Goal: Task Accomplishment & Management: Complete application form

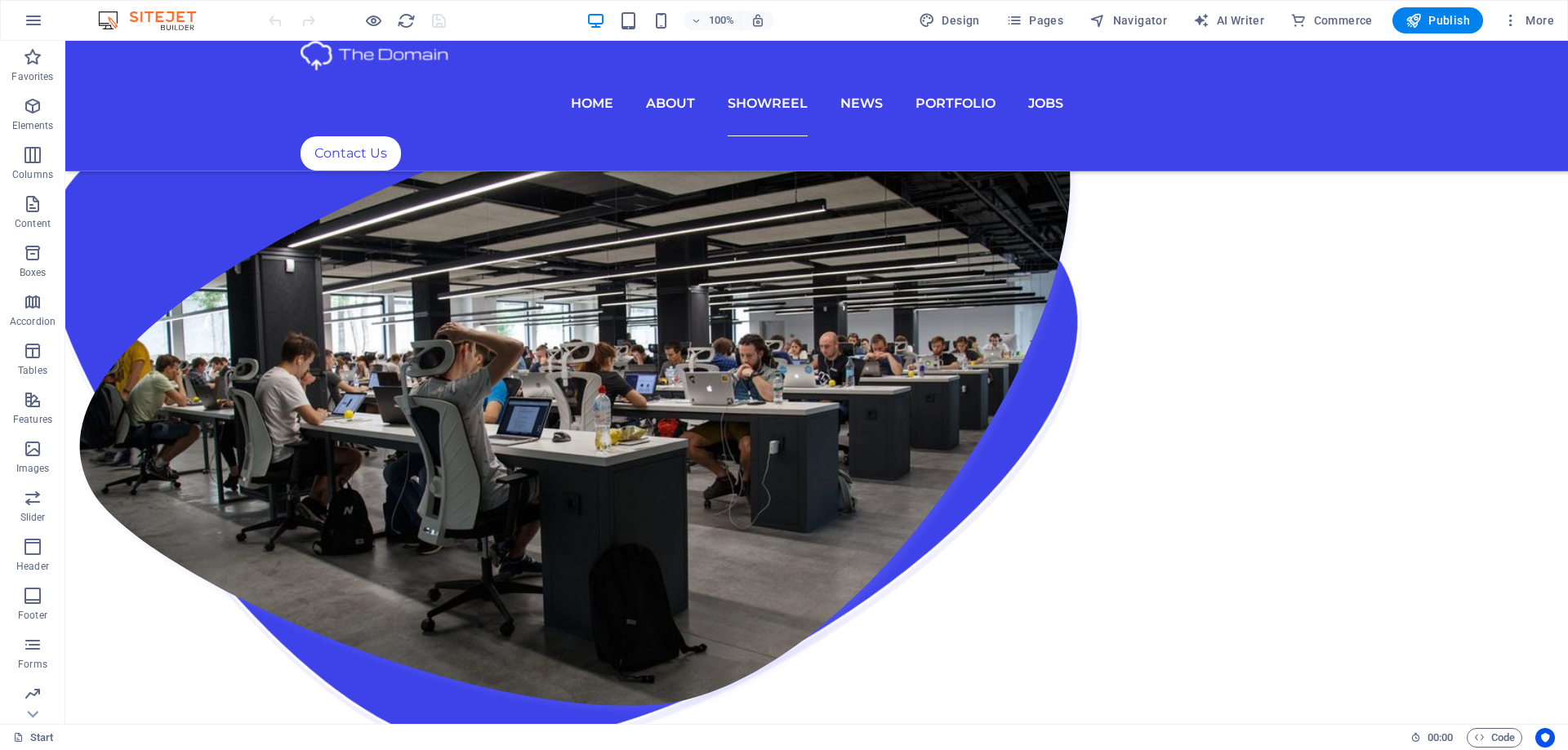
scroll to position [3430, 0]
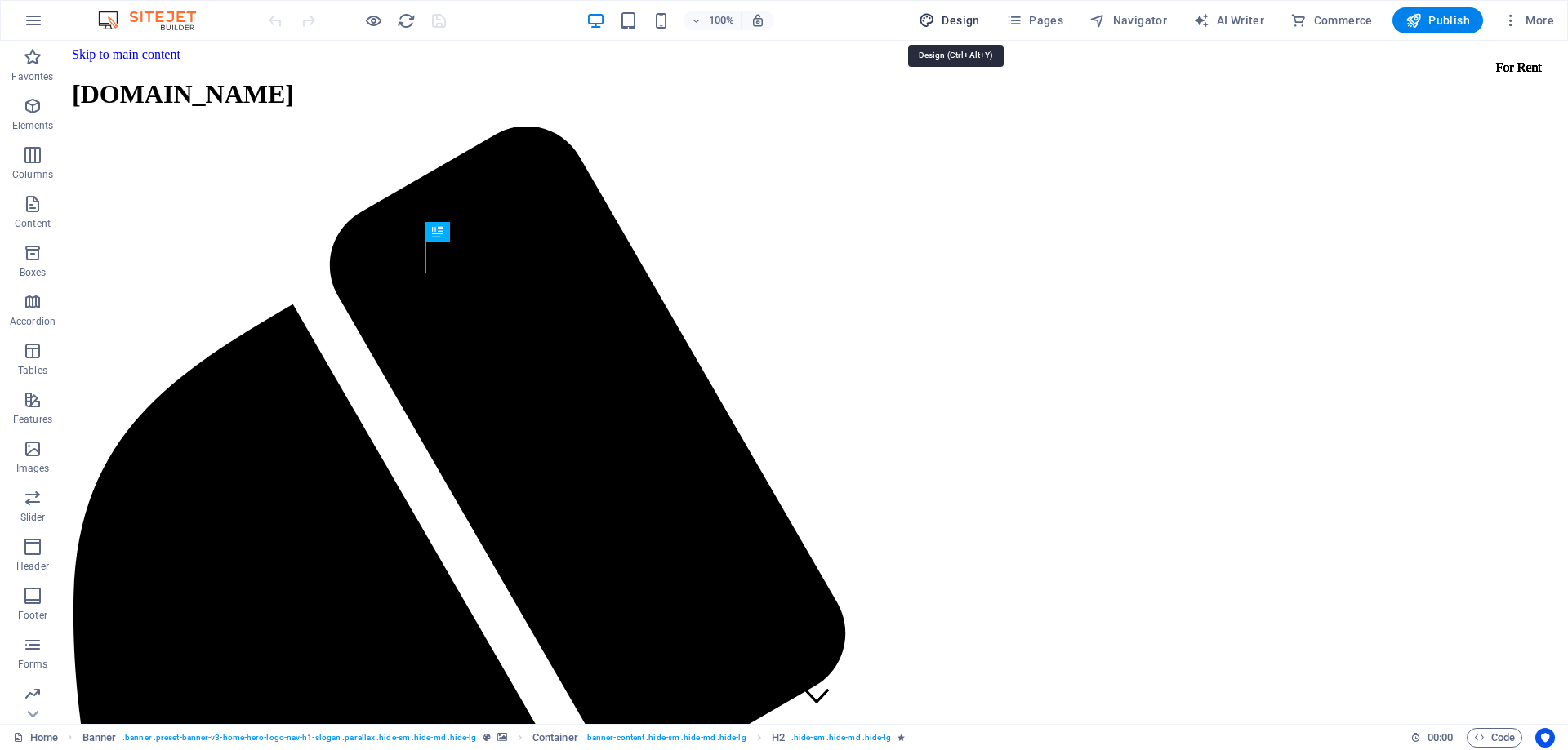
click at [954, 18] on span "Design" at bounding box center [949, 20] width 61 height 16
select select "px"
select select "200"
select select "px"
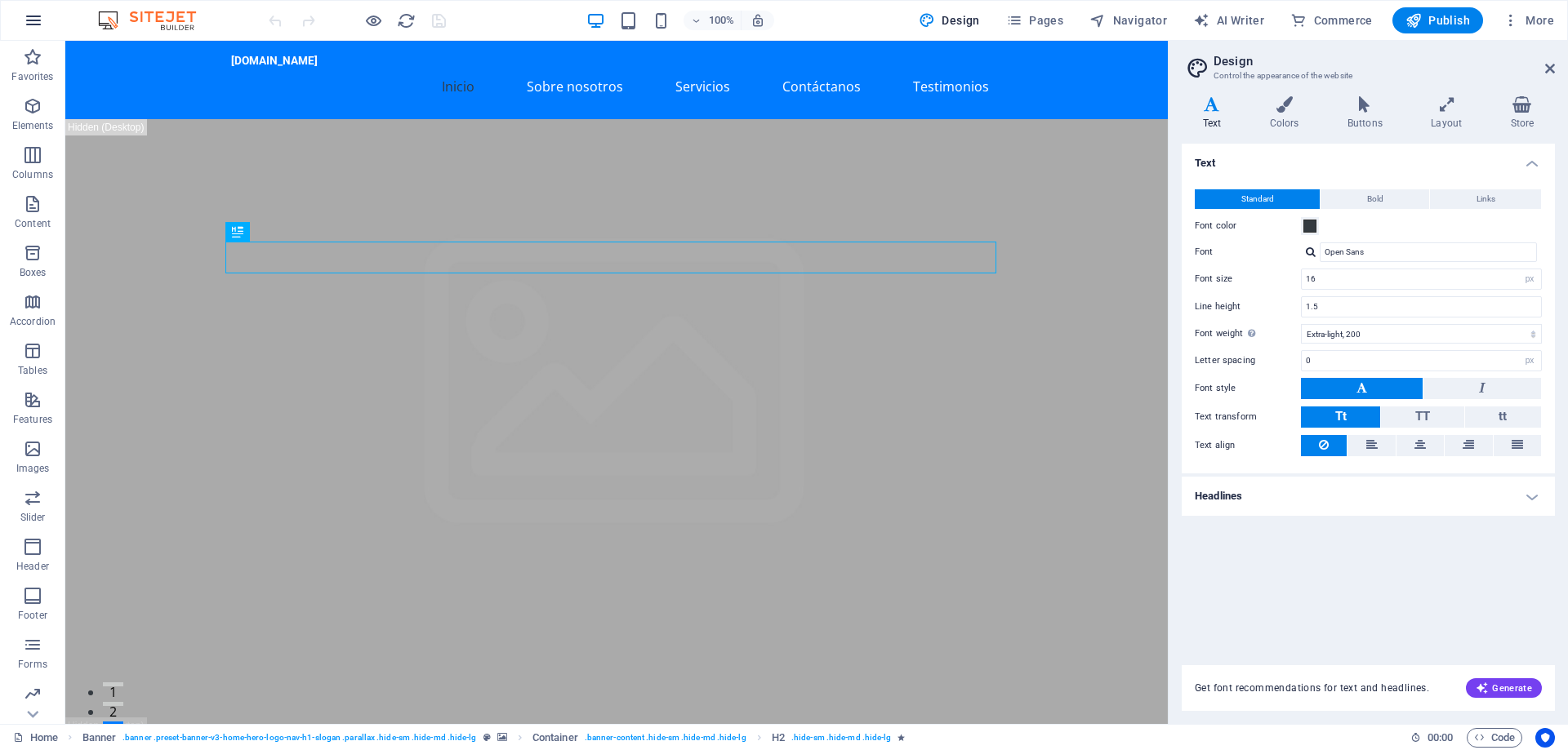
click at [34, 27] on icon "button" at bounding box center [34, 20] width 20 height 20
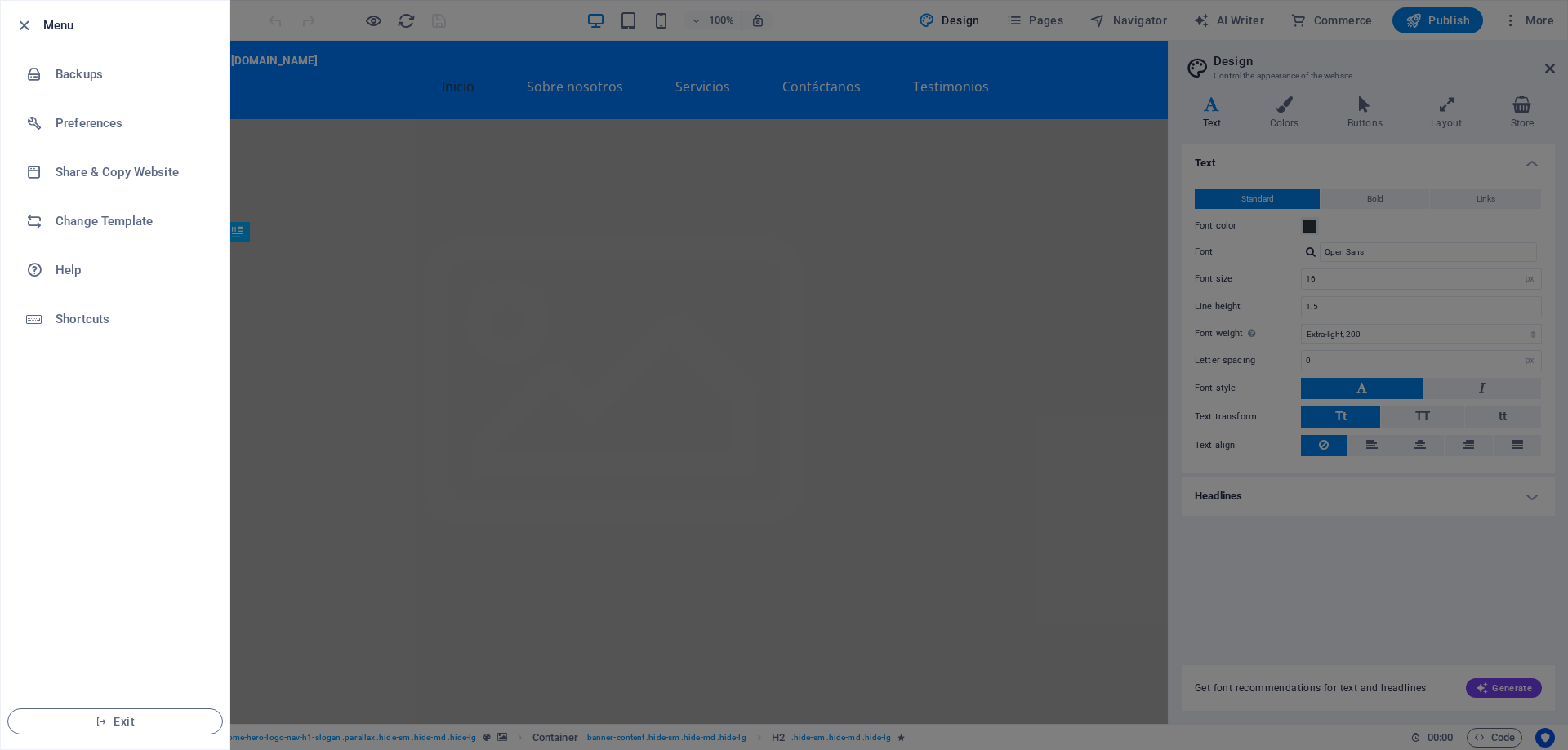
click at [399, 151] on div at bounding box center [784, 375] width 1568 height 750
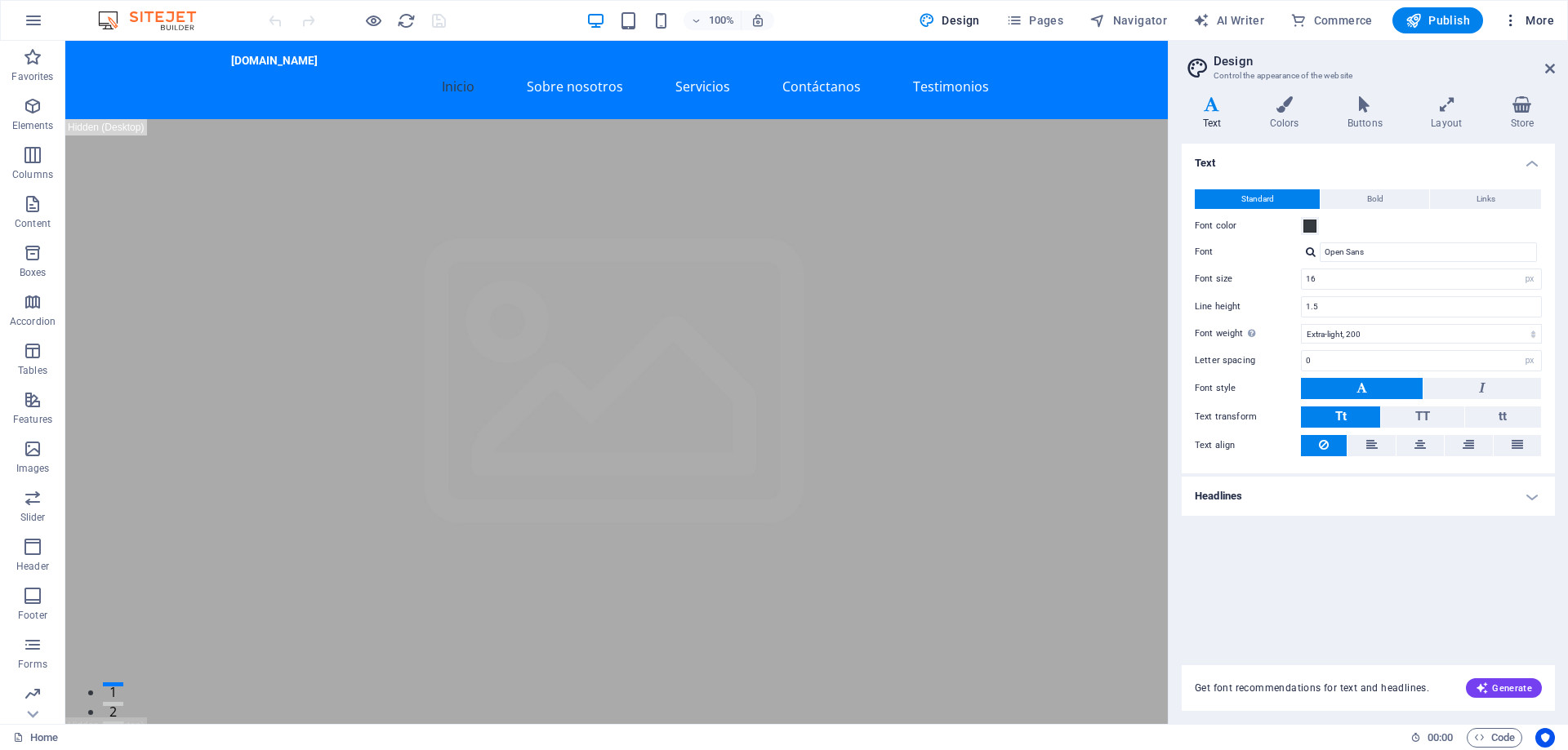
click at [1513, 20] on icon "button" at bounding box center [1510, 20] width 16 height 16
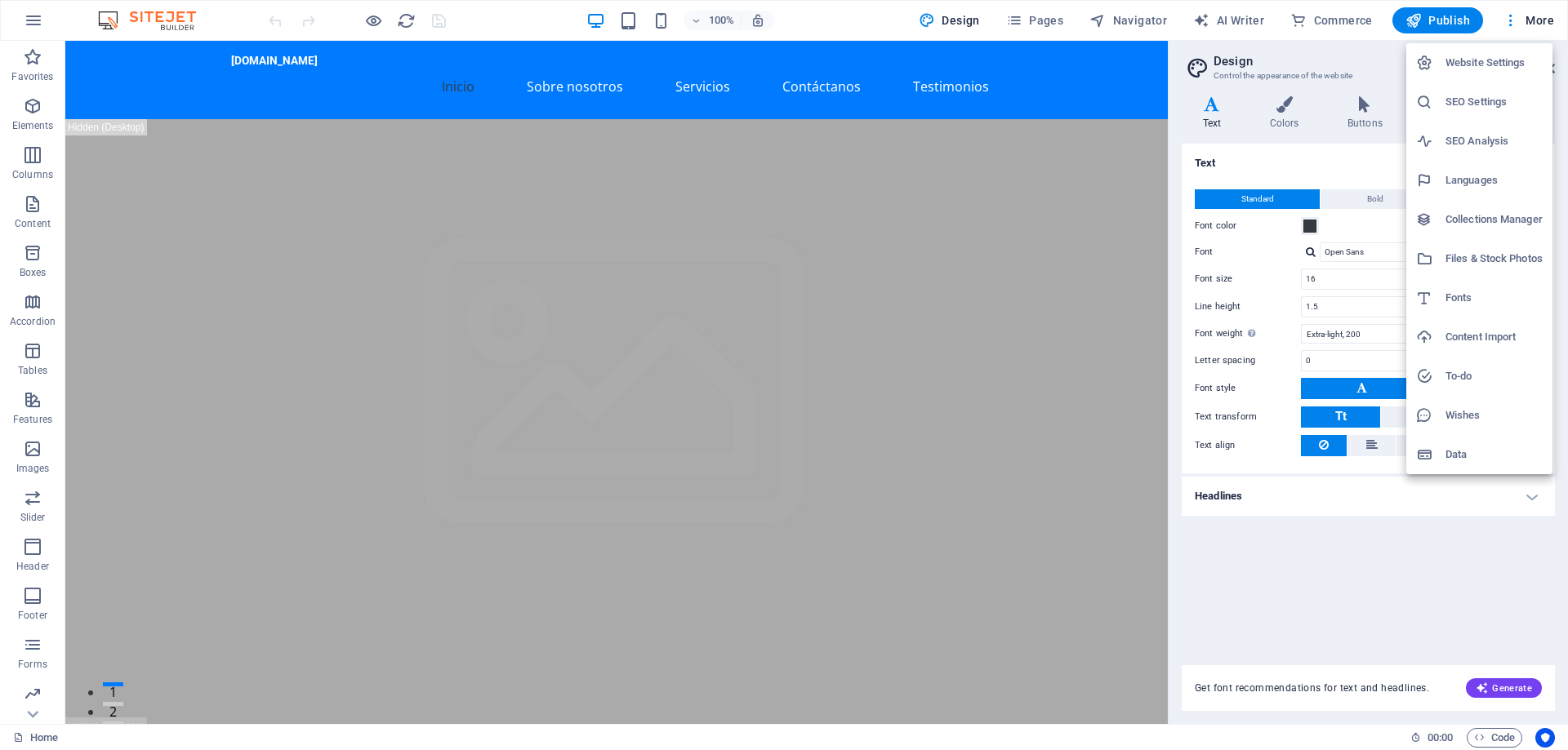
click at [1482, 53] on h6 "Website Settings" at bounding box center [1493, 63] width 97 height 20
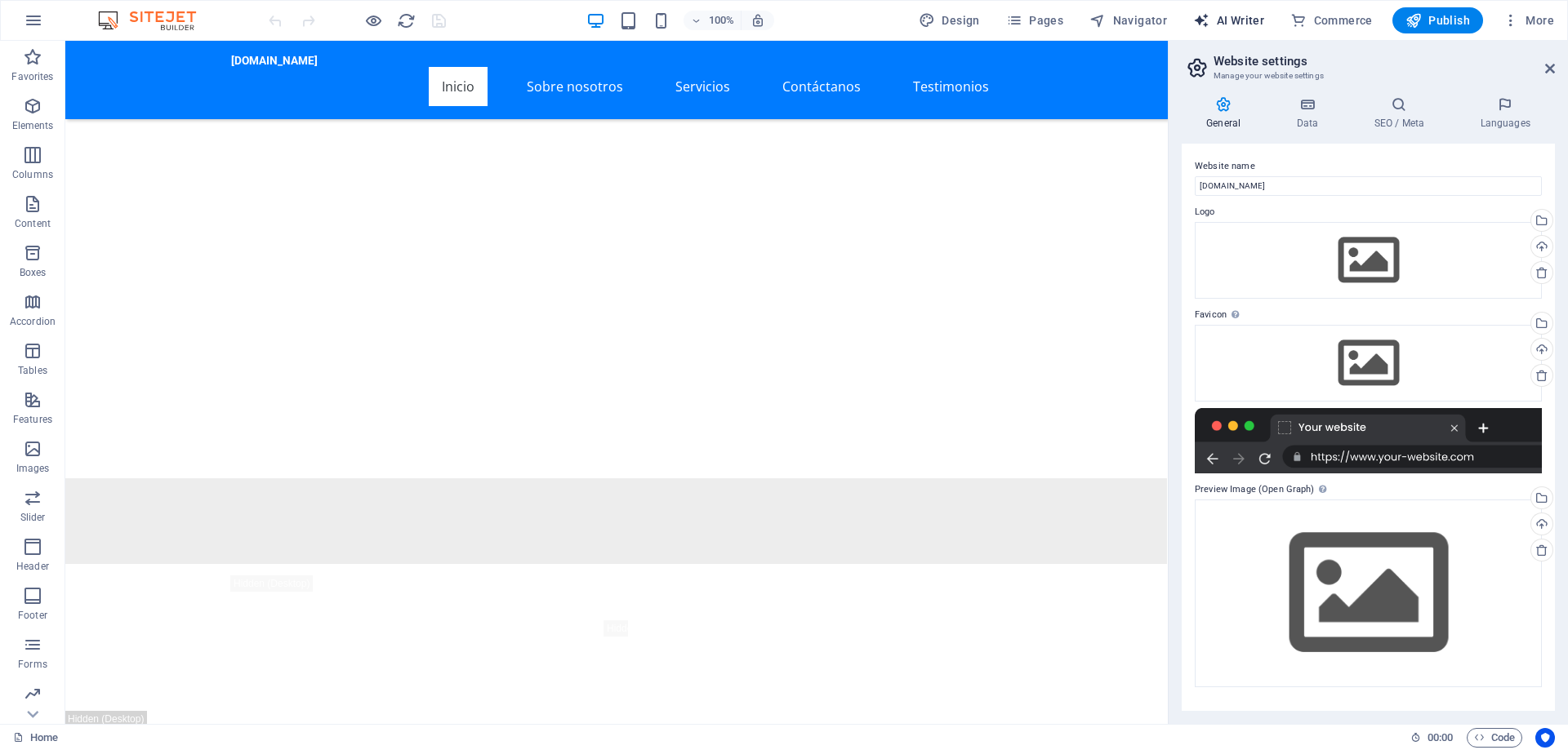
scroll to position [1886, 0]
click at [1244, 17] on span "AI Writer" at bounding box center [1229, 20] width 71 height 16
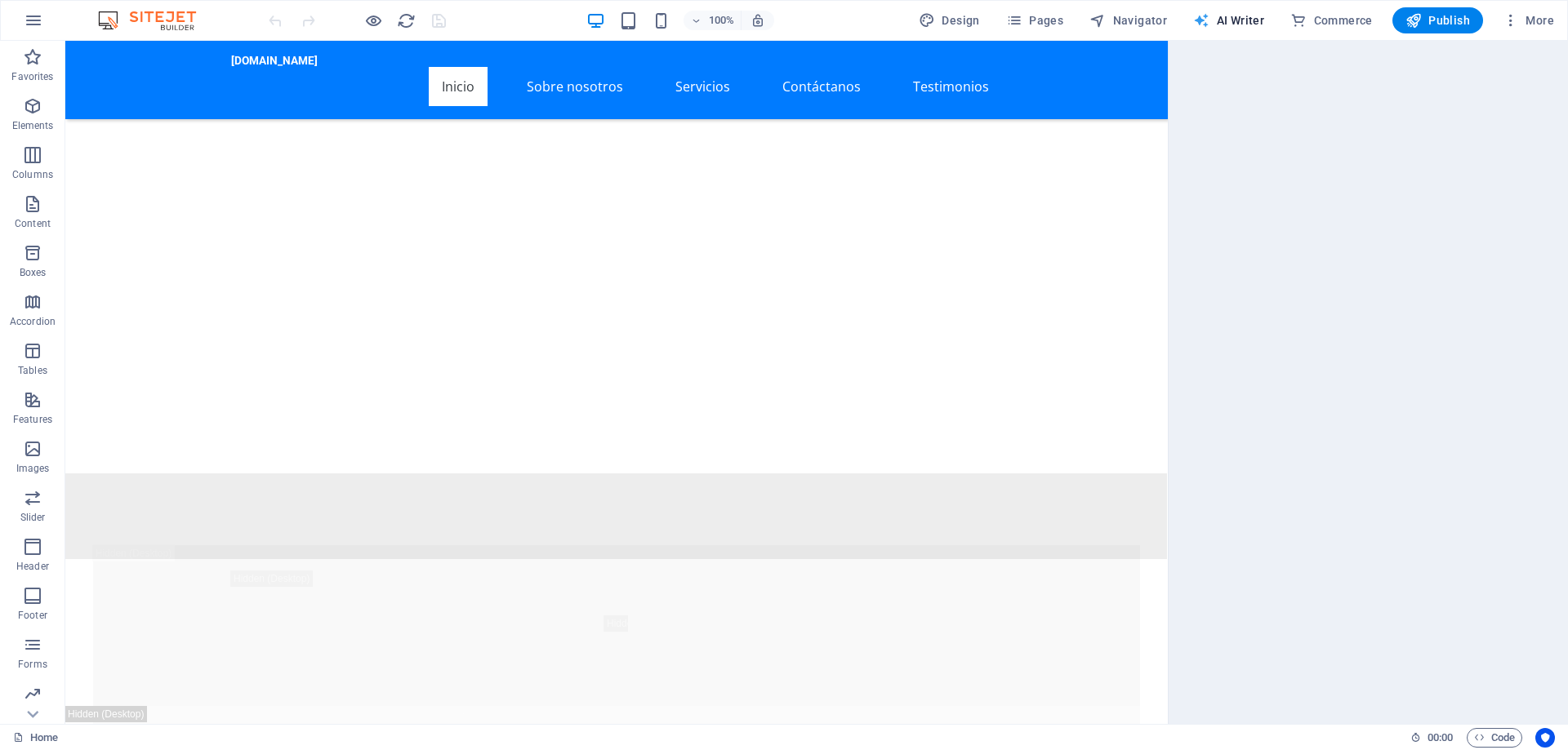
scroll to position [895, 0]
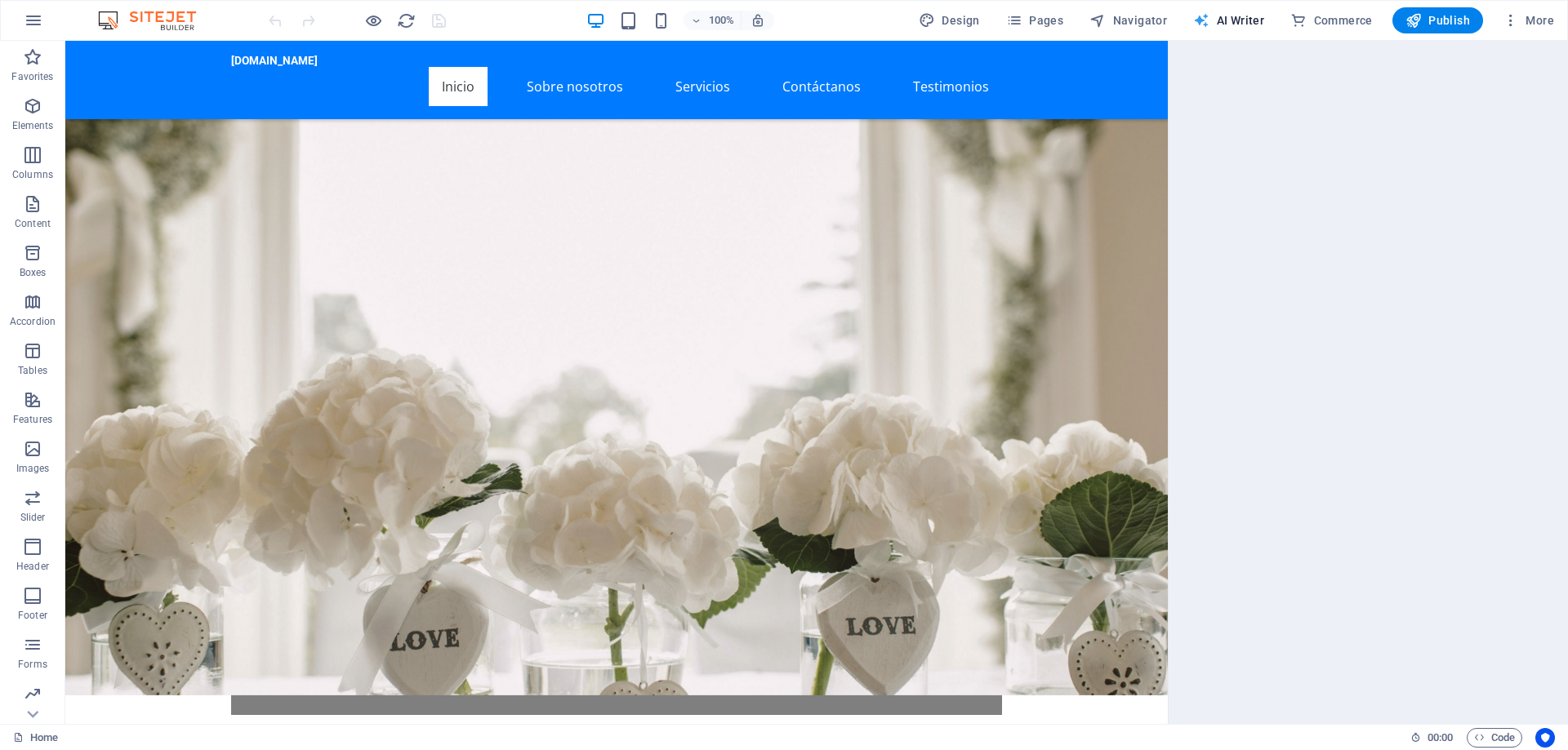
select select "English"
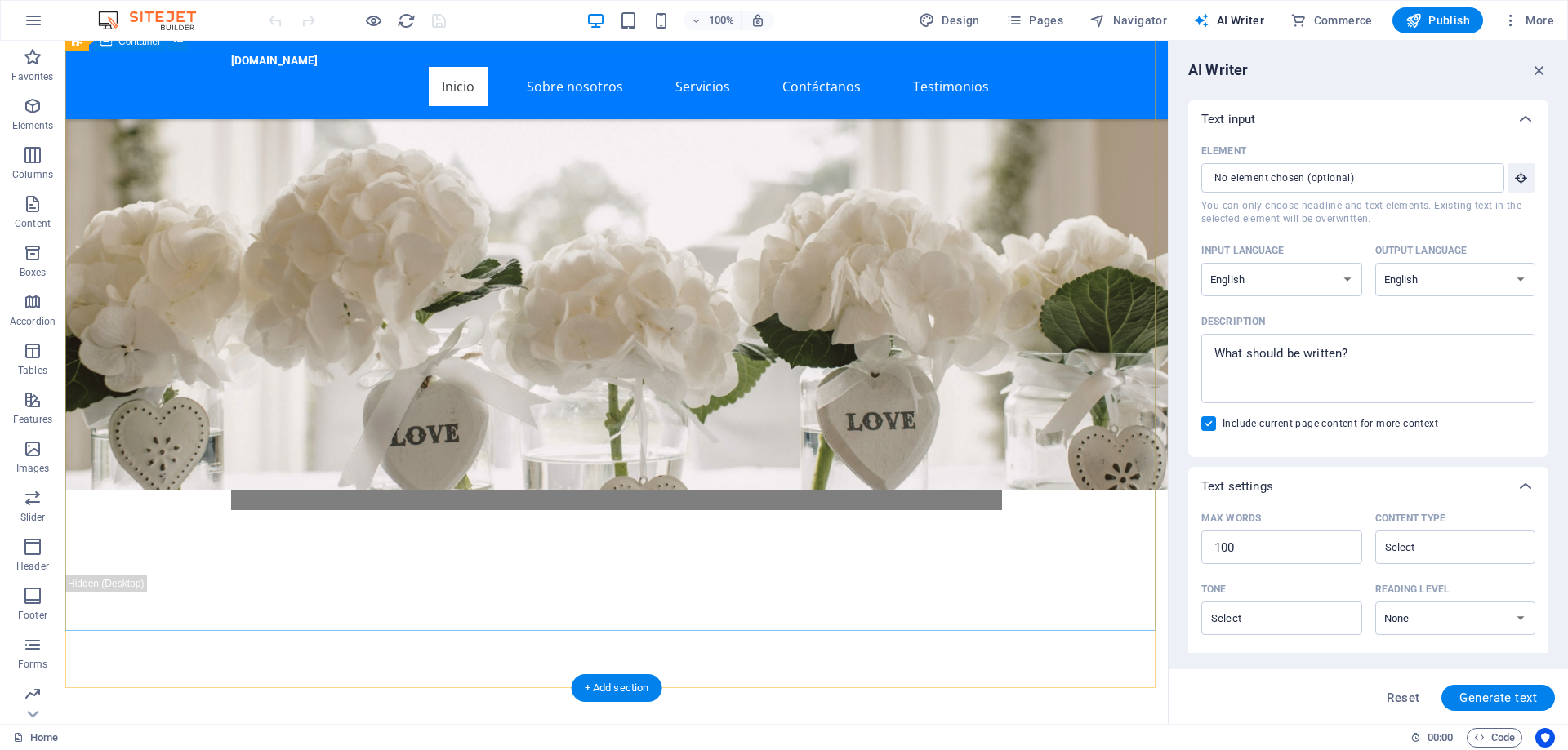
scroll to position [0, 0]
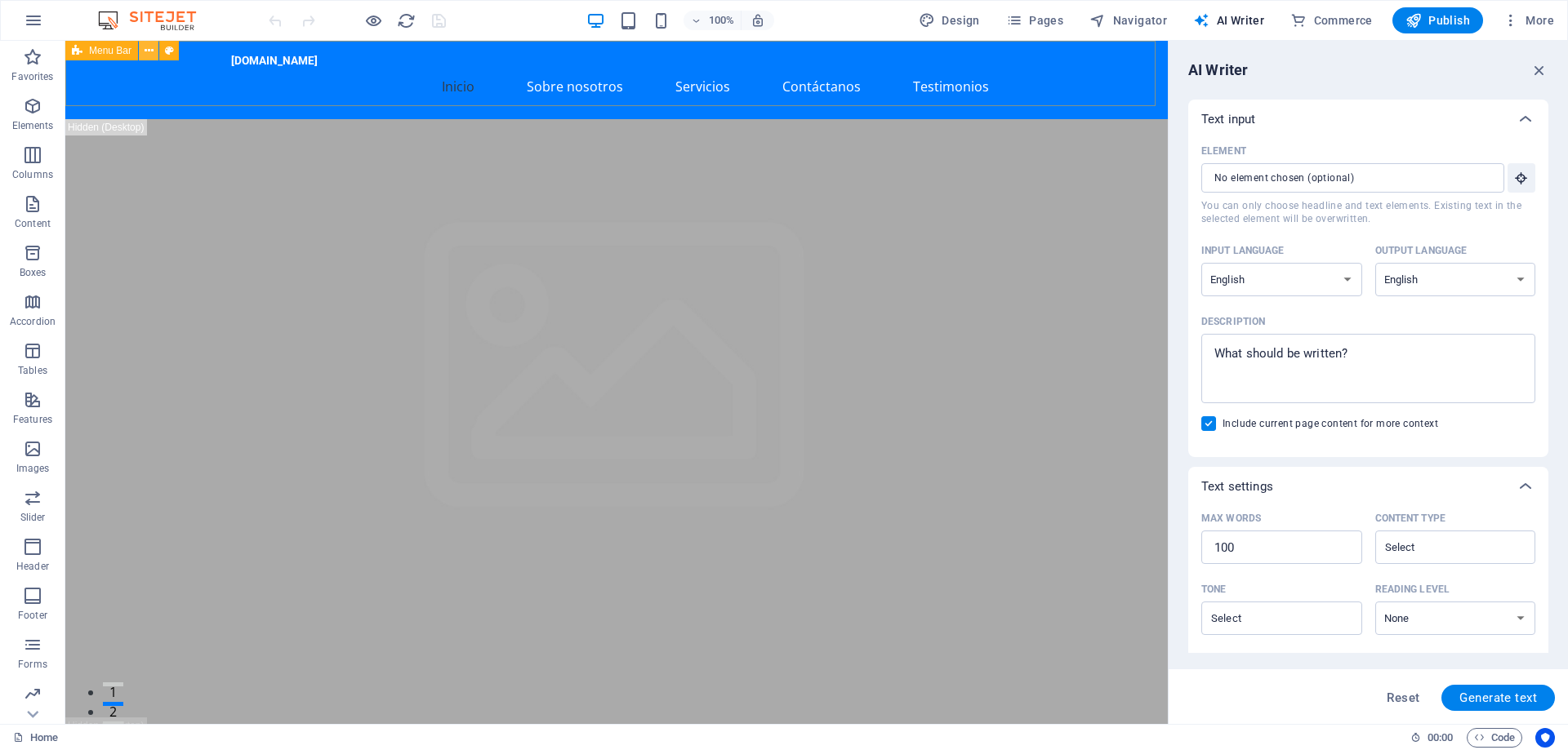
click at [151, 53] on icon at bounding box center [149, 51] width 9 height 17
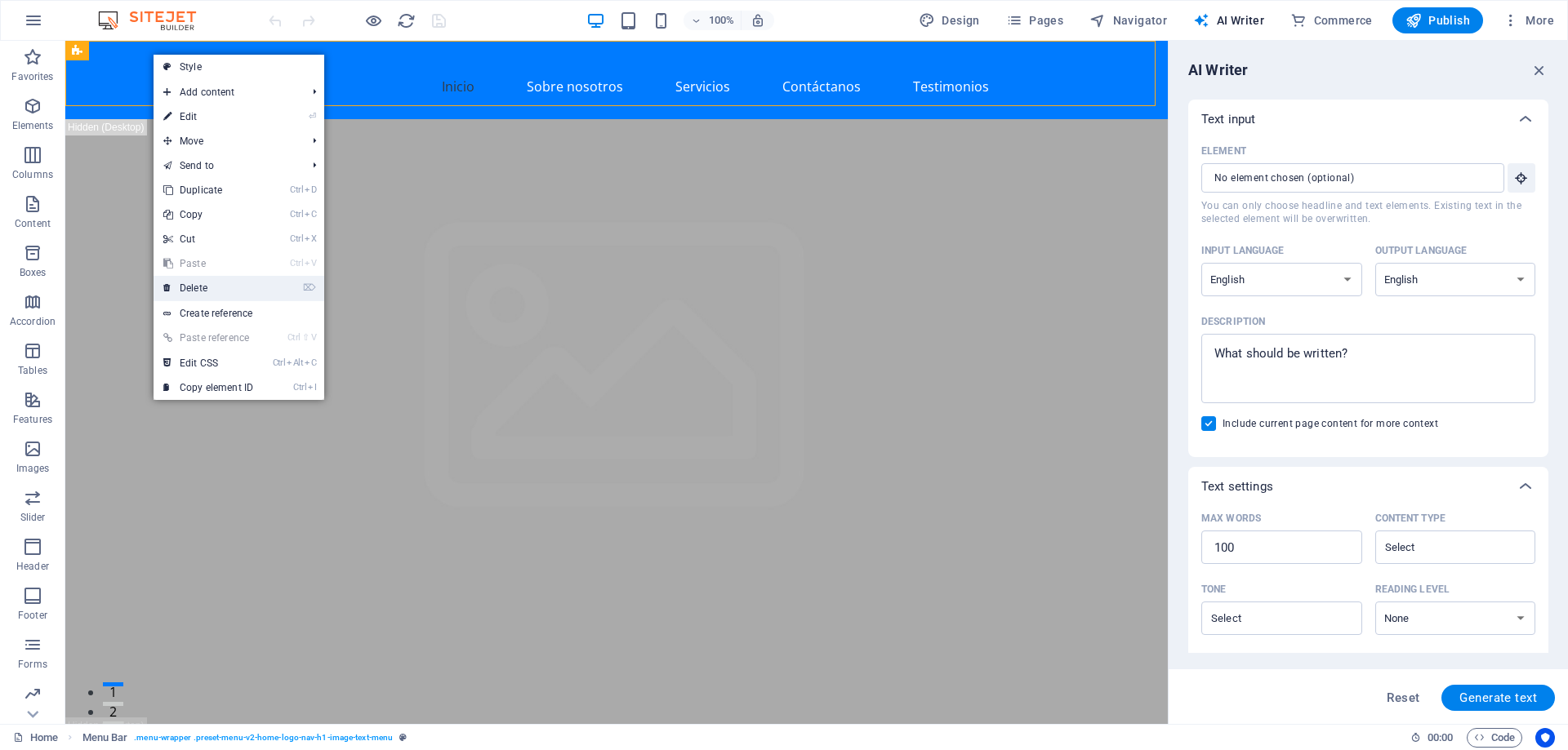
click at [200, 279] on link "⌦ Delete" at bounding box center [208, 288] width 110 height 24
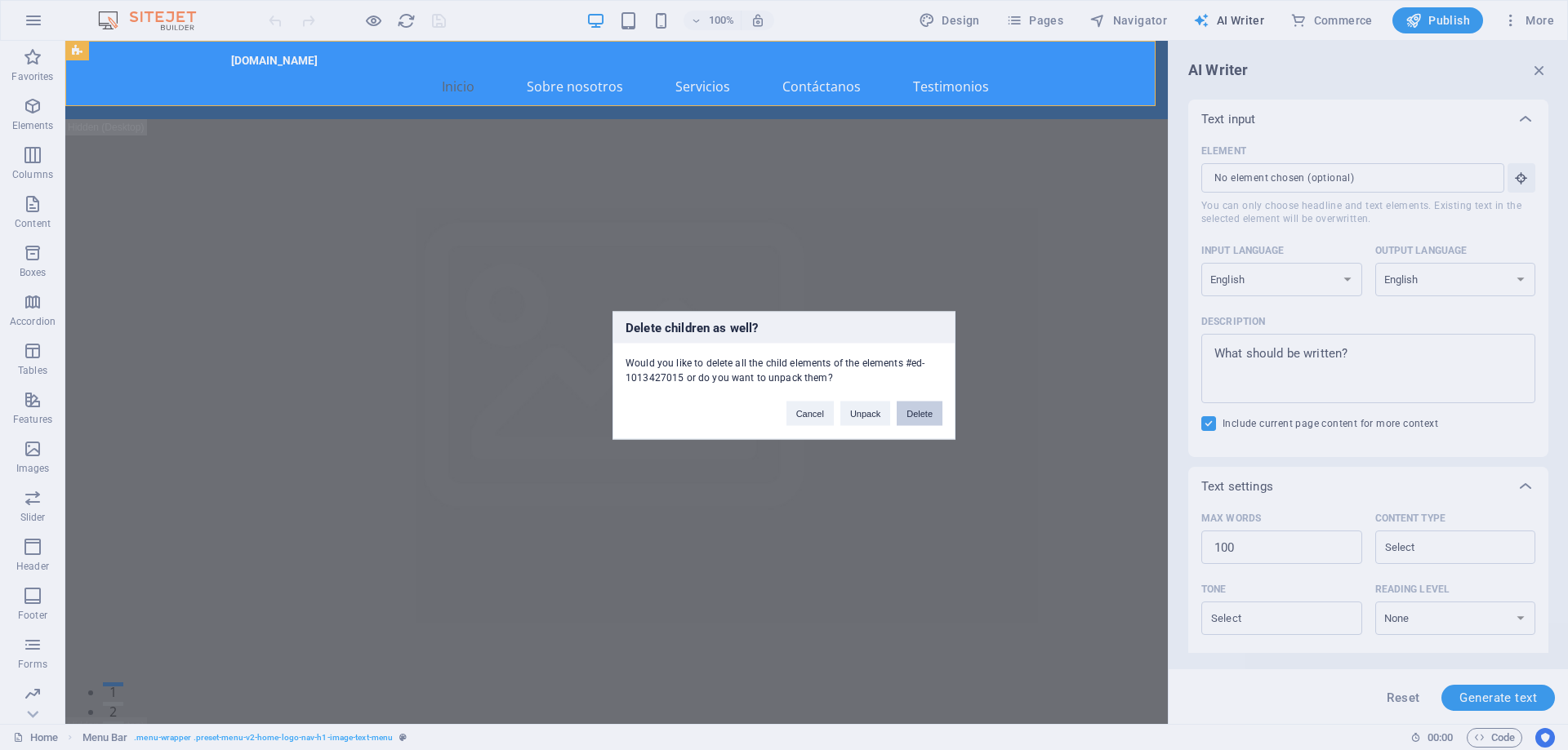
click at [910, 417] on button "Delete" at bounding box center [919, 412] width 45 height 24
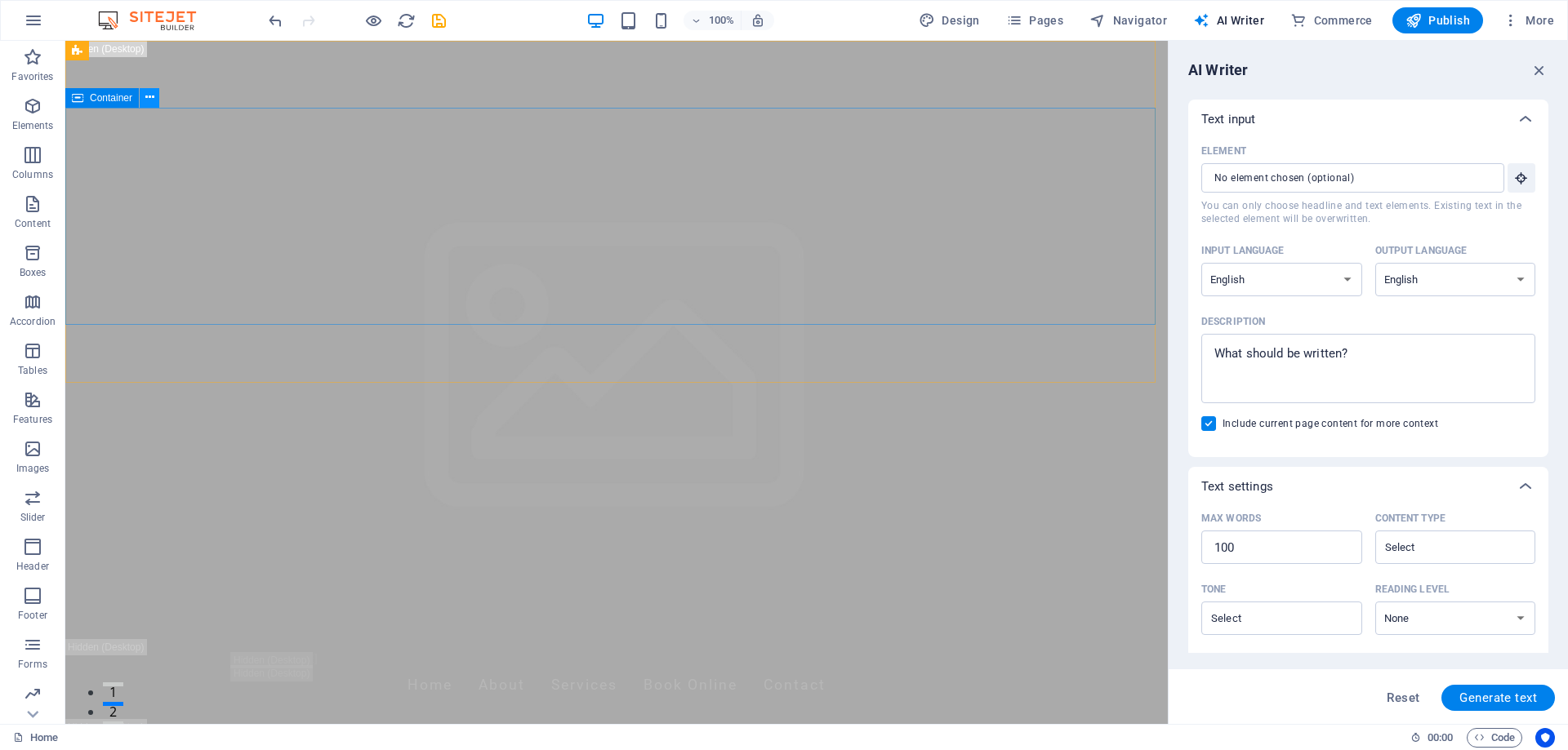
click at [151, 96] on icon at bounding box center [150, 97] width 9 height 17
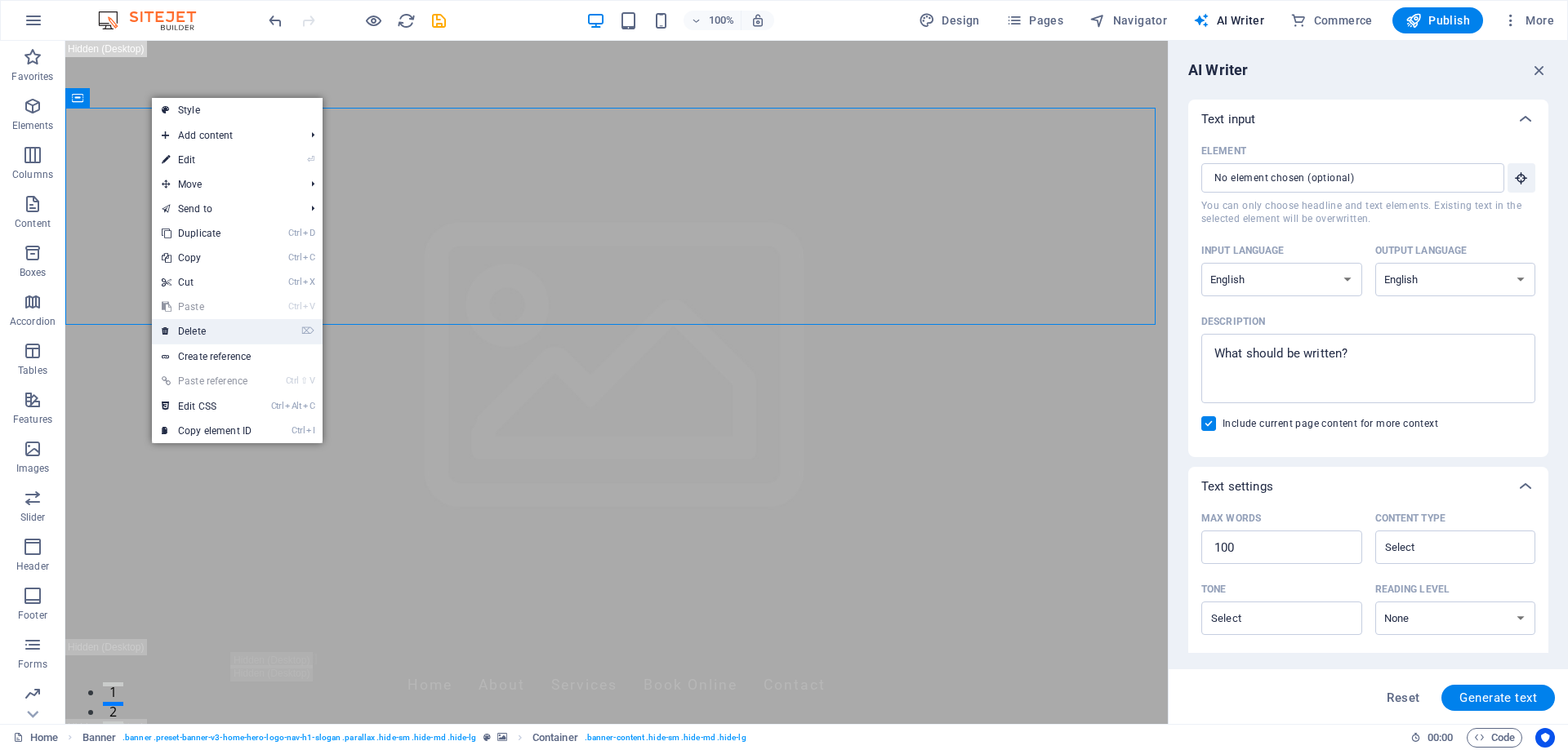
click at [197, 325] on link "⌦ Delete" at bounding box center [206, 330] width 110 height 24
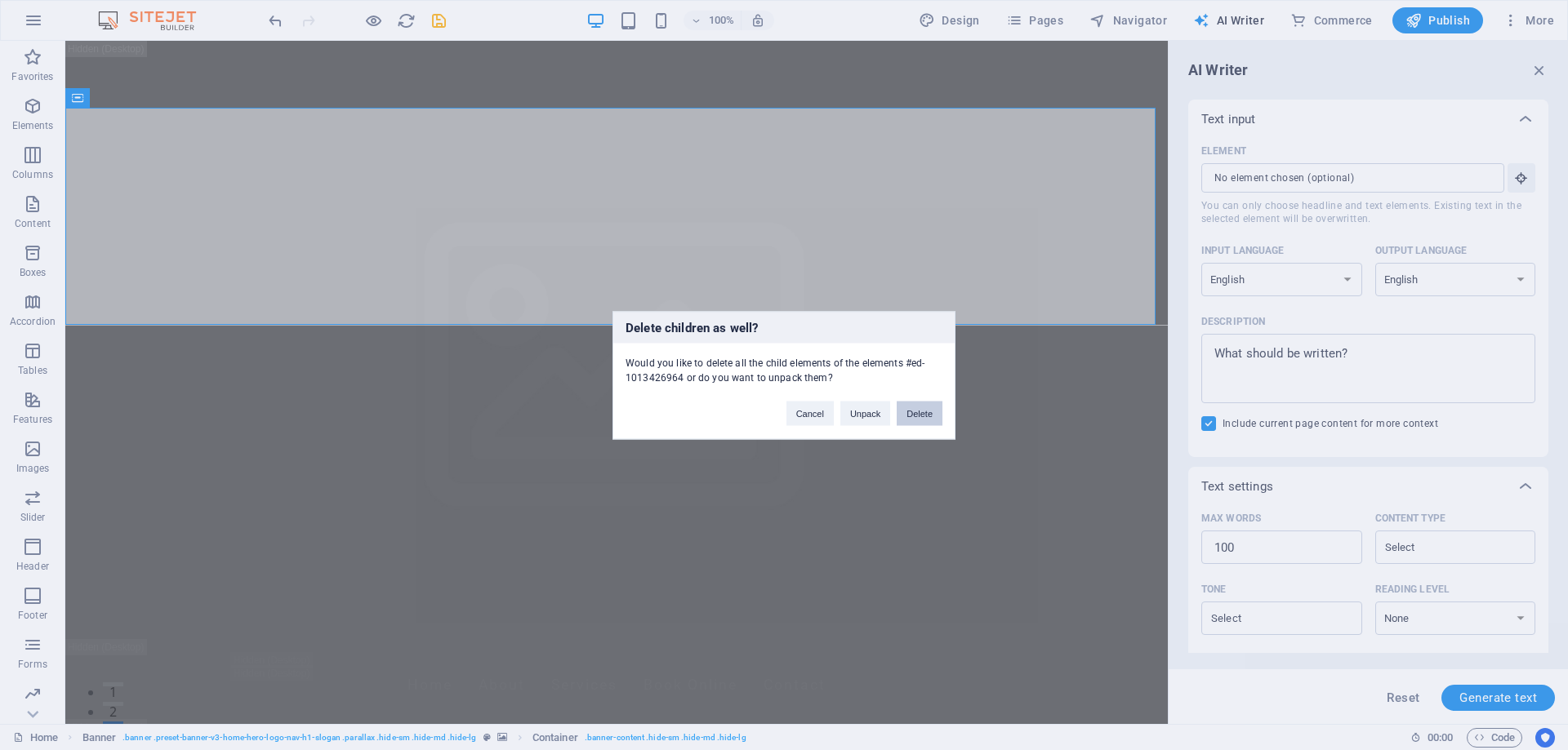
click at [921, 411] on button "Delete" at bounding box center [919, 412] width 45 height 24
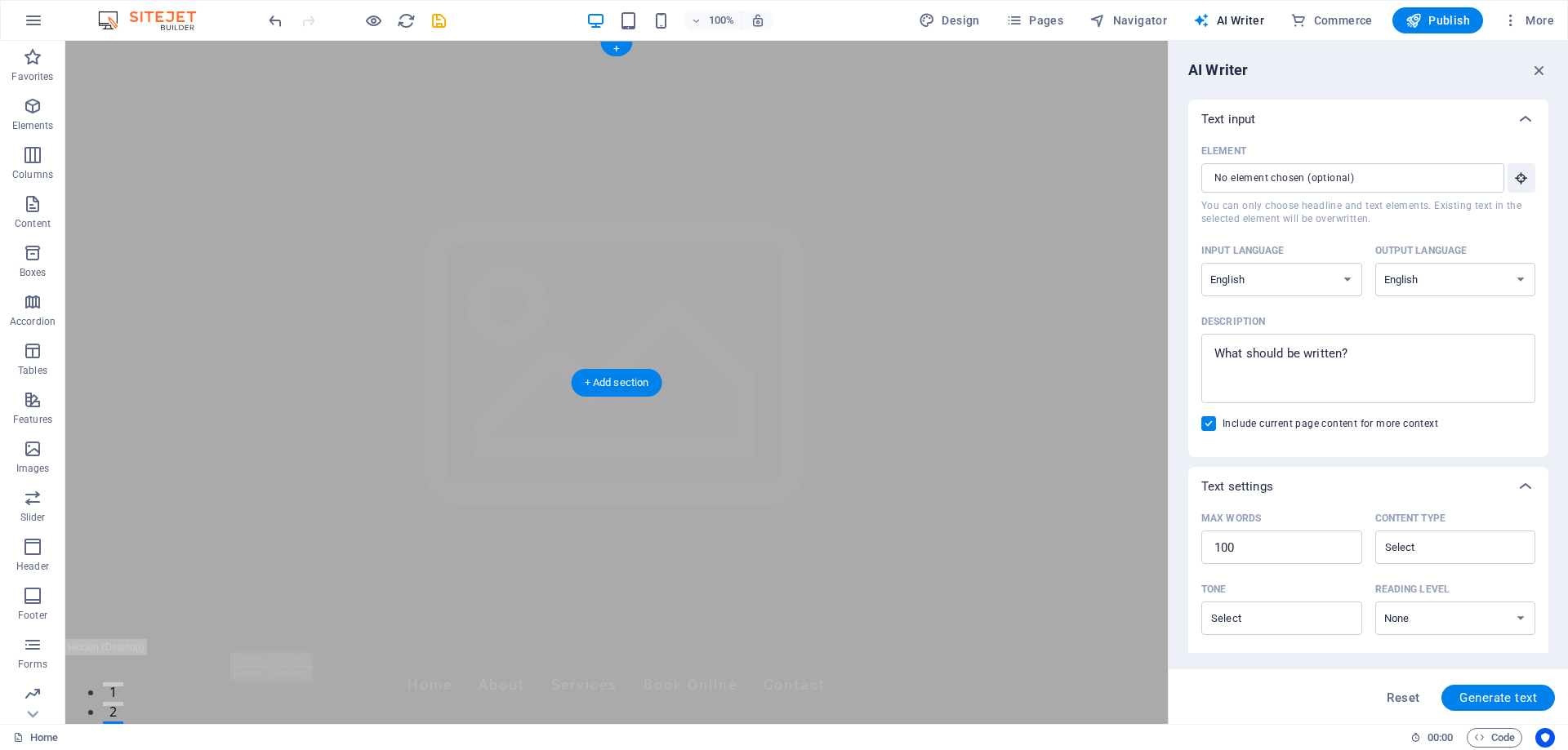
click at [551, 208] on figure at bounding box center [616, 409] width 1102 height 736
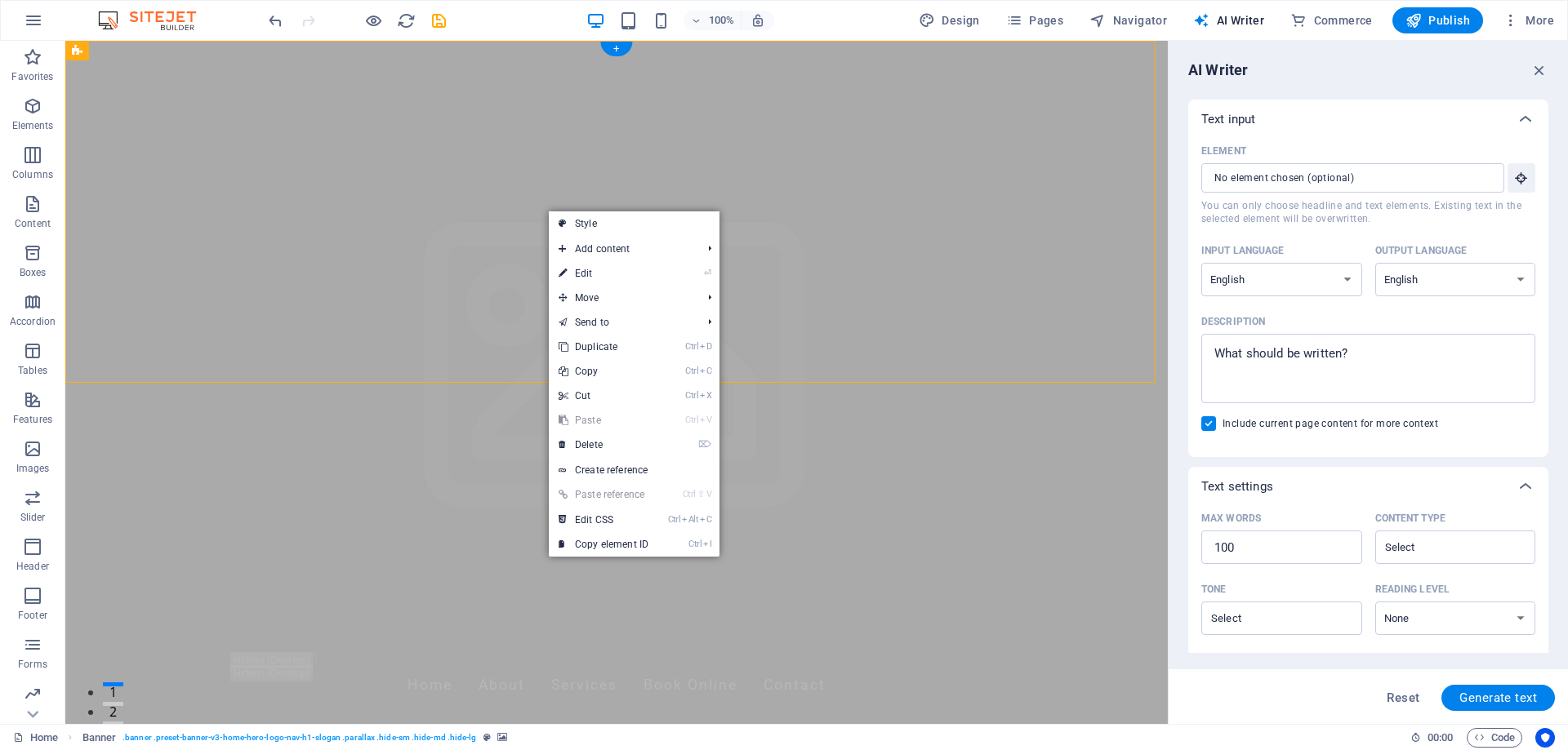
click at [506, 640] on div "[DOMAIN_NAME] Home About Services Book Online Contact" at bounding box center [616, 680] width 1102 height 80
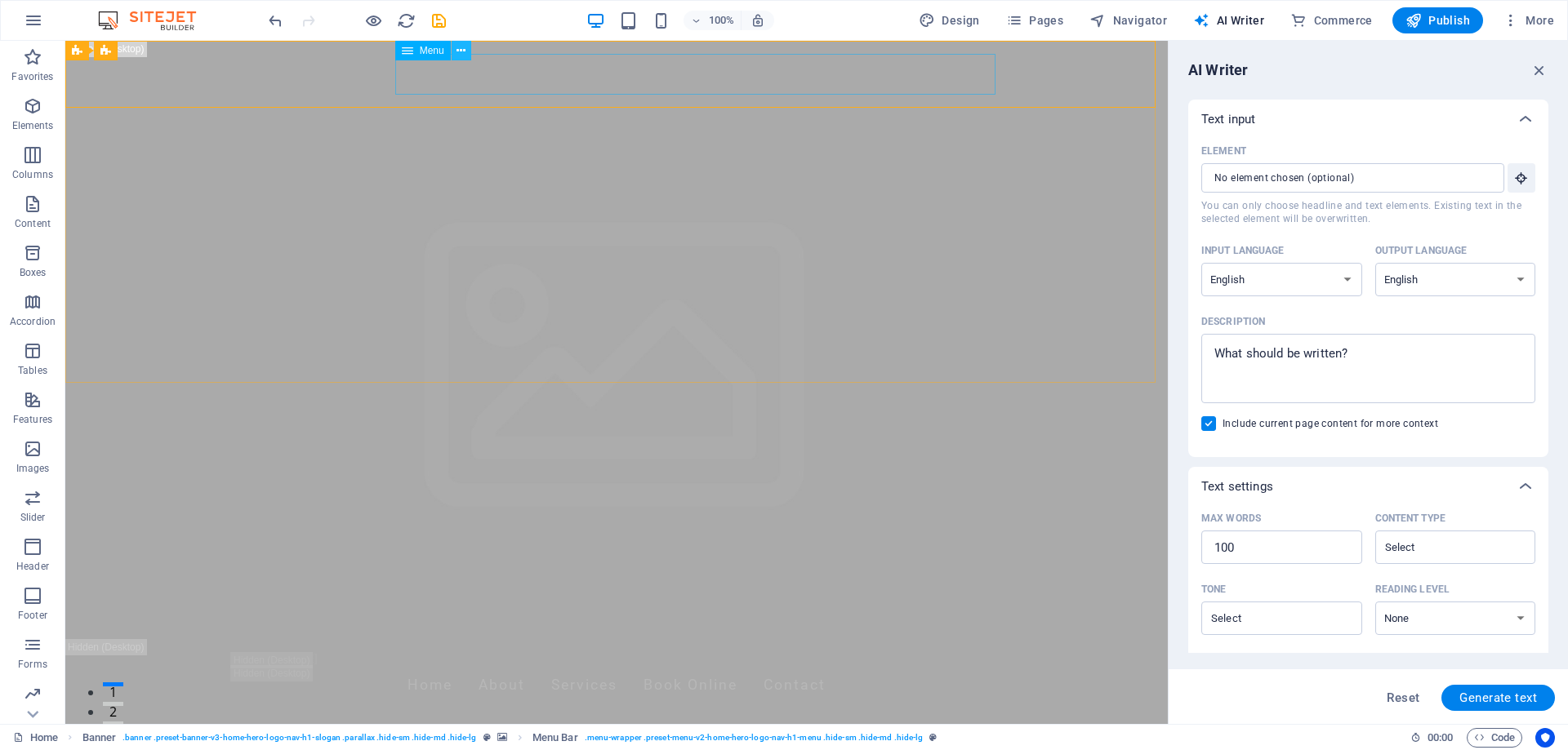
click at [464, 53] on icon at bounding box center [461, 51] width 9 height 17
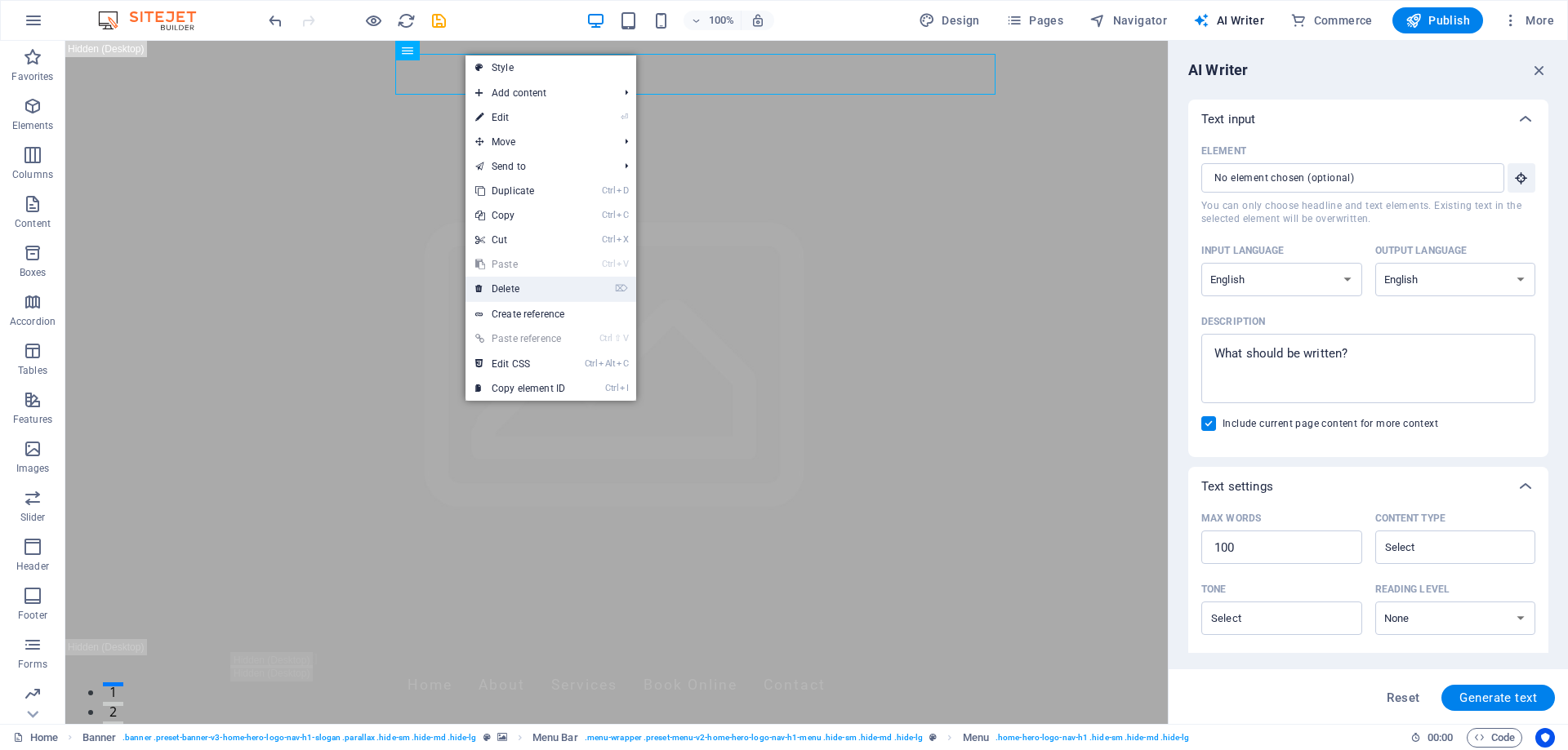
click at [491, 289] on link "⌦ Delete" at bounding box center [519, 289] width 110 height 24
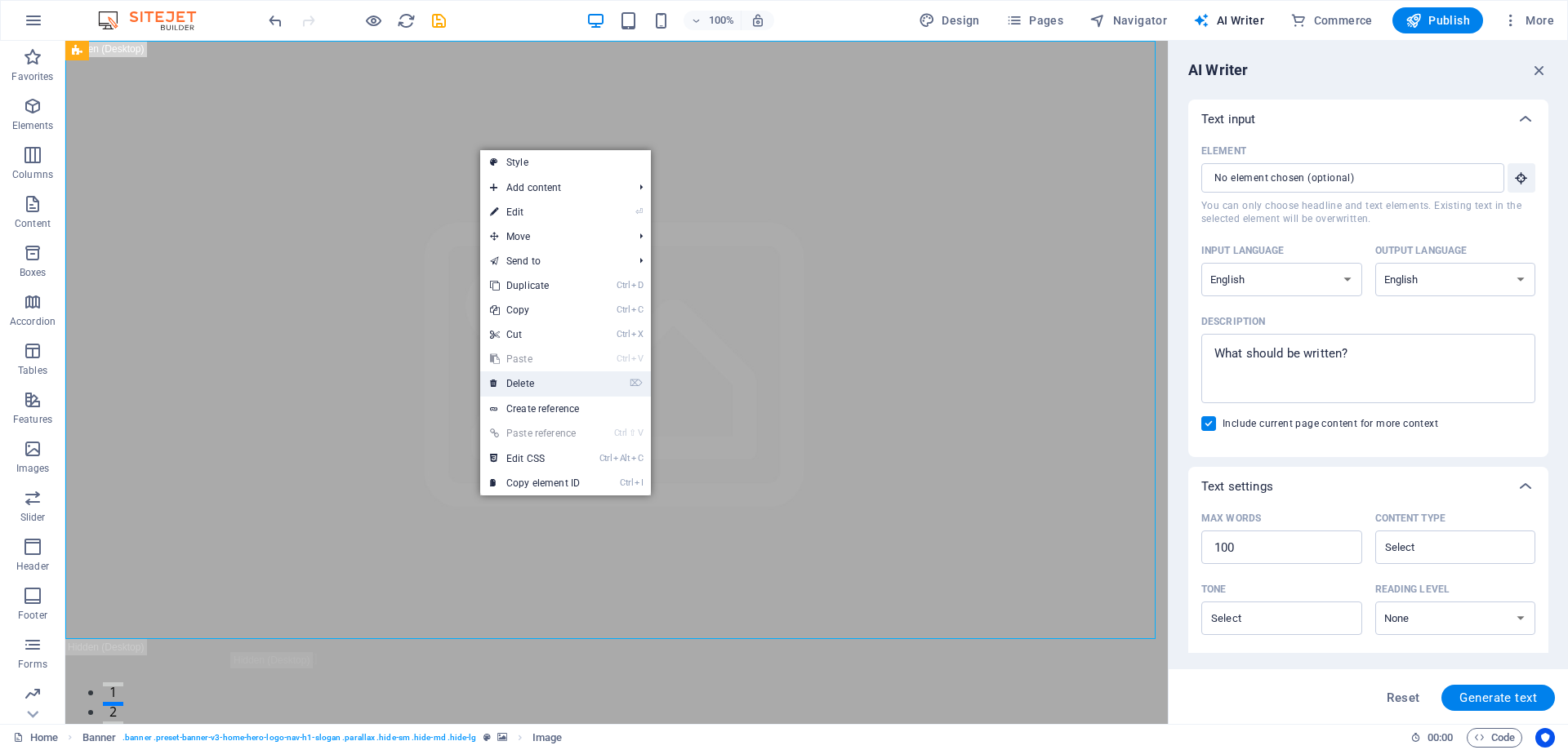
click at [522, 378] on link "⌦ Delete" at bounding box center [535, 383] width 110 height 24
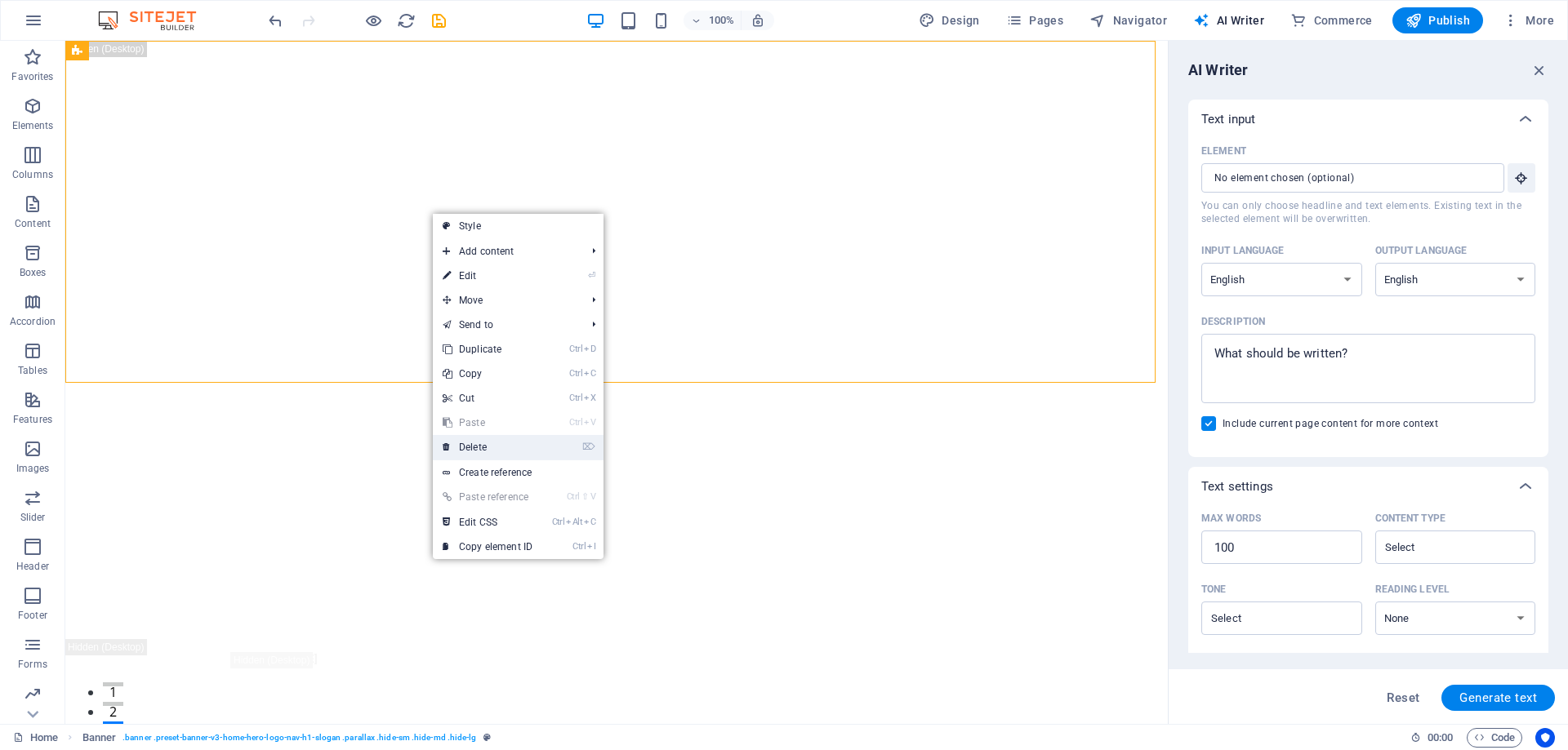
click at [486, 443] on link "⌦ Delete" at bounding box center [487, 447] width 110 height 24
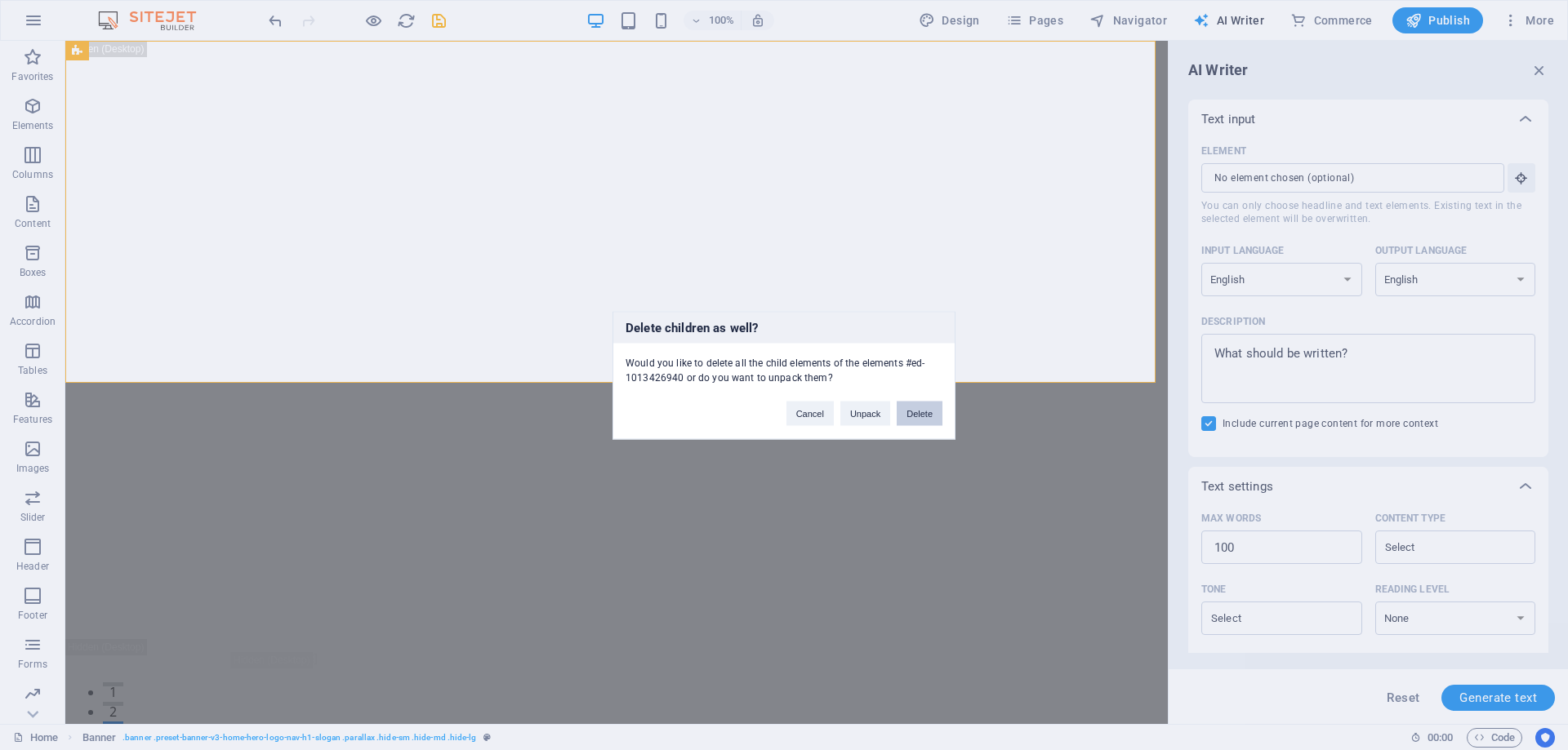
click at [911, 408] on button "Delete" at bounding box center [919, 412] width 45 height 24
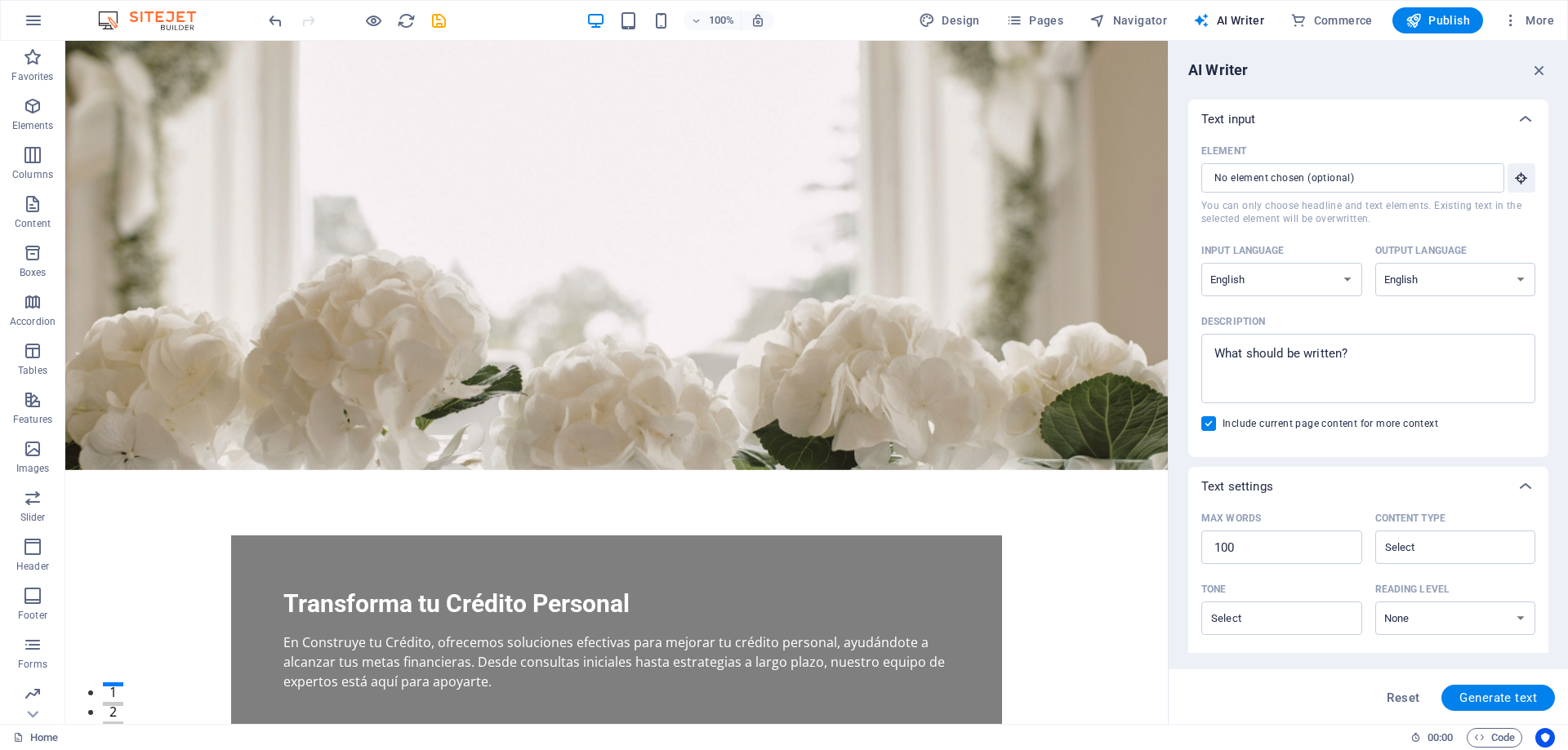
click at [858, 362] on figure at bounding box center [616, 256] width 1102 height 429
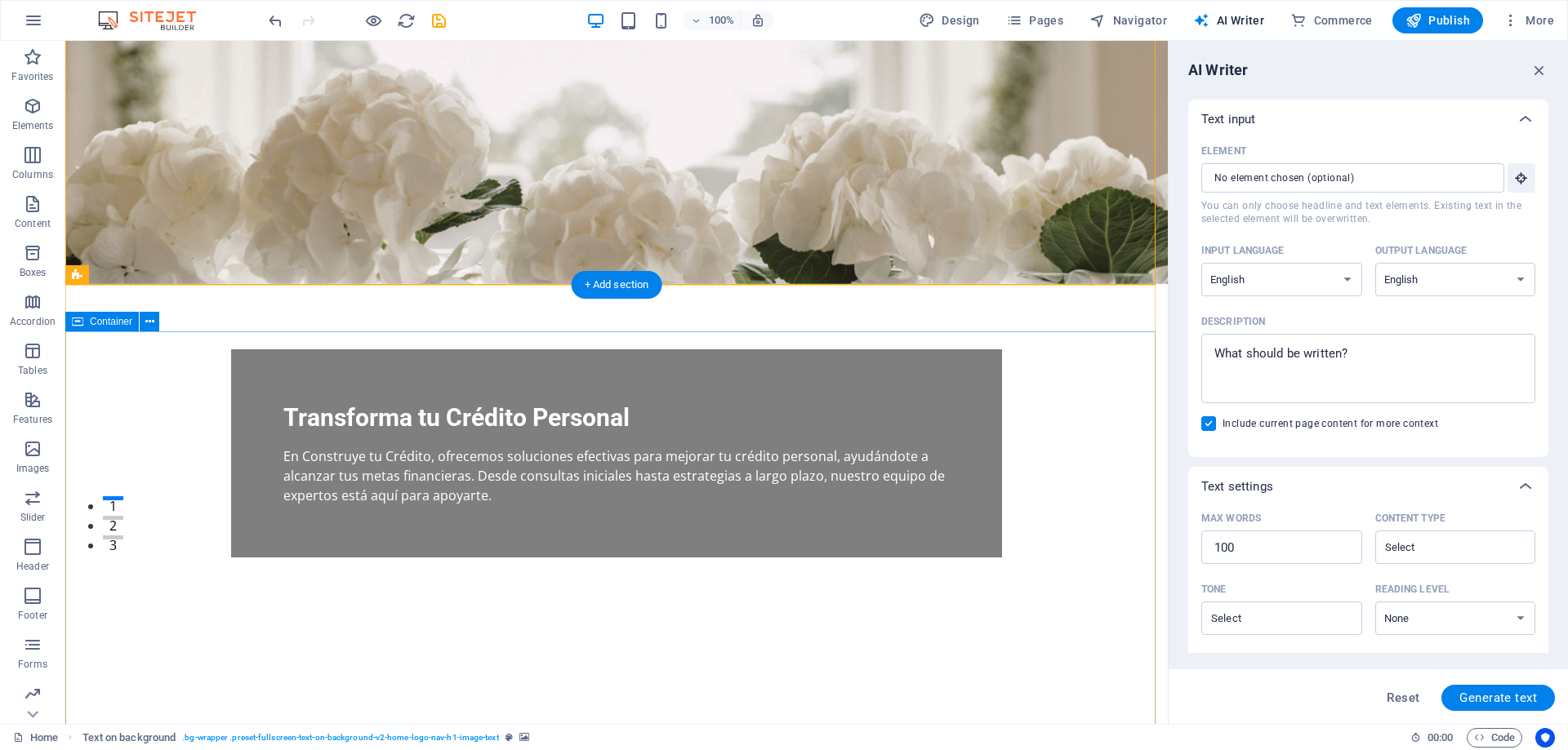
scroll to position [187, 0]
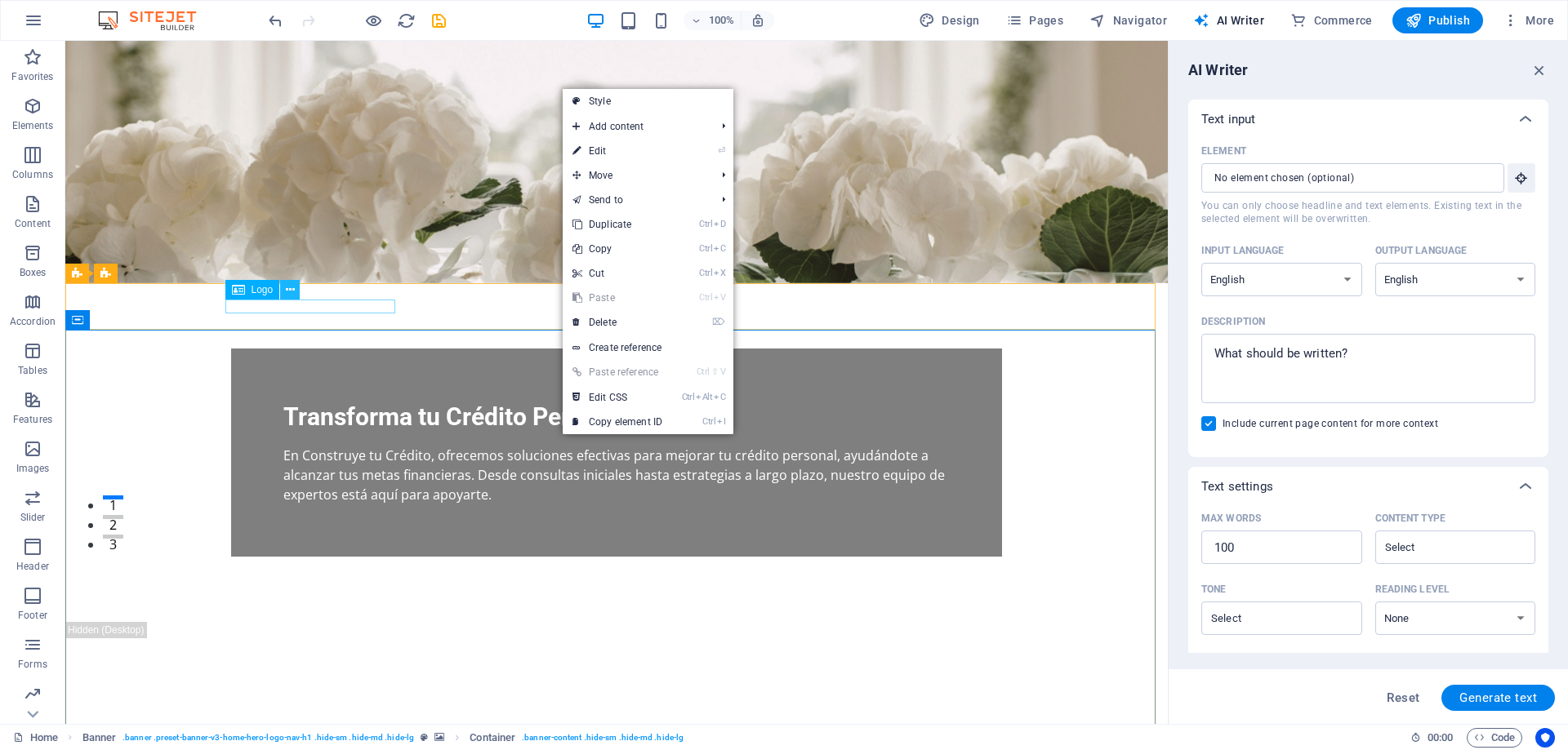
click at [289, 291] on icon at bounding box center [290, 289] width 9 height 17
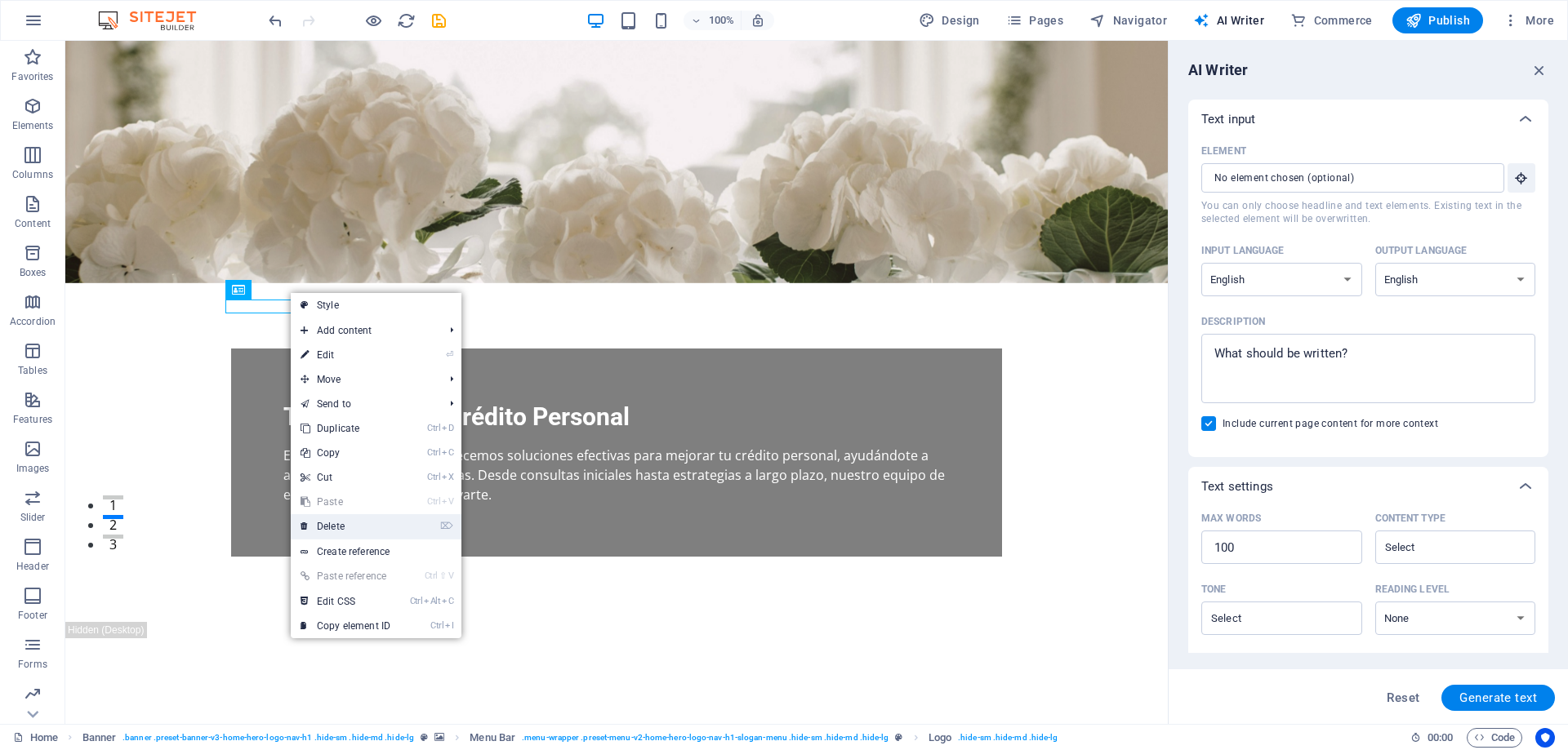
click at [340, 524] on link "⌦ Delete" at bounding box center [345, 526] width 110 height 24
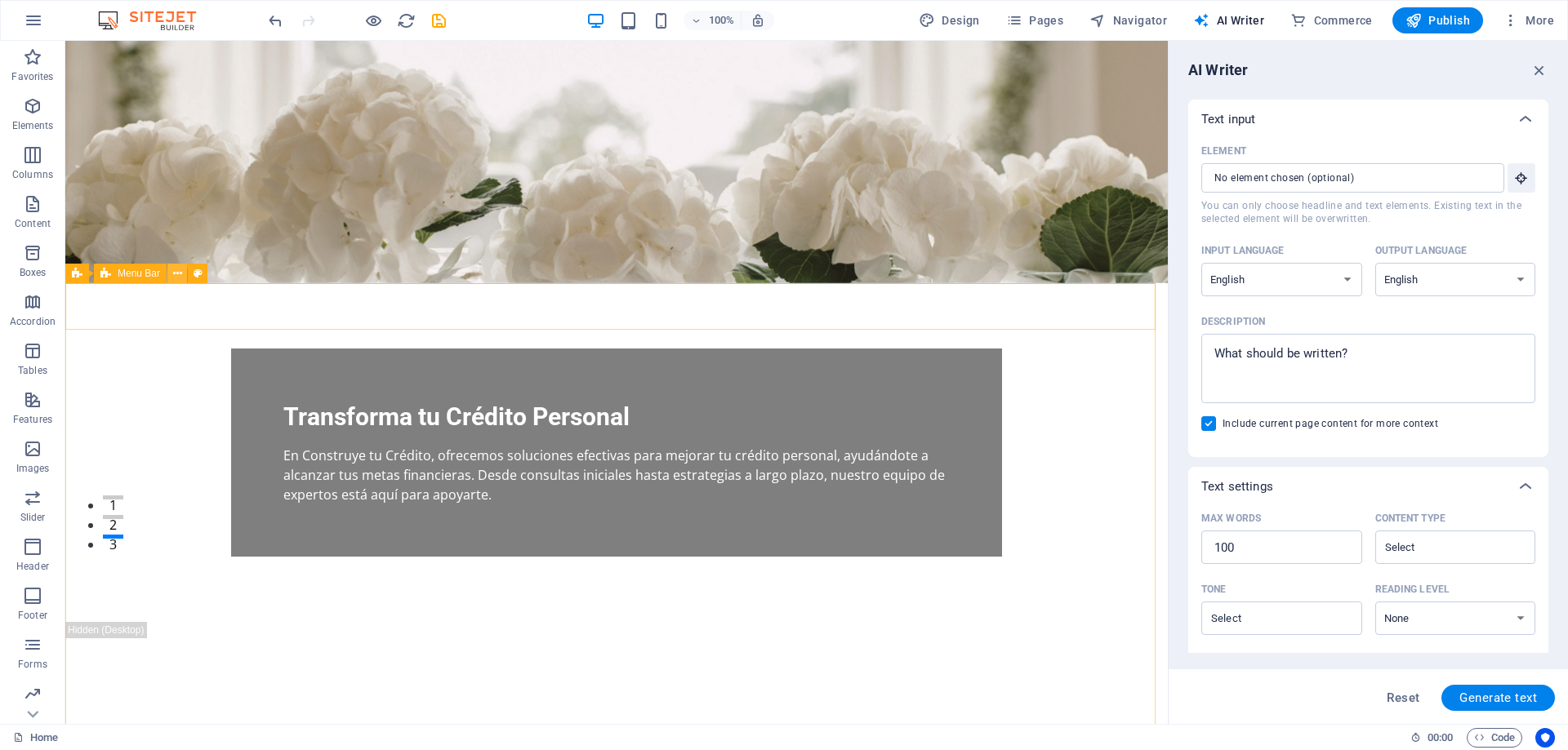
click at [179, 271] on icon at bounding box center [177, 273] width 9 height 17
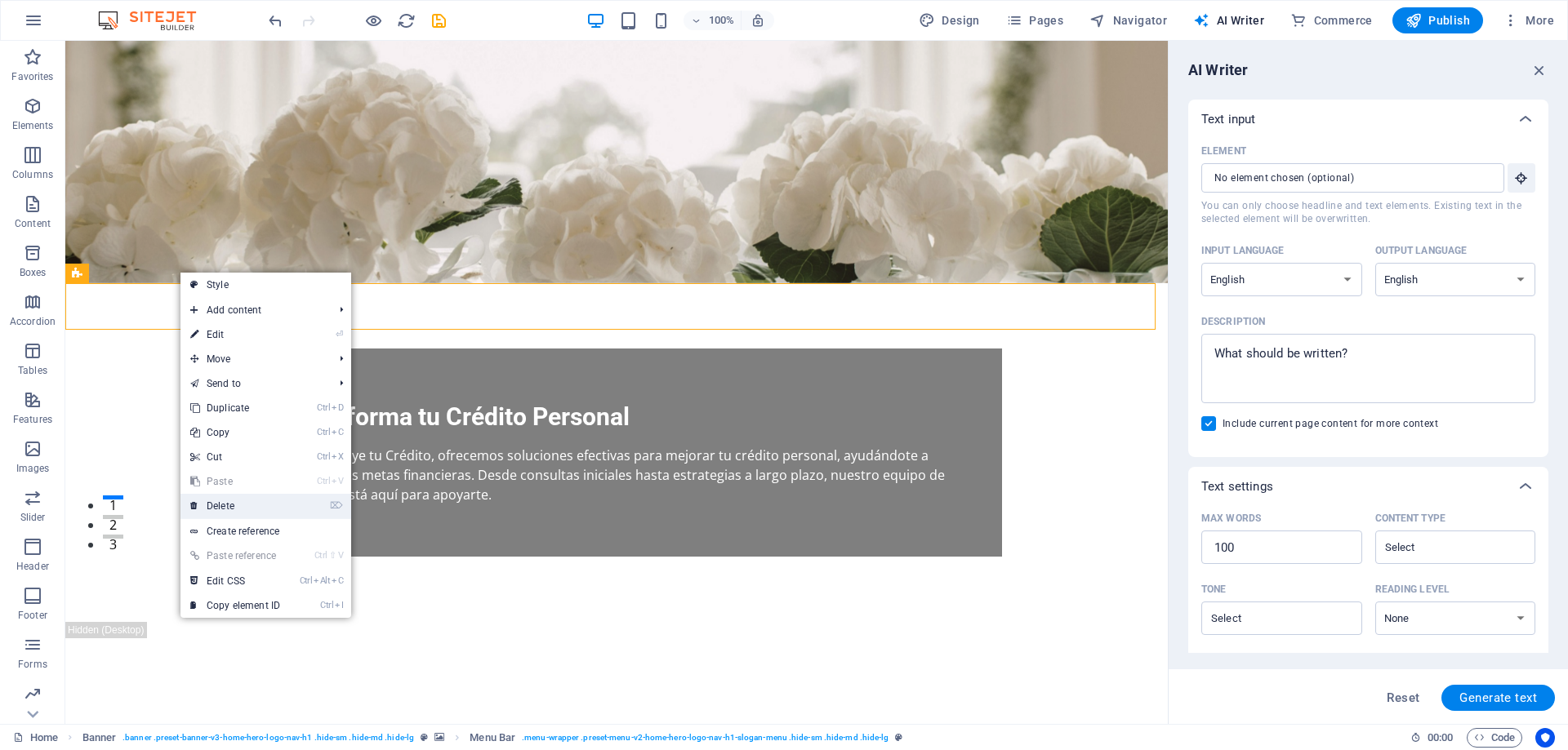
click at [210, 509] on link "⌦ Delete" at bounding box center [235, 506] width 110 height 24
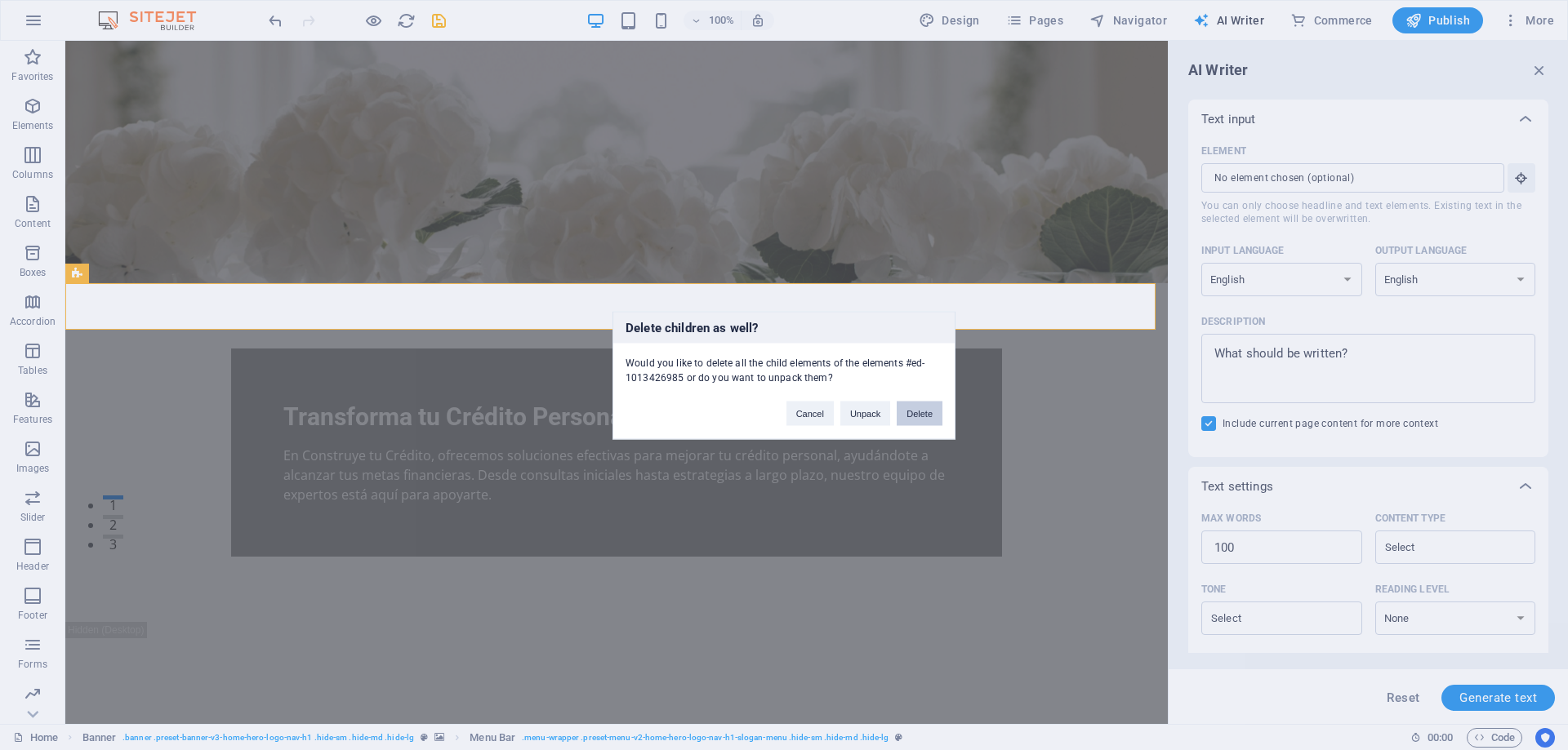
click at [915, 415] on button "Delete" at bounding box center [919, 412] width 45 height 24
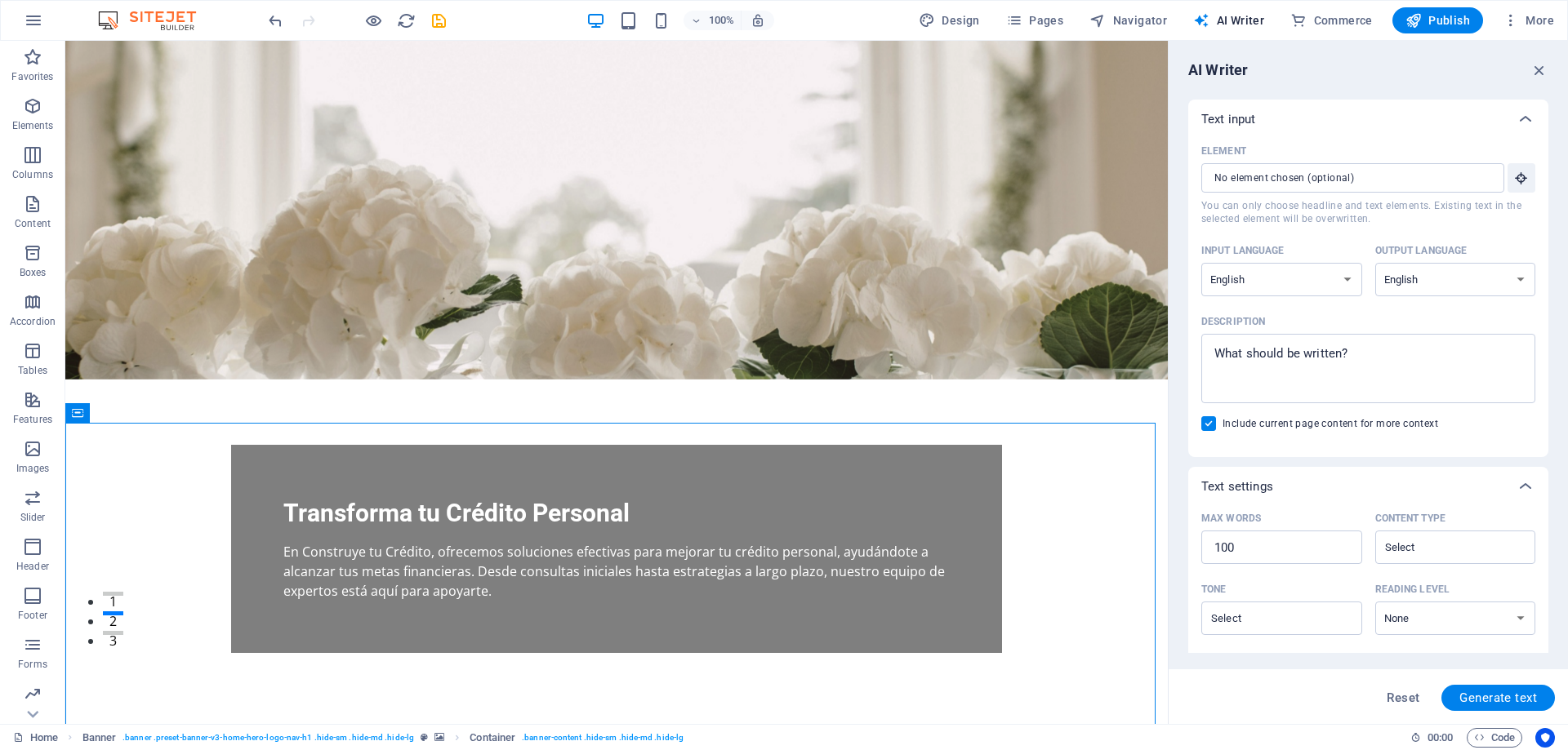
scroll to position [0, 0]
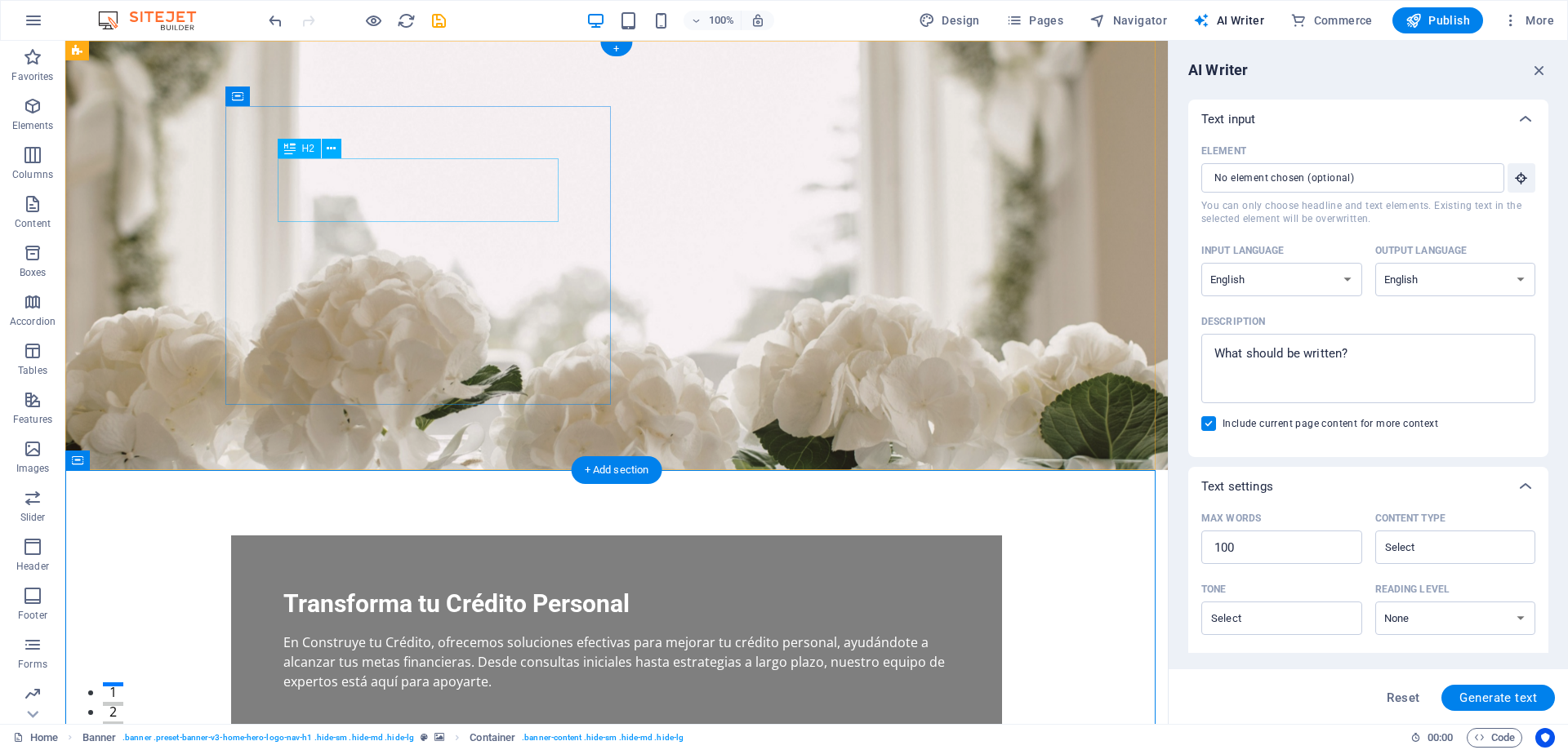
click at [382, 588] on div "Transforma tu Crédito Personal" at bounding box center [617, 604] width 666 height 32
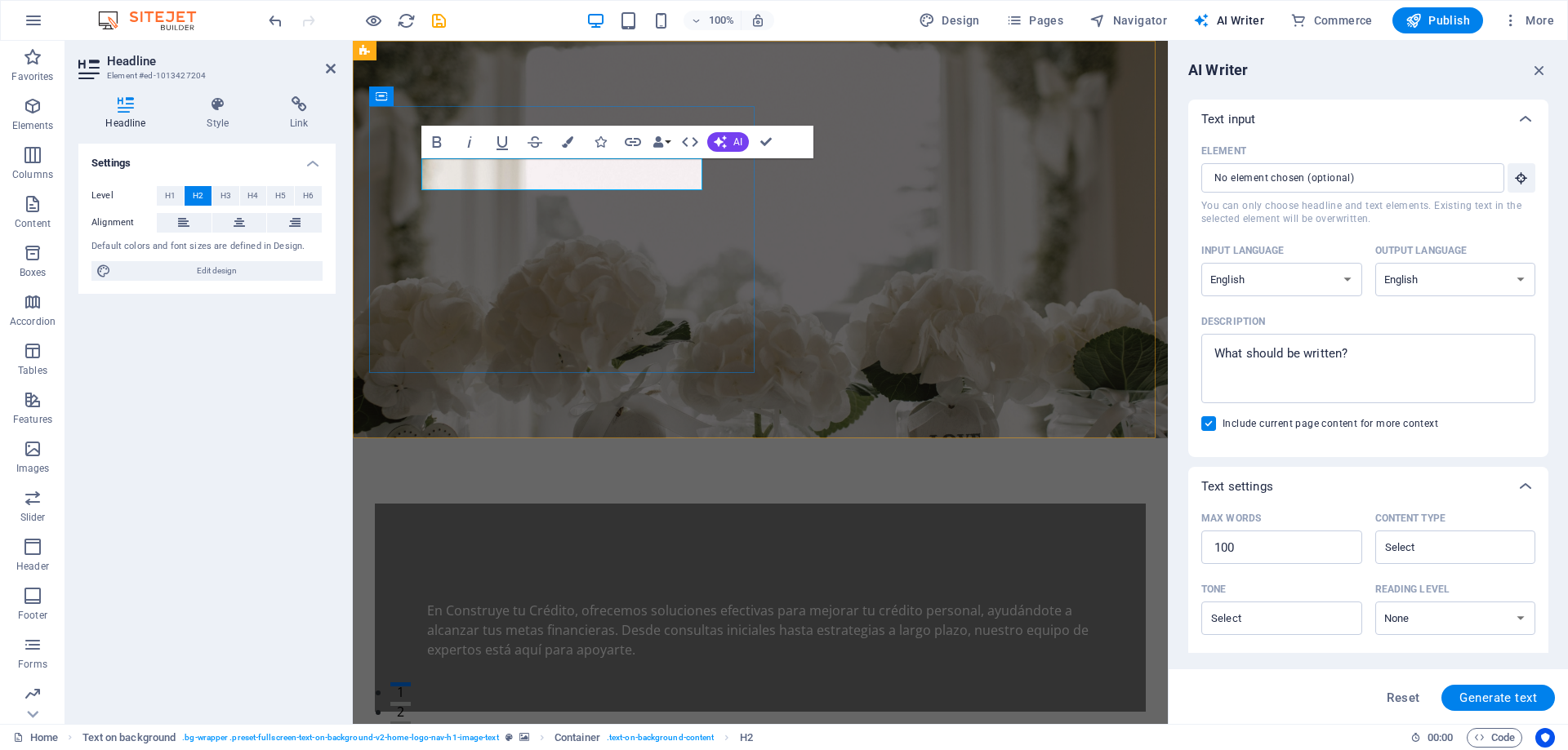
click at [434, 556] on h2 "​" at bounding box center [760, 572] width 666 height 32
click at [816, 347] on figure at bounding box center [760, 240] width 815 height 397
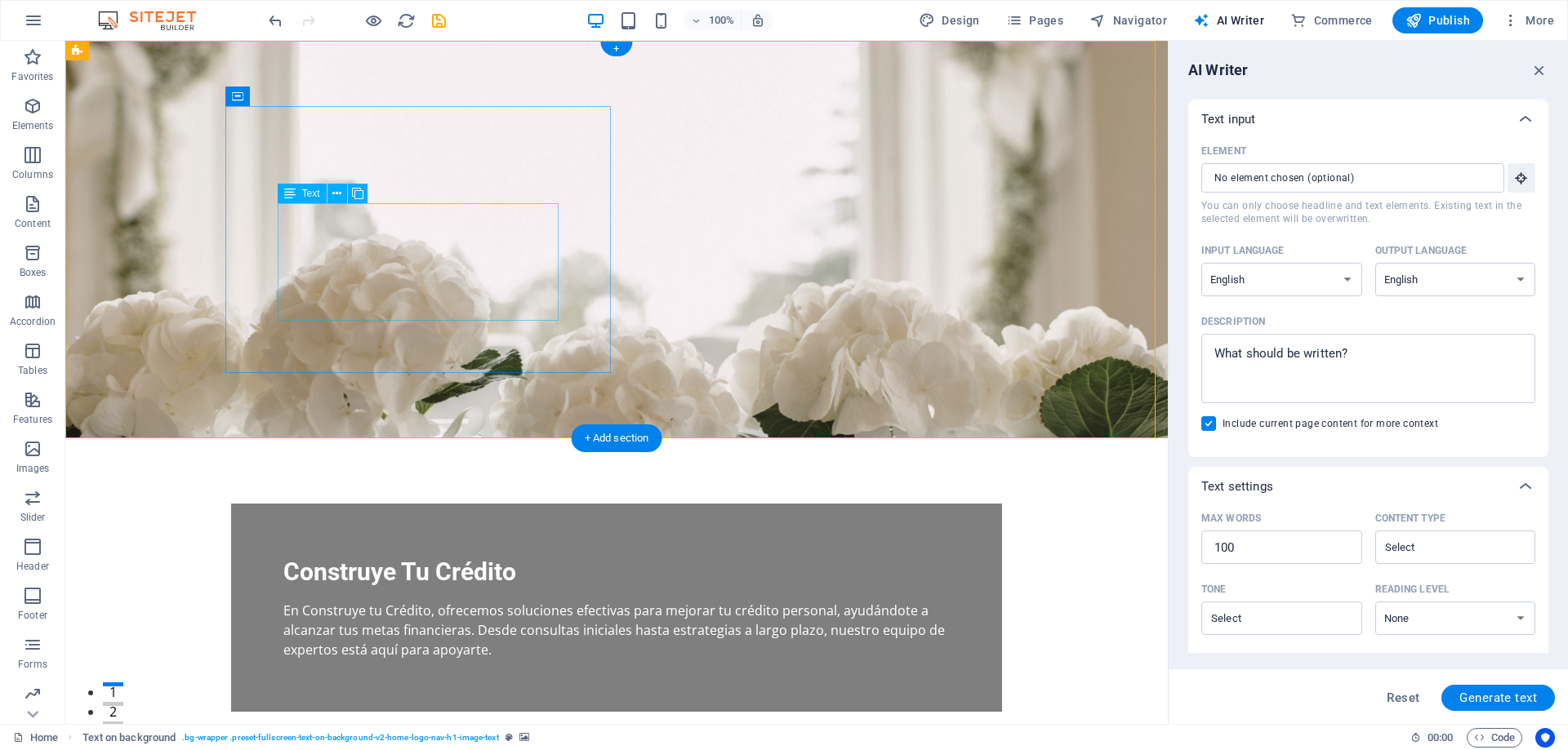
click at [285, 601] on div "En Construye tu Crédito, ofrecemos soluciones efectivas para mejorar tu crédito…" at bounding box center [617, 631] width 666 height 59
click at [334, 192] on icon at bounding box center [337, 193] width 9 height 17
click at [323, 601] on div "En Construye tu Crédito, ofrecemos soluciones efectivas para mejorar tu crédito…" at bounding box center [617, 631] width 666 height 59
drag, startPoint x: 323, startPoint y: 243, endPoint x: 388, endPoint y: 283, distance: 76.3
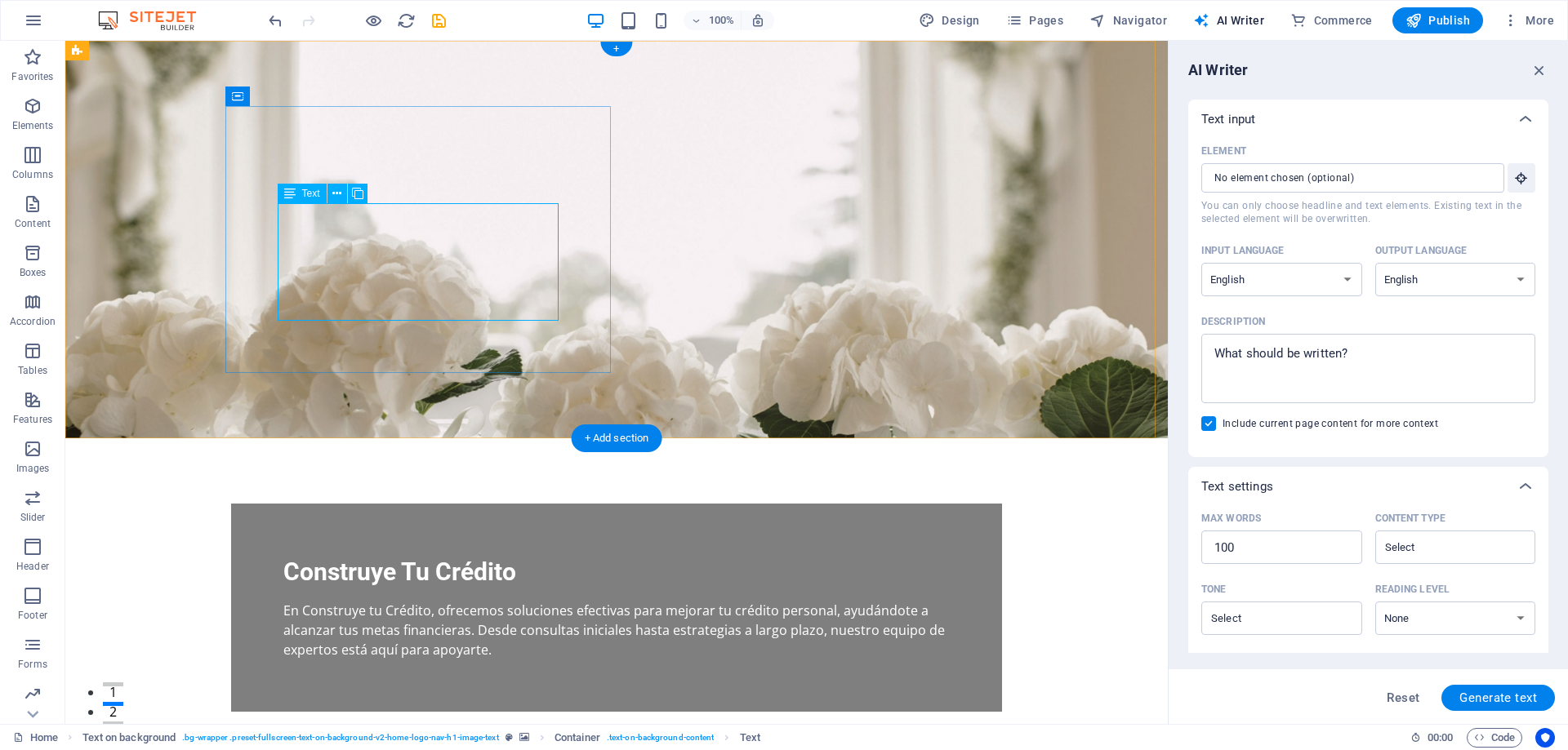
click at [323, 601] on div "En Construye tu Crédito, ofrecemos soluciones efectivas para mejorar tu crédito…" at bounding box center [617, 631] width 666 height 59
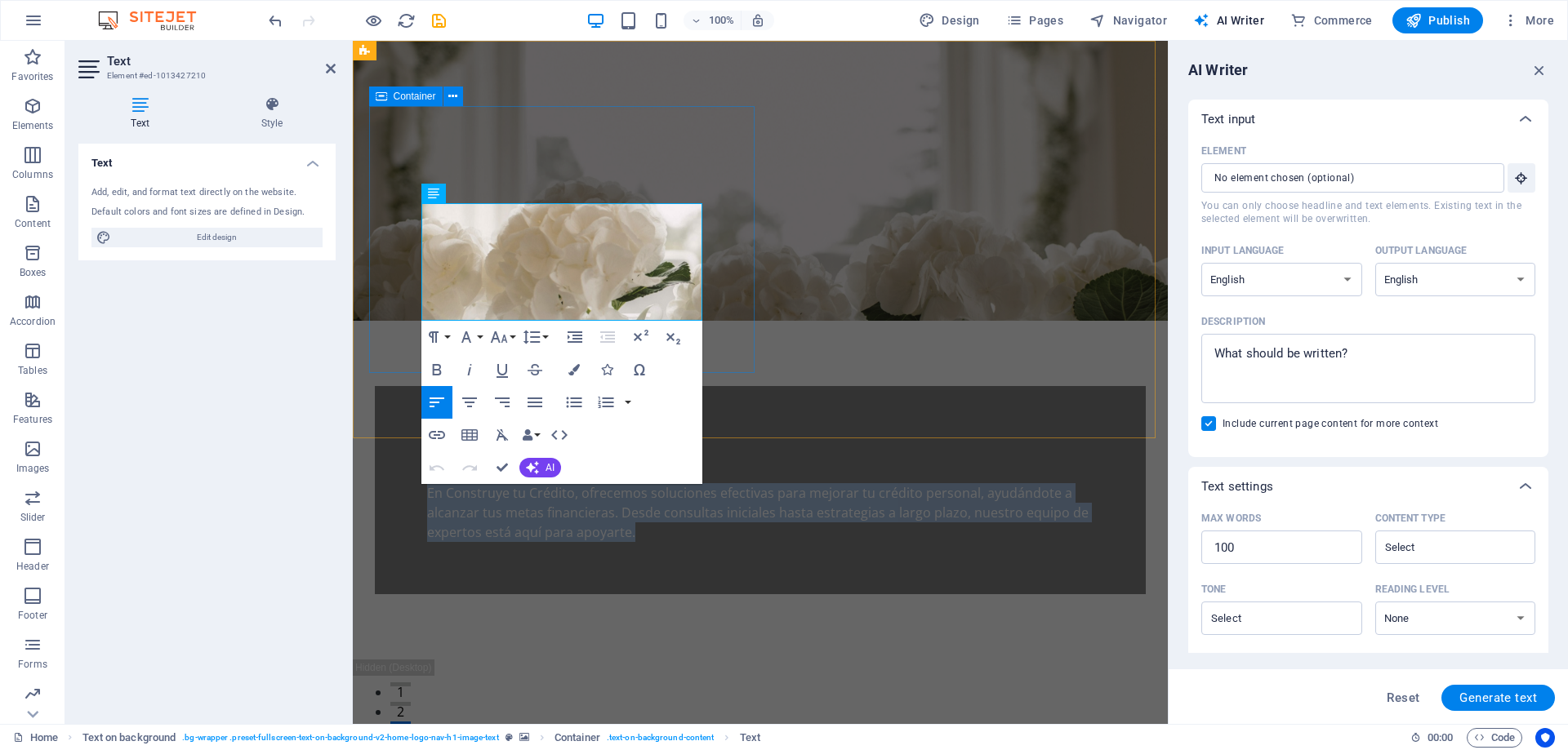
drag, startPoint x: 628, startPoint y: 311, endPoint x: 405, endPoint y: 217, distance: 242.0
click at [405, 387] on div "Construye Tu Crédito En Construye tu Crédito, ofrecemos soluciones efectivas pa…" at bounding box center [760, 491] width 771 height 208
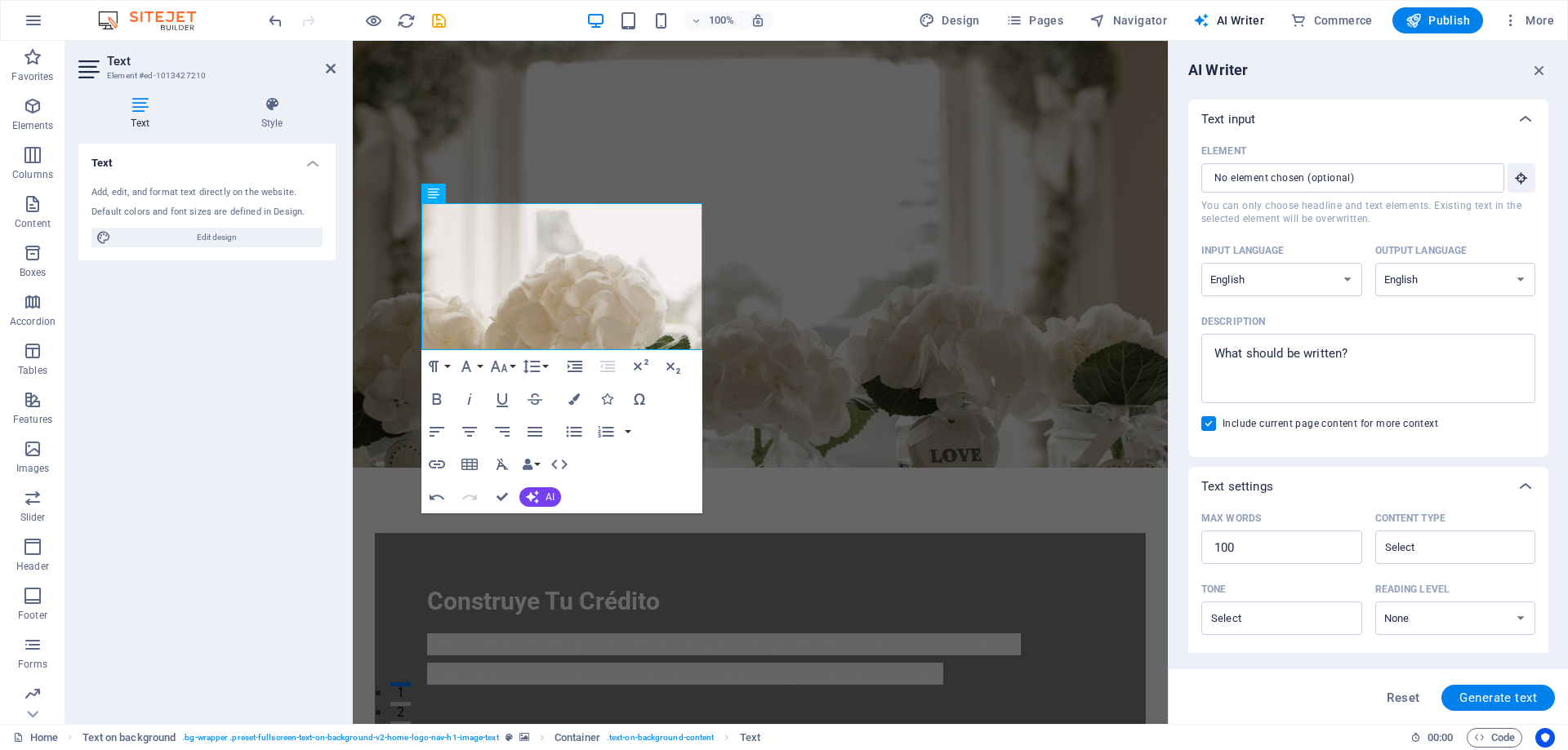
click at [798, 293] on figure at bounding box center [760, 254] width 815 height 427
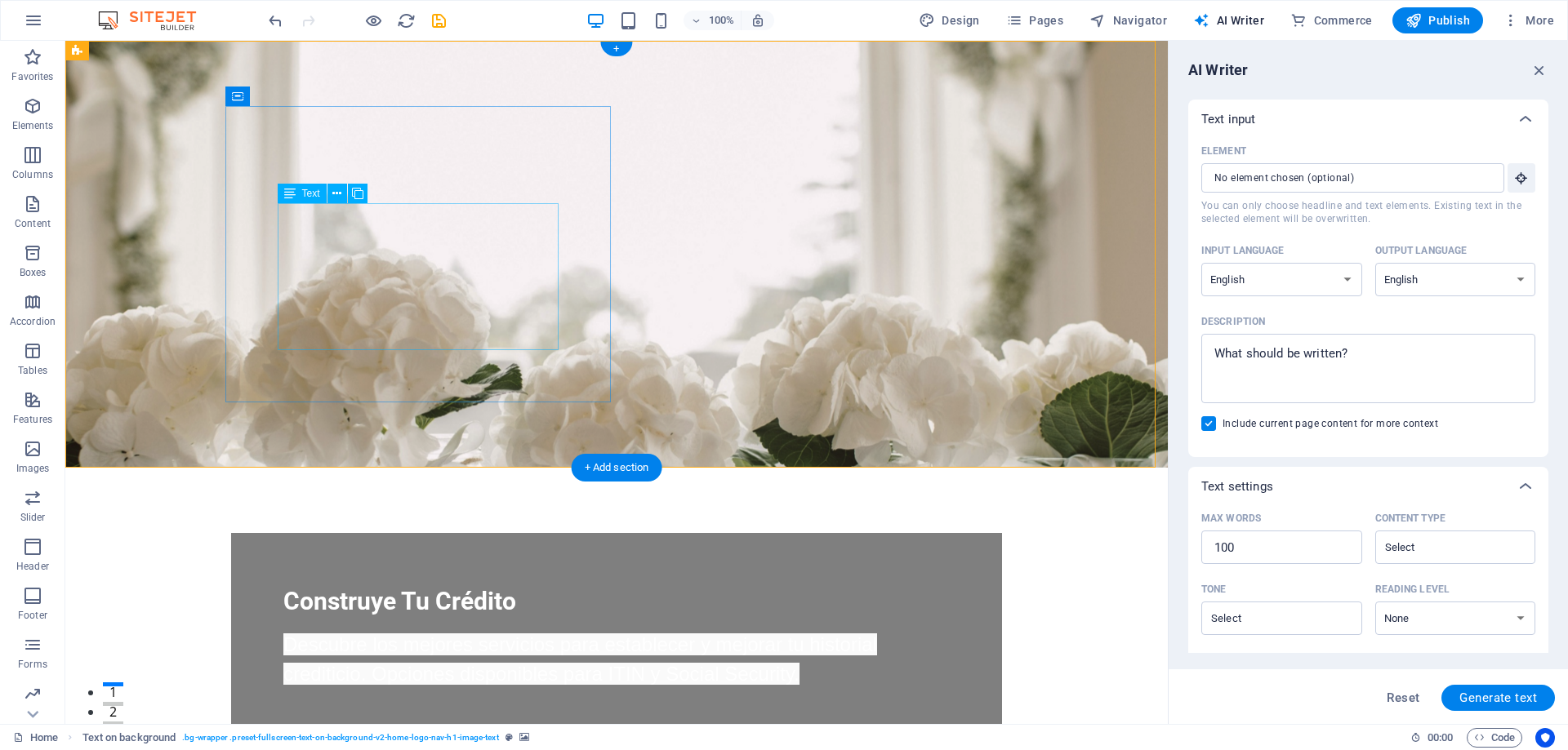
click at [498, 631] on div "Descubre los mejores servicios para establecer y mejorar tu historial creditici…" at bounding box center [617, 660] width 666 height 59
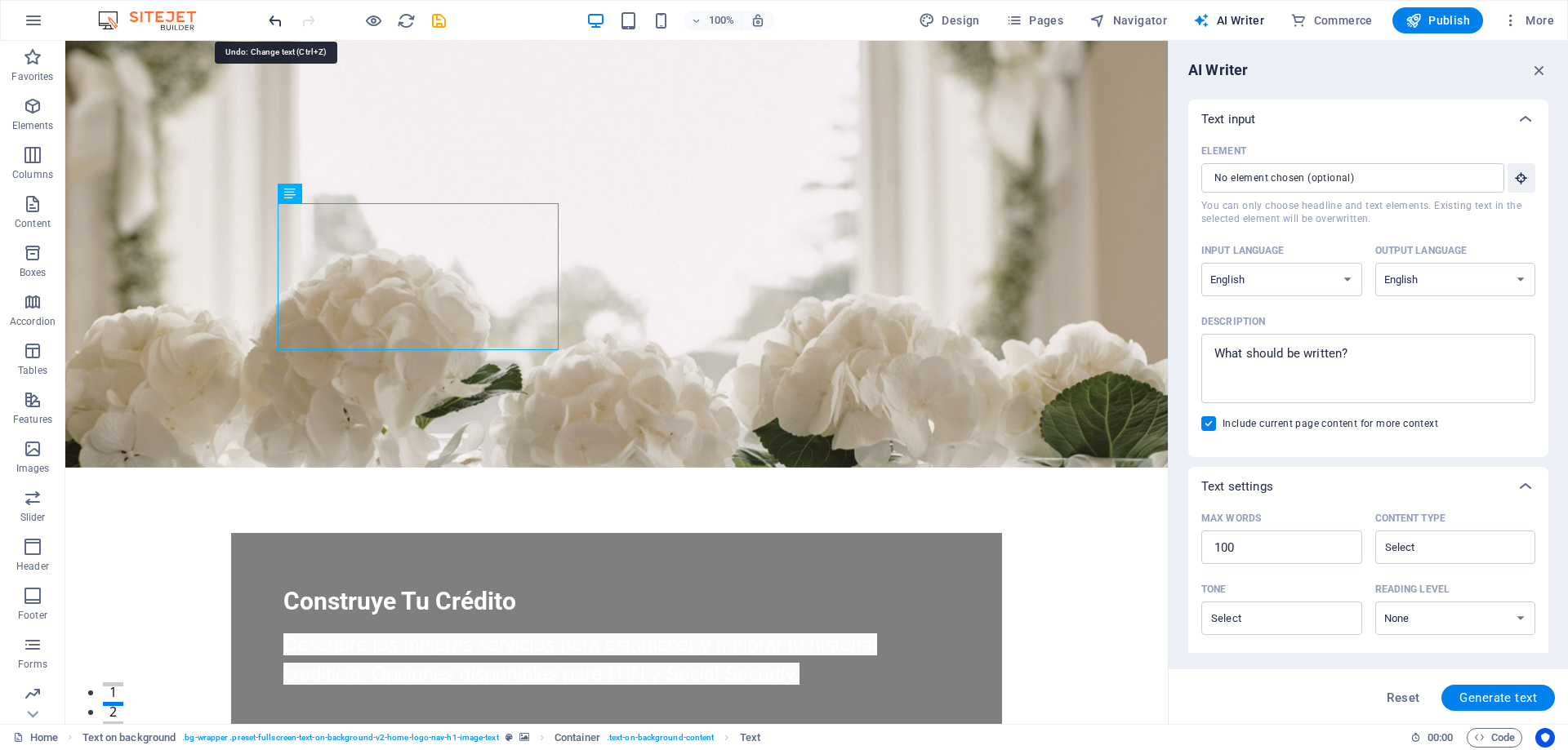
click at [279, 20] on icon "undo" at bounding box center [275, 20] width 19 height 19
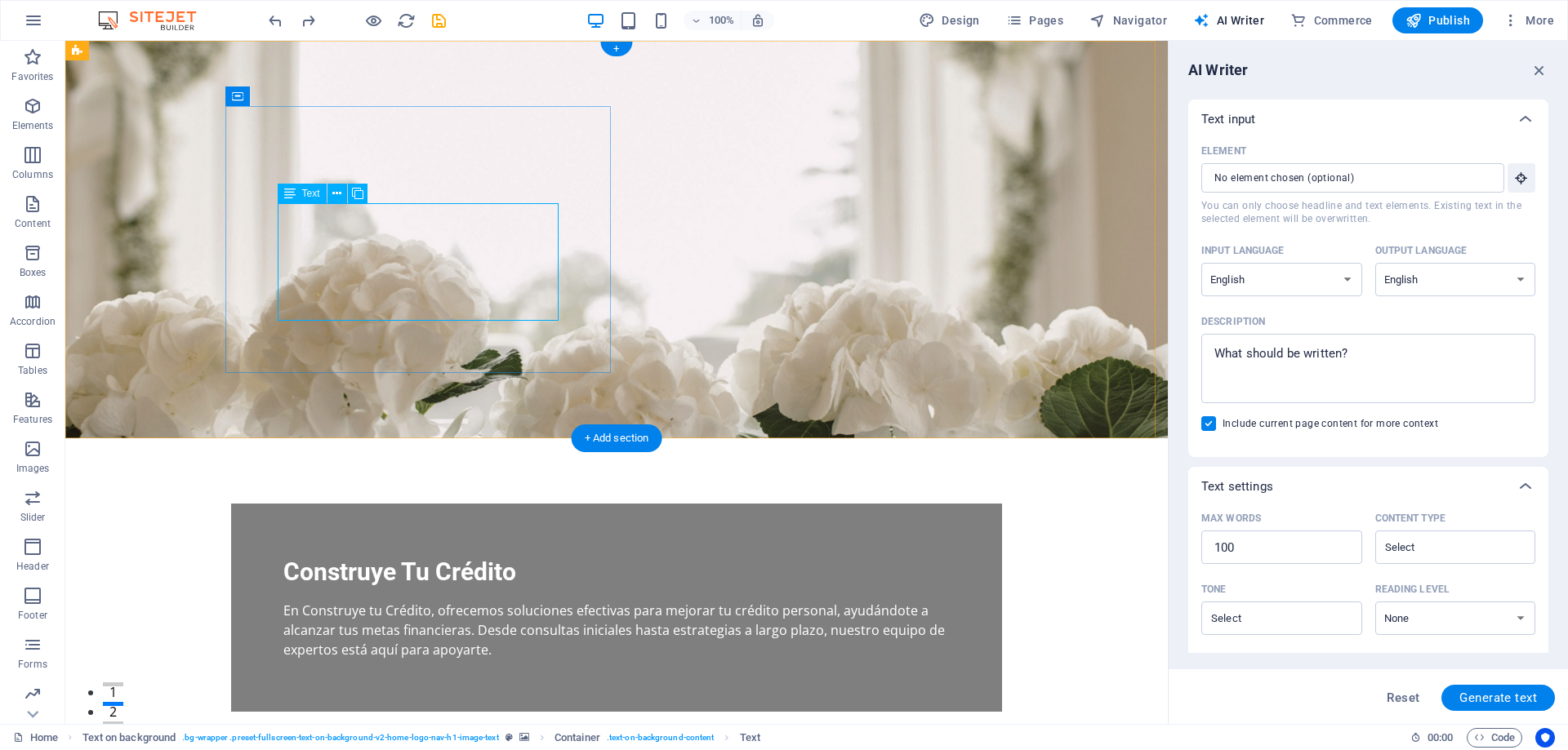
click at [475, 601] on div "En Construye tu Crédito, ofrecemos soluciones efectivas para mejorar tu crédito…" at bounding box center [617, 631] width 666 height 59
click at [407, 601] on div "En Construye tu Crédito, ofrecemos soluciones efectivas para mejorar tu crédito…" at bounding box center [617, 631] width 666 height 59
click at [313, 193] on span "Text" at bounding box center [311, 193] width 18 height 10
click at [330, 601] on div "En Construye tu Crédito, ofrecemos soluciones efectivas para mejorar tu crédito…" at bounding box center [617, 631] width 666 height 59
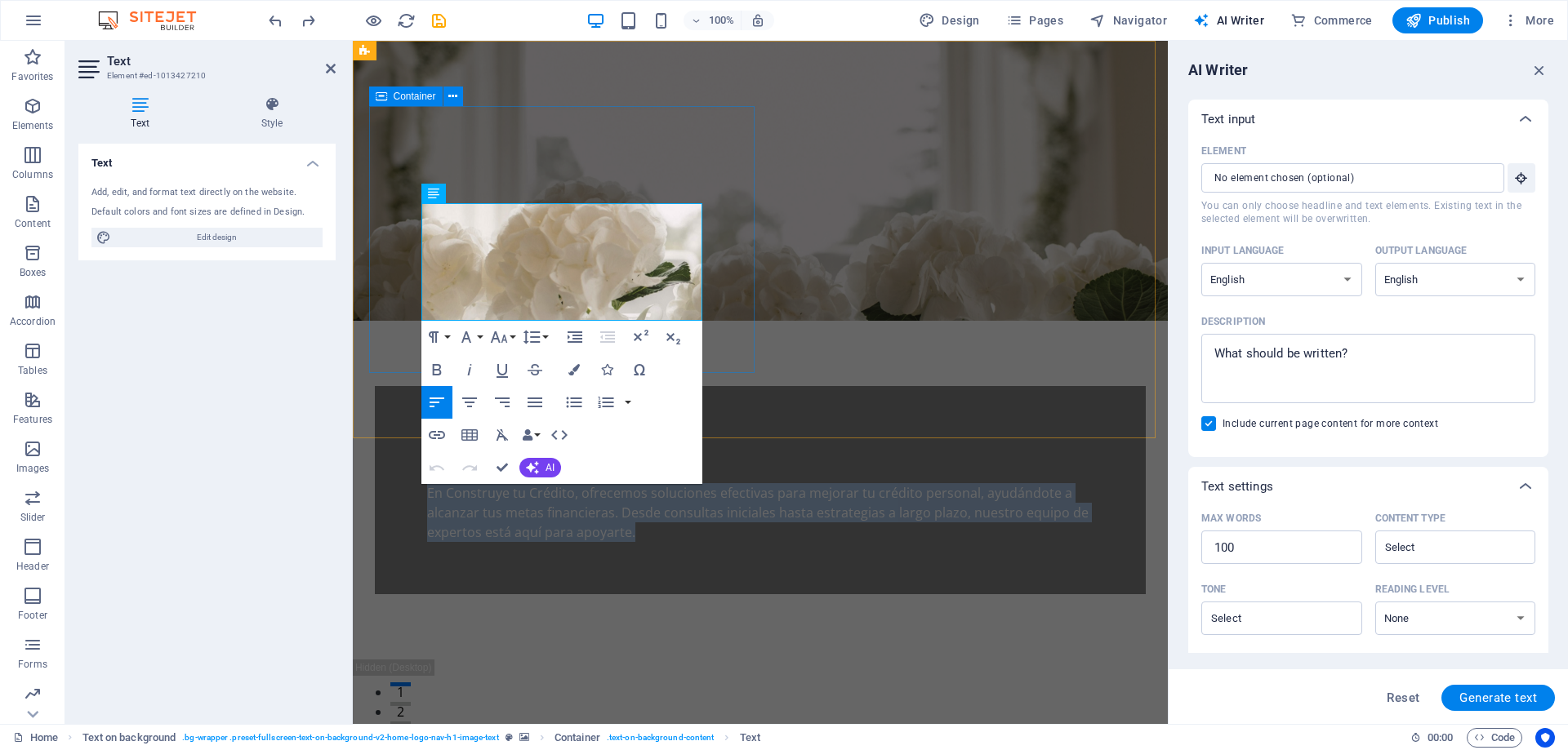
drag, startPoint x: 631, startPoint y: 314, endPoint x: 390, endPoint y: 219, distance: 259.0
click at [390, 387] on div "Construye Tu Crédito En Construye tu Crédito, ofrecemos soluciones efectivas pa…" at bounding box center [760, 491] width 771 height 208
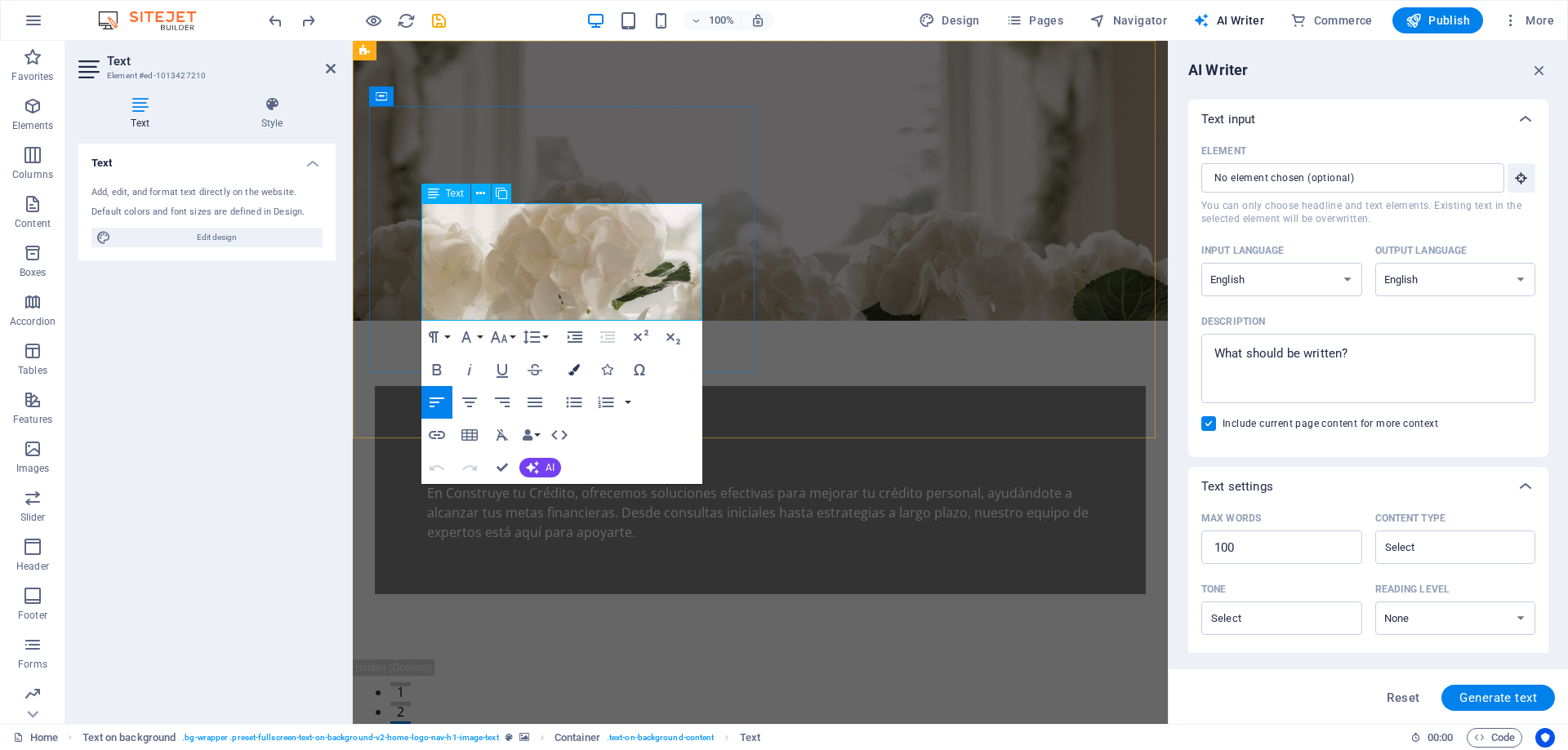
scroll to position [1402, 3]
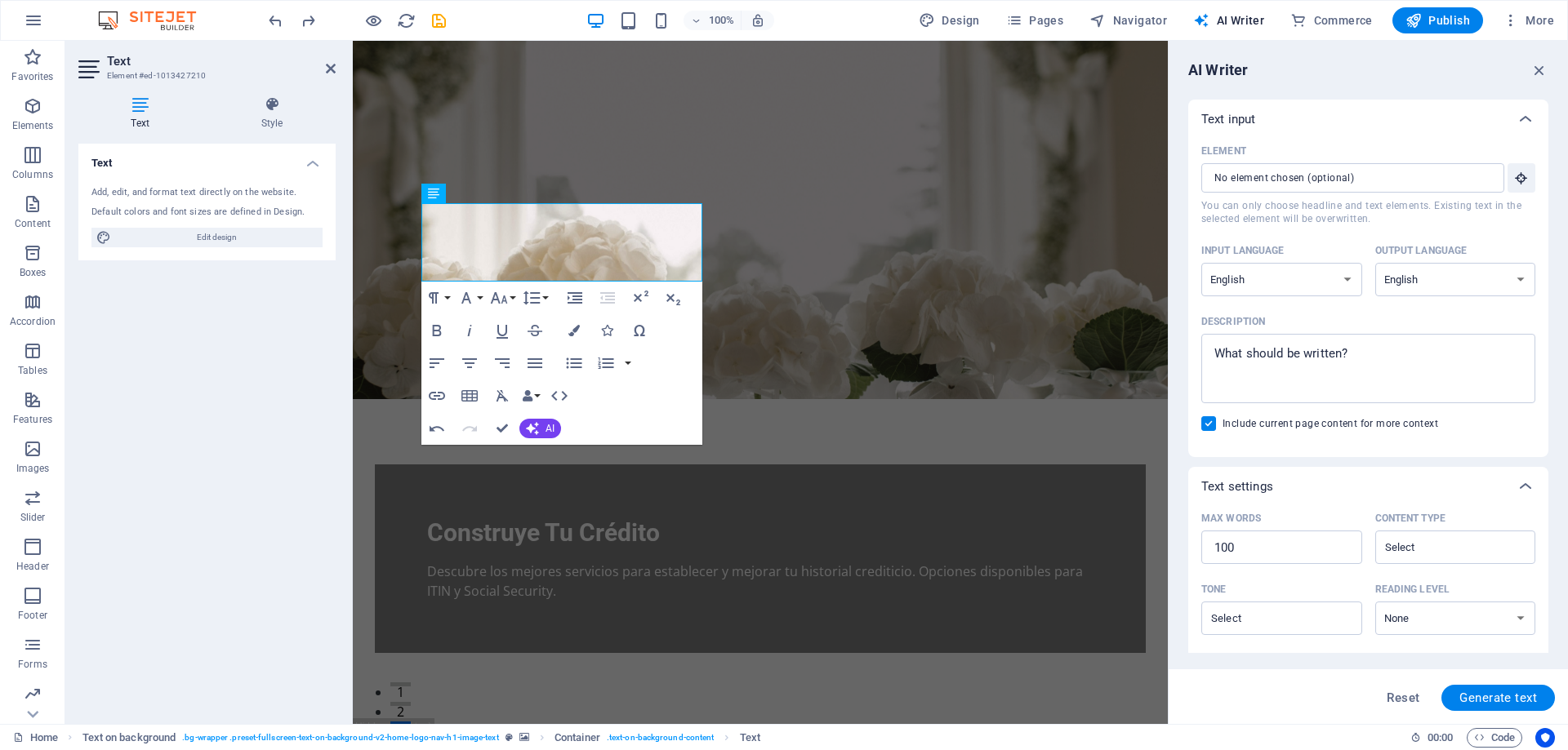
click at [832, 239] on figure at bounding box center [760, 220] width 815 height 358
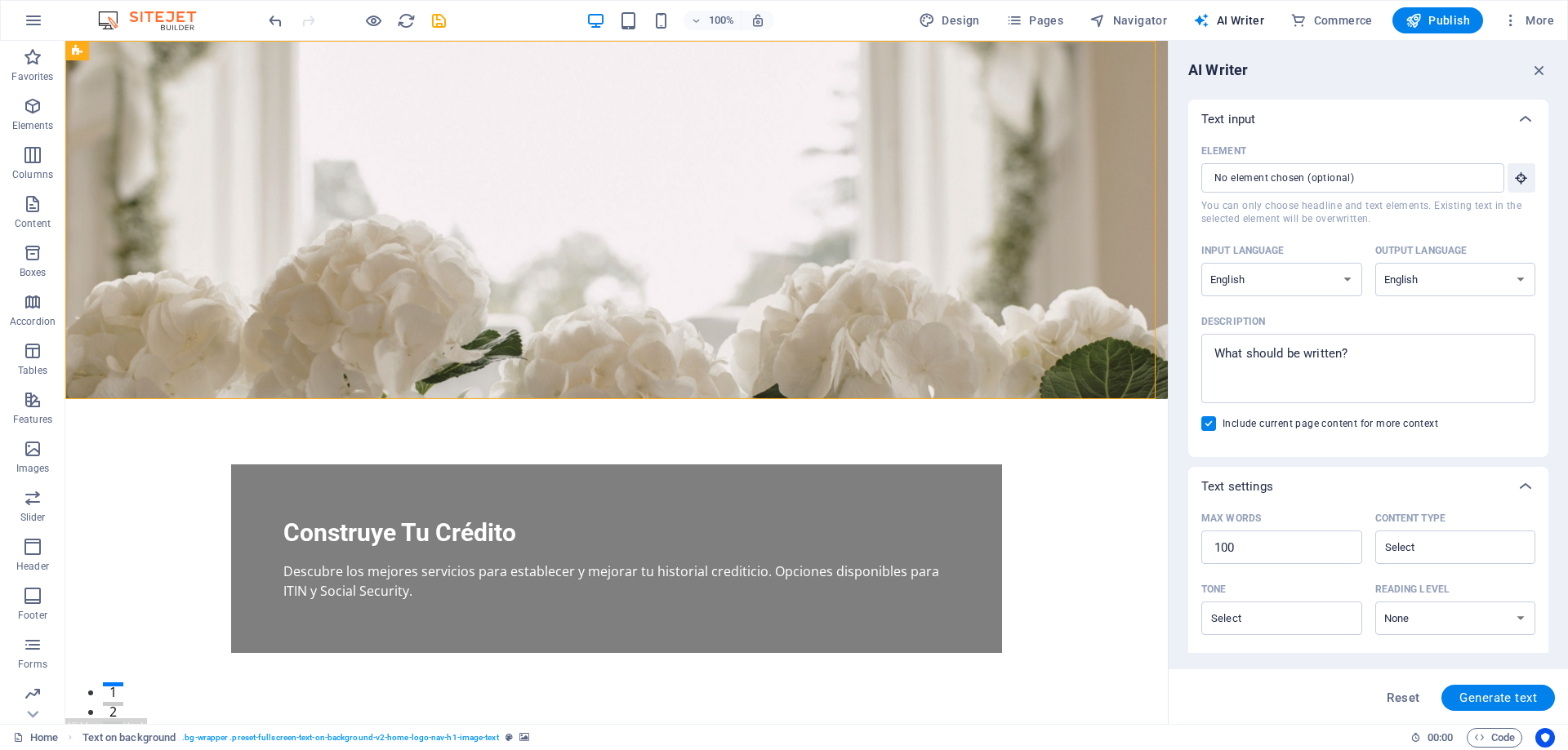
click at [766, 199] on figure at bounding box center [616, 220] width 1102 height 358
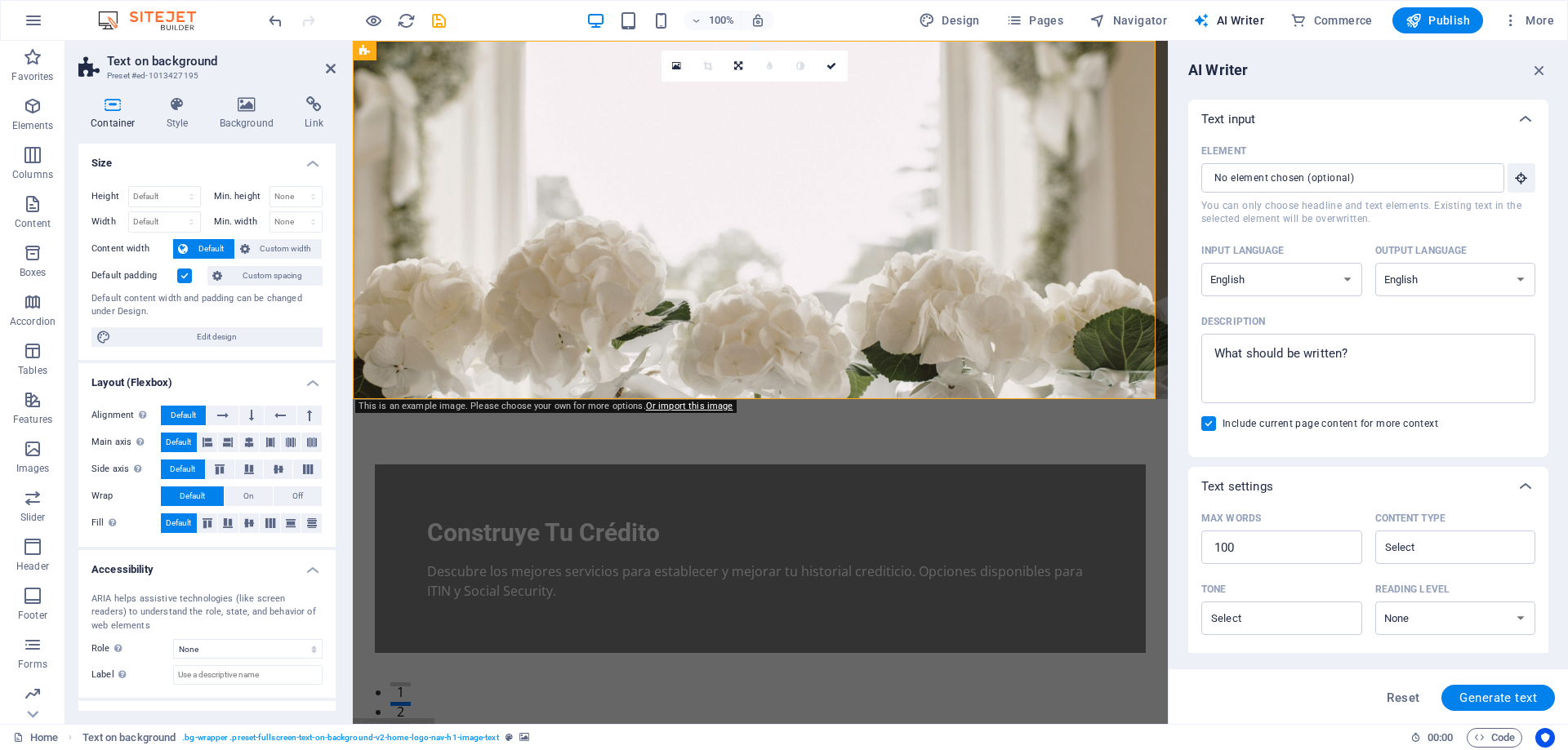
click at [948, 231] on figure at bounding box center [760, 220] width 815 height 358
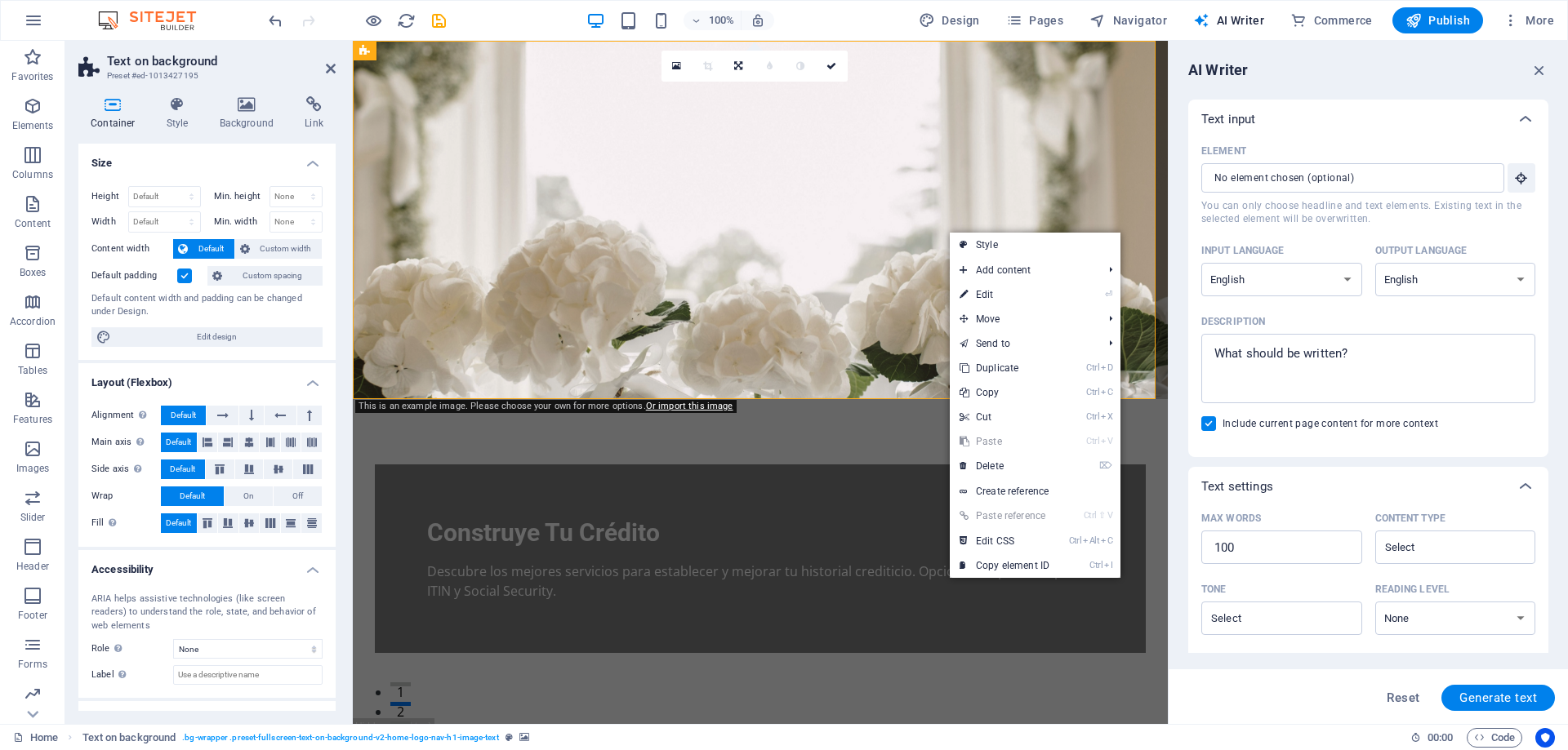
click at [879, 222] on figure at bounding box center [760, 220] width 815 height 358
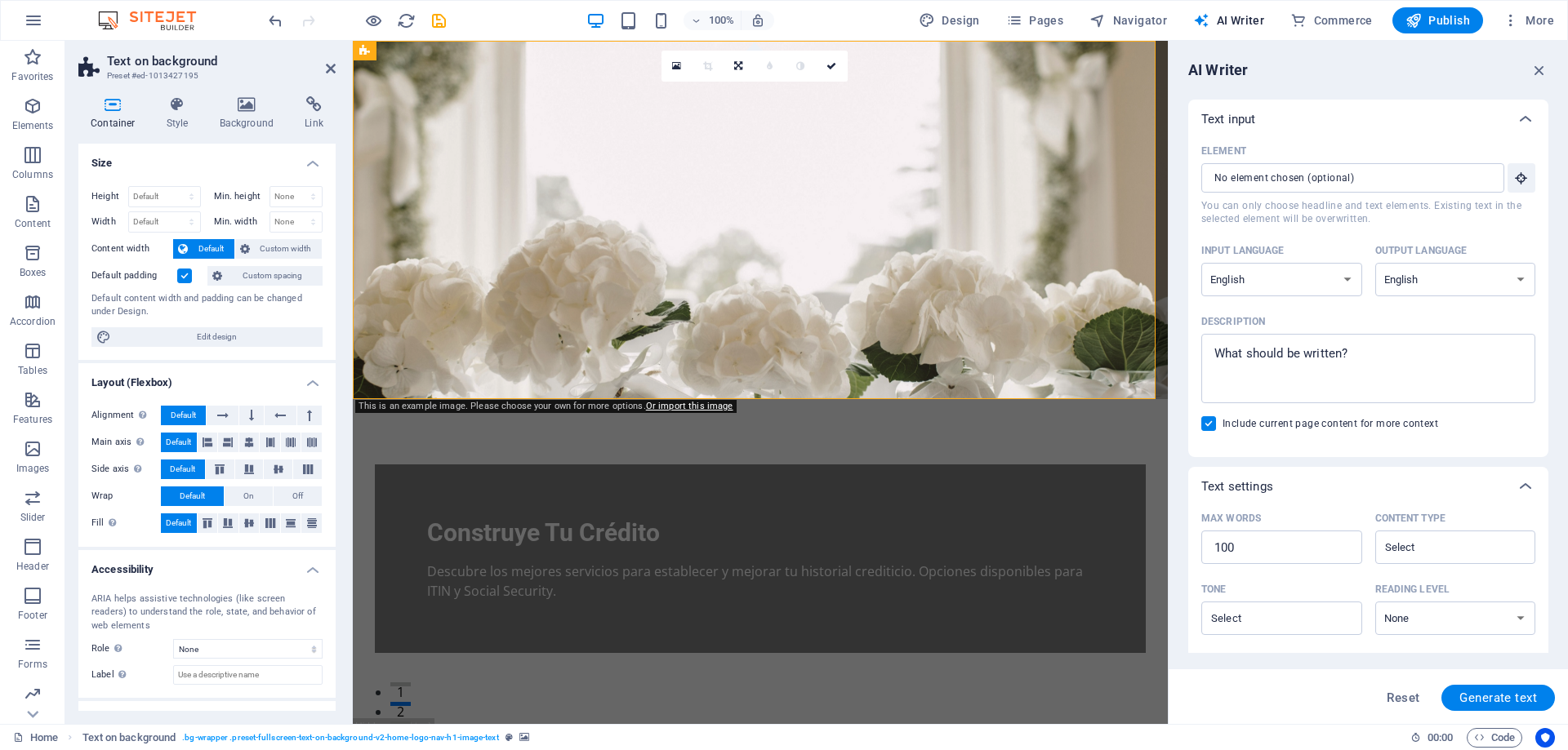
click at [879, 222] on figure at bounding box center [760, 220] width 815 height 358
click at [254, 102] on icon at bounding box center [247, 104] width 79 height 16
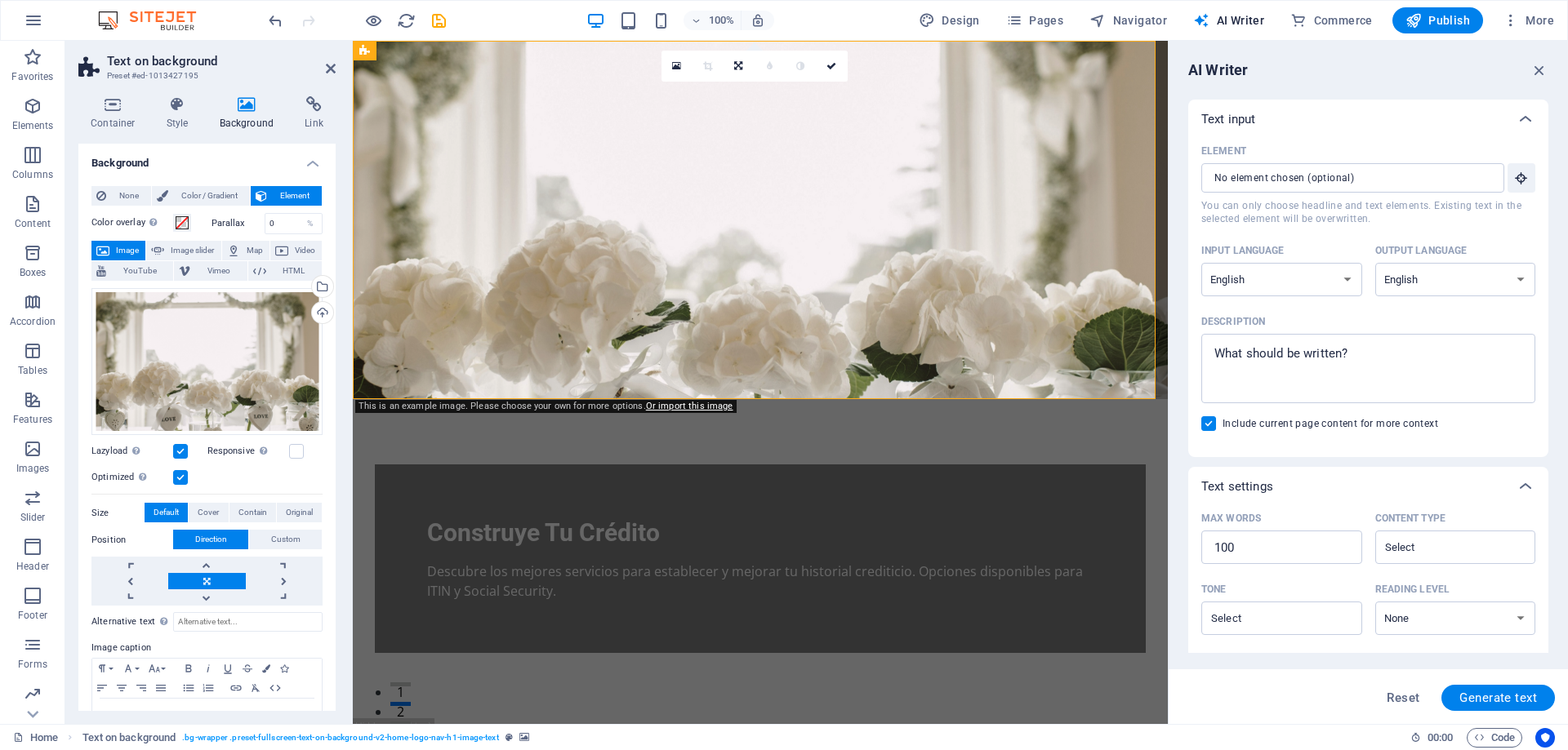
click at [244, 101] on icon at bounding box center [247, 104] width 79 height 16
click at [244, 100] on icon at bounding box center [247, 104] width 79 height 16
click at [945, 209] on figure at bounding box center [760, 220] width 815 height 358
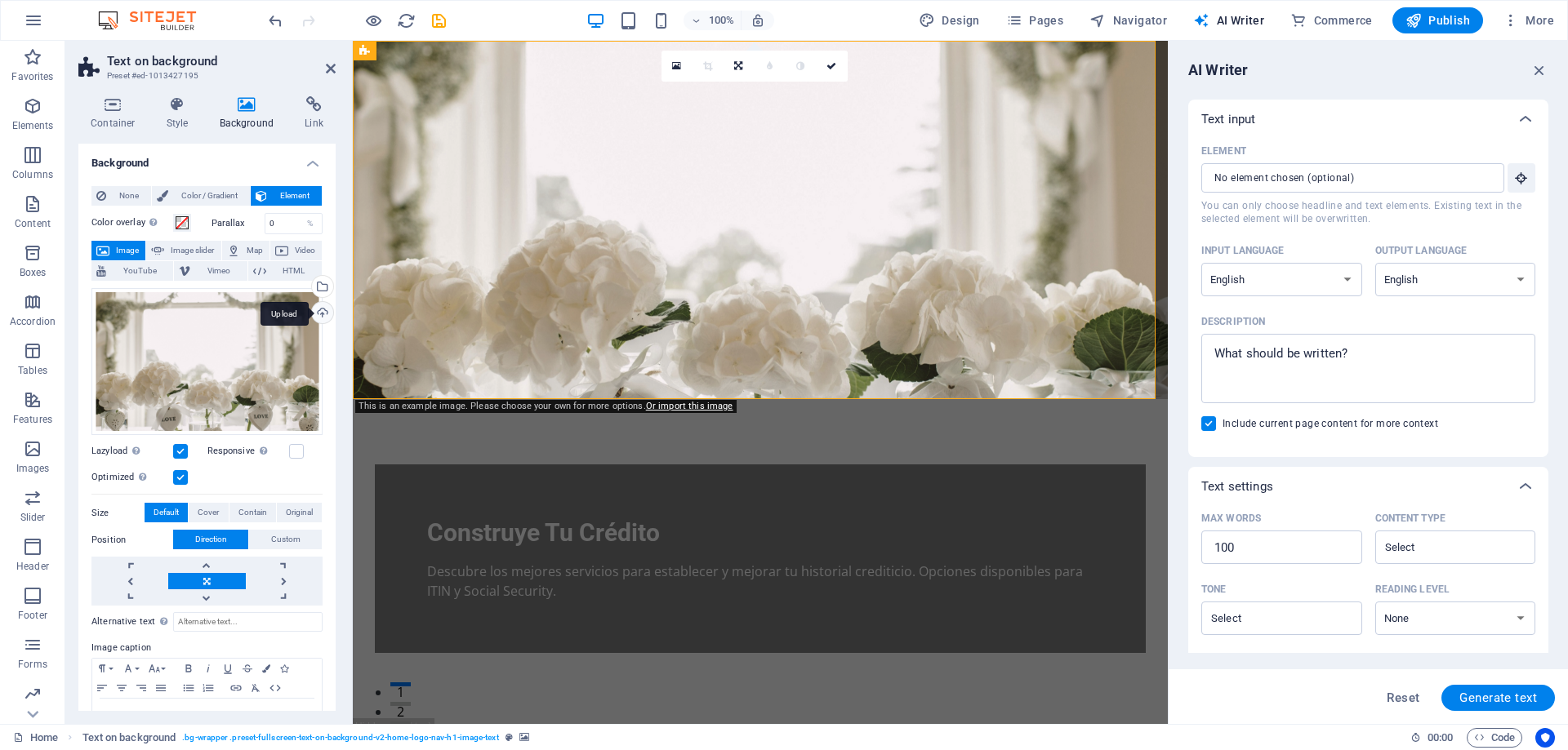
click at [318, 309] on div "Upload" at bounding box center [320, 314] width 24 height 24
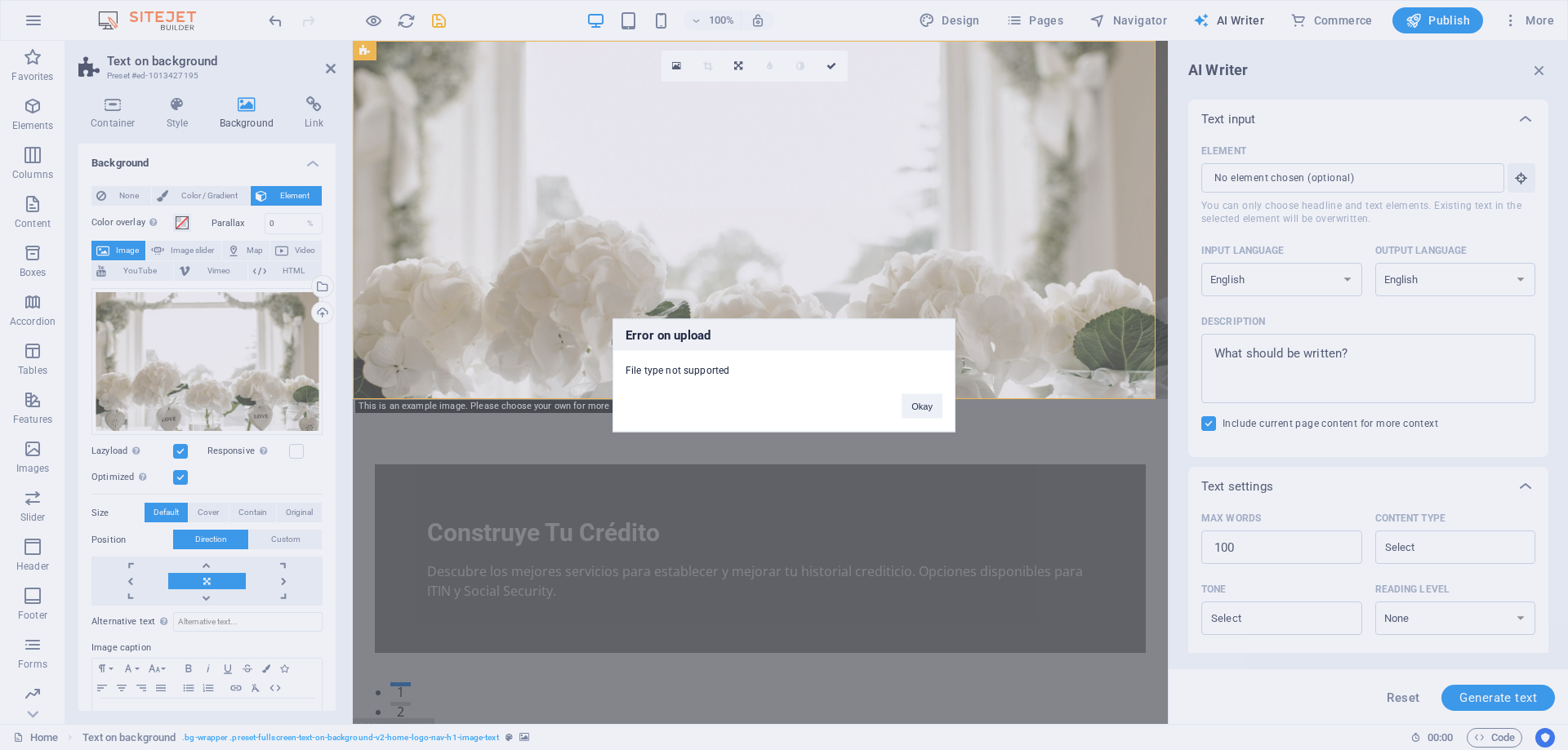
click at [217, 351] on div "Error on upload File type not supported Okay" at bounding box center [784, 375] width 1568 height 750
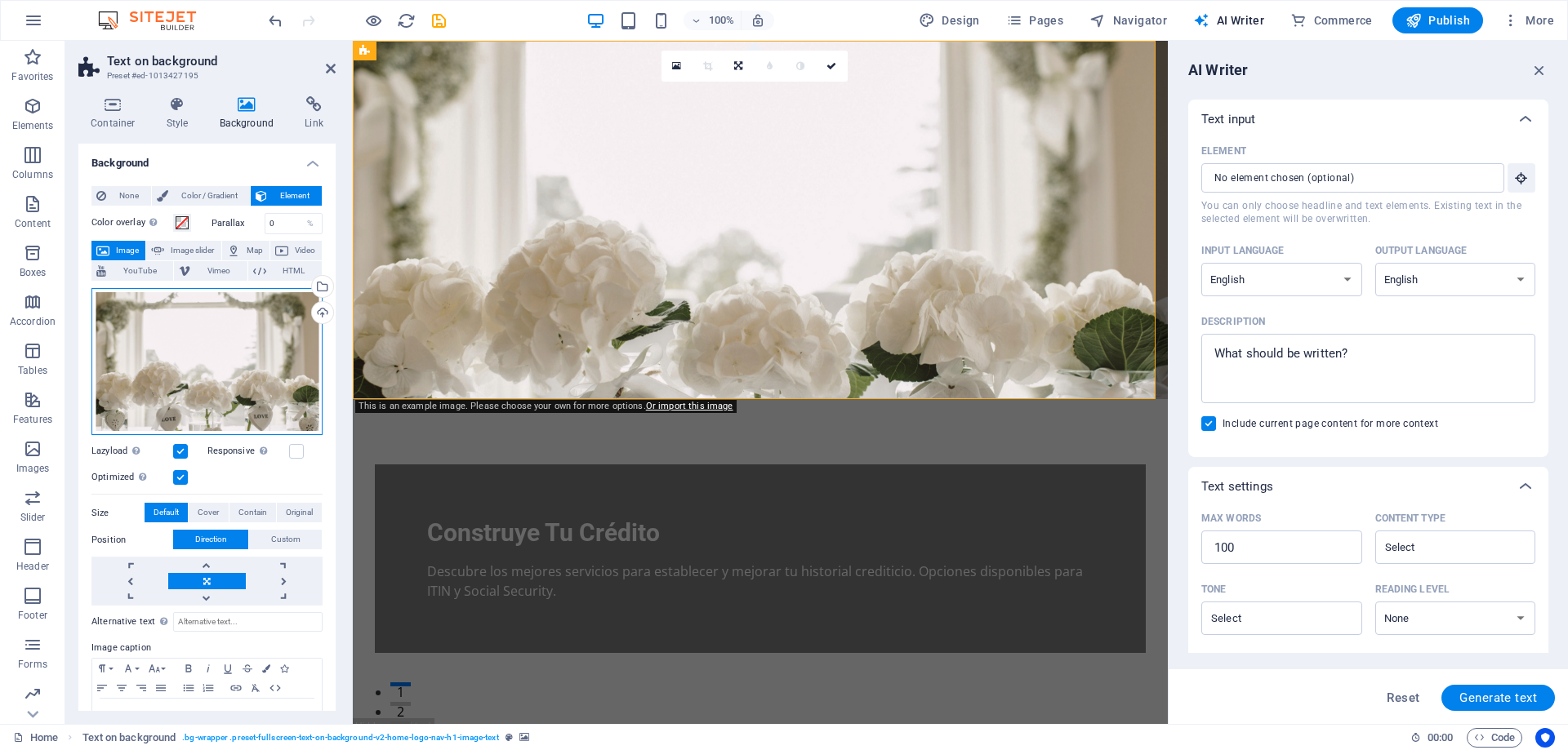
click at [217, 351] on div "Drag files here, click to choose files or select files from Files or our free s…" at bounding box center [207, 363] width 231 height 148
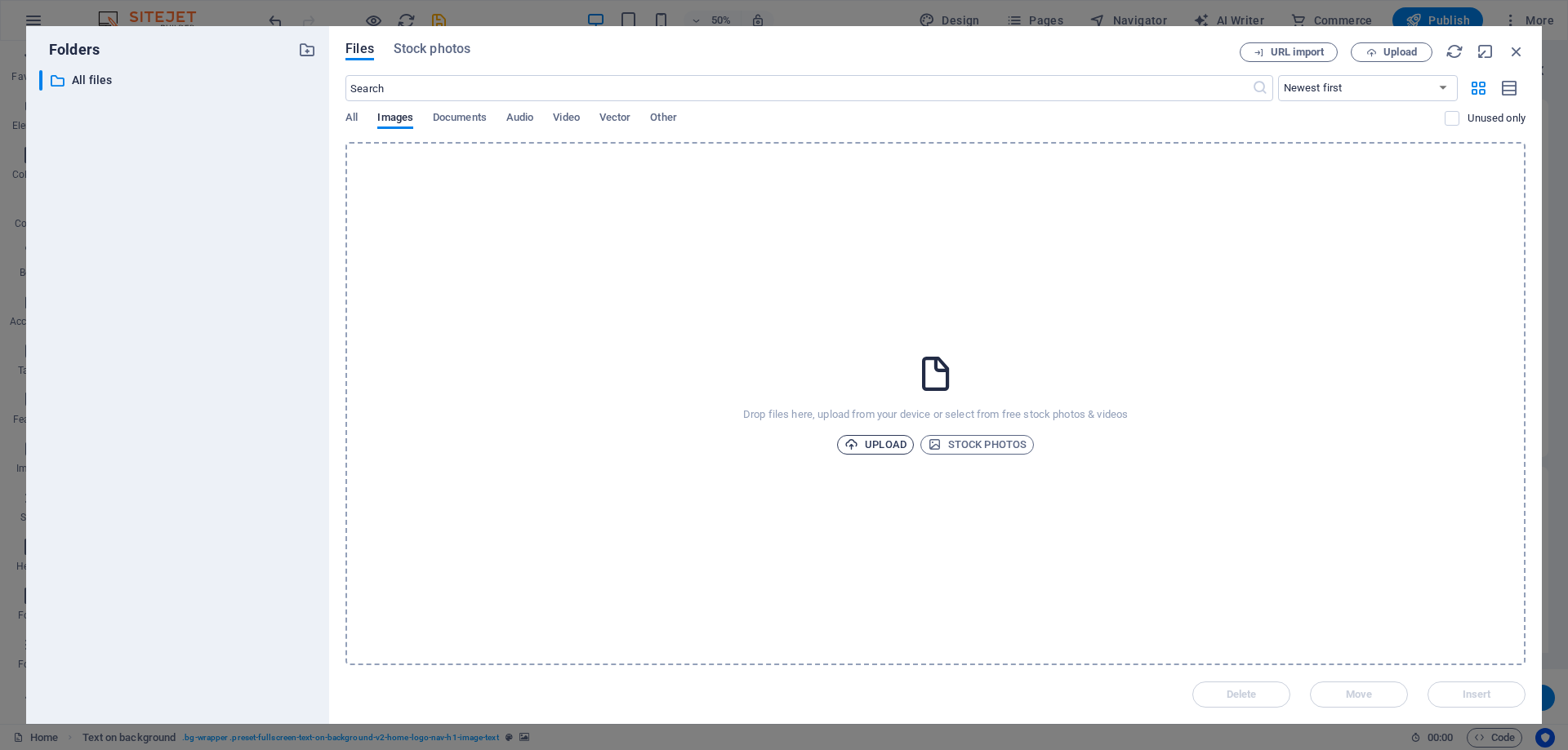
click at [894, 445] on span "Upload" at bounding box center [876, 445] width 62 height 20
click at [992, 439] on span "Stock photos" at bounding box center [976, 445] width 99 height 20
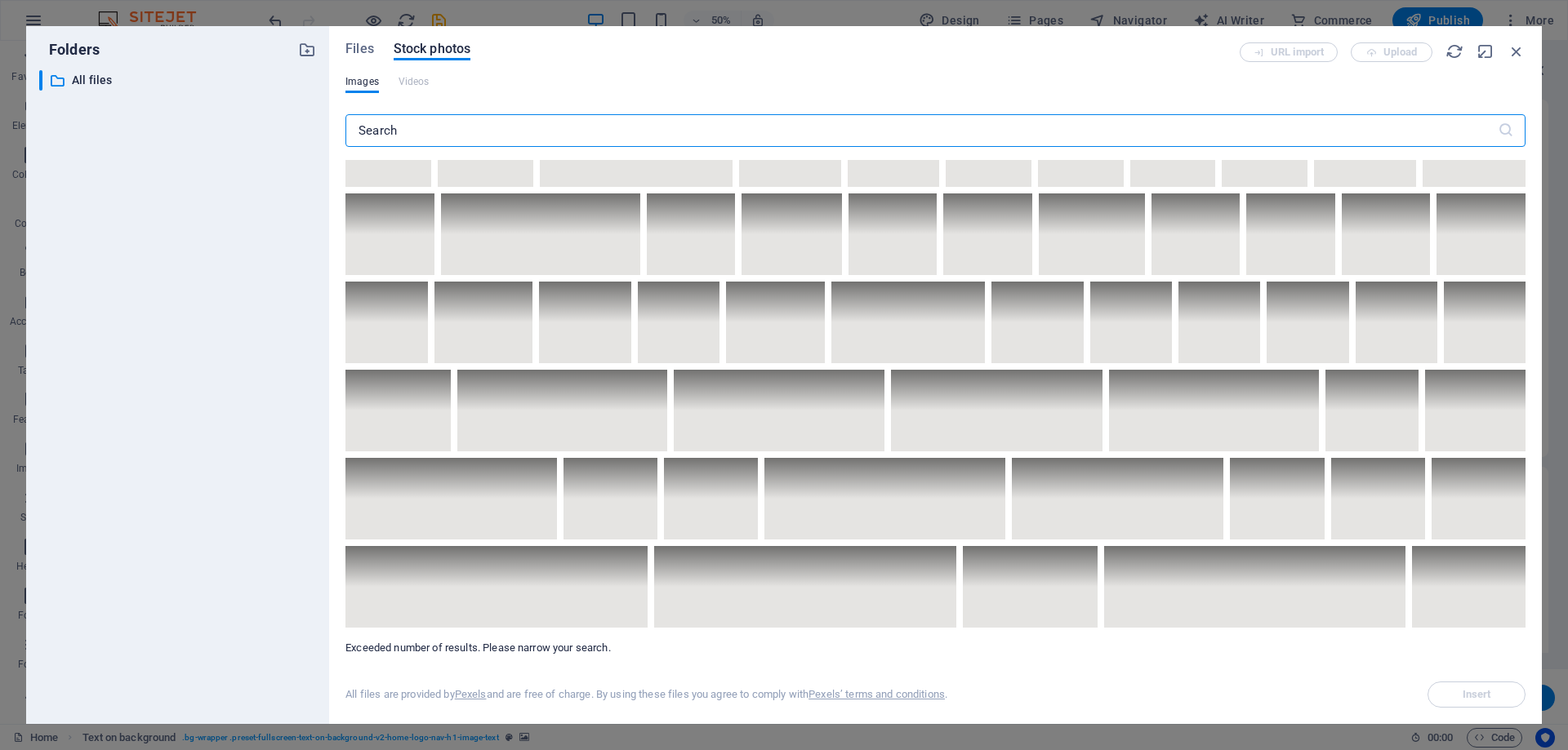
scroll to position [5330, 0]
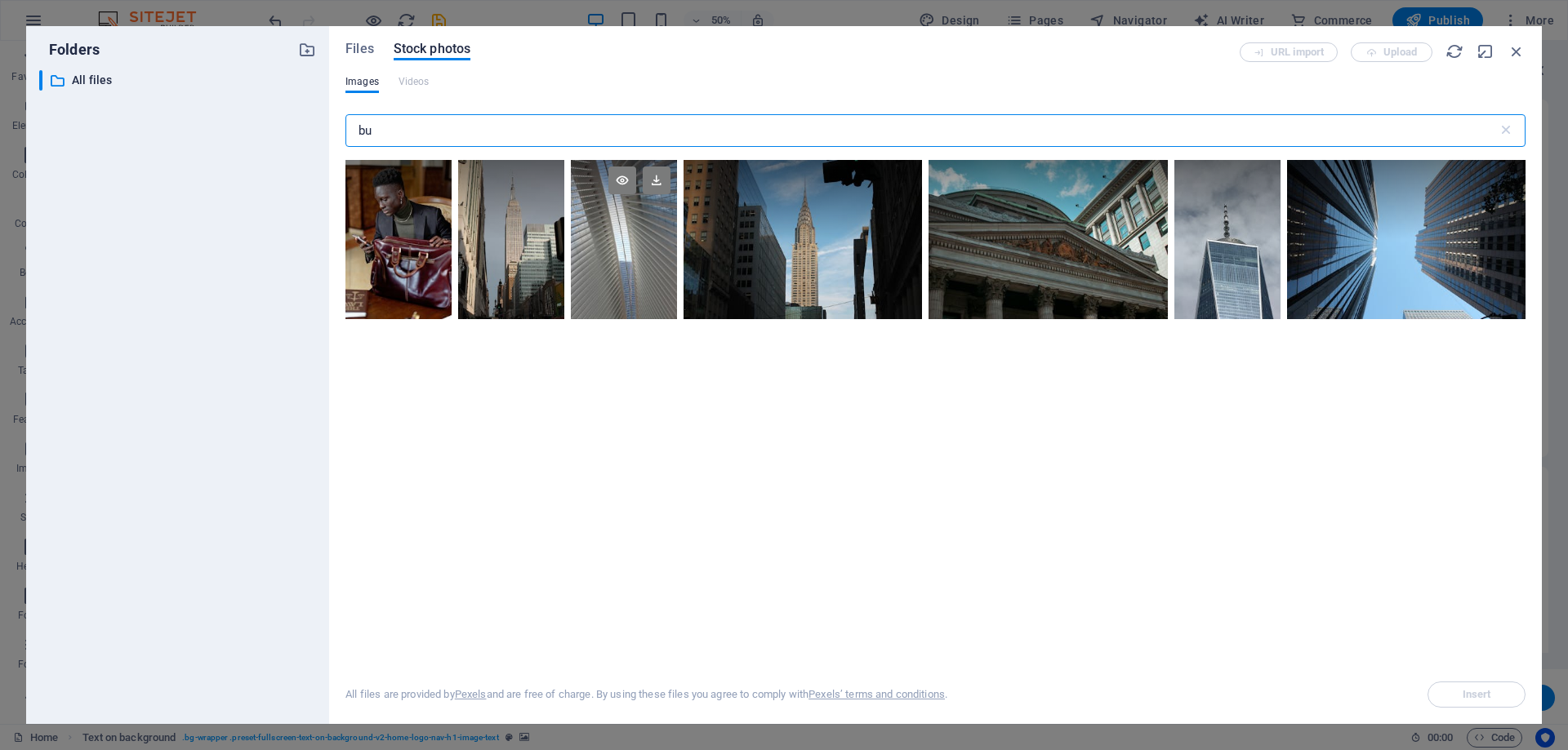
type input "b"
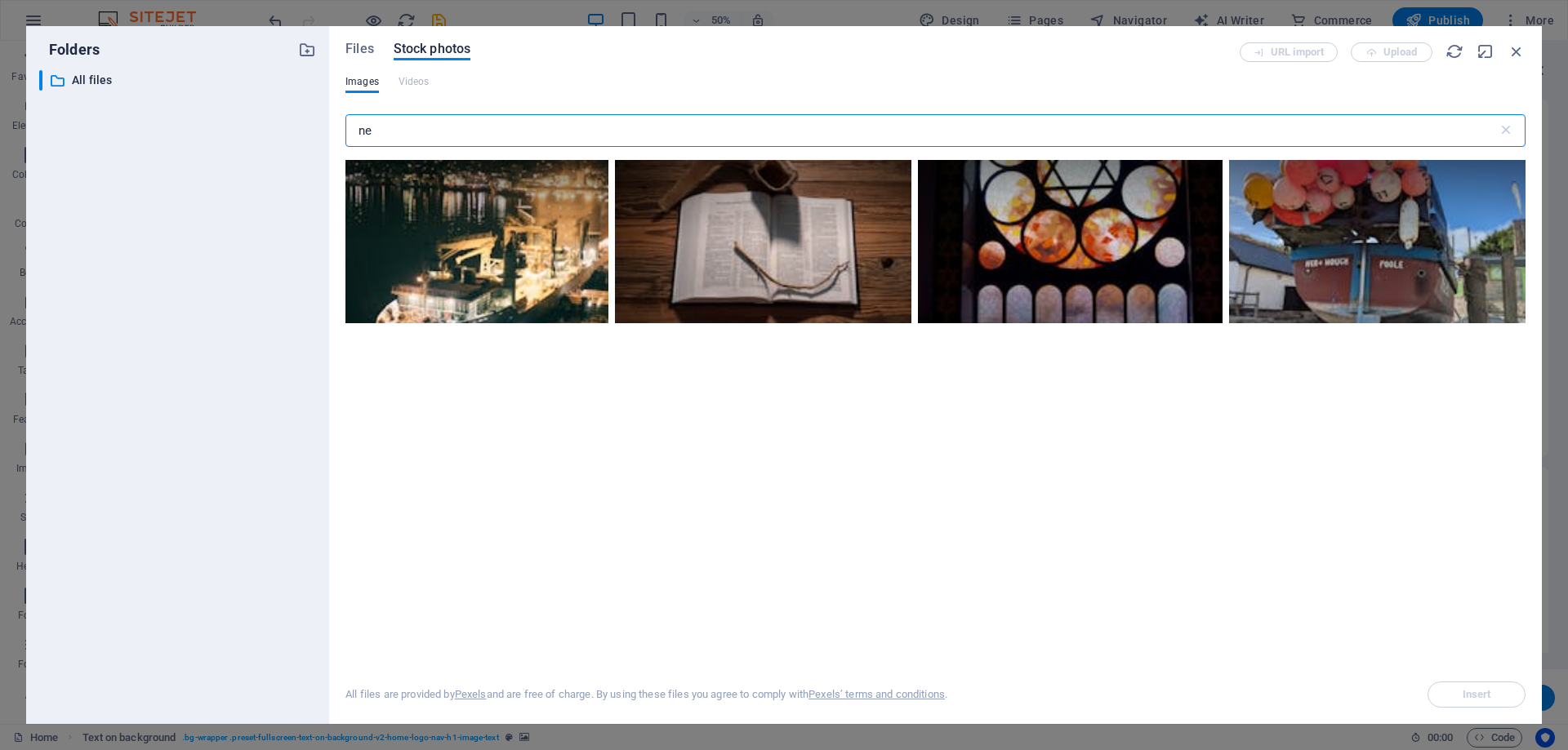
type input "n"
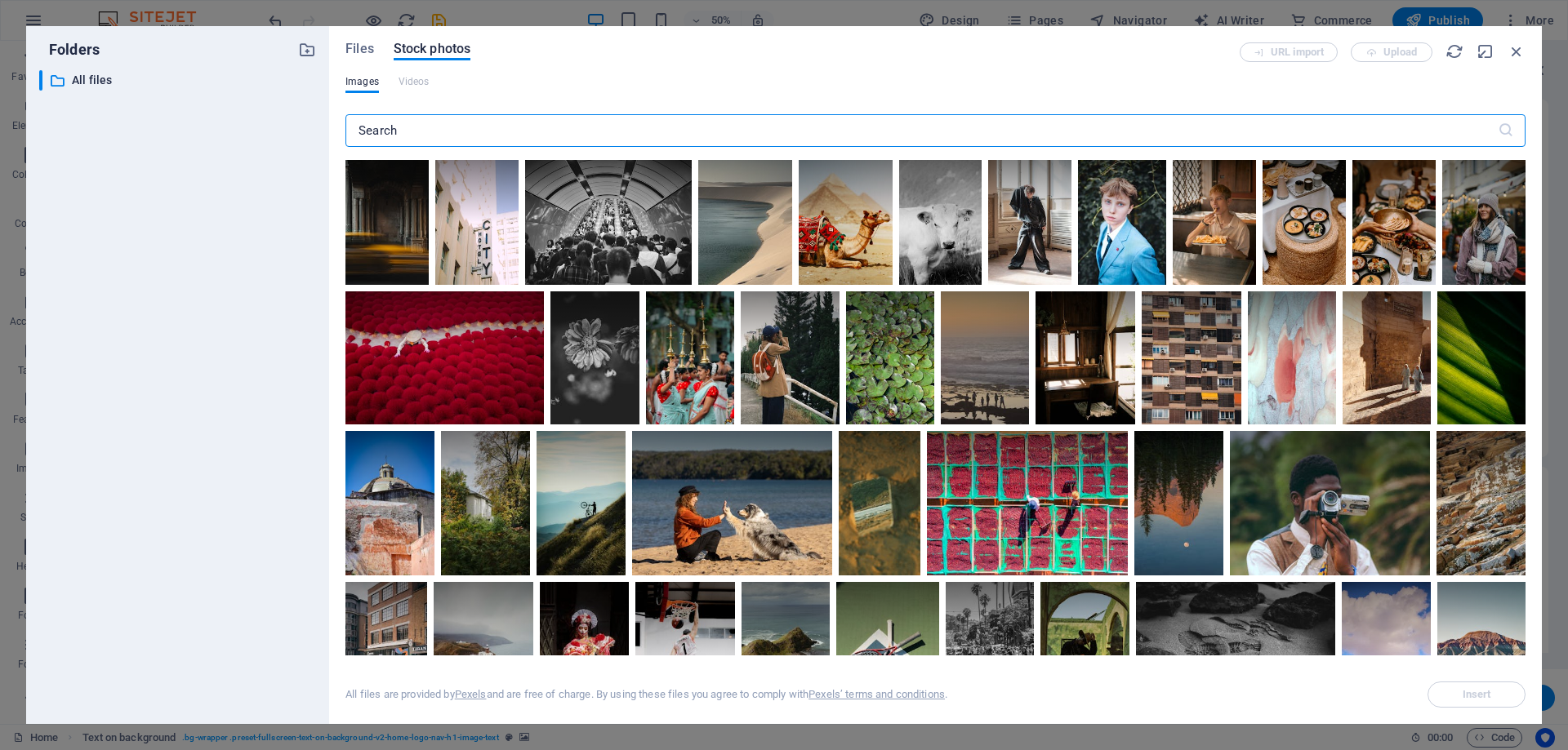
click at [401, 135] on input "text" at bounding box center [921, 130] width 1152 height 33
click at [410, 135] on input "text" at bounding box center [921, 130] width 1152 height 33
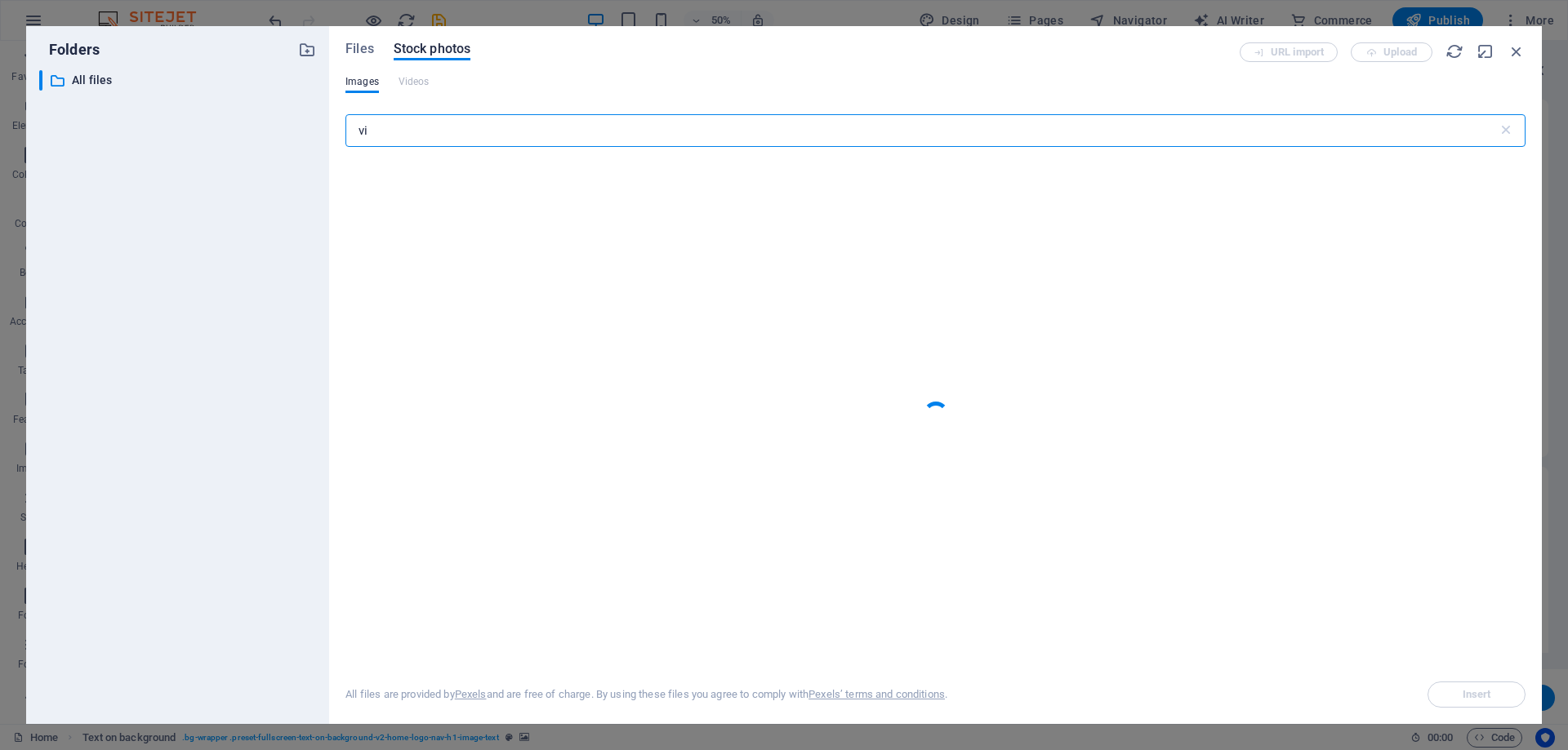
type input "v"
type input "credit"
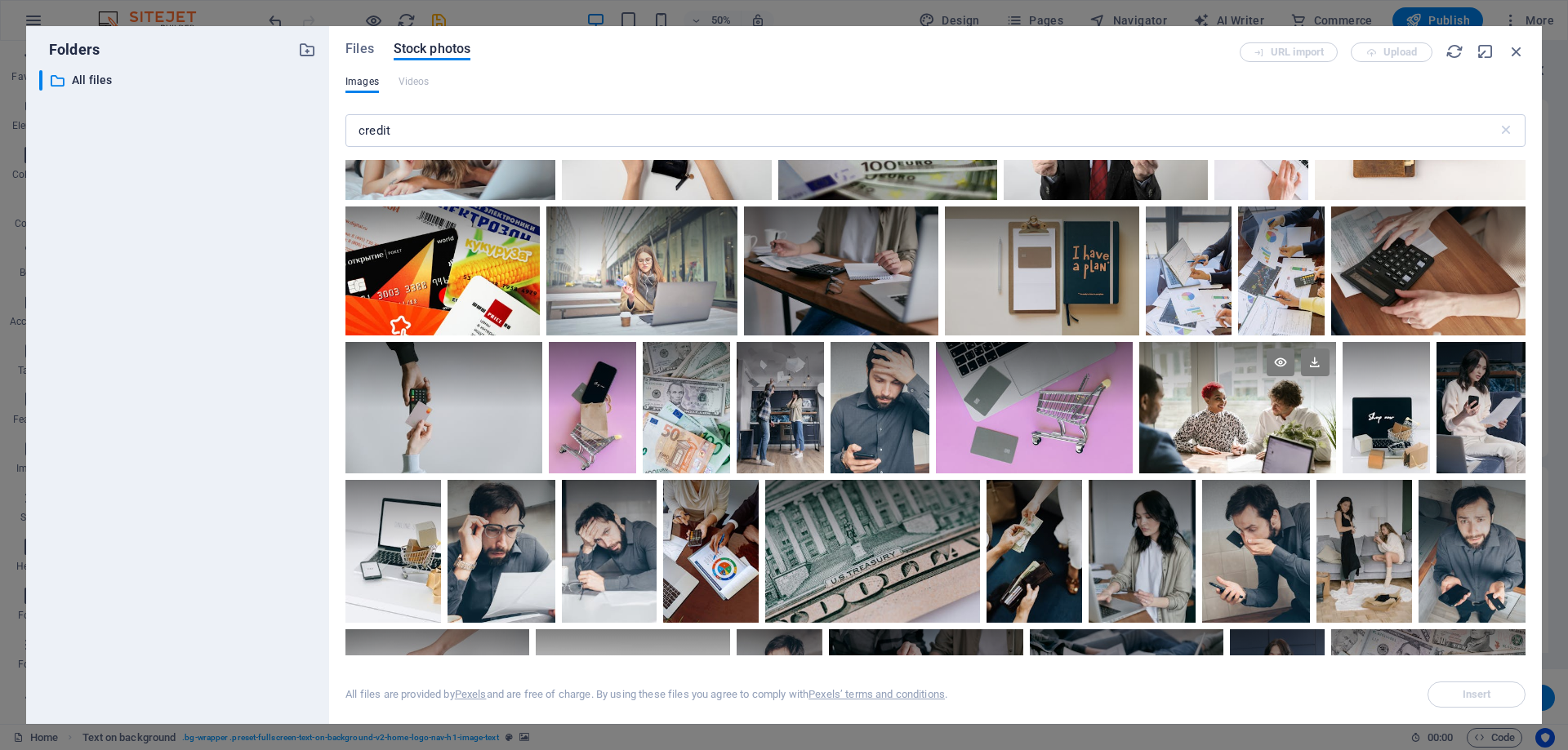
scroll to position [379, 0]
click at [841, 547] on div at bounding box center [872, 517] width 215 height 72
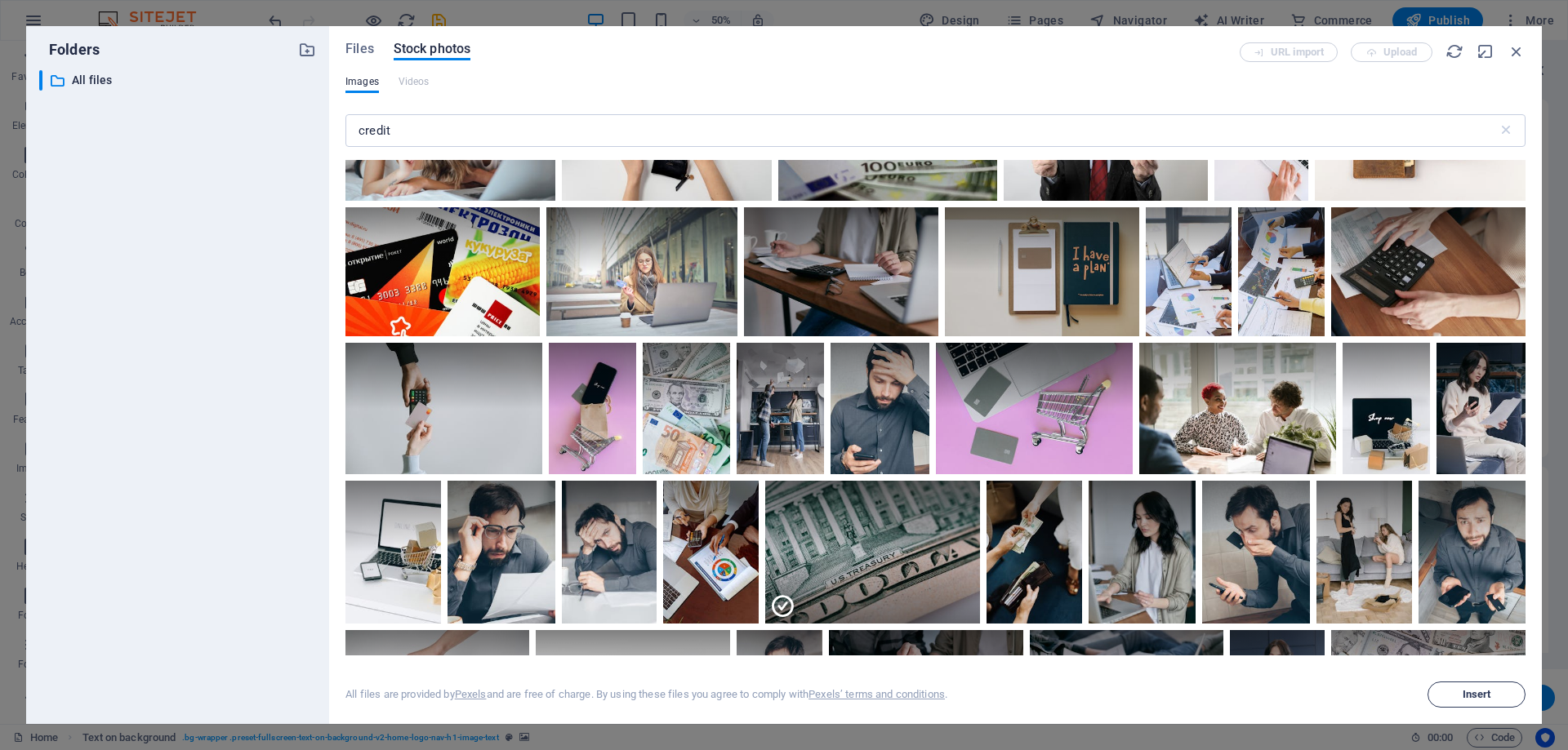
click at [1450, 690] on span "Insert" at bounding box center [1475, 695] width 83 height 10
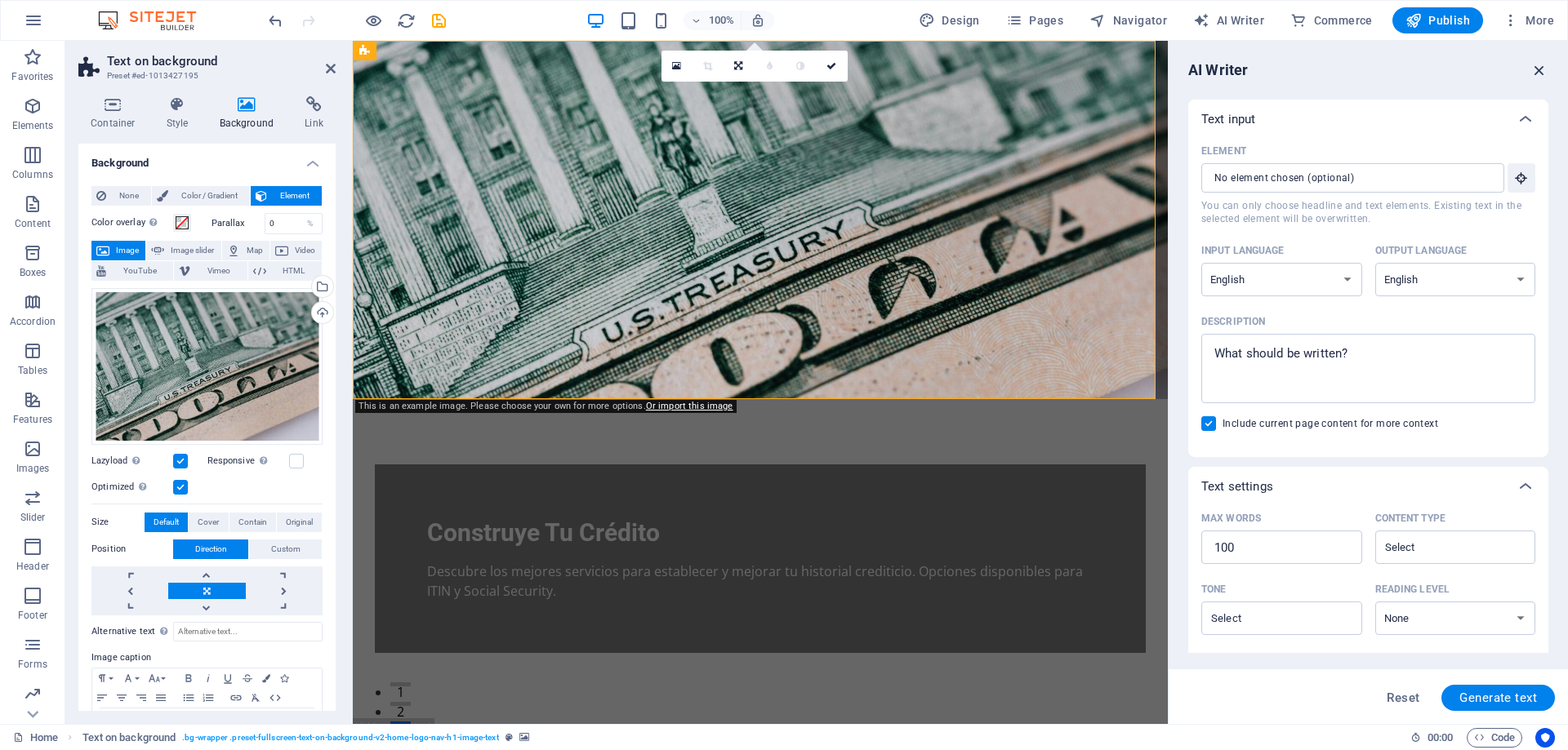
click at [1540, 68] on icon "button" at bounding box center [1539, 70] width 18 height 18
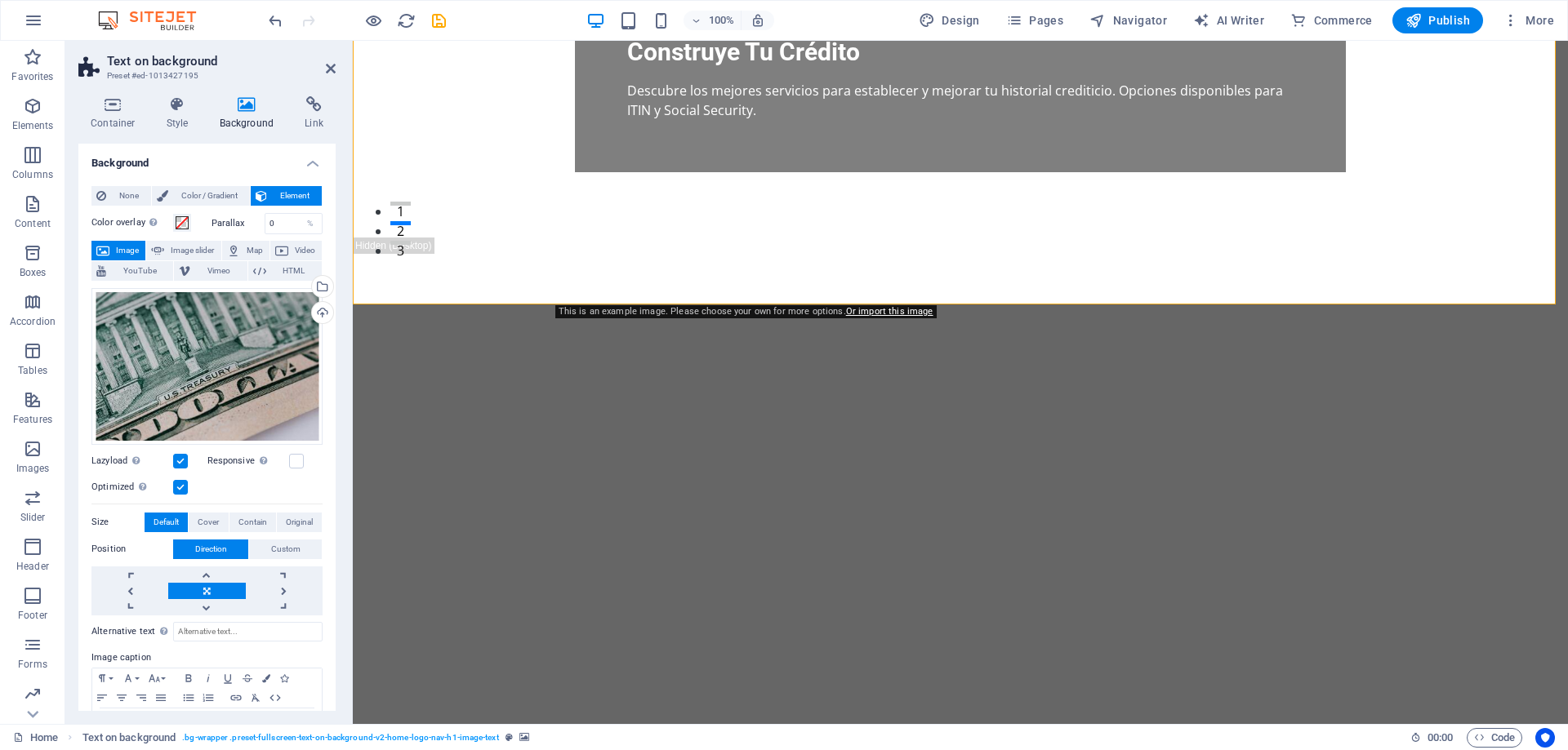
scroll to position [0, 0]
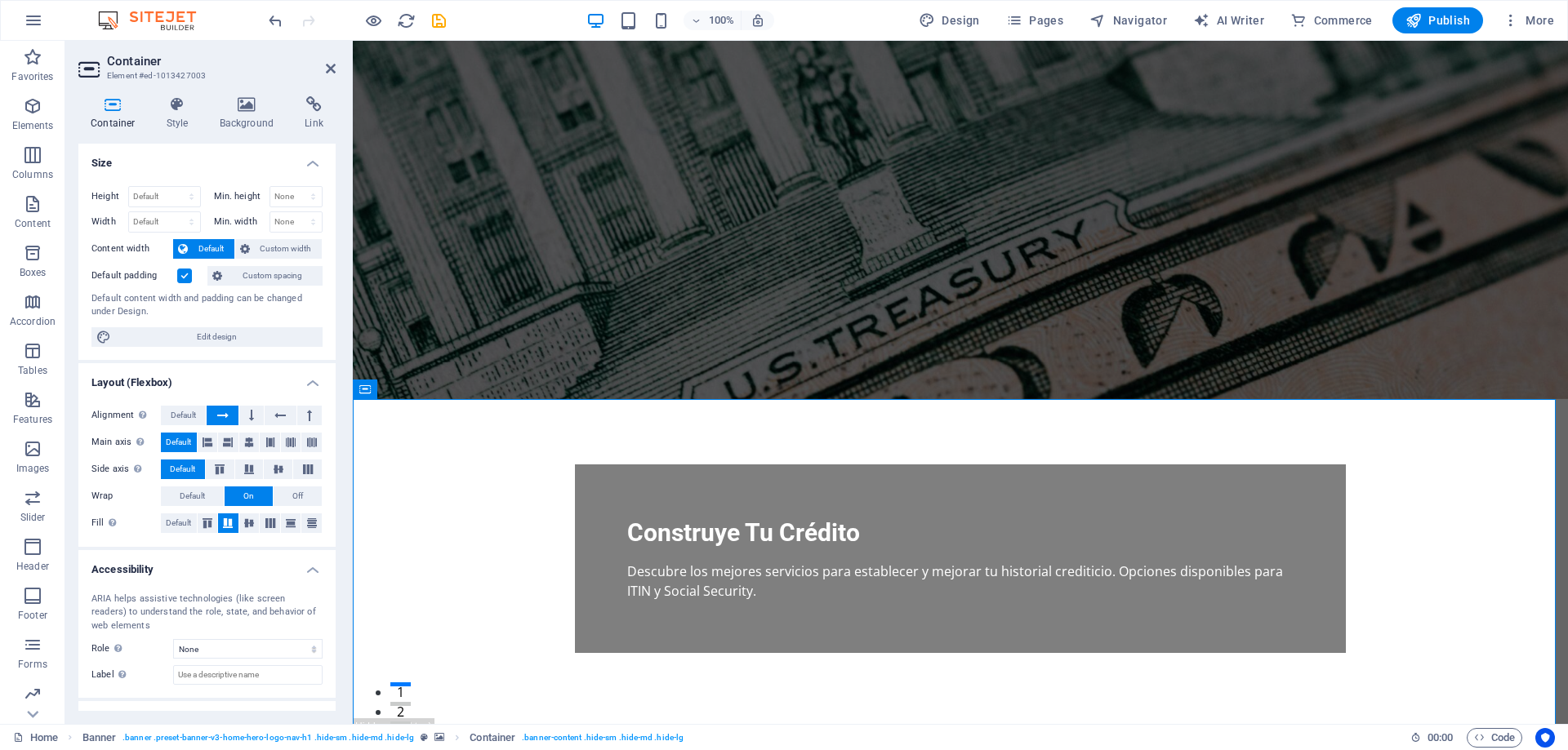
click at [1102, 231] on figure at bounding box center [960, 220] width 1215 height 358
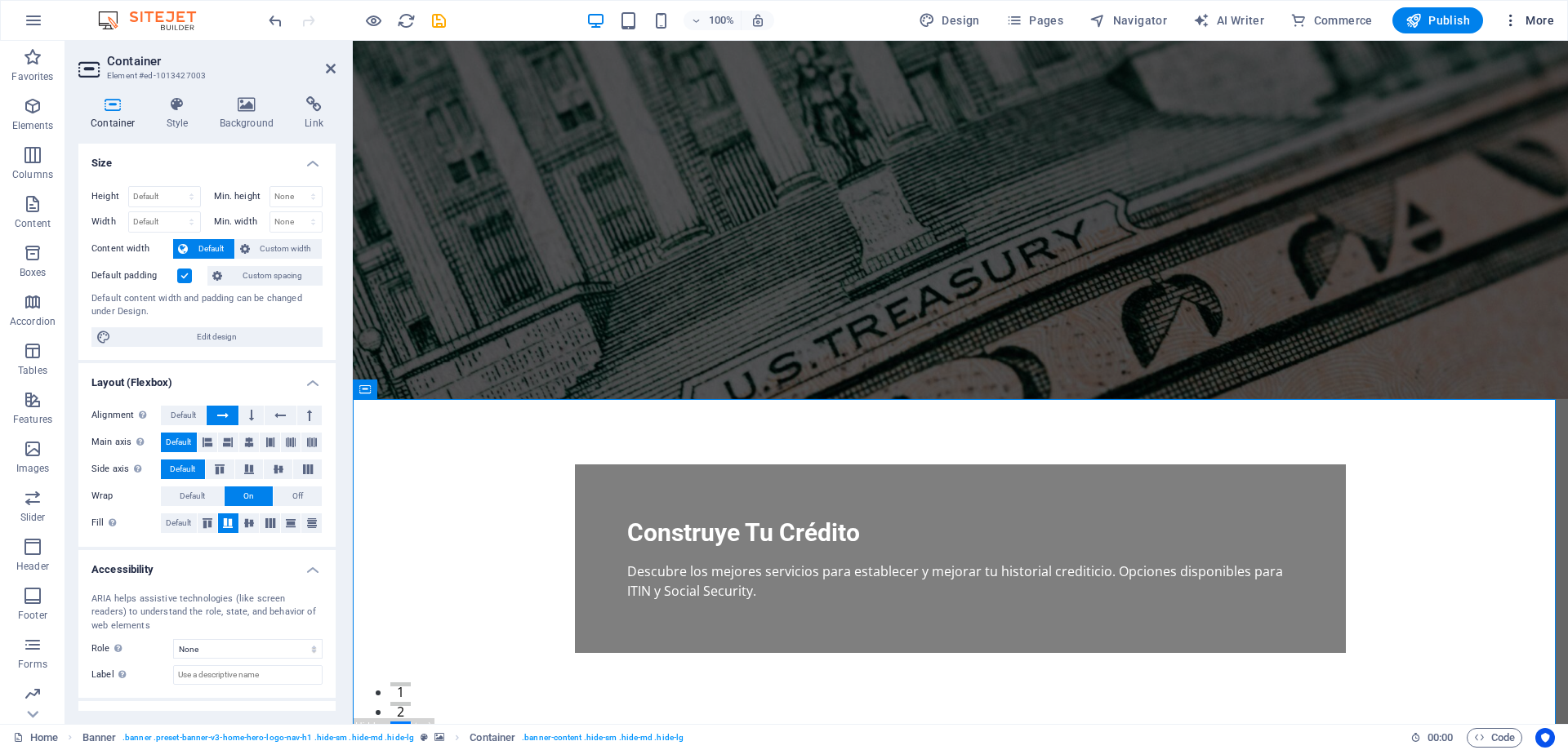
click at [1507, 19] on icon "button" at bounding box center [1510, 20] width 16 height 16
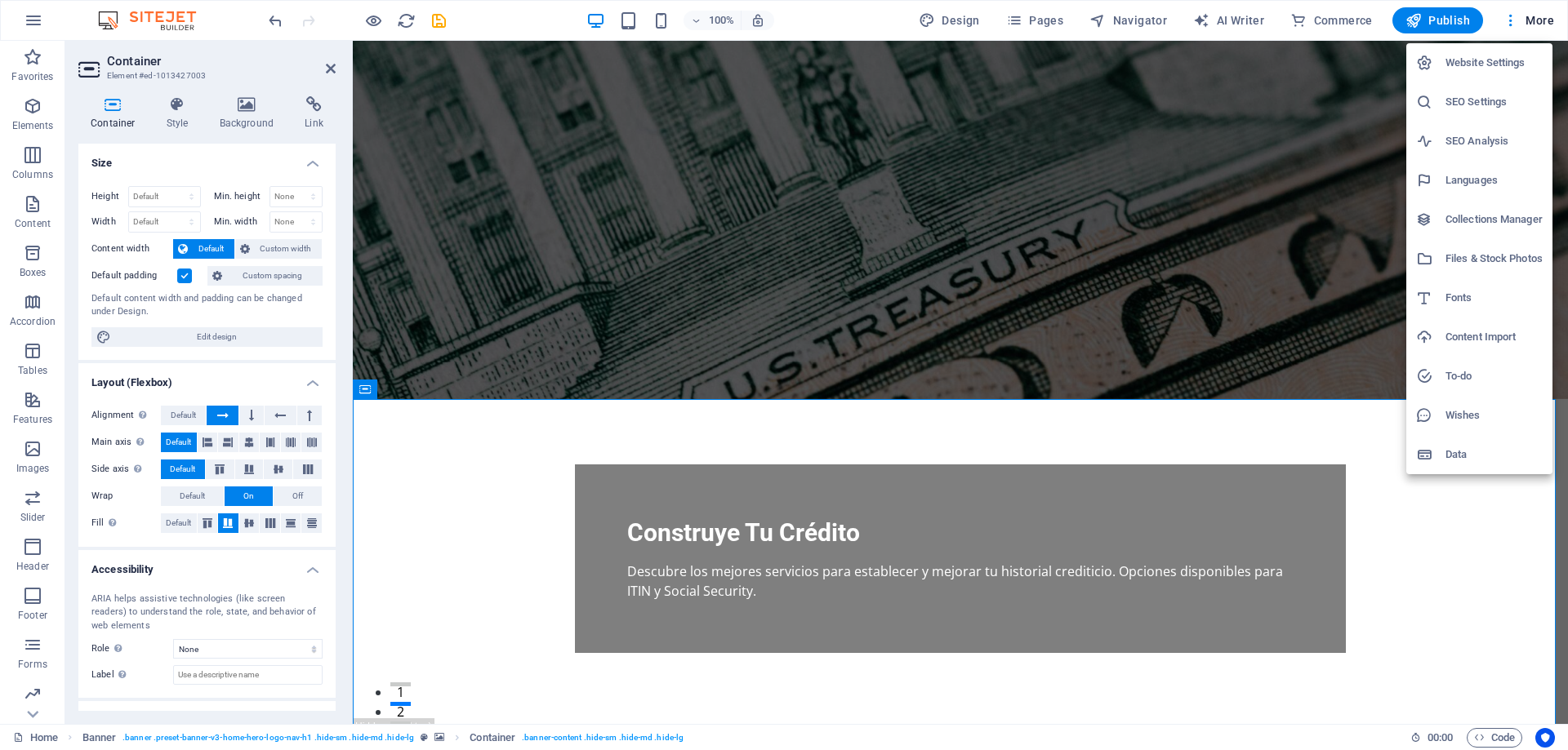
click at [1489, 339] on h6 "Content Import" at bounding box center [1493, 338] width 97 height 20
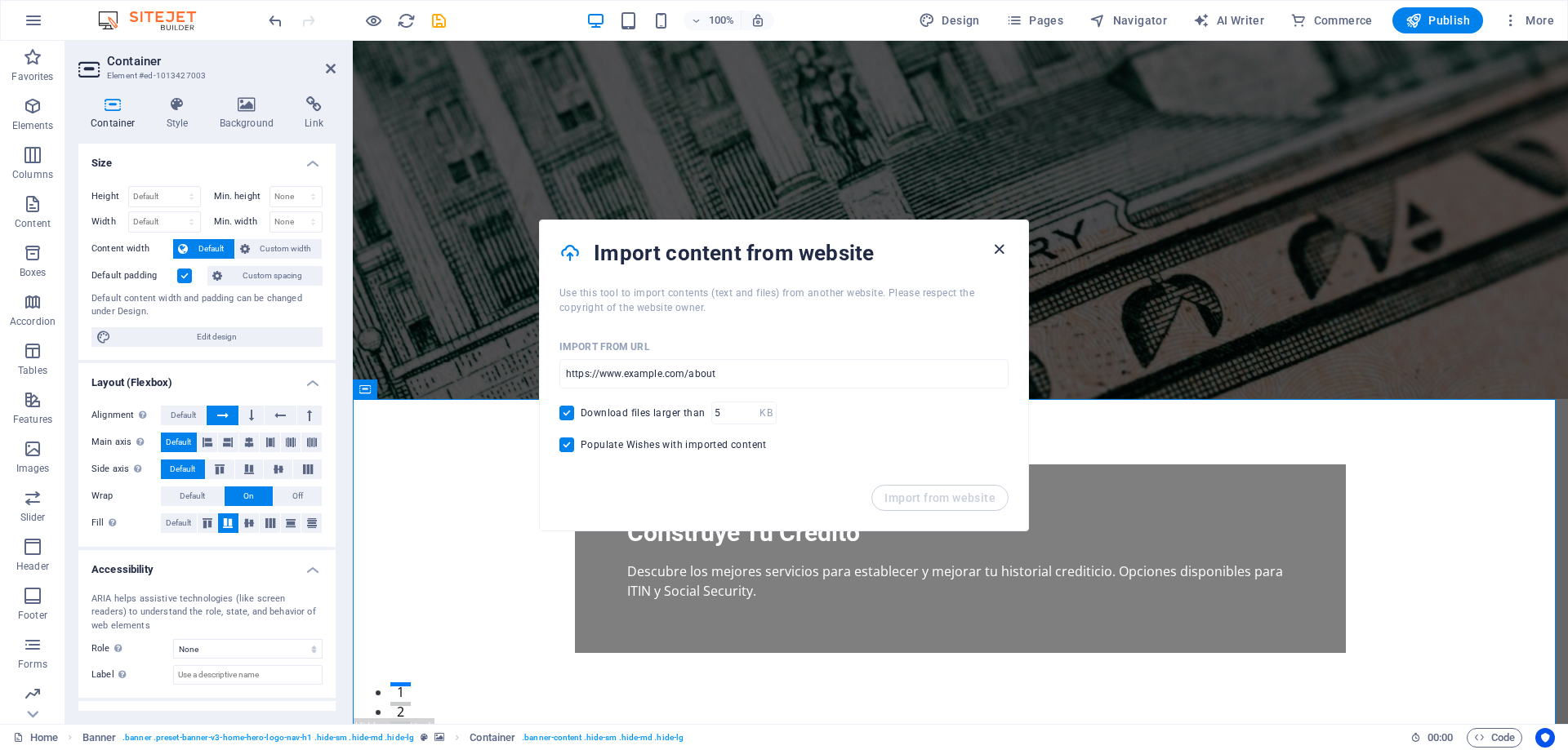
click at [1003, 251] on icon "button" at bounding box center [999, 249] width 19 height 19
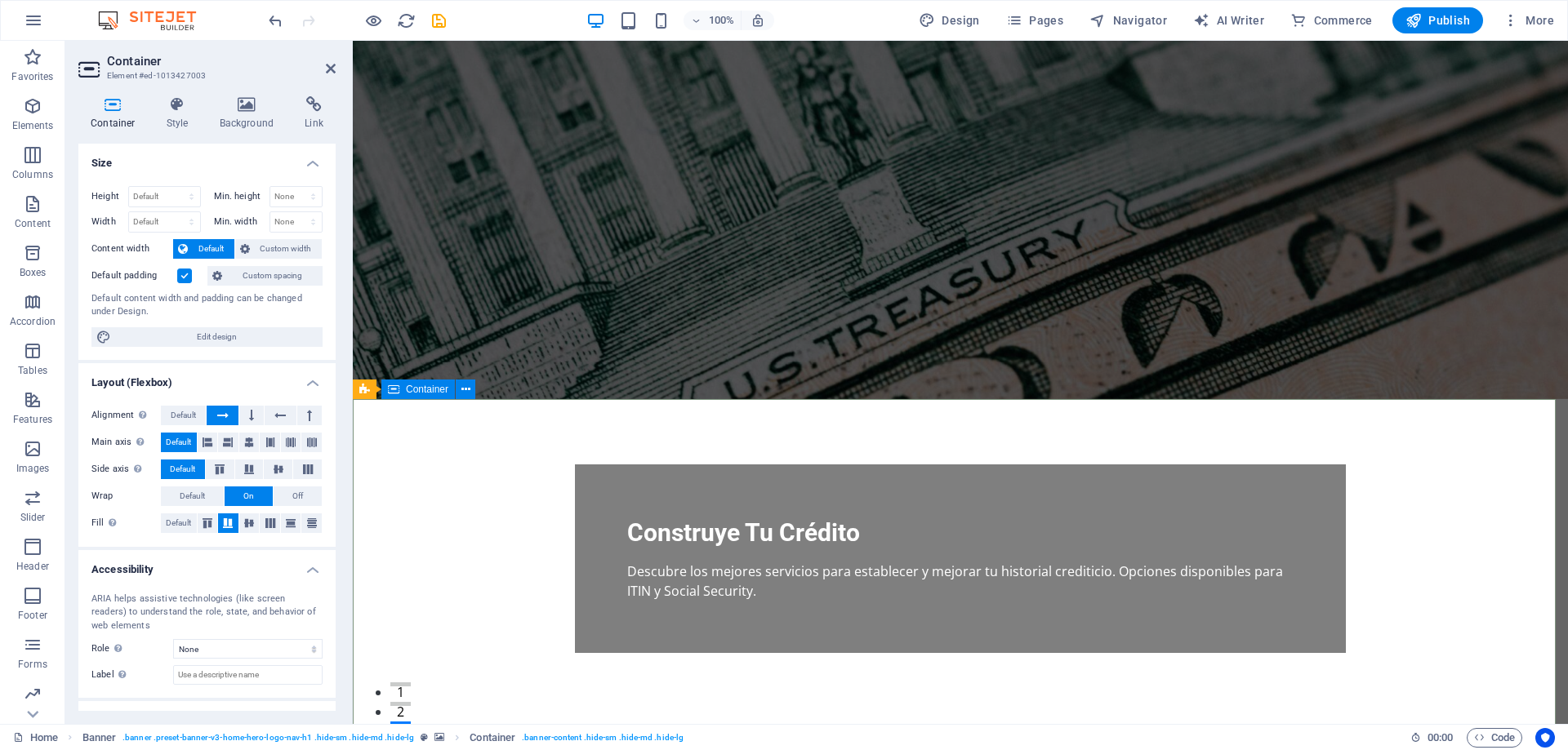
drag, startPoint x: 698, startPoint y: 454, endPoint x: 662, endPoint y: 454, distance: 36.0
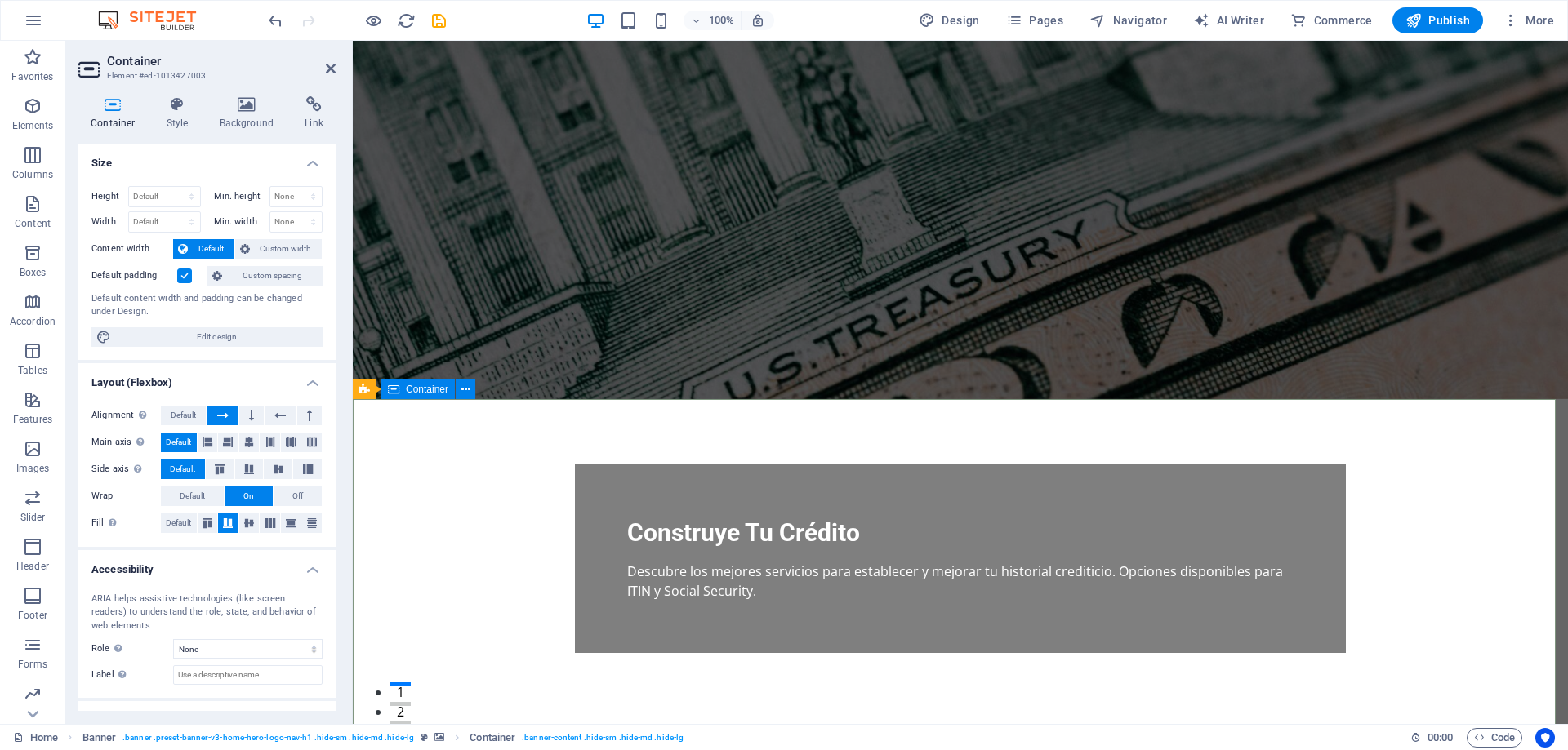
click at [1540, 11] on button "More" at bounding box center [1528, 20] width 64 height 26
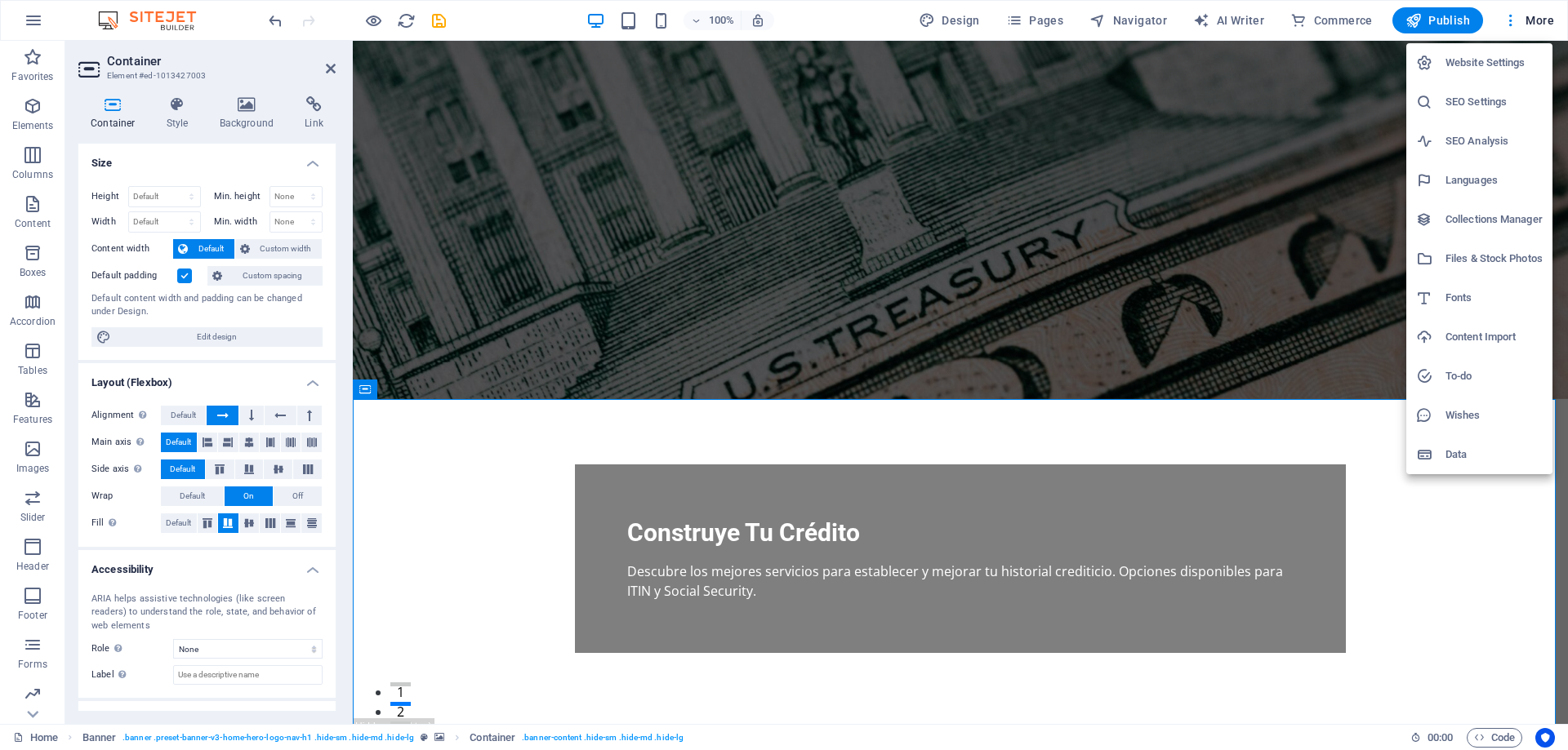
click at [1461, 344] on h6 "Content Import" at bounding box center [1493, 338] width 97 height 20
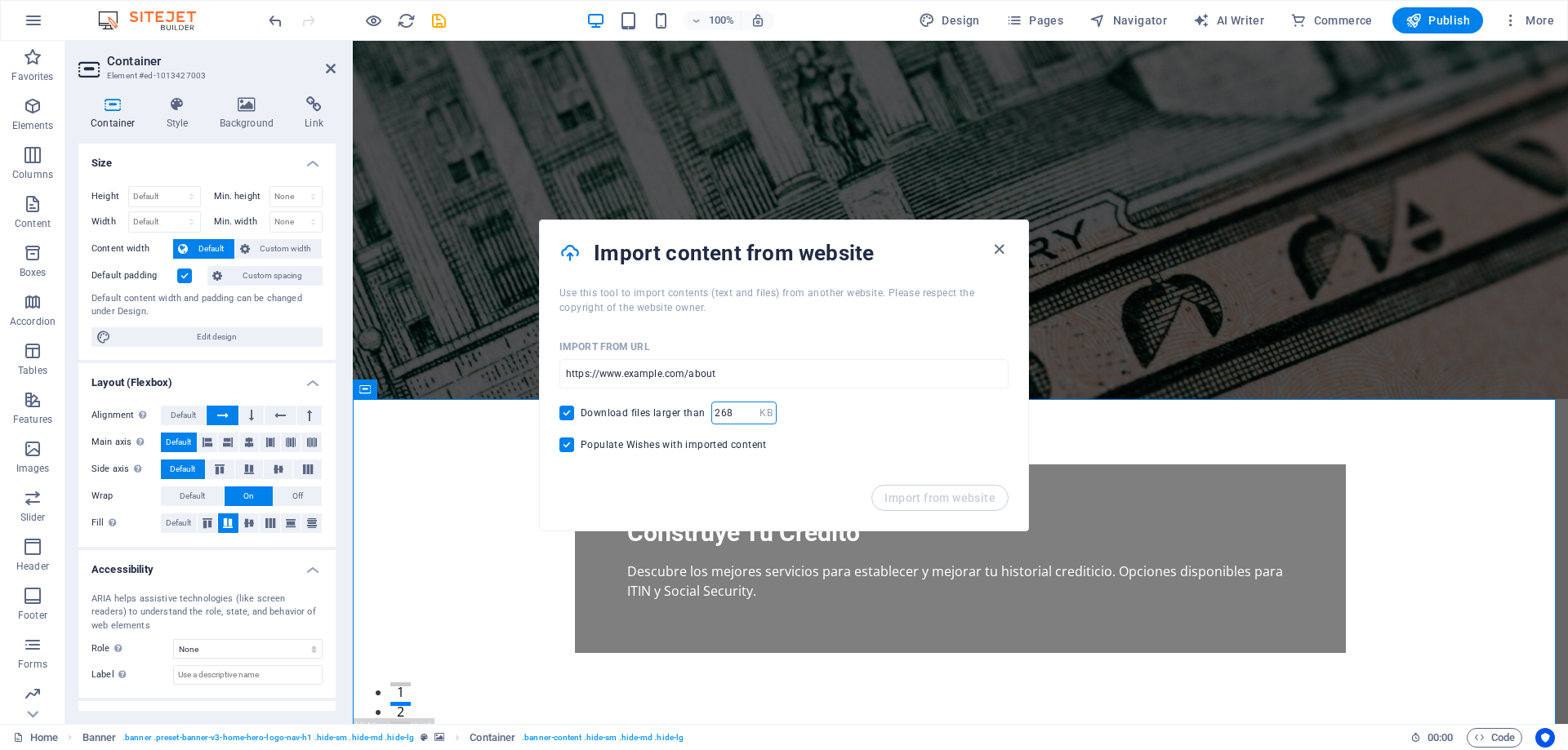
type input "269"
click at [748, 409] on input "269" at bounding box center [735, 413] width 48 height 23
click at [753, 377] on input "url" at bounding box center [784, 373] width 449 height 29
paste input "[URL][DOMAIN_NAME]"
type input "[URL][DOMAIN_NAME]"
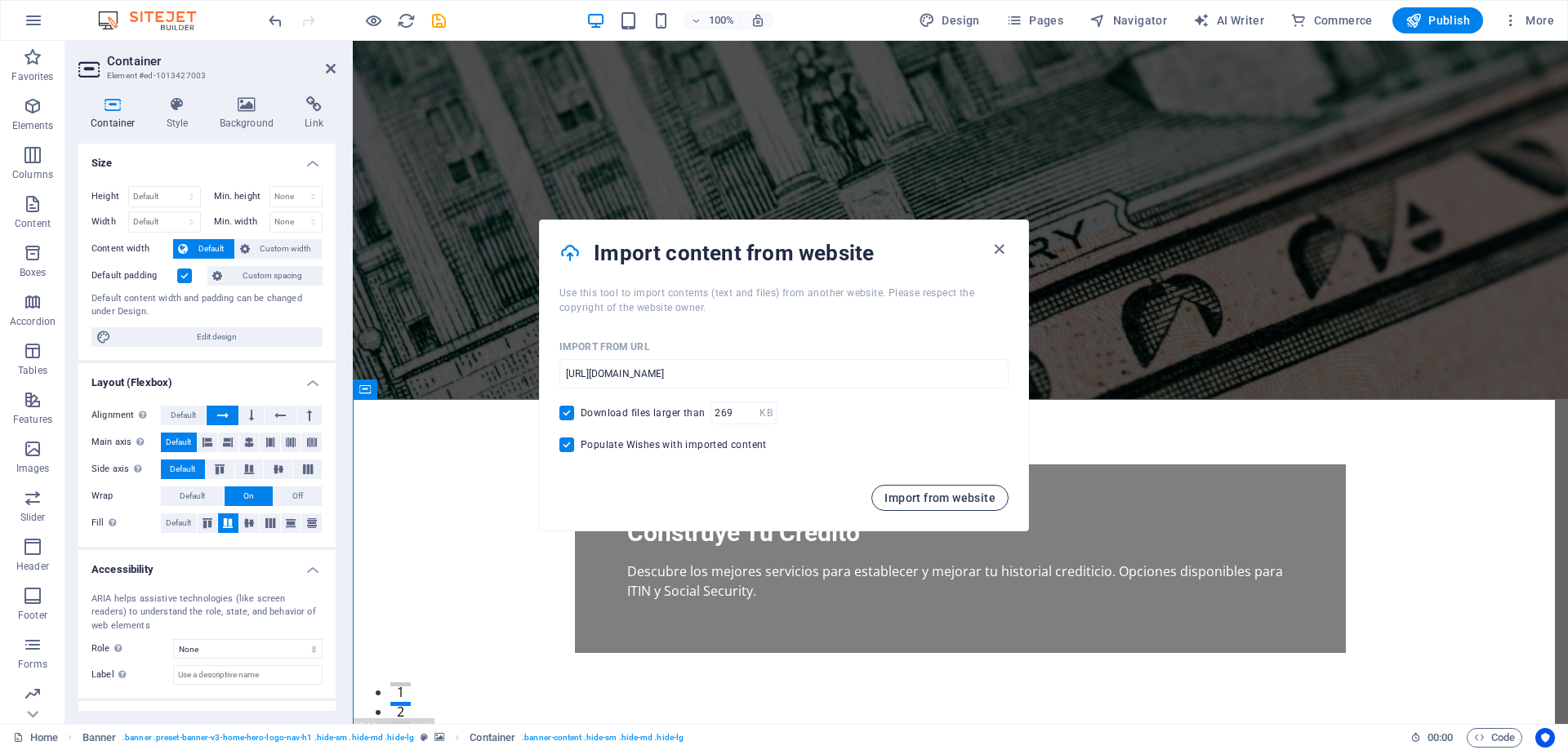
click at [931, 493] on span "Import from website" at bounding box center [940, 498] width 111 height 13
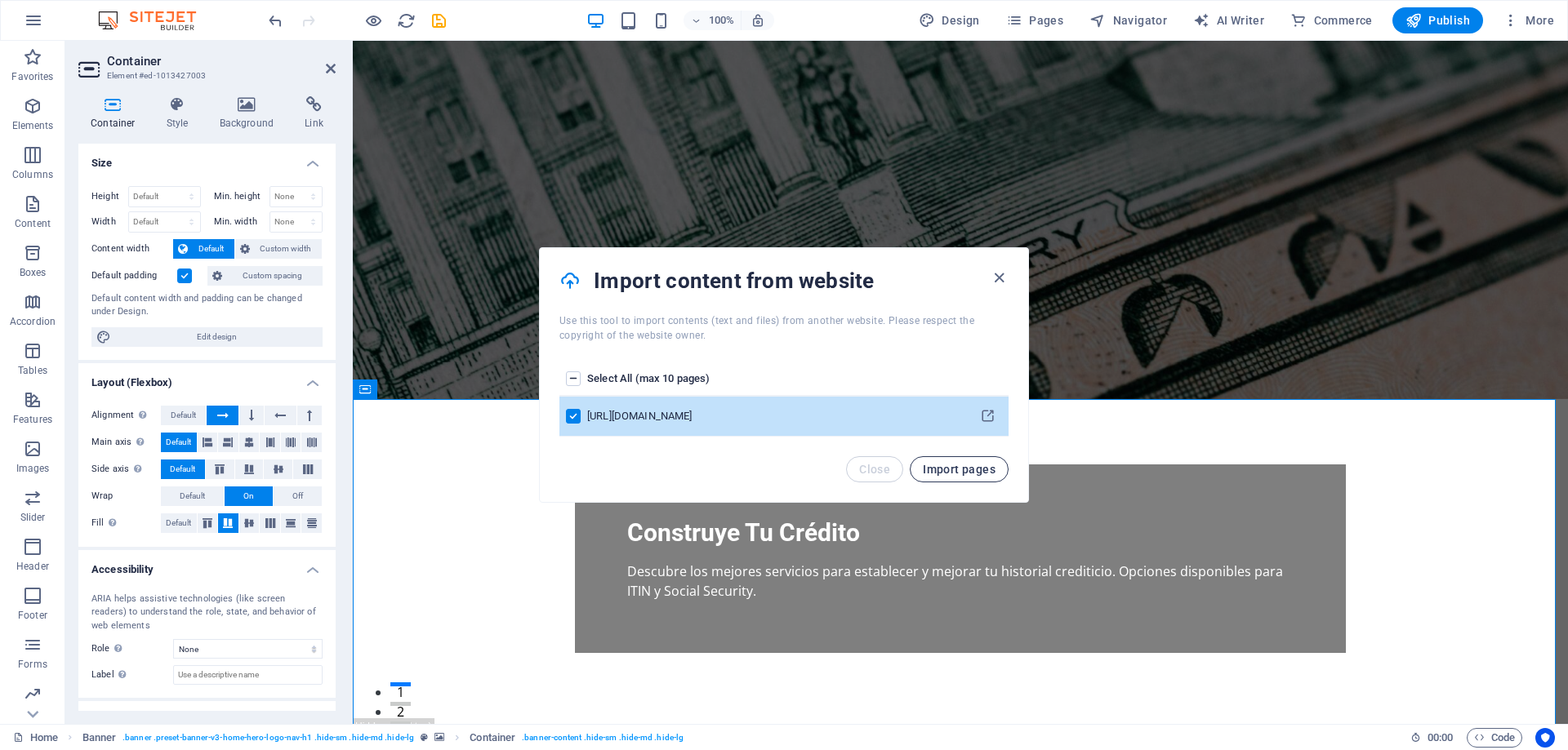
click at [968, 469] on span "Import pages" at bounding box center [960, 469] width 73 height 13
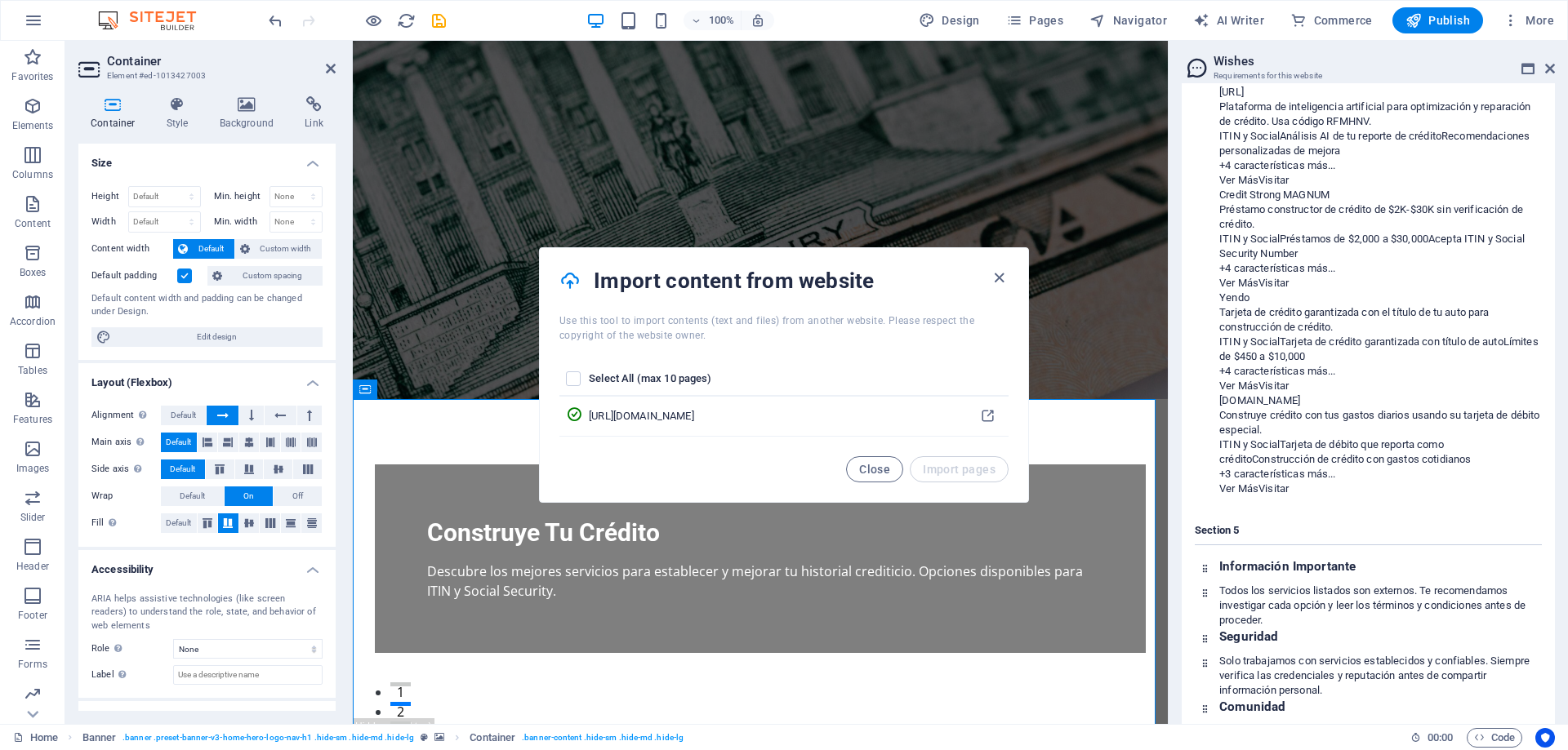
scroll to position [2319, 0]
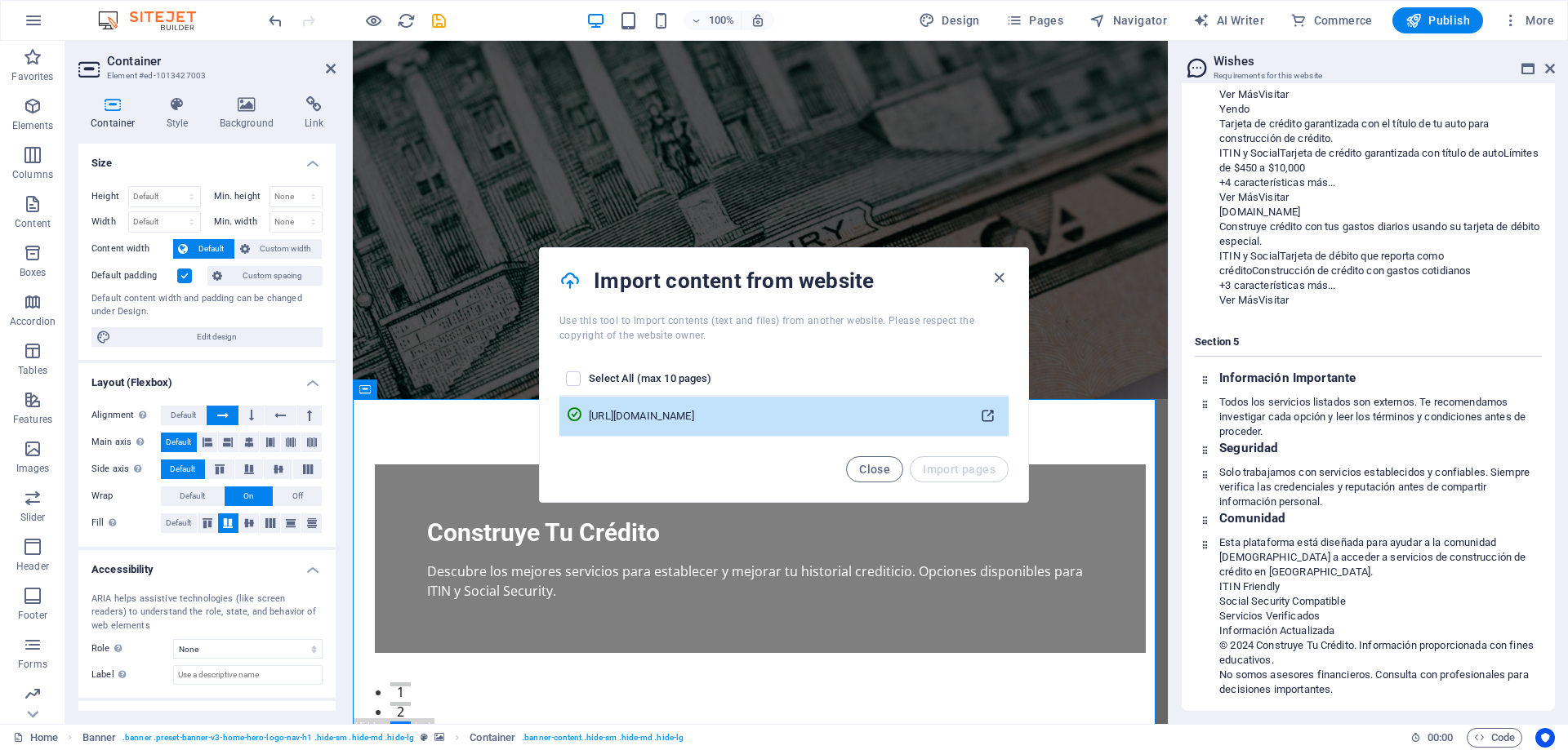
click at [991, 416] on icon "pages list" at bounding box center [987, 416] width 15 height 15
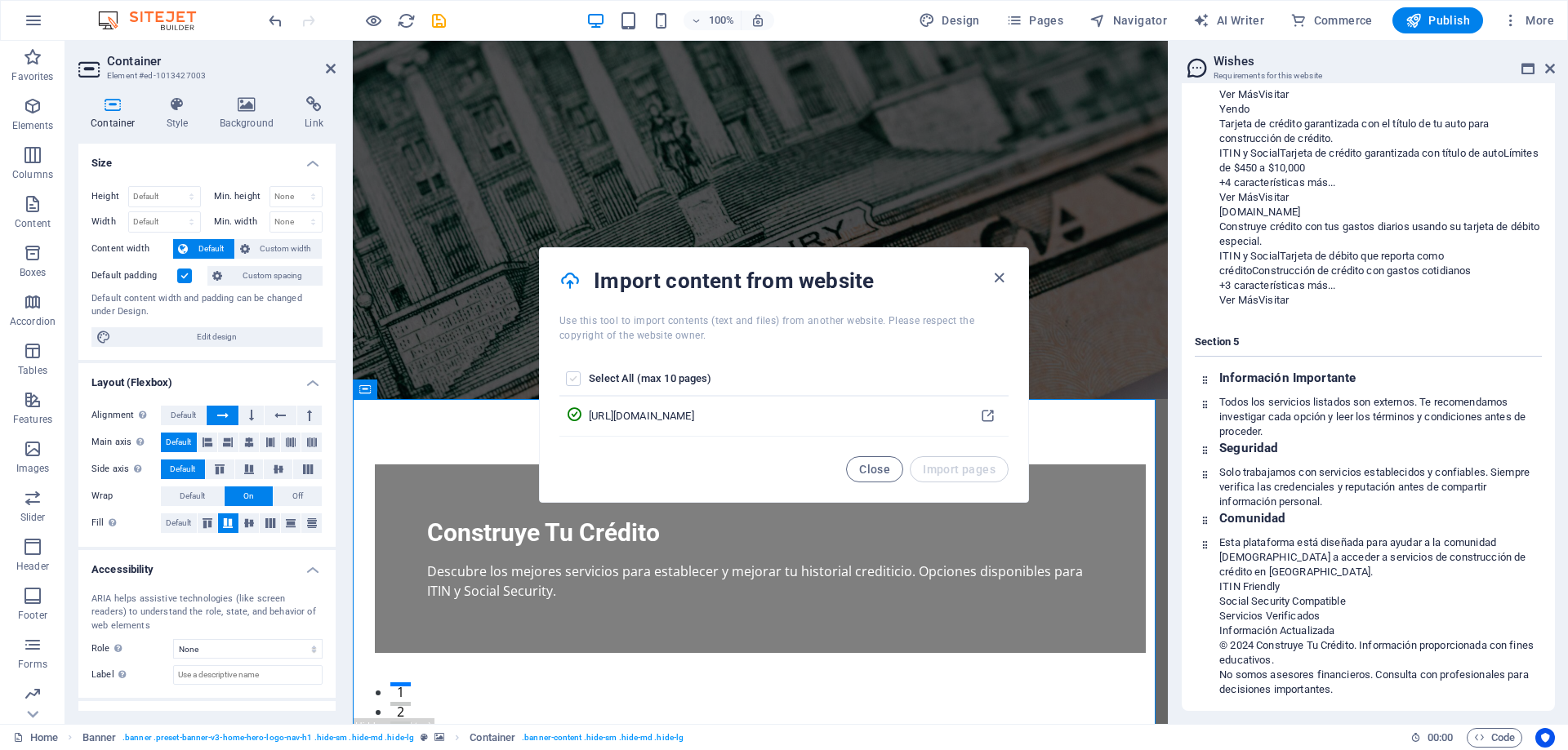
click at [573, 380] on label "pages list" at bounding box center [573, 379] width 14 height 14
click at [0, 0] on input "pages list" at bounding box center [0, 0] width 0 height 0
click at [570, 382] on label "pages list" at bounding box center [573, 379] width 14 height 14
click at [0, 0] on input "pages list" at bounding box center [0, 0] width 0 height 0
click at [573, 284] on icon at bounding box center [570, 281] width 21 height 26
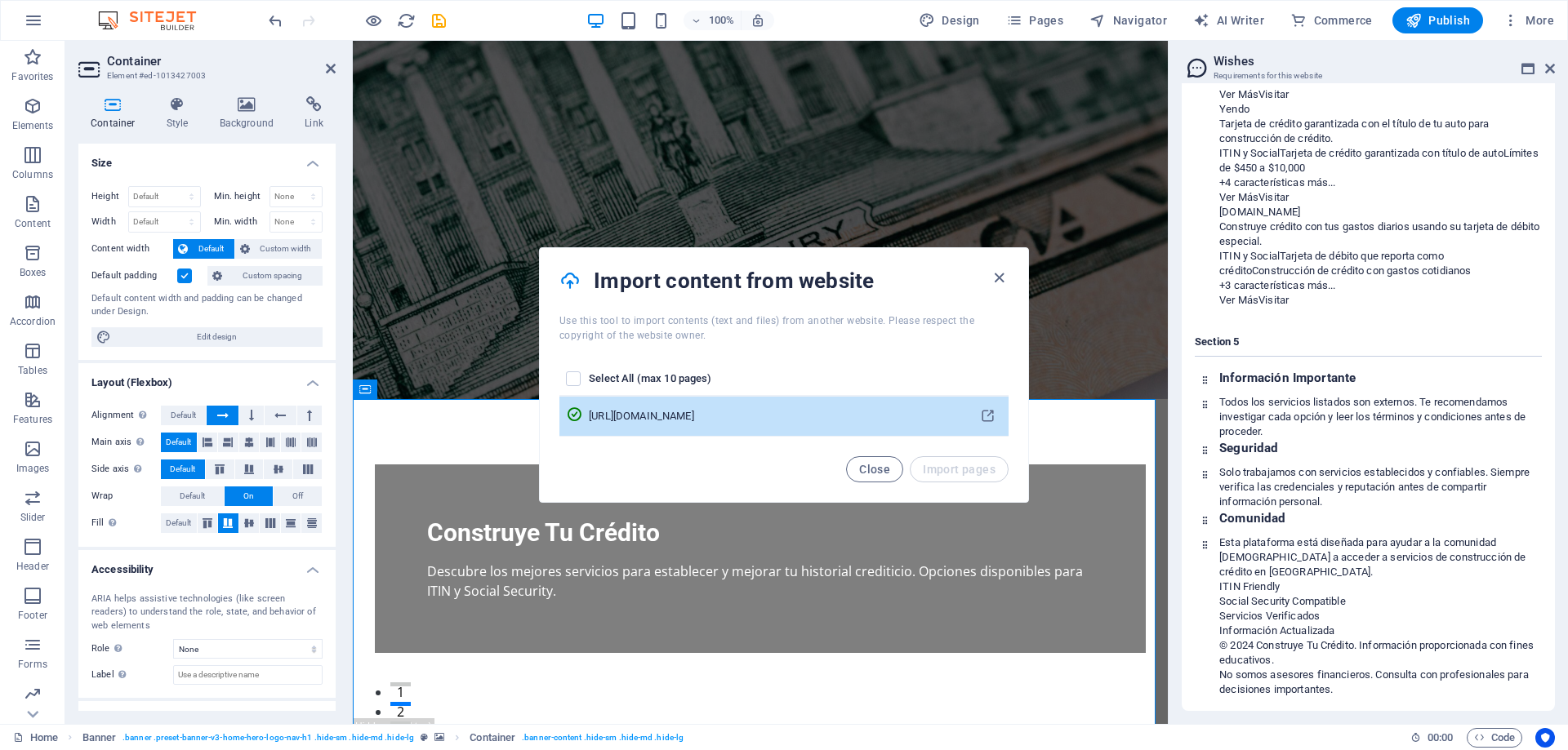
click at [589, 412] on td "pages list" at bounding box center [574, 416] width 29 height 40
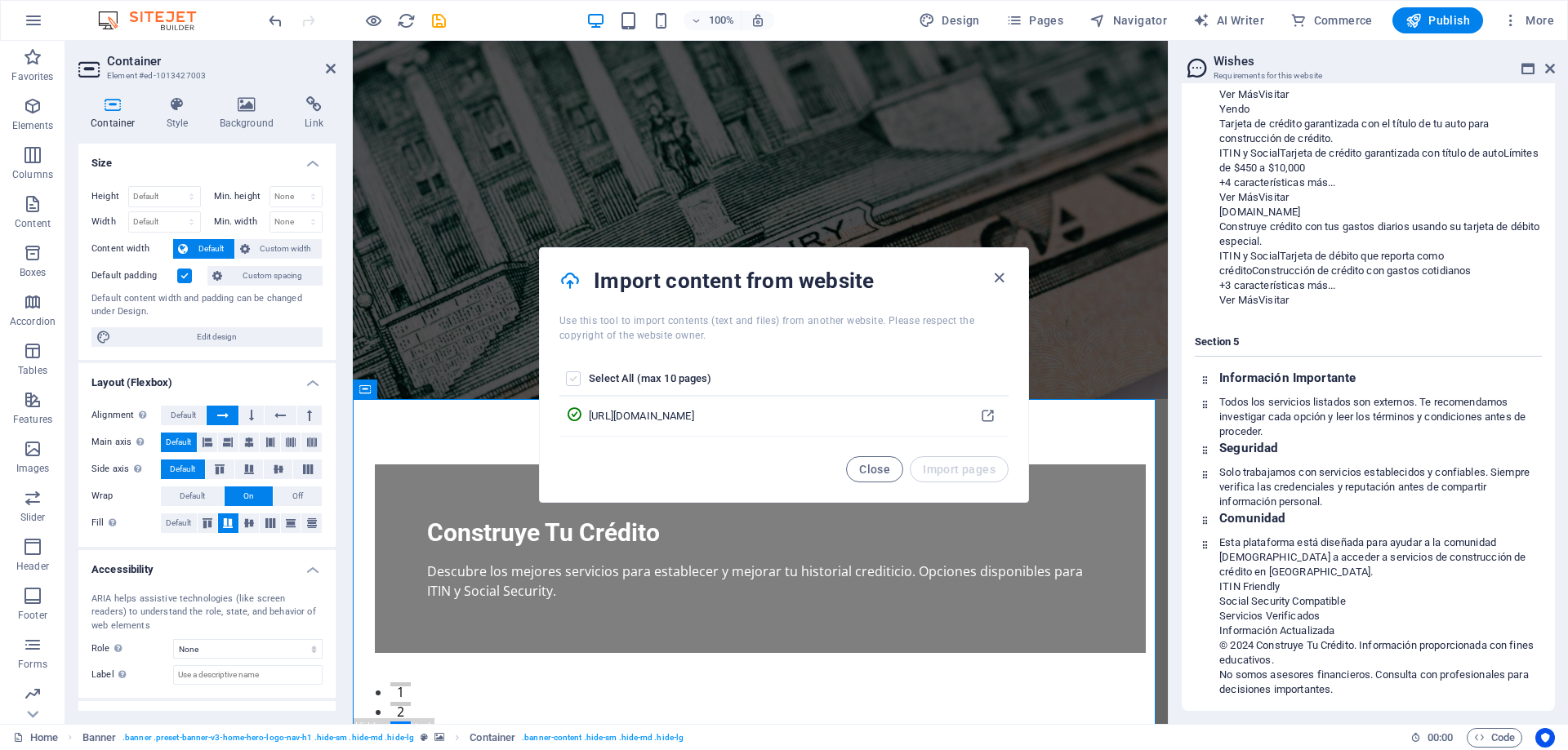
click at [568, 380] on label "pages list" at bounding box center [573, 379] width 14 height 14
click at [0, 0] on input "pages list" at bounding box center [0, 0] width 0 height 0
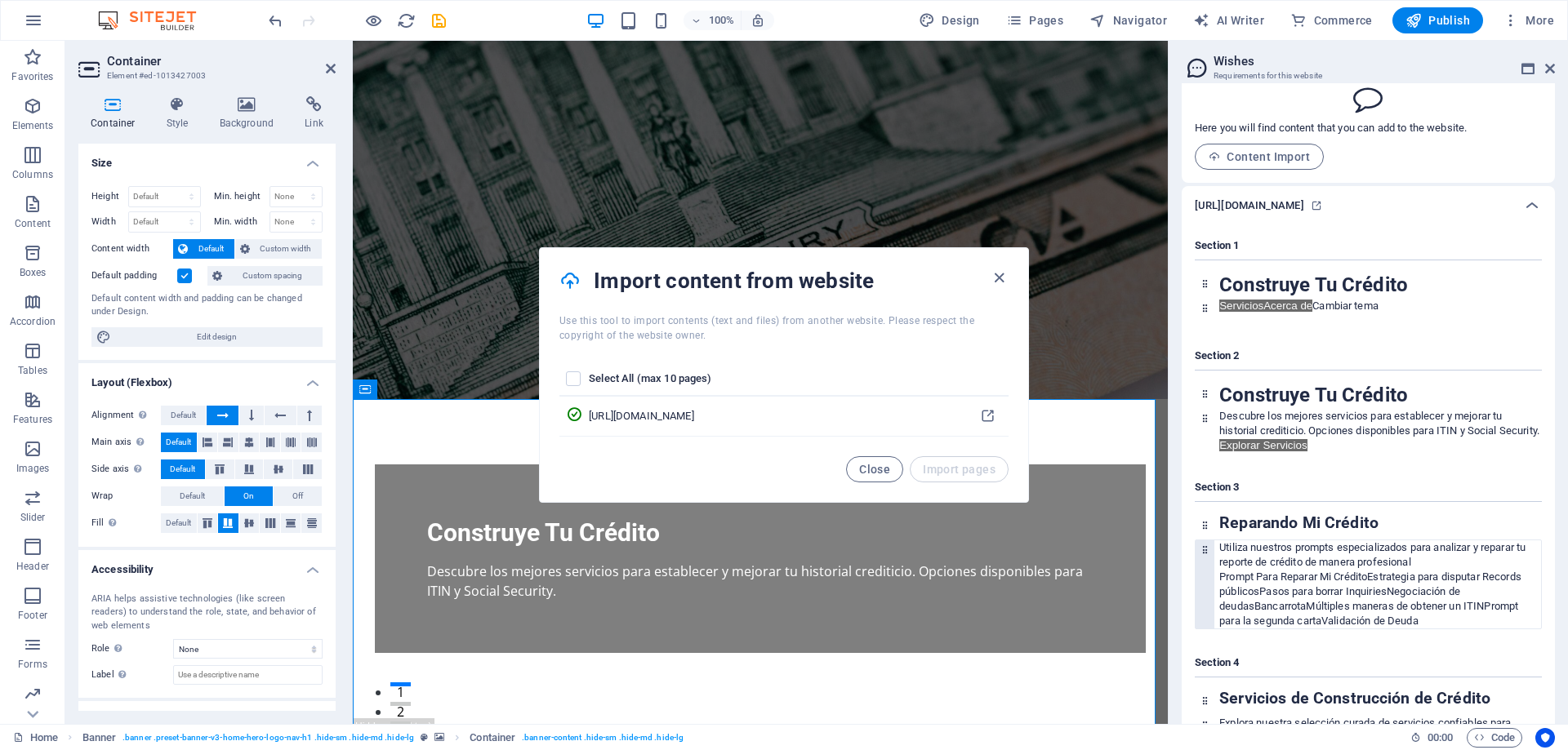
scroll to position [0, 0]
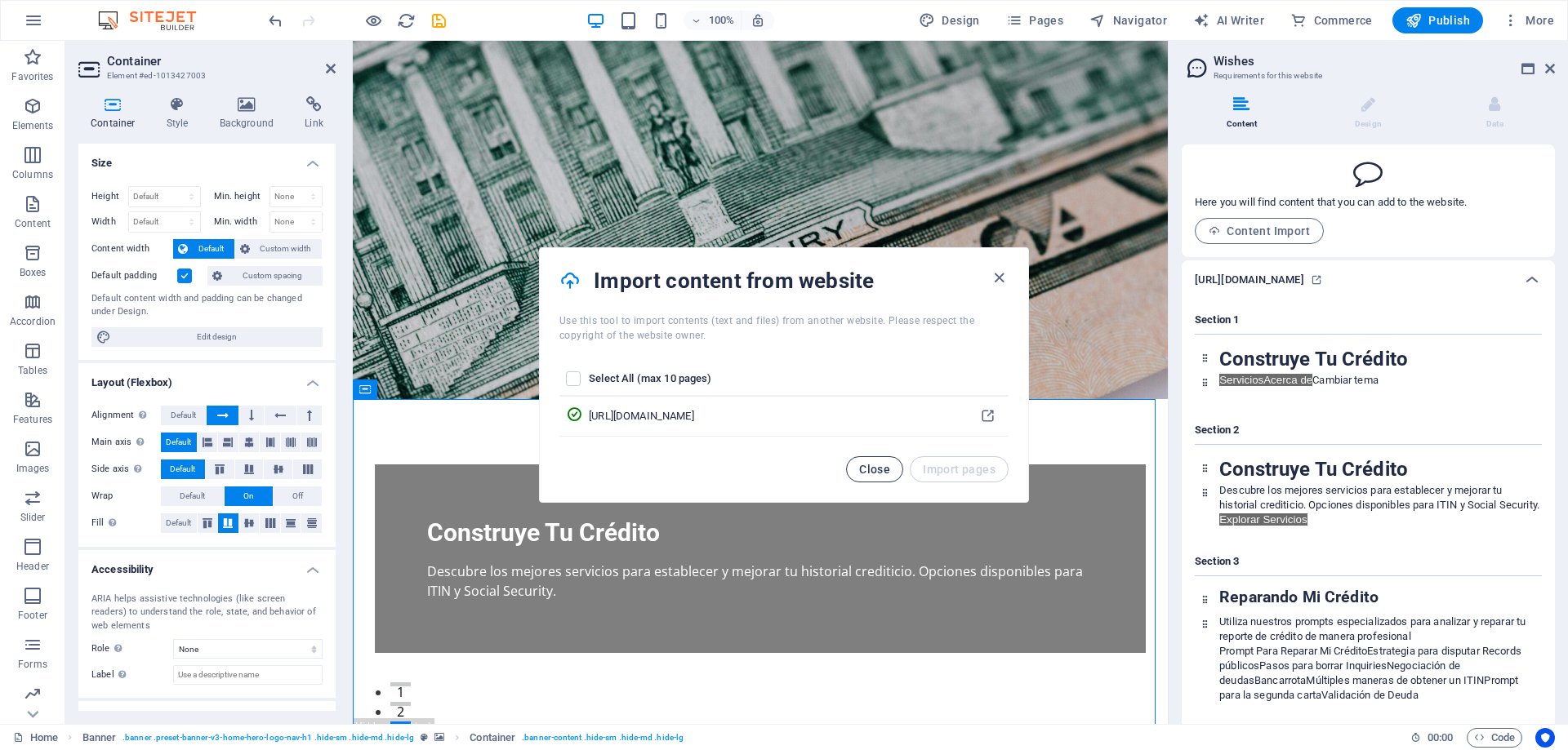
click at [873, 468] on span "Close" at bounding box center [874, 469] width 31 height 13
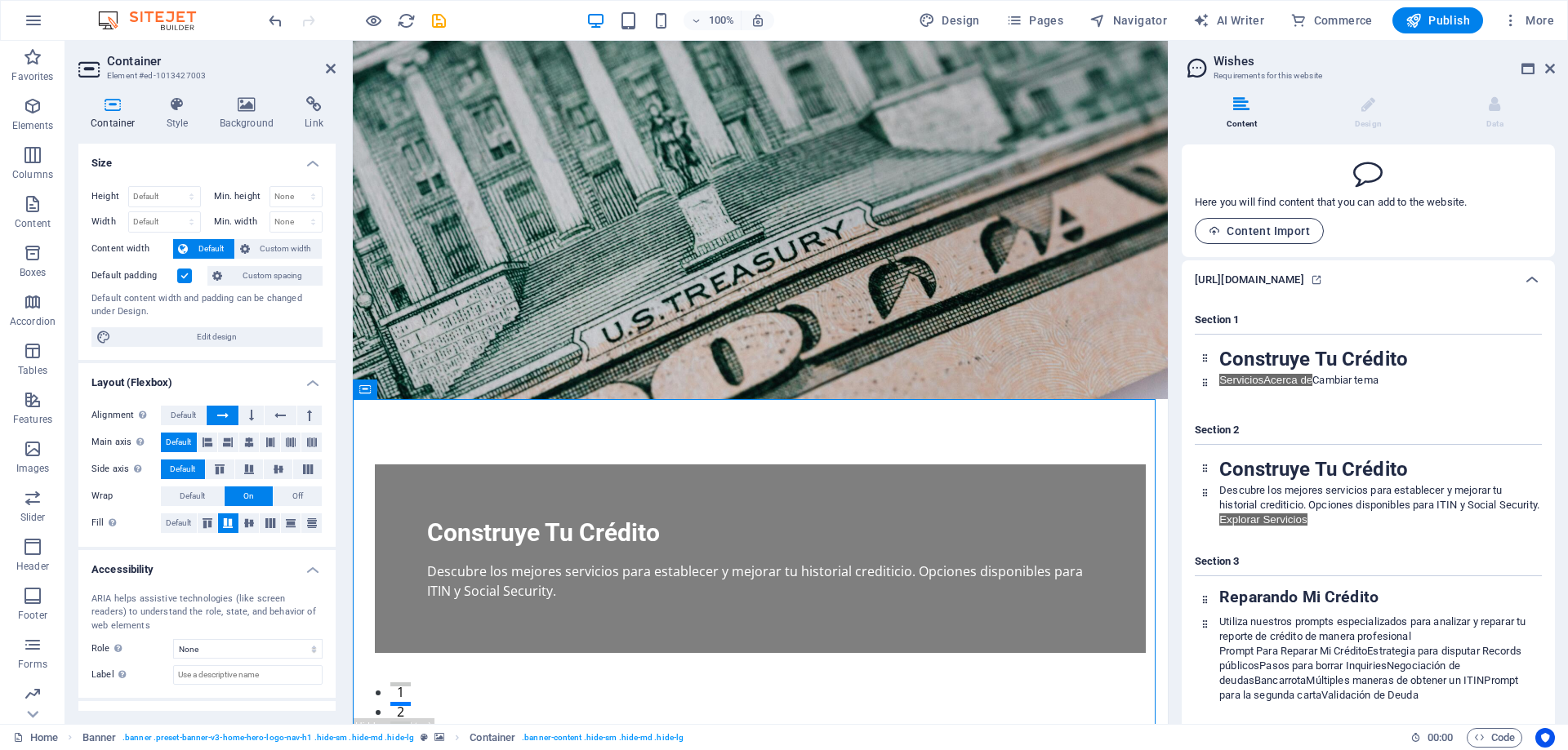
click at [1246, 225] on span "Content Import" at bounding box center [1260, 231] width 102 height 13
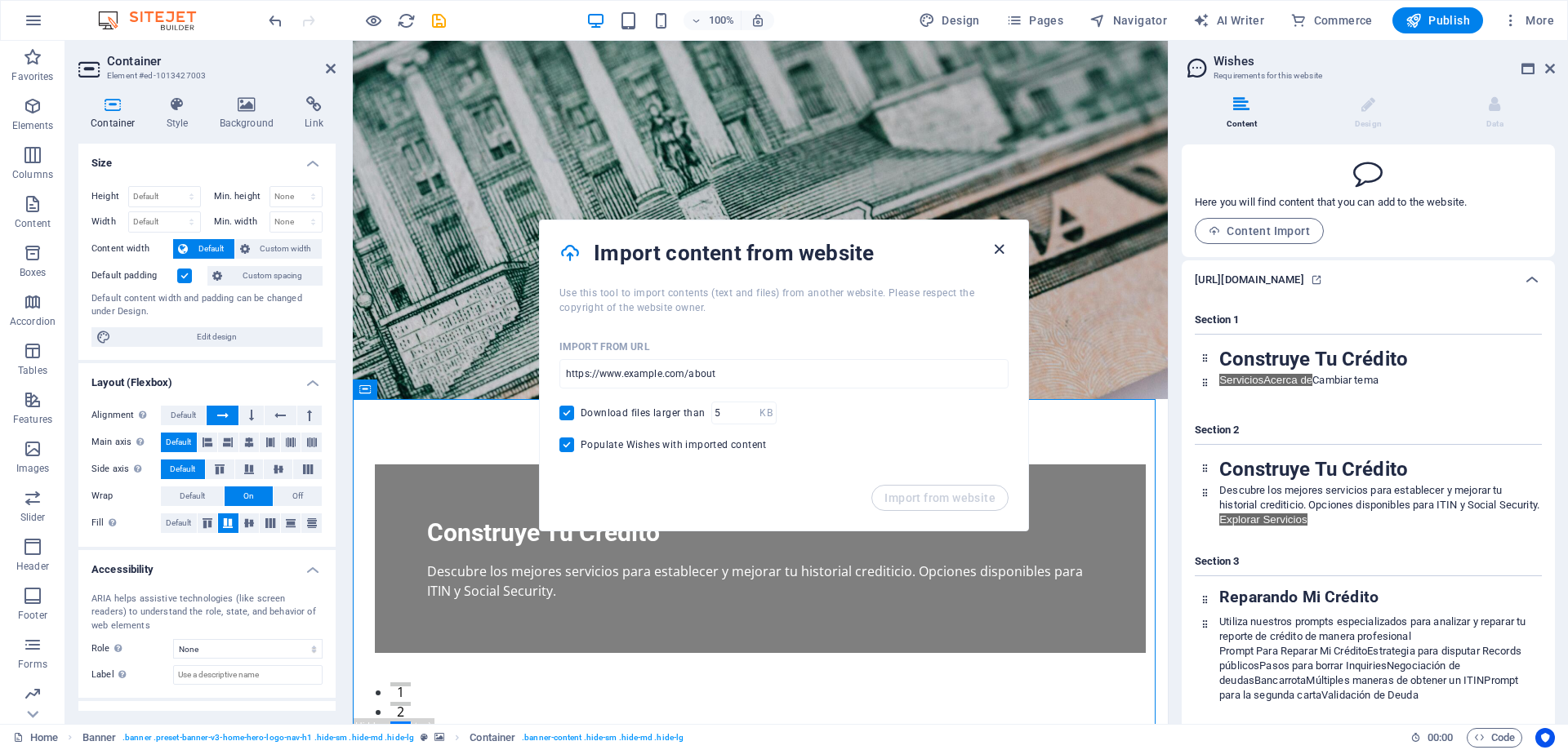
click at [995, 251] on icon "button" at bounding box center [999, 249] width 19 height 19
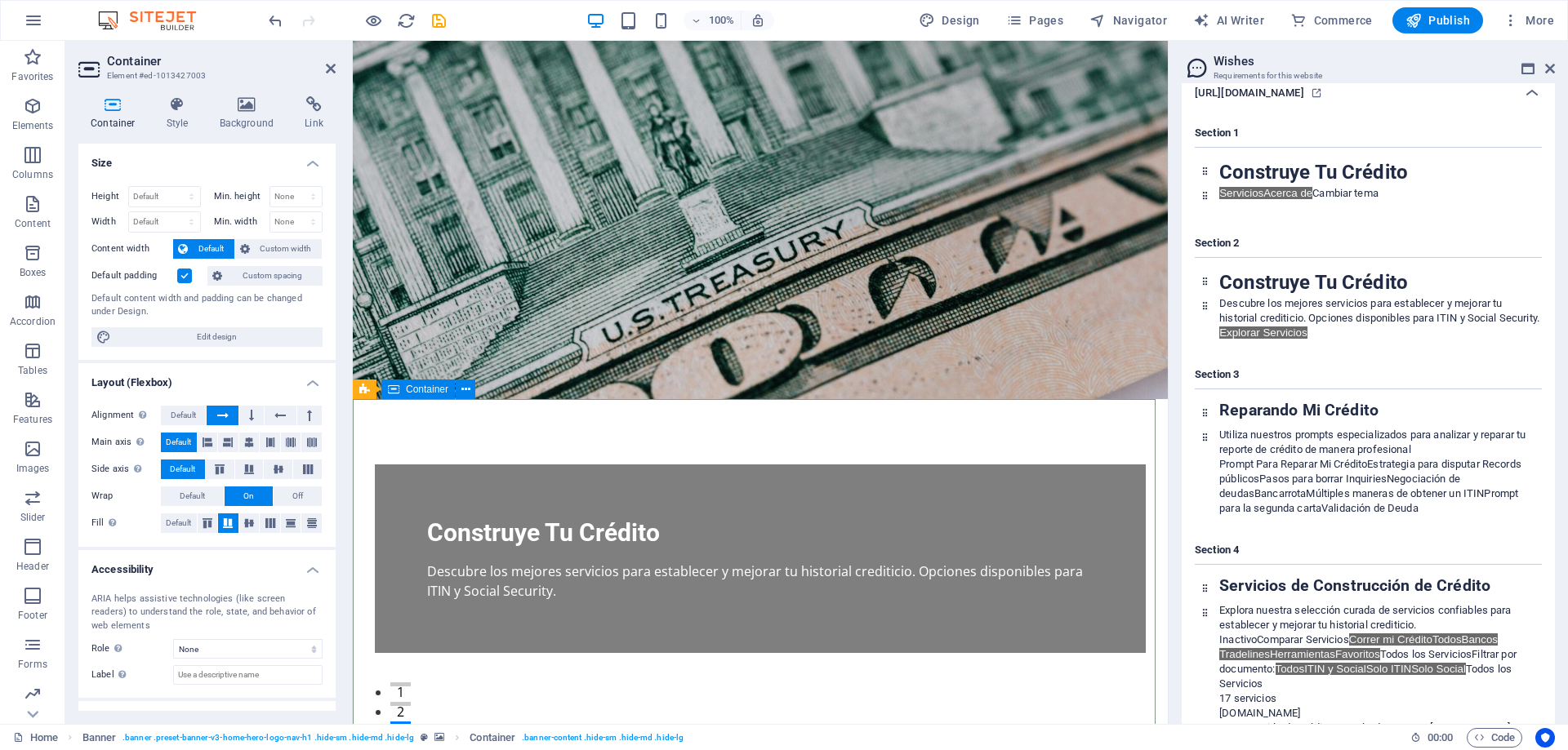
click at [465, 389] on icon at bounding box center [466, 389] width 9 height 17
click at [851, 185] on figure at bounding box center [760, 220] width 815 height 358
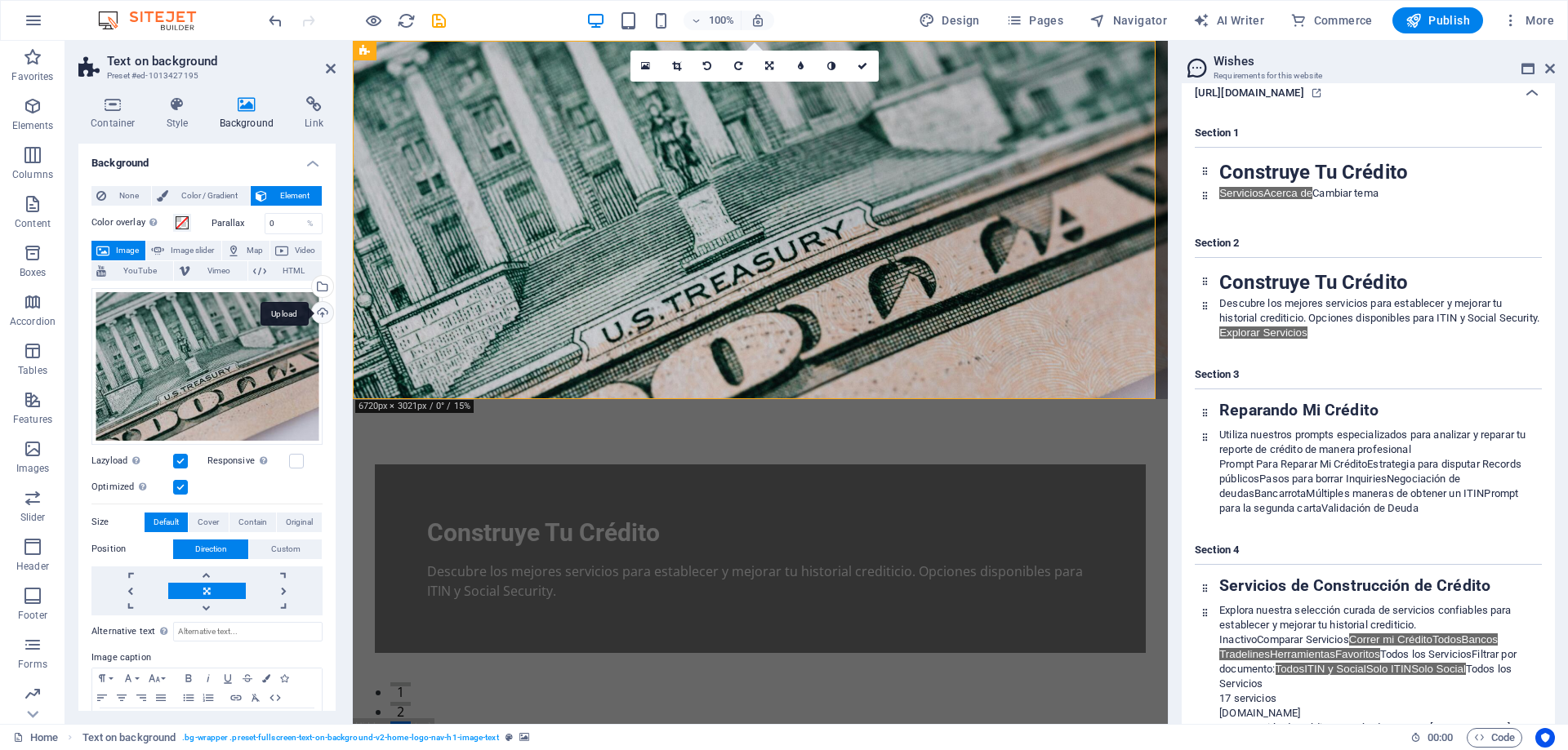
click at [313, 309] on div "Upload" at bounding box center [320, 314] width 24 height 24
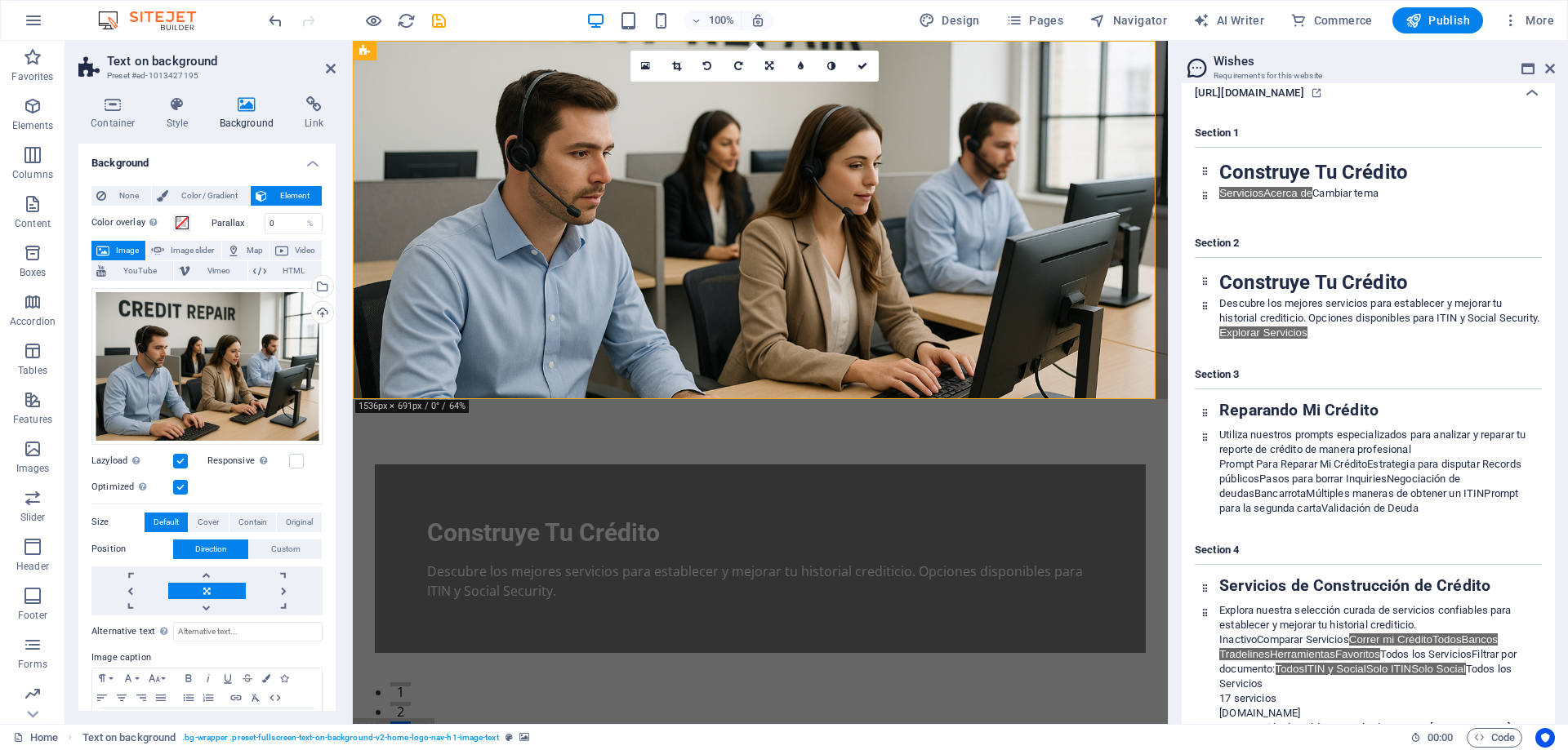
click at [887, 263] on figure at bounding box center [760, 220] width 815 height 358
click at [859, 61] on icon at bounding box center [862, 66] width 10 height 10
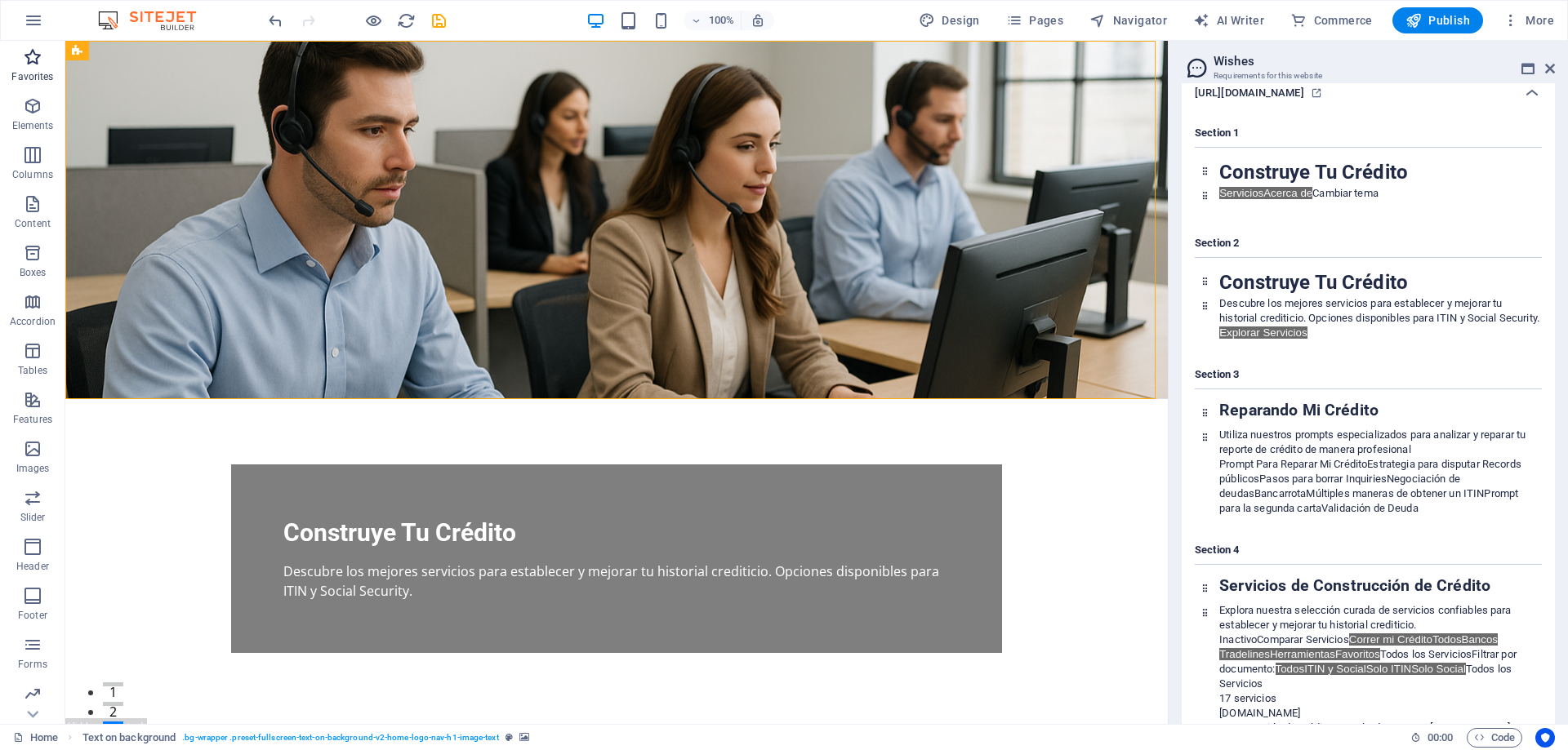
click at [38, 65] on icon "button" at bounding box center [33, 57] width 20 height 20
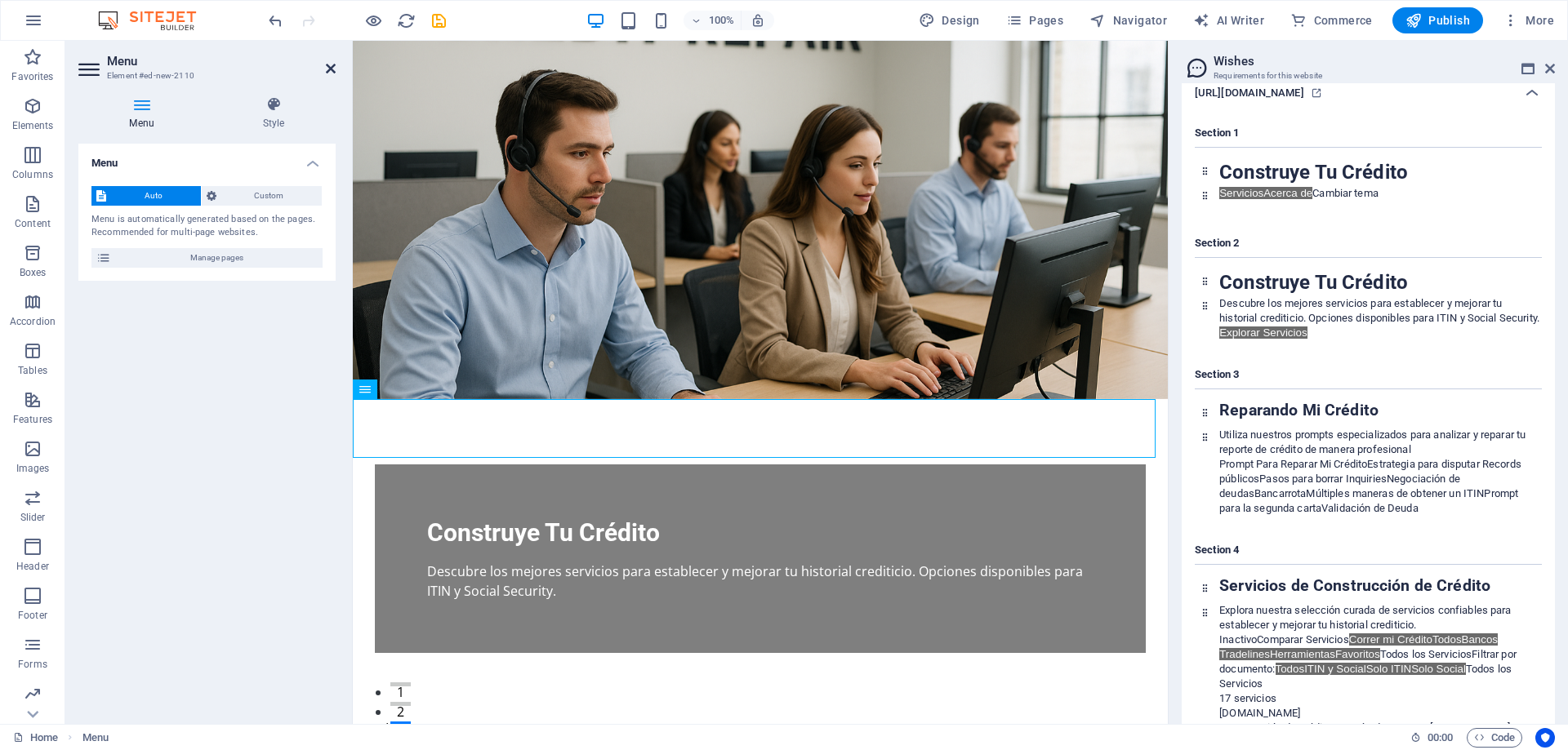
click at [327, 62] on icon at bounding box center [331, 69] width 10 height 13
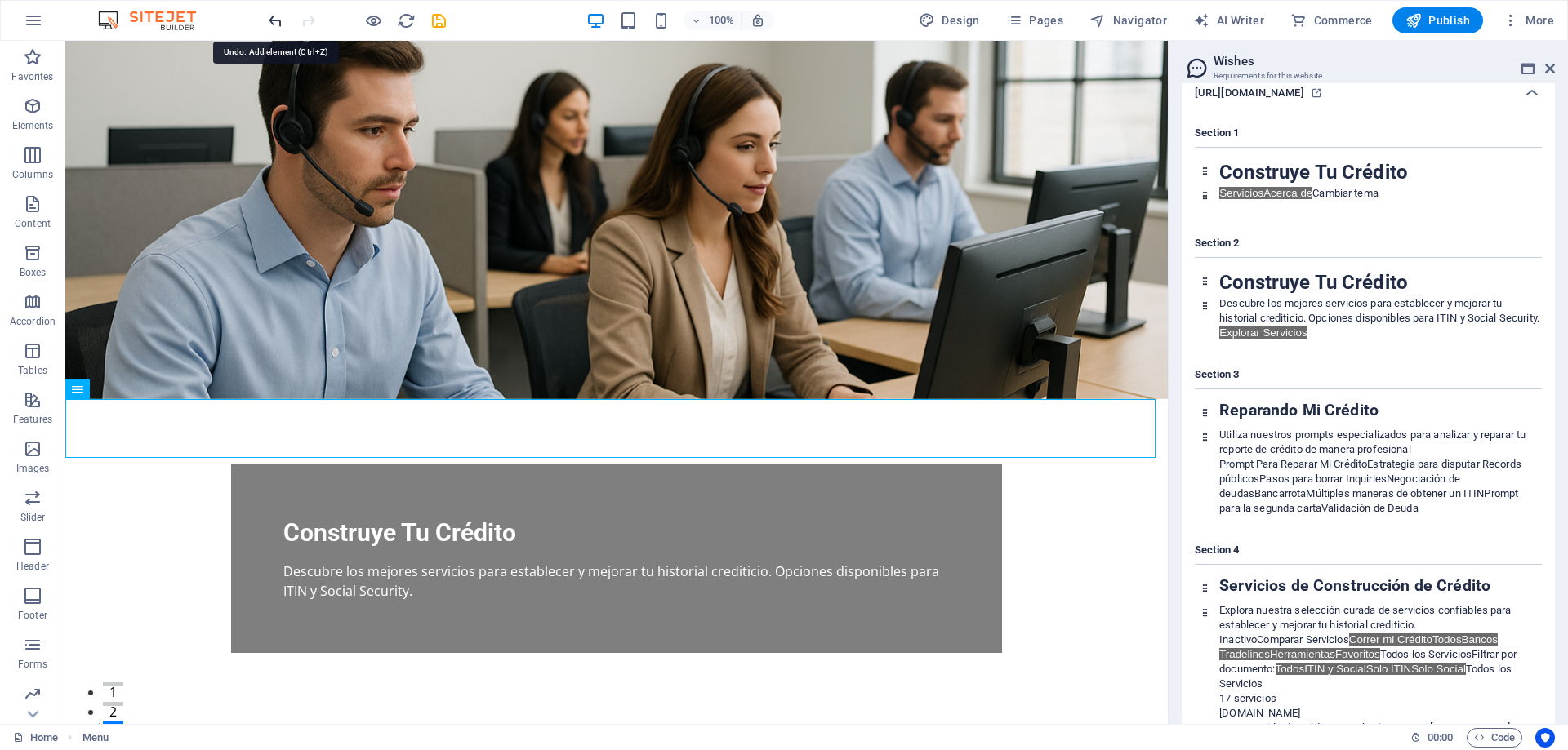
click at [281, 22] on icon "undo" at bounding box center [275, 20] width 19 height 19
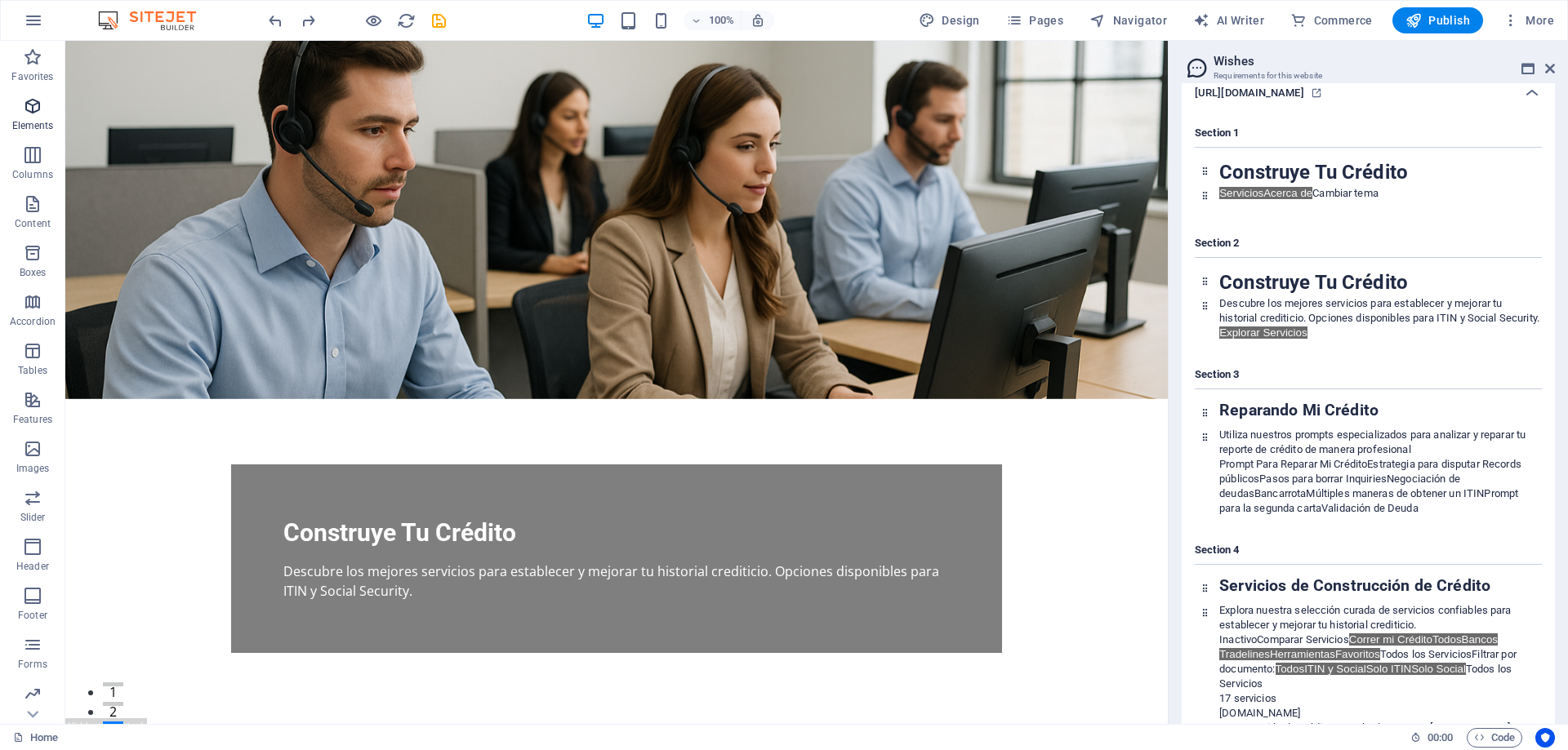
click at [30, 110] on icon "button" at bounding box center [33, 106] width 20 height 20
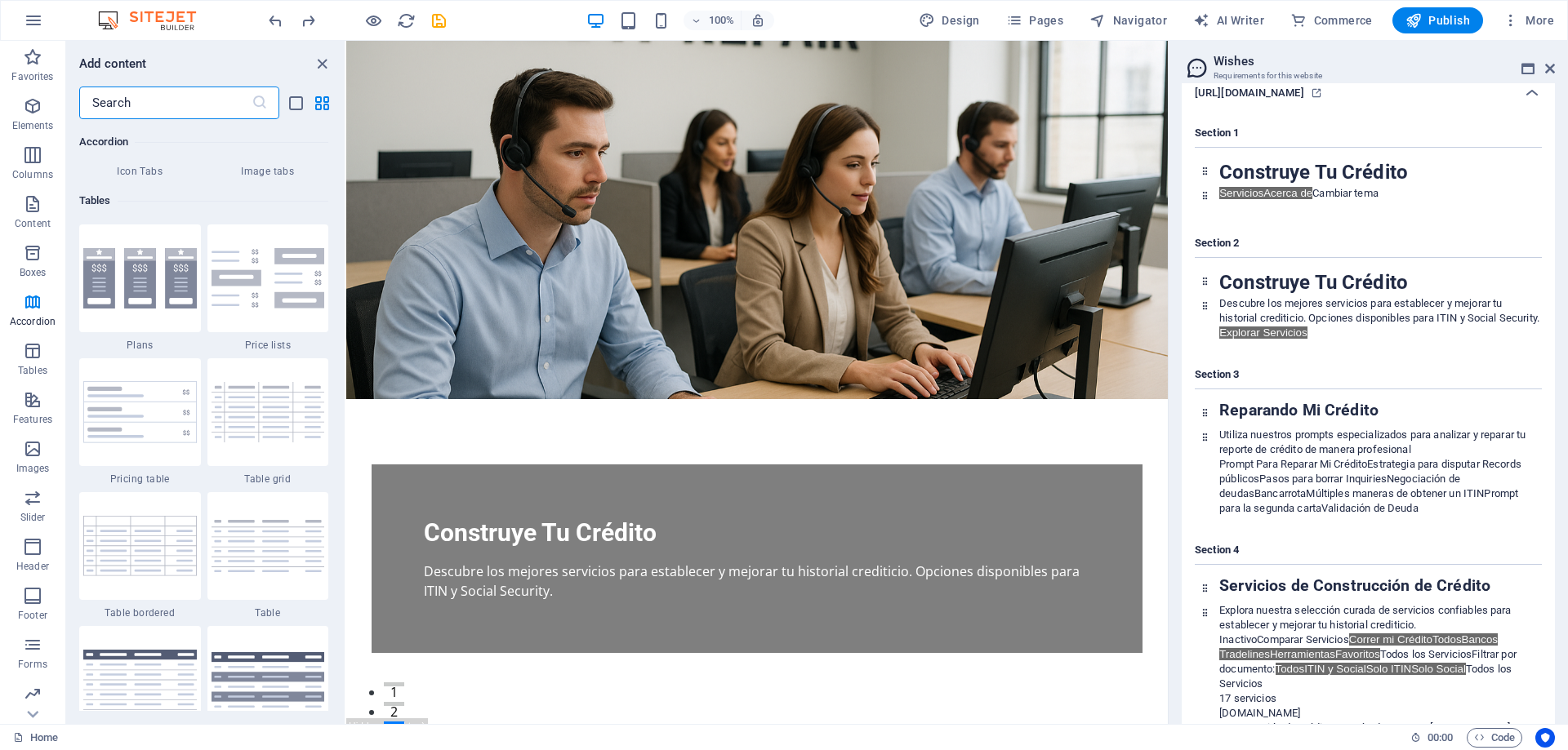
scroll to position [5618, 0]
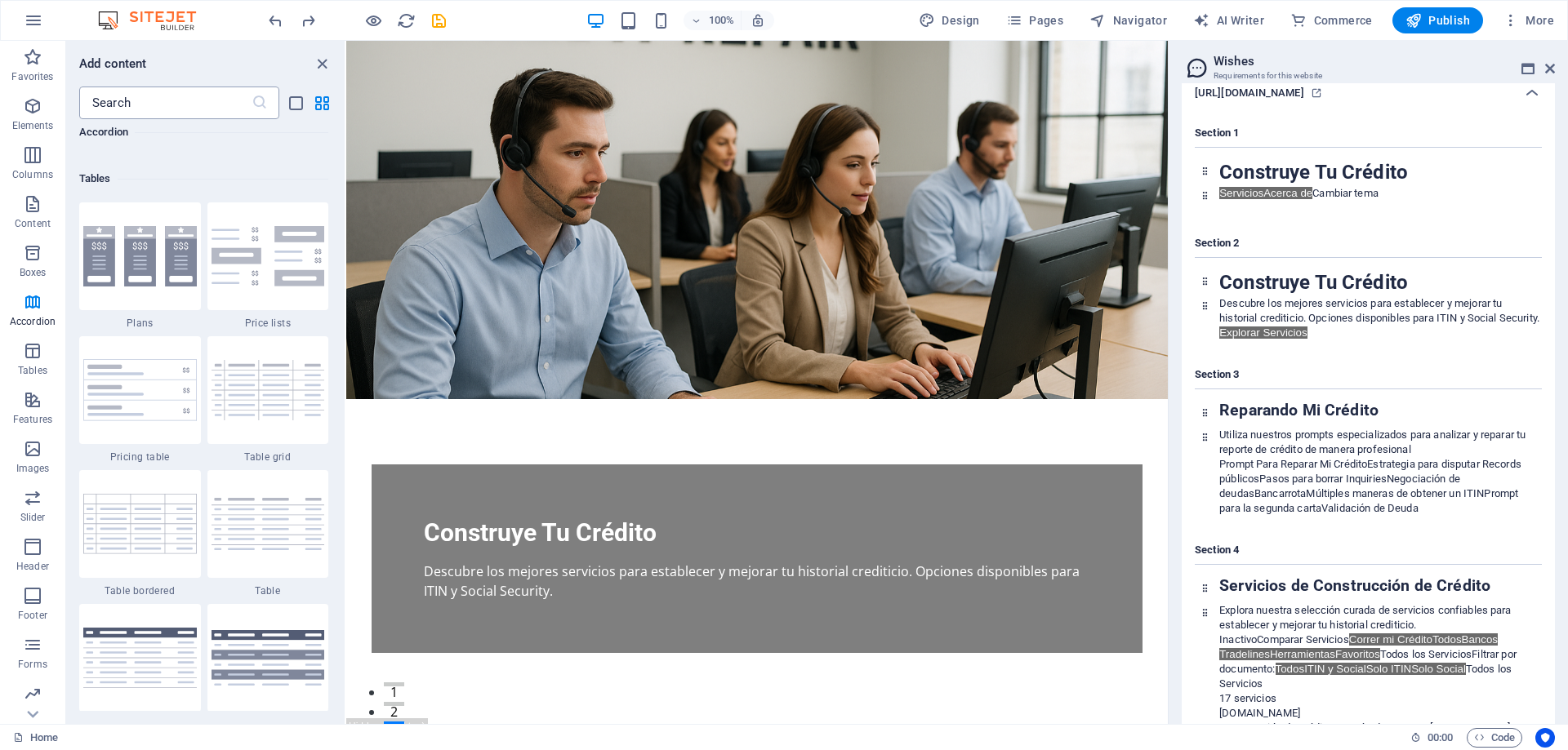
click at [177, 106] on input "text" at bounding box center [165, 102] width 172 height 33
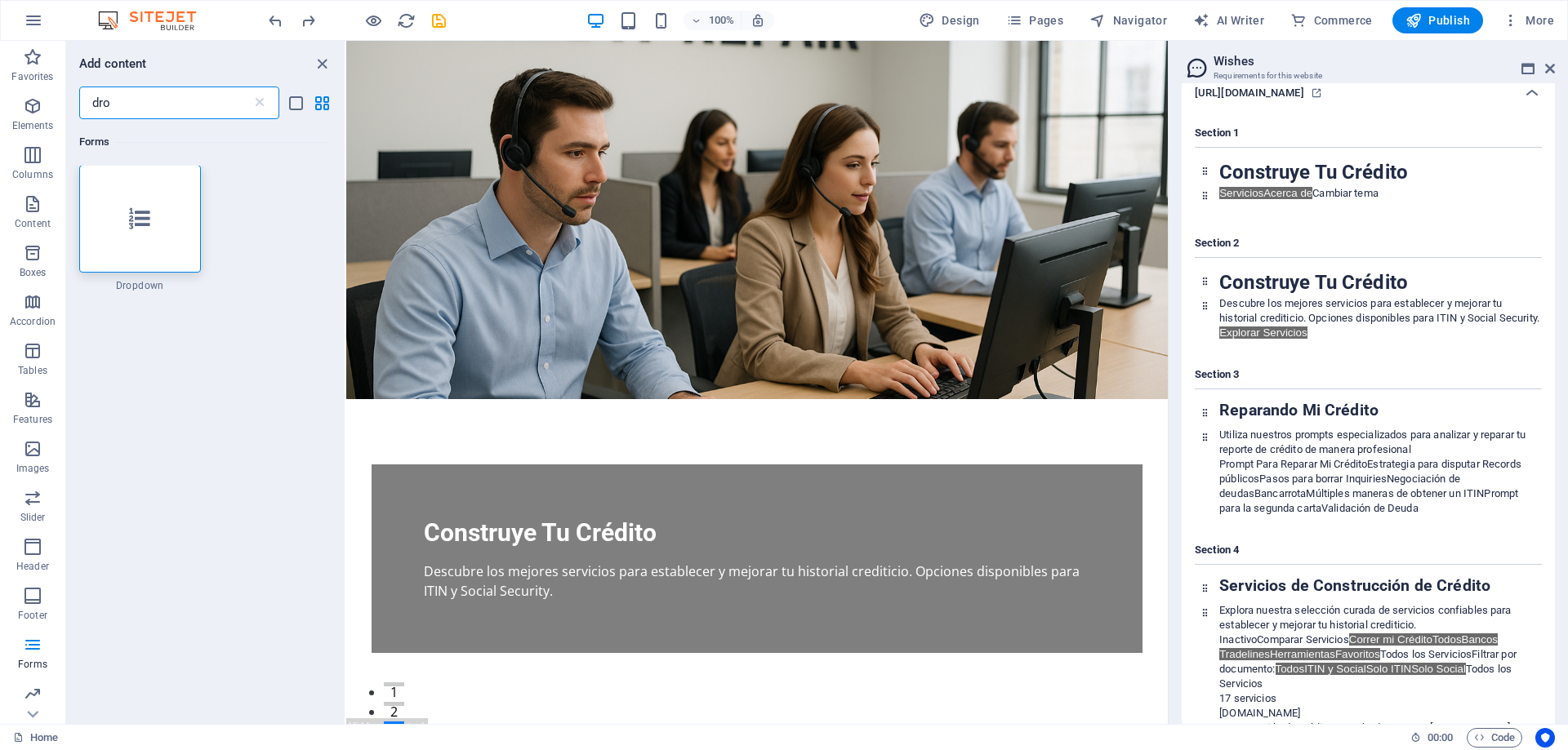
scroll to position [0, 0]
type input "drop"
click at [159, 214] on div at bounding box center [140, 219] width 122 height 108
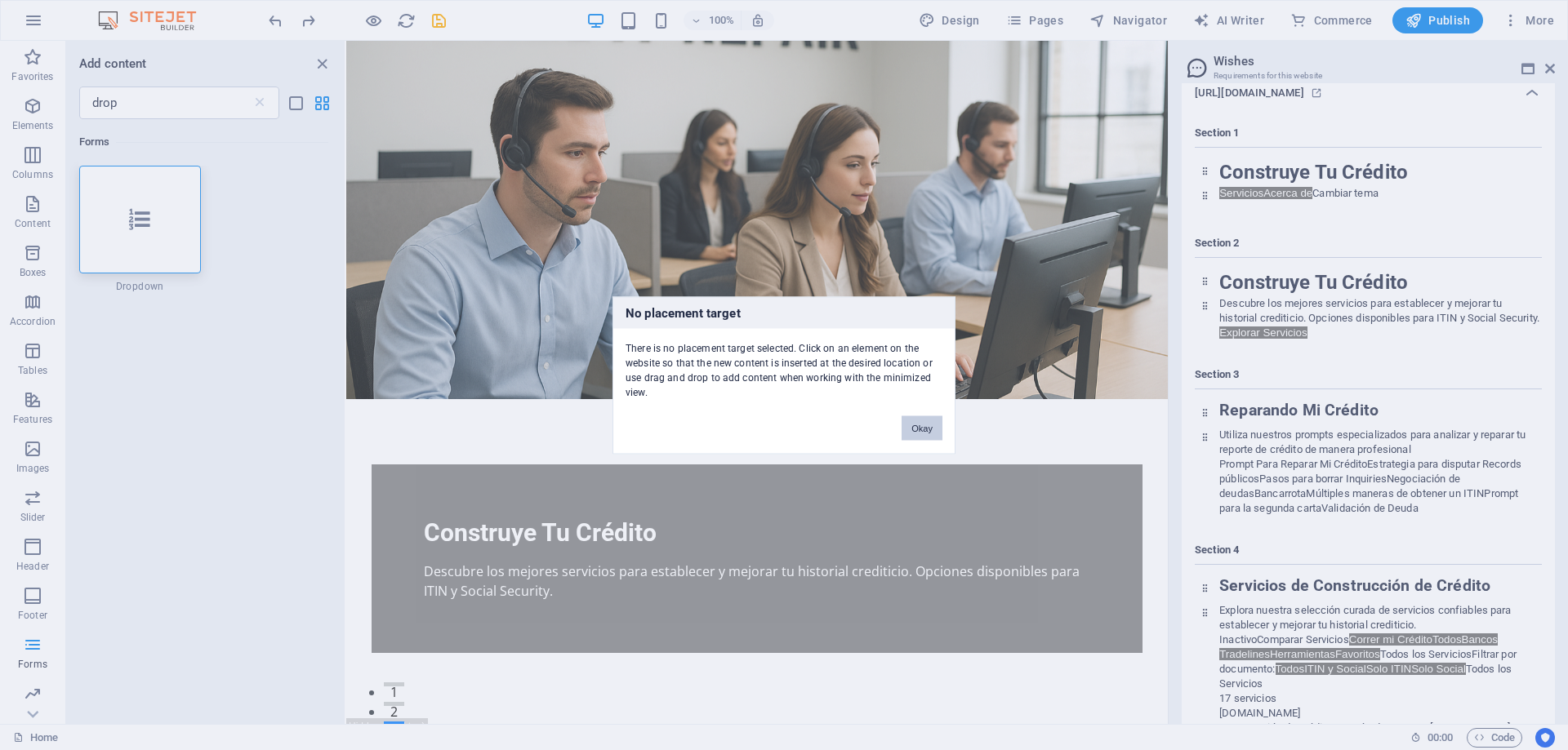
click at [912, 422] on button "Okay" at bounding box center [922, 428] width 41 height 24
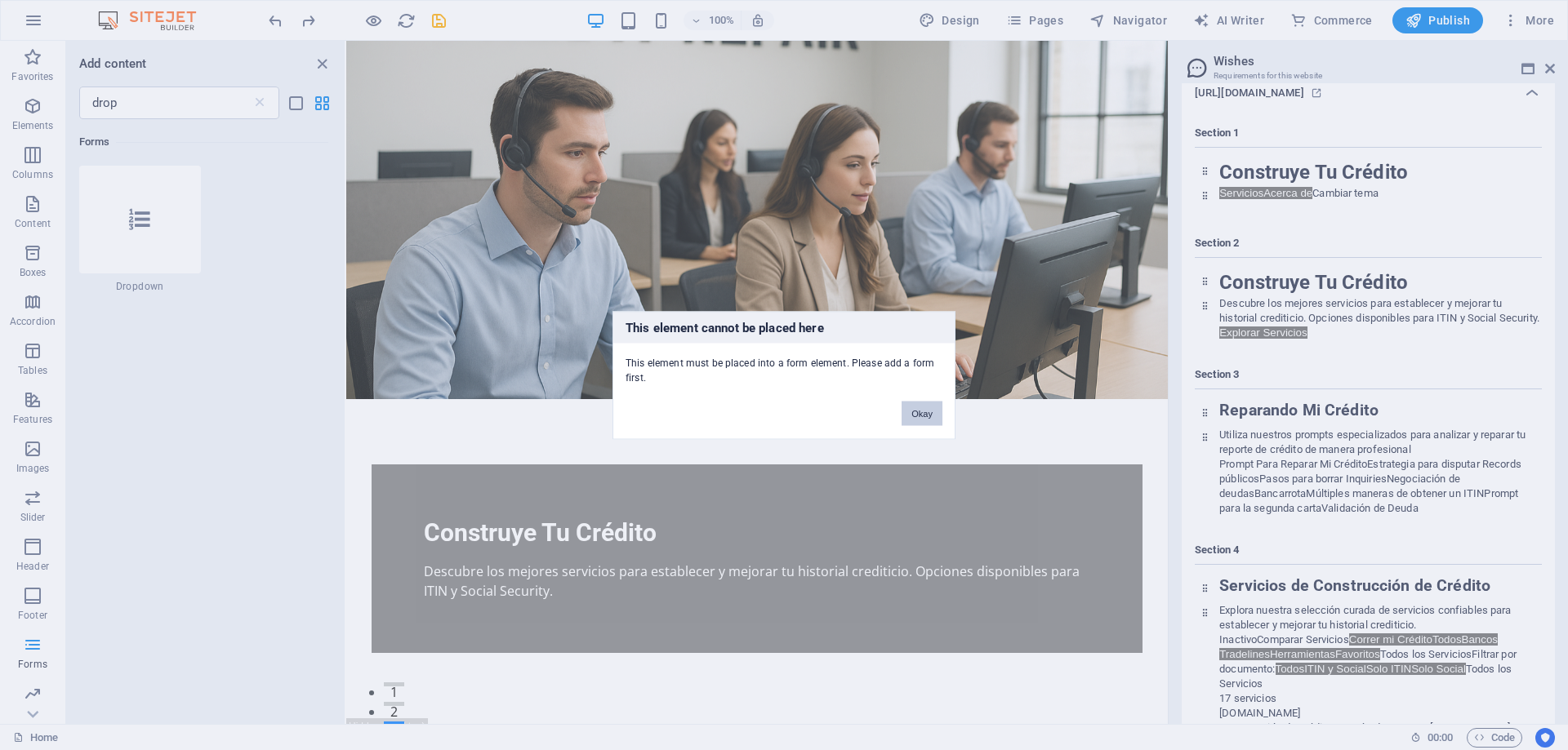
click at [925, 406] on button "Okay" at bounding box center [922, 412] width 41 height 24
drag, startPoint x: 618, startPoint y: 358, endPoint x: 719, endPoint y: 391, distance: 106.3
click at [719, 391] on div "This element cannot be placed here This element must be placed into a form elem…" at bounding box center [783, 375] width 343 height 128
click at [318, 62] on div "This element cannot be placed here This element must be placed into a form elem…" at bounding box center [784, 375] width 1568 height 750
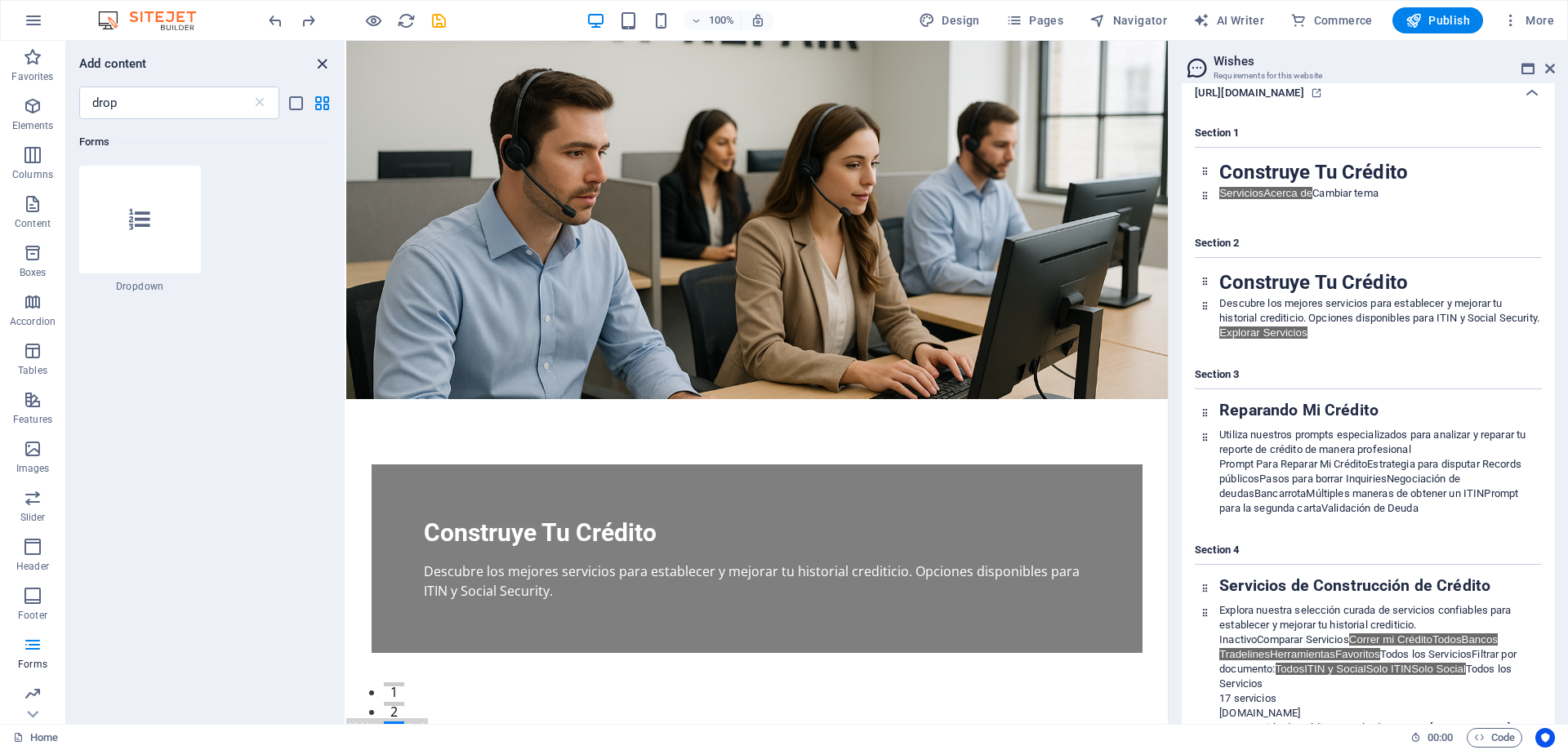
click at [319, 62] on icon "close panel" at bounding box center [322, 63] width 19 height 19
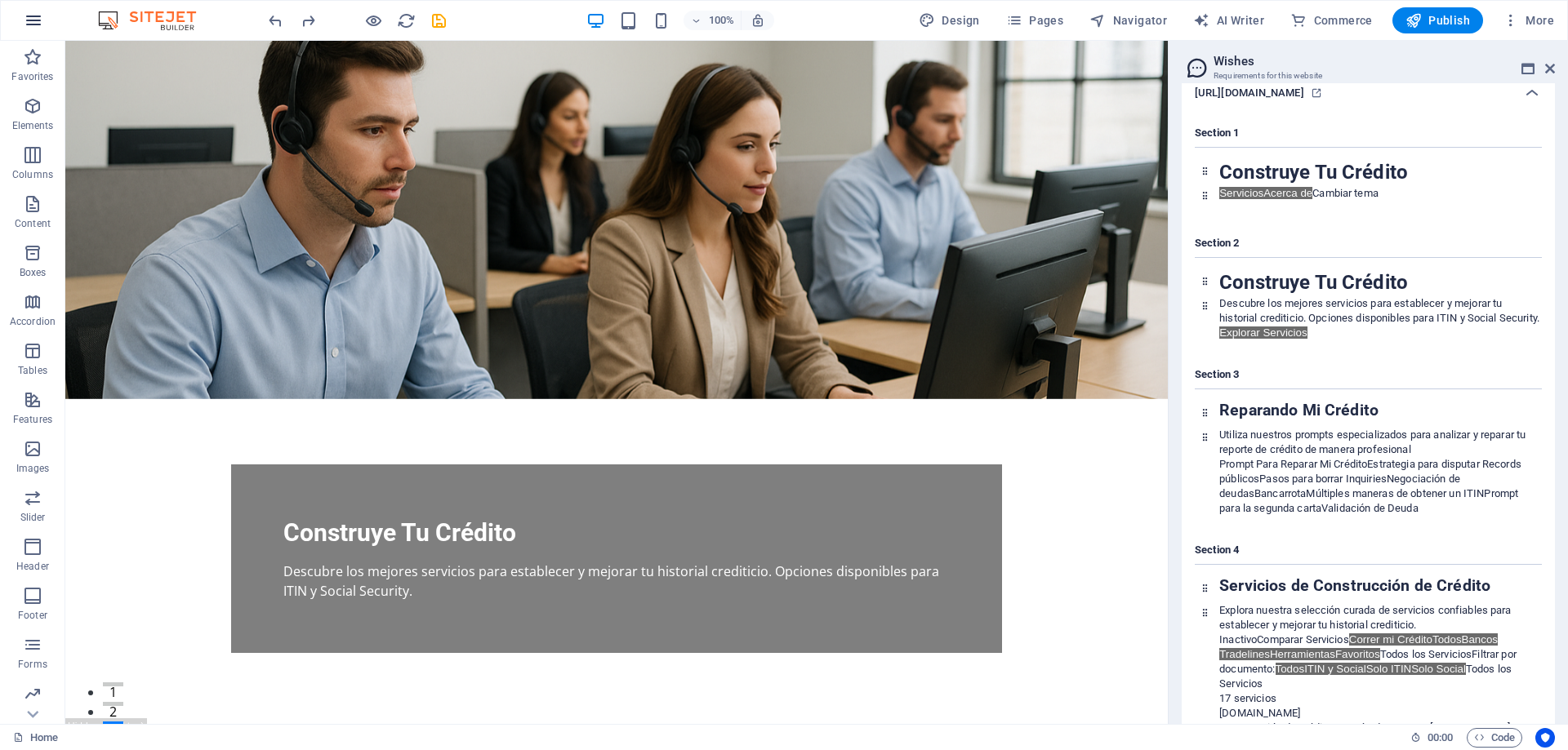
click at [36, 30] on button "button" at bounding box center [34, 20] width 39 height 39
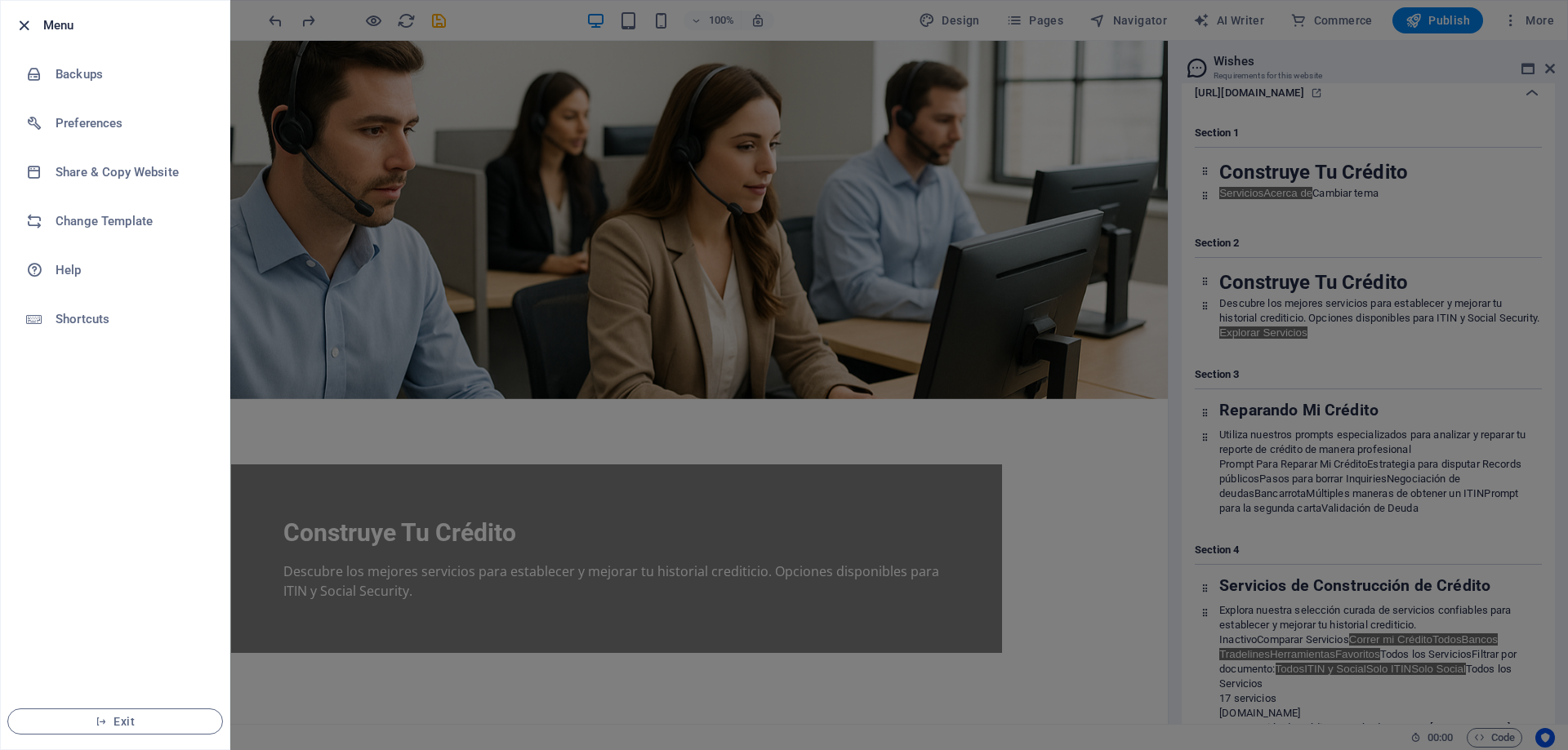
click at [21, 24] on icon "button" at bounding box center [23, 25] width 19 height 19
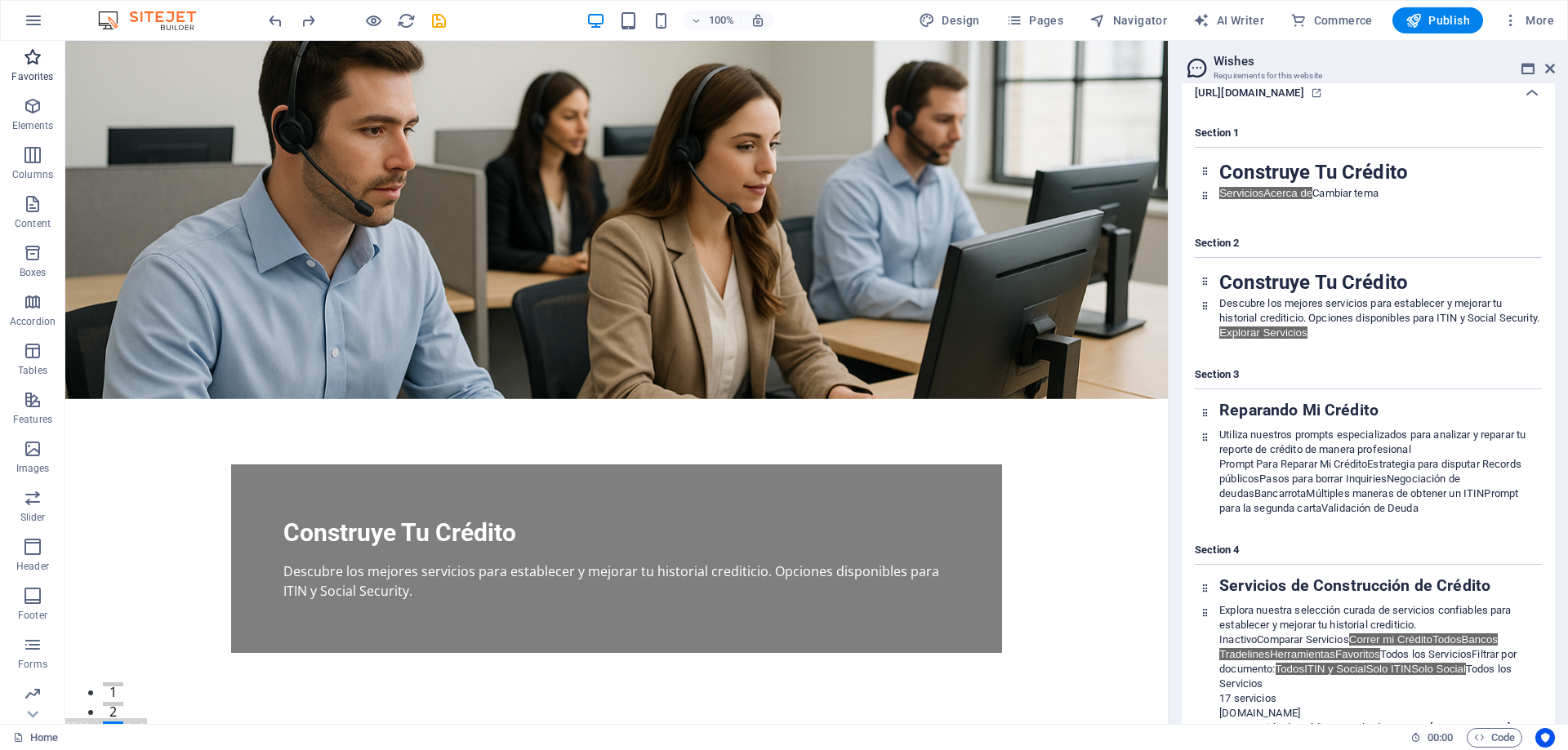
click at [37, 49] on icon "button" at bounding box center [33, 57] width 20 height 20
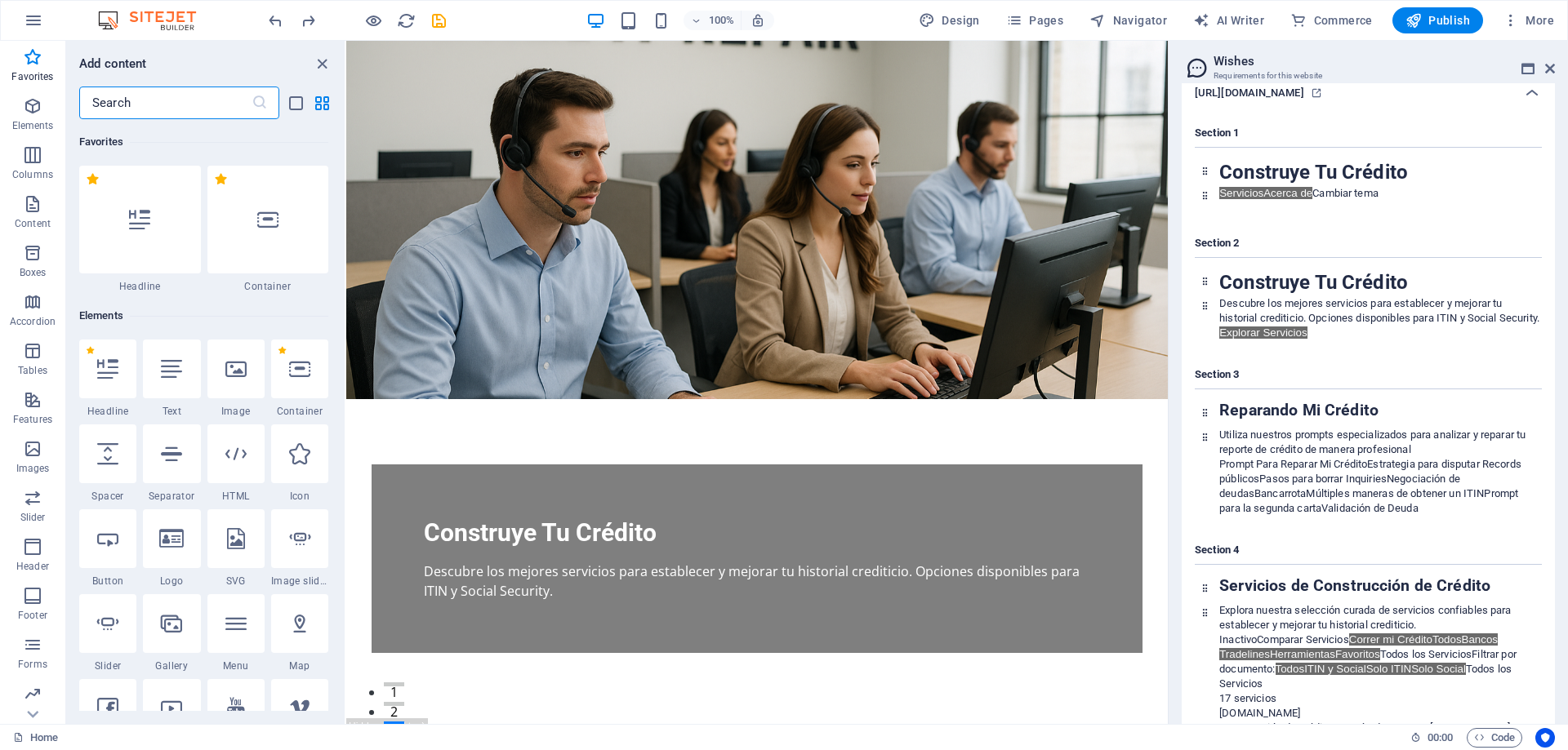
click at [151, 101] on input "text" at bounding box center [165, 102] width 172 height 33
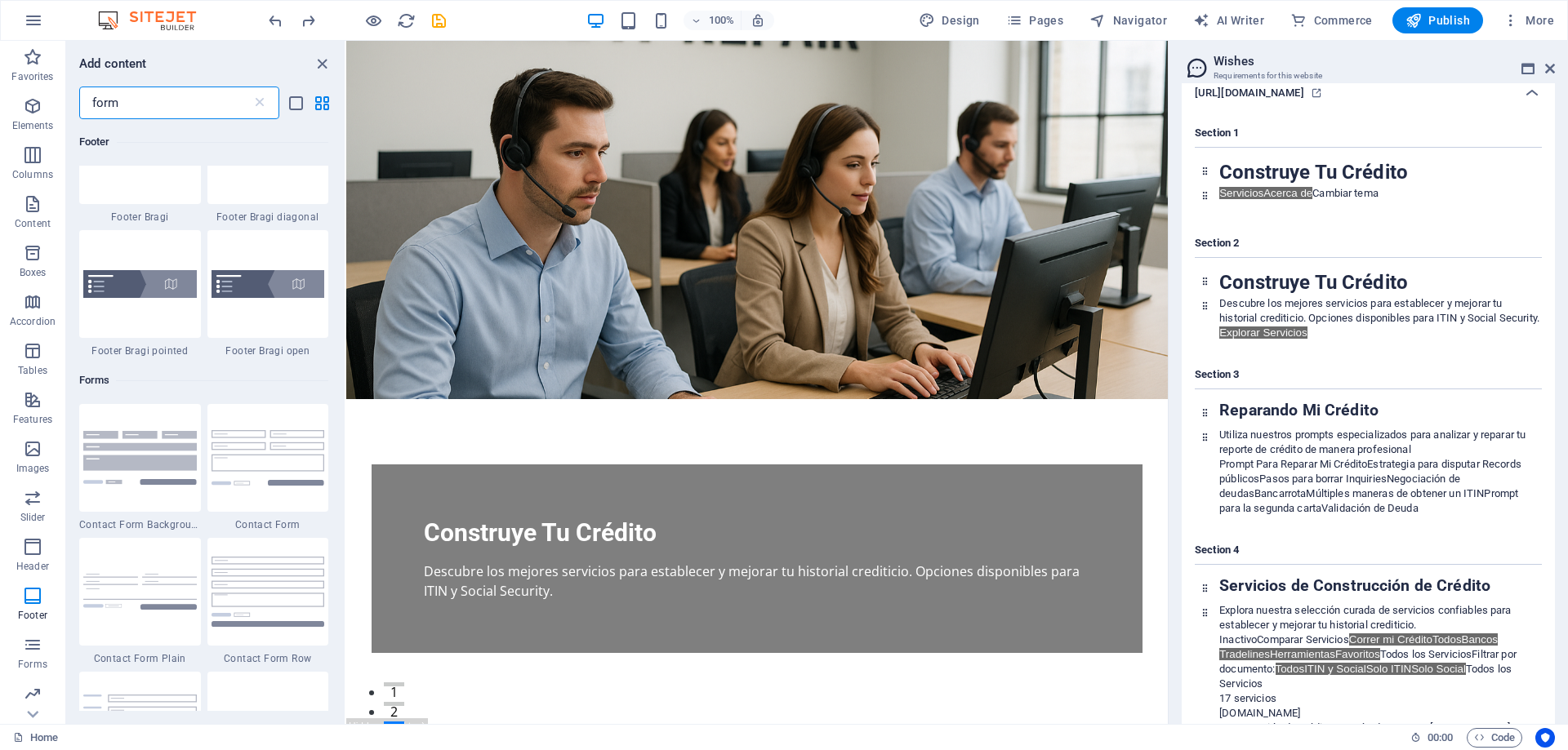
scroll to position [378, 0]
type input "form"
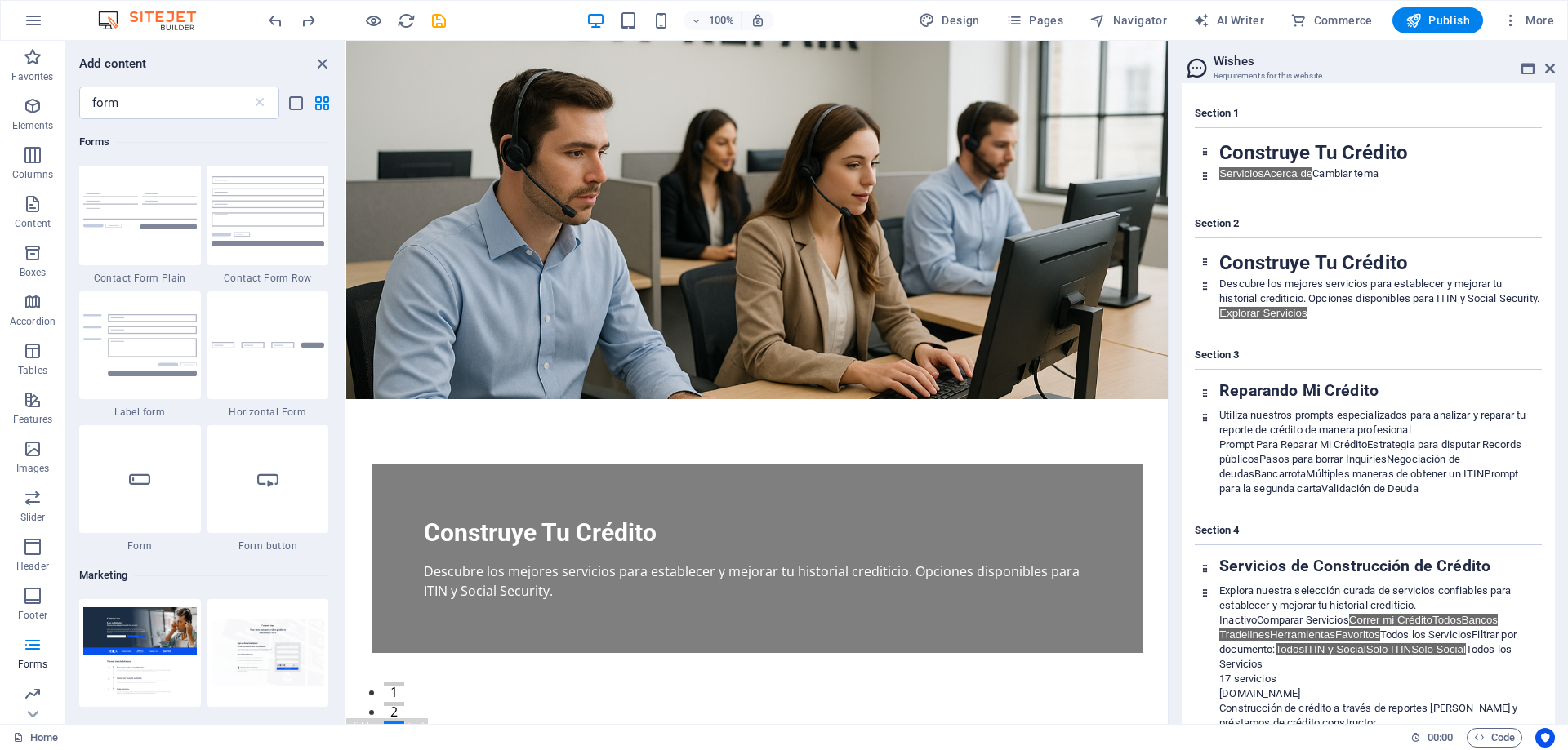
scroll to position [758, 0]
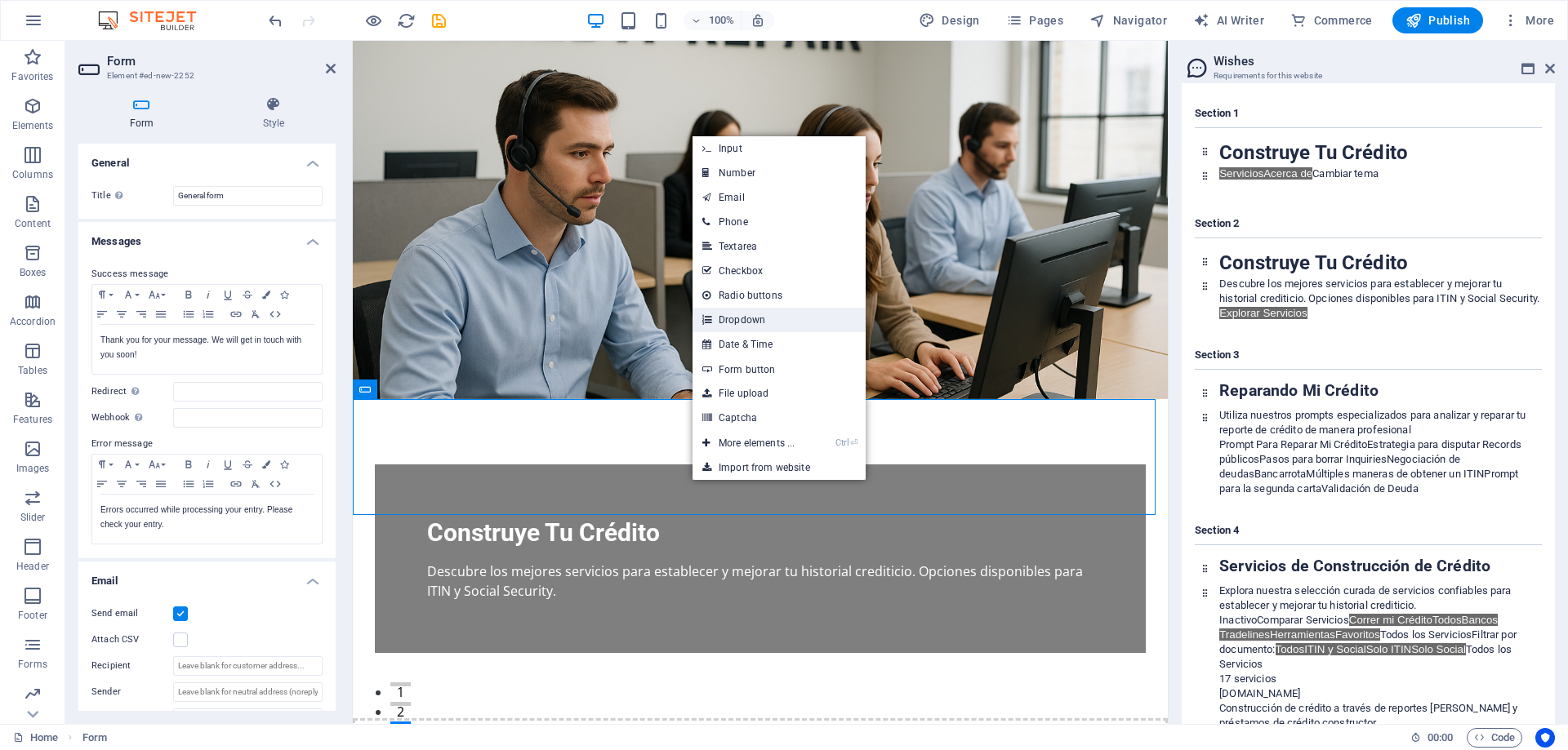
click at [741, 314] on link "Dropdown" at bounding box center [779, 320] width 173 height 24
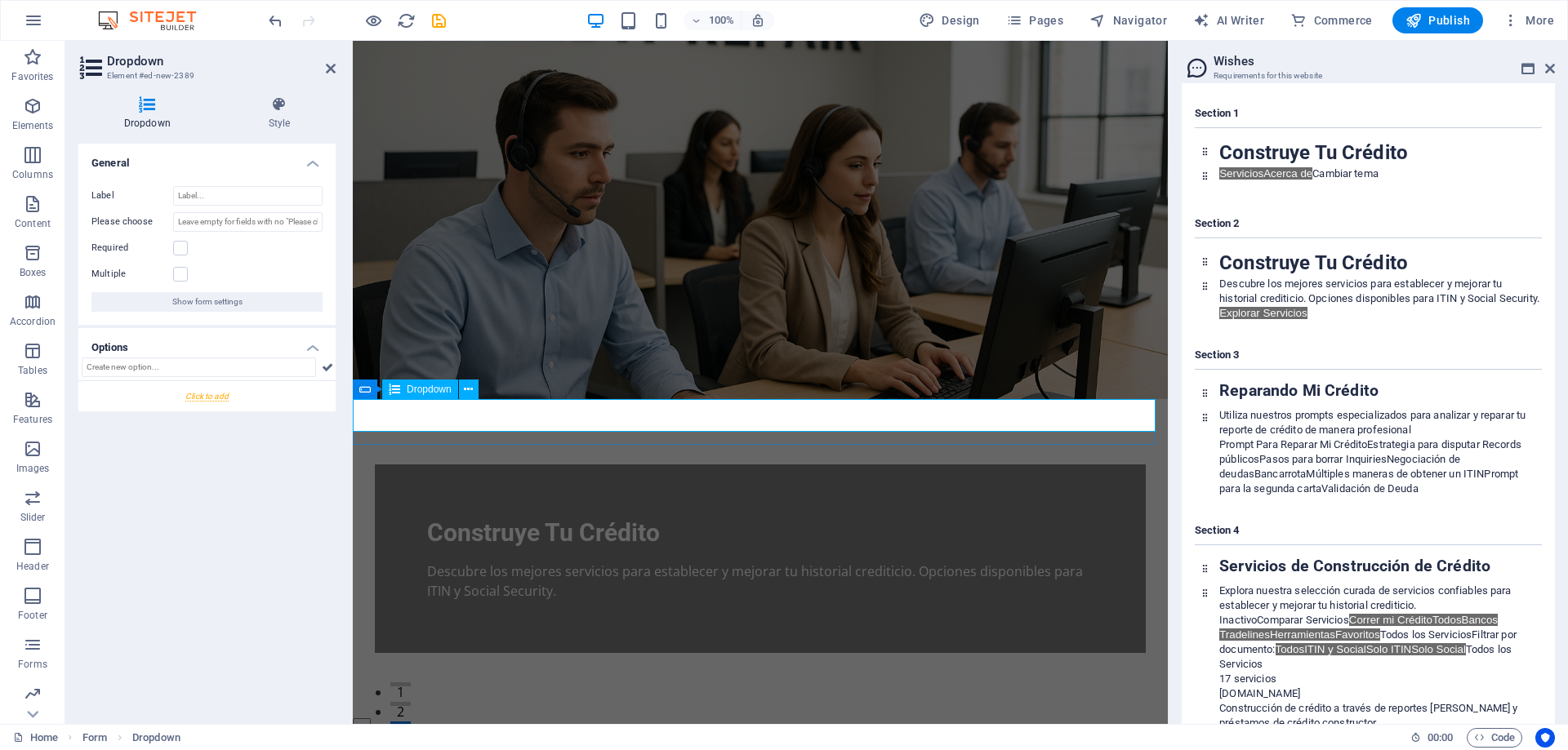
click at [1150, 719] on div at bounding box center [760, 730] width 815 height 21
click at [203, 192] on input "Label" at bounding box center [248, 196] width 150 height 20
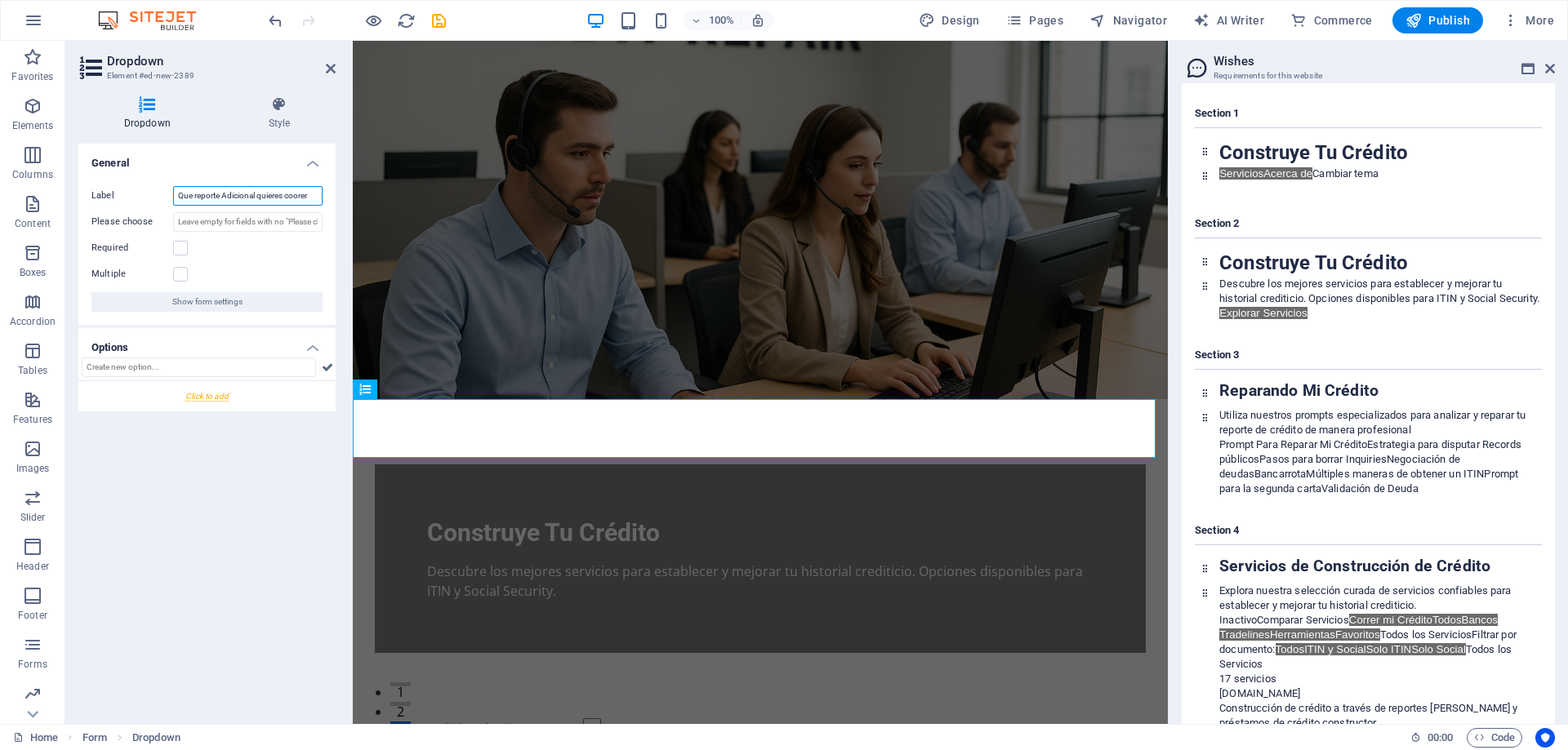
click at [226, 194] on input "Que reporte Adicional quieres coorer" at bounding box center [248, 196] width 150 height 20
click at [312, 197] on input "Que reporte adicional quieres coorer" at bounding box center [248, 196] width 150 height 20
type input "Que reporte adicional quieres correr?"
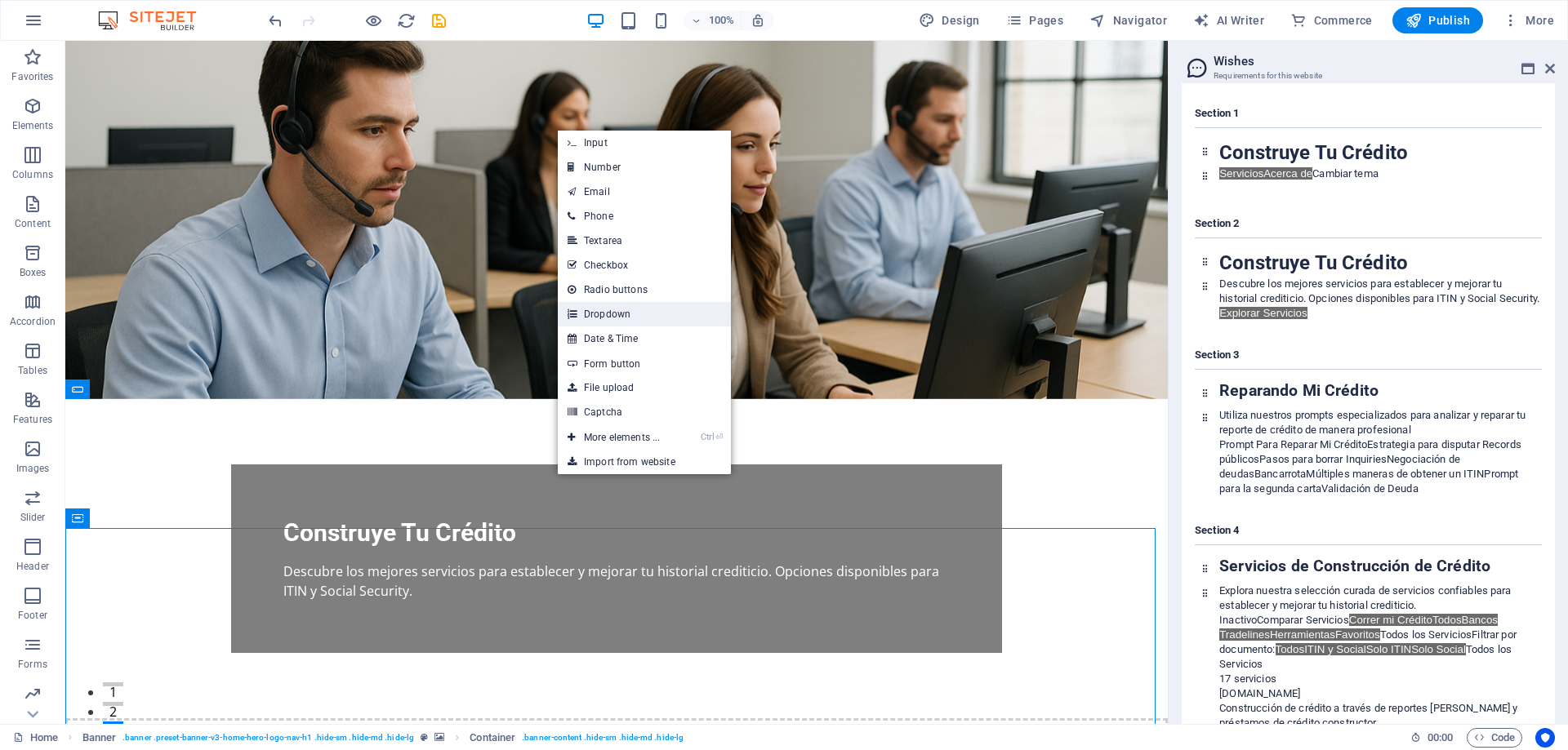
click at [608, 306] on link "Dropdown" at bounding box center [644, 314] width 173 height 24
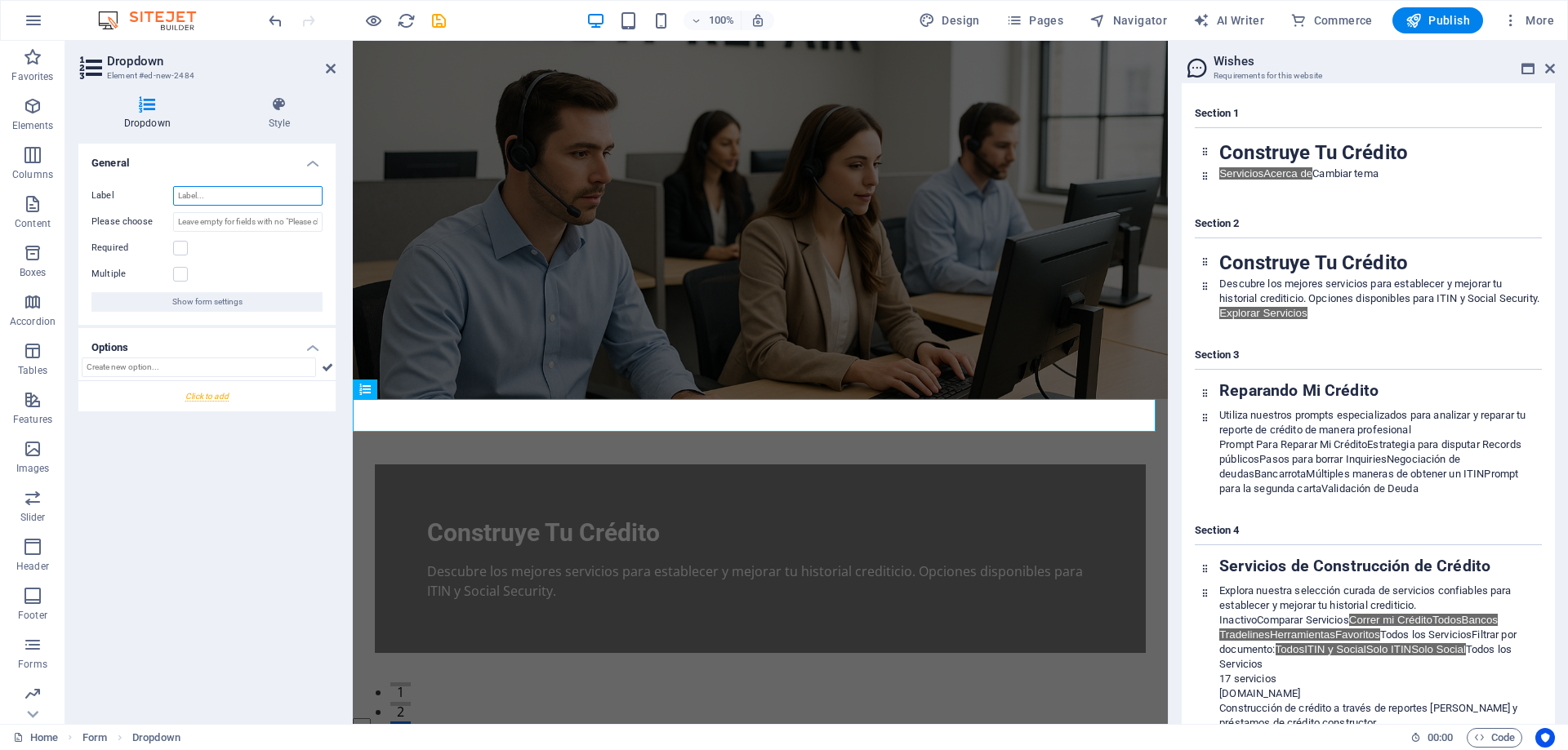
click at [210, 194] on input "Label" at bounding box center [248, 196] width 150 height 20
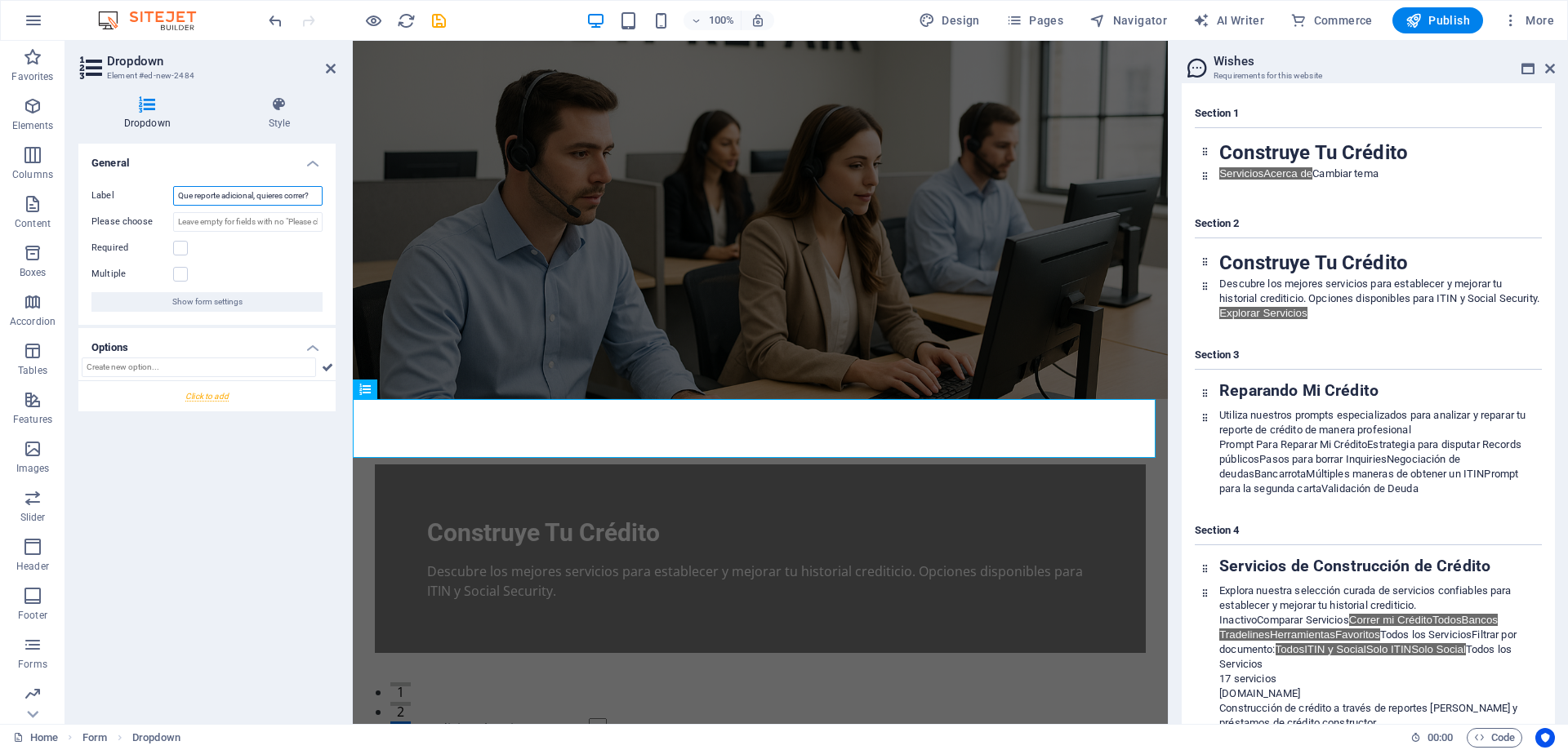
type input "Que reporte adicional, quieres correr?"
click at [633, 367] on figure at bounding box center [760, 220] width 815 height 358
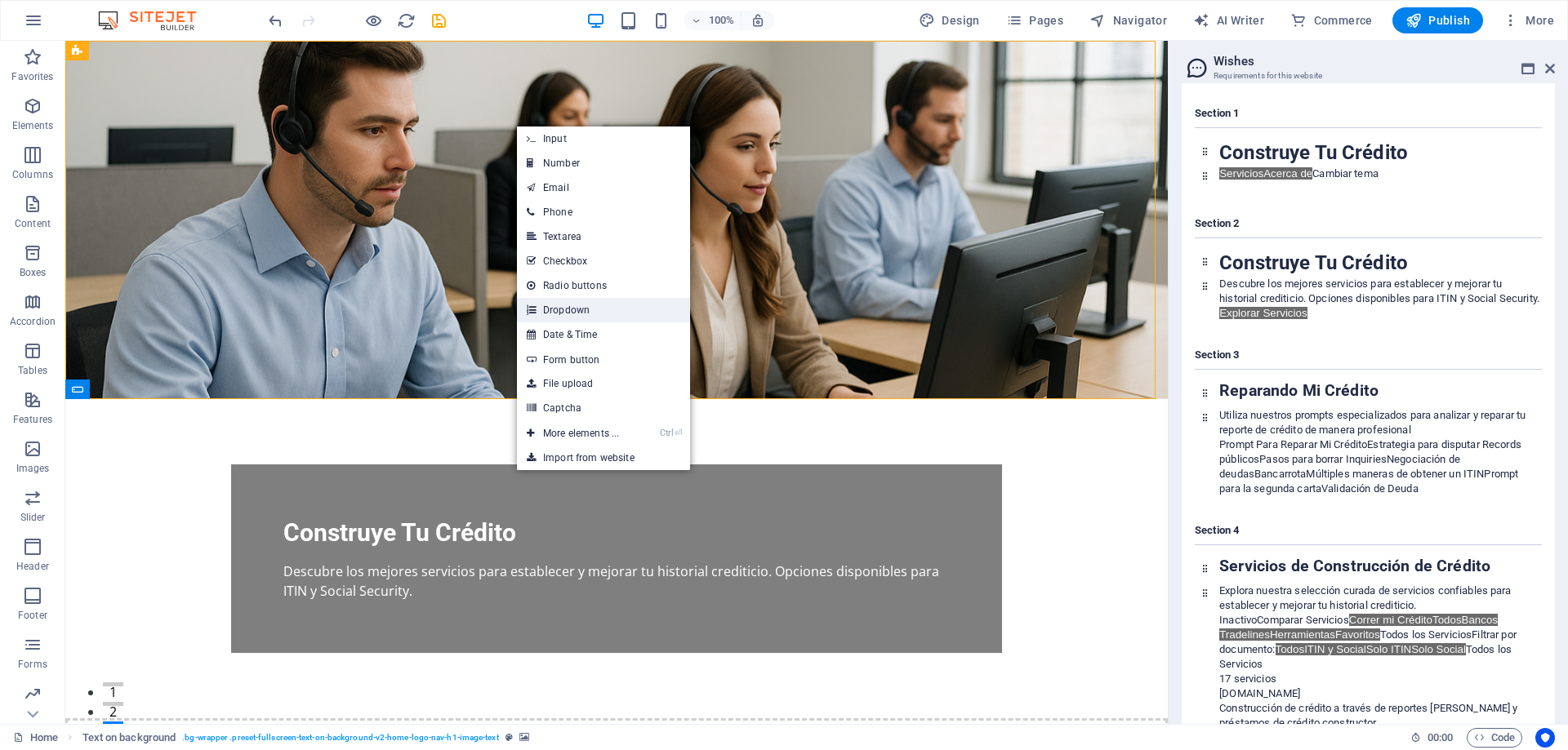
click at [579, 312] on link "Dropdown" at bounding box center [603, 310] width 173 height 24
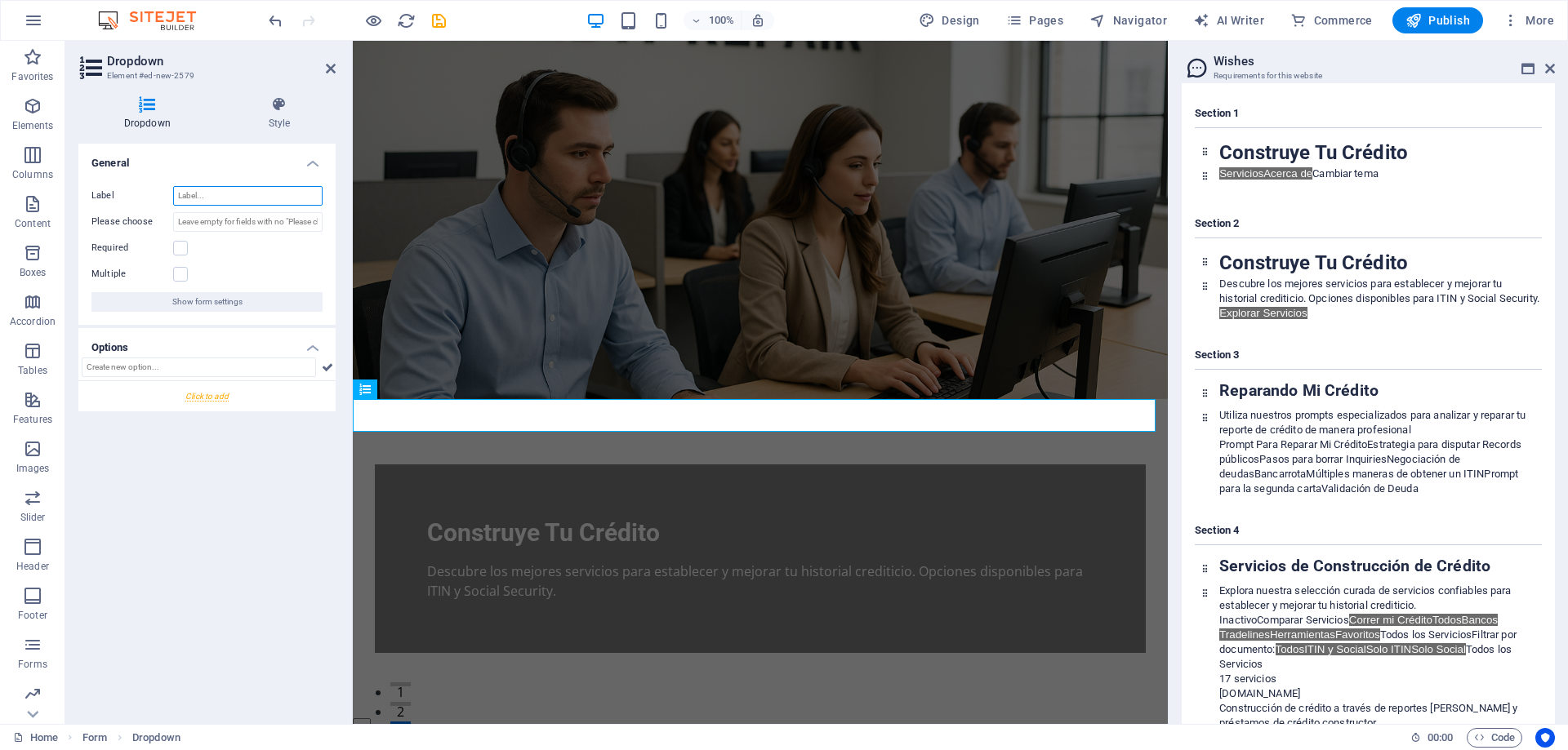
click at [222, 191] on input "Label" at bounding box center [248, 196] width 150 height 20
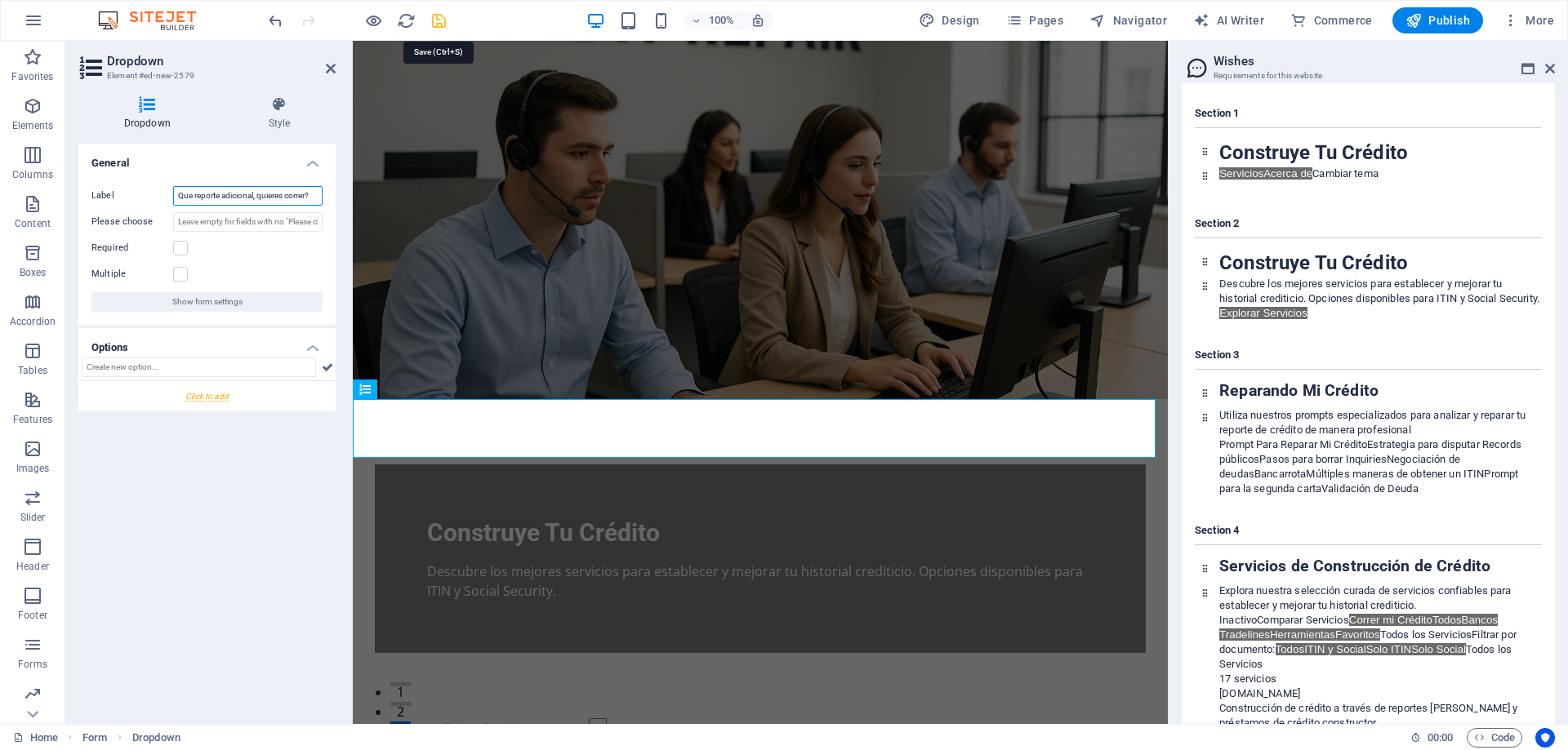
type input "Que reporte adicional, quieres correr?"
click at [436, 13] on icon "save" at bounding box center [438, 20] width 19 height 19
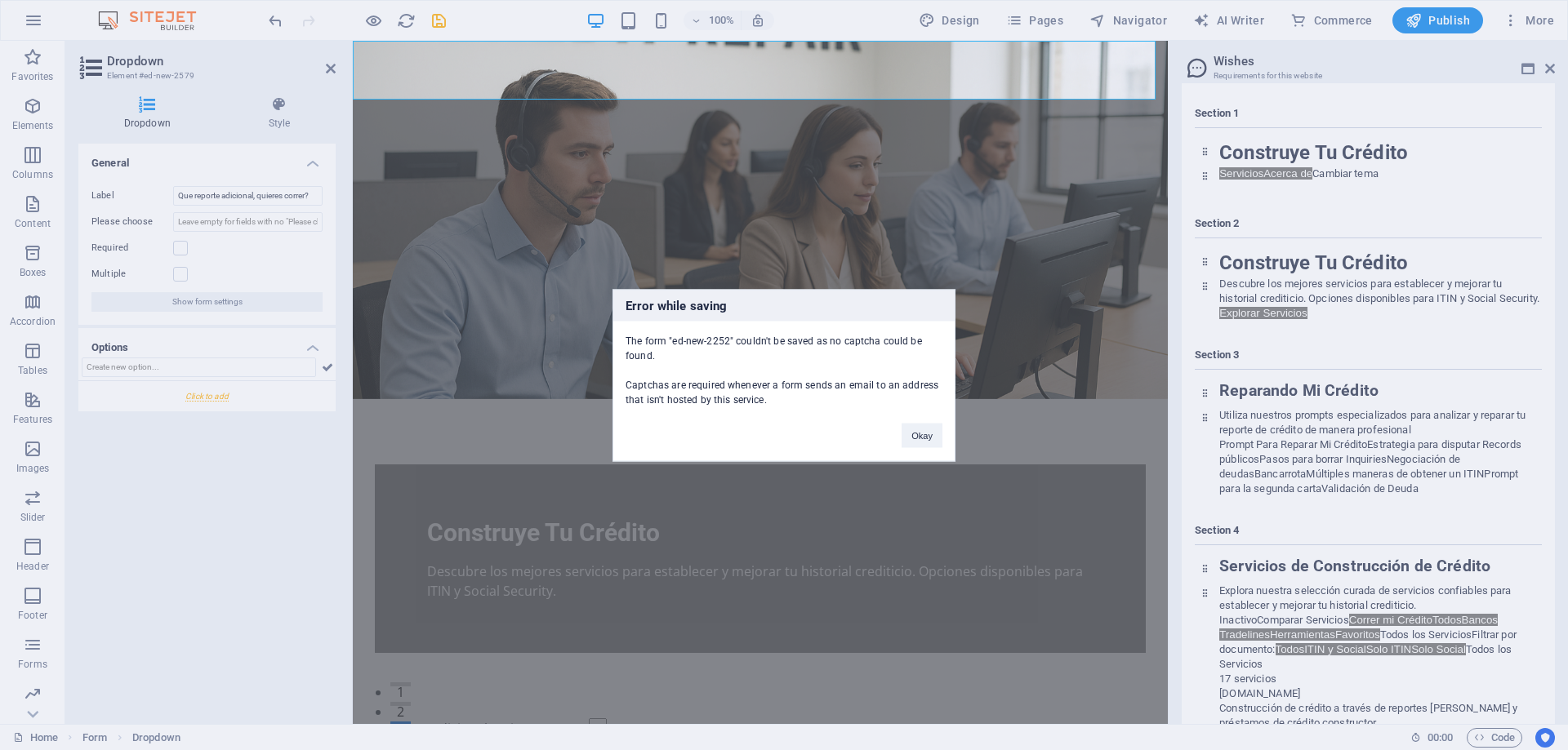
scroll to position [358, 0]
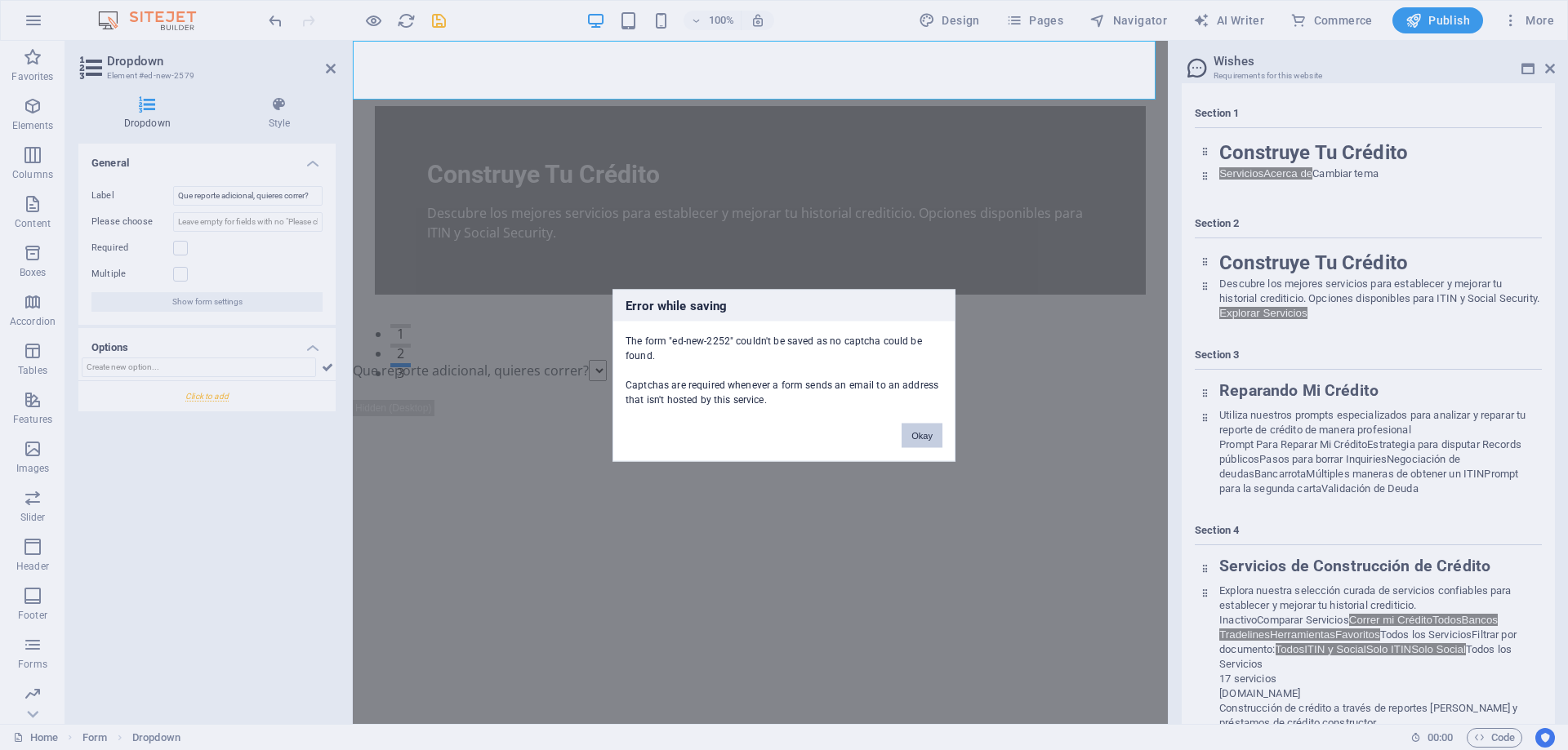
click at [918, 431] on button "Okay" at bounding box center [922, 435] width 41 height 24
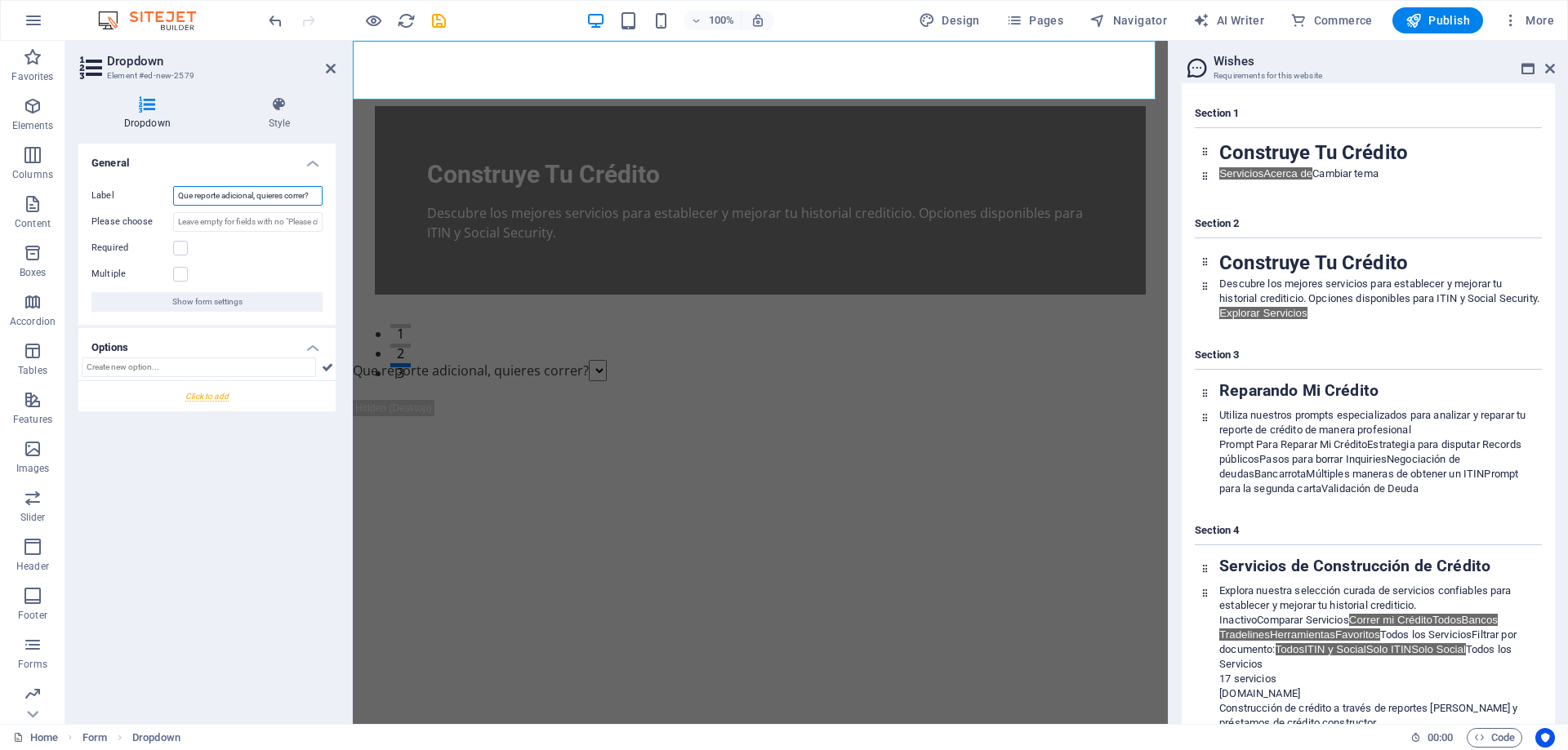
click at [274, 198] on input "Que reporte adicional, quieres correr?" at bounding box center [248, 196] width 150 height 20
click at [244, 259] on div "Label Que reporte adicional, quieres correr? Please choose Required Multiple Sh…" at bounding box center [207, 249] width 257 height 151
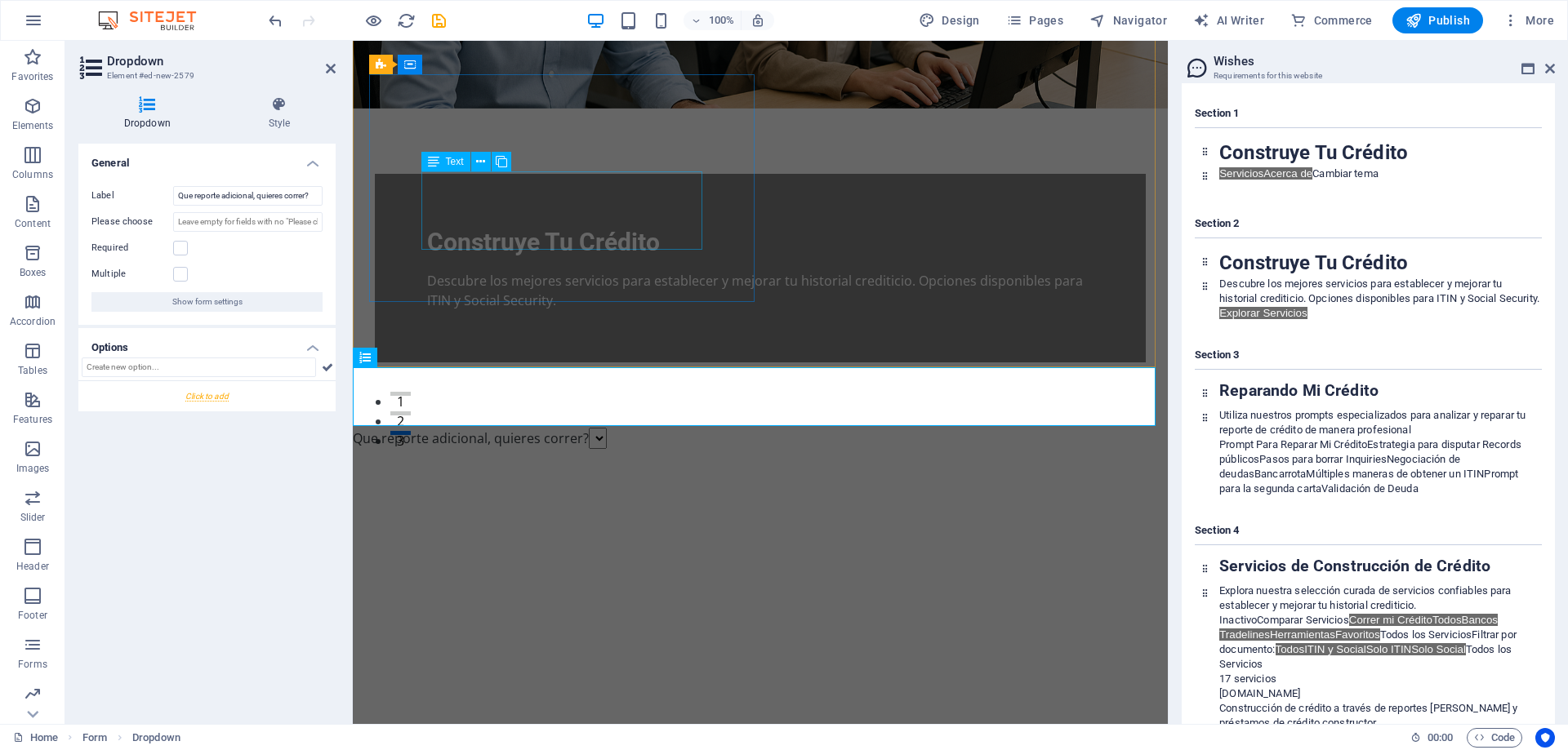
scroll to position [0, 0]
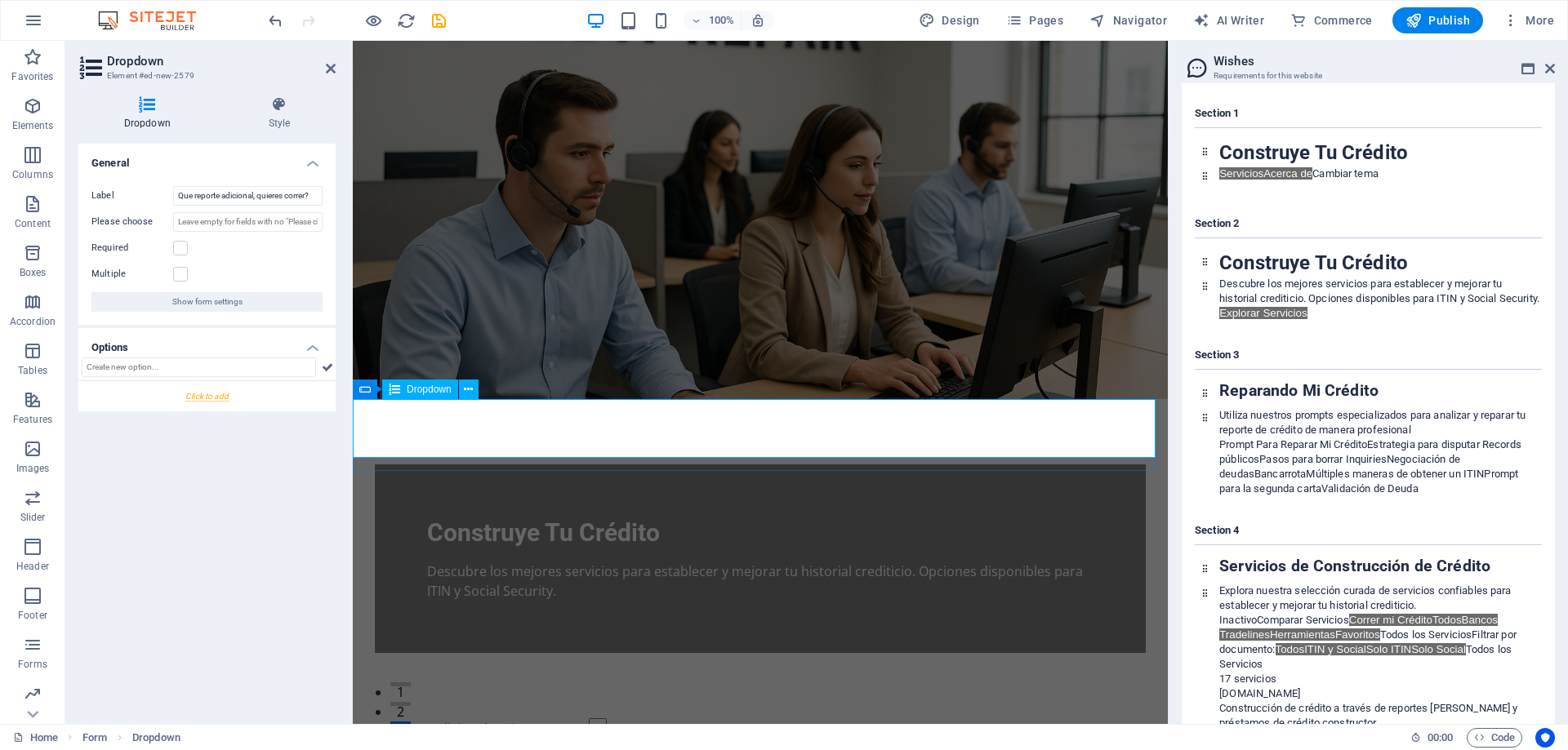
click at [1144, 719] on div "Que reporte adicional, quieres correr?" at bounding box center [760, 732] width 815 height 27
click at [225, 220] on input "Please choose" at bounding box center [248, 222] width 150 height 20
drag, startPoint x: 533, startPoint y: 263, endPoint x: 353, endPoint y: 220, distance: 185.1
click at [209, 218] on input "Please choose" at bounding box center [248, 222] width 150 height 20
click at [263, 225] on input "Reportes adicionales Dsiponibles" at bounding box center [248, 222] width 150 height 20
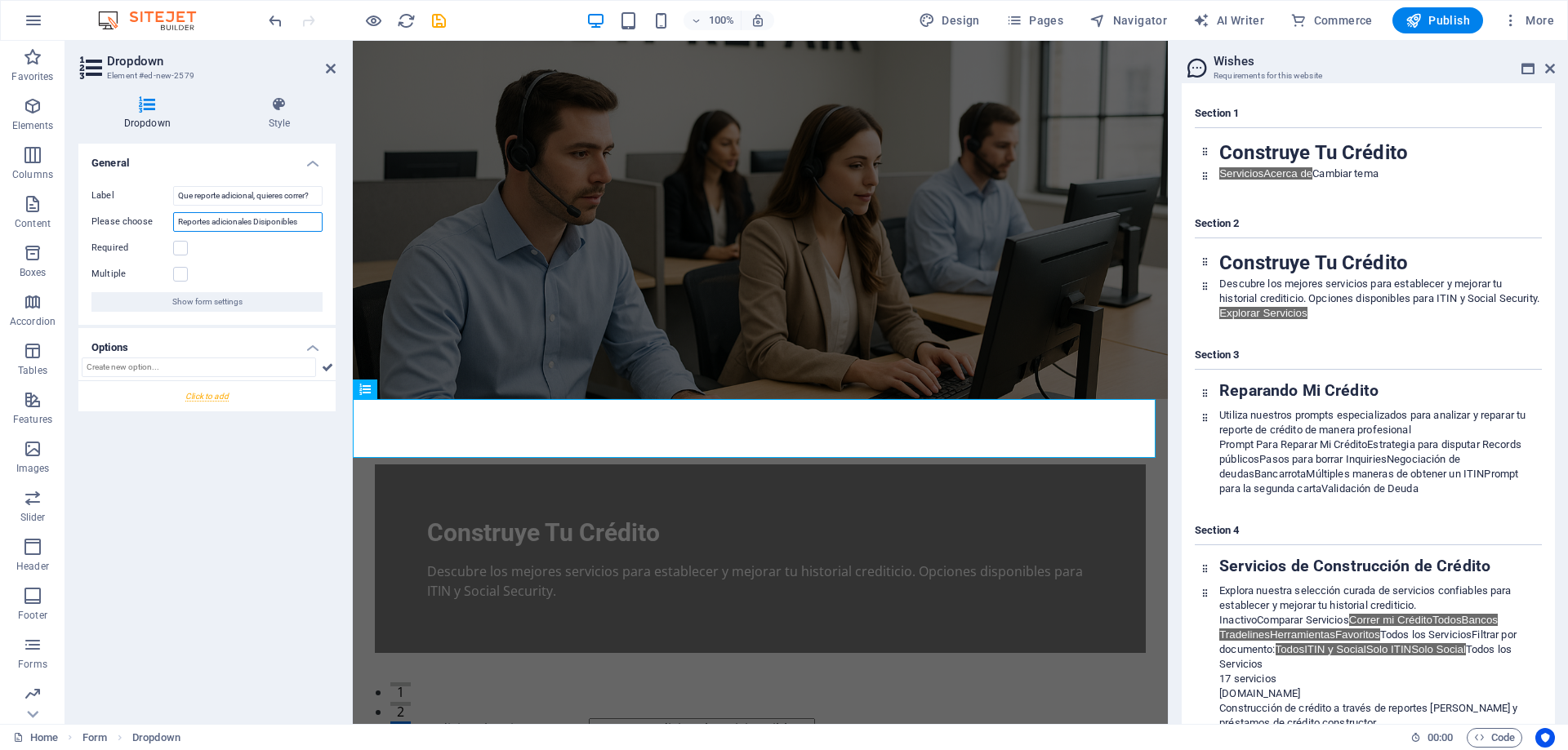
click at [303, 218] on input "Reportes adicionales Disiponibles" at bounding box center [248, 222] width 150 height 20
type input "Reportes adicionales Disponibles"
click at [439, 16] on icon "save" at bounding box center [438, 20] width 19 height 19
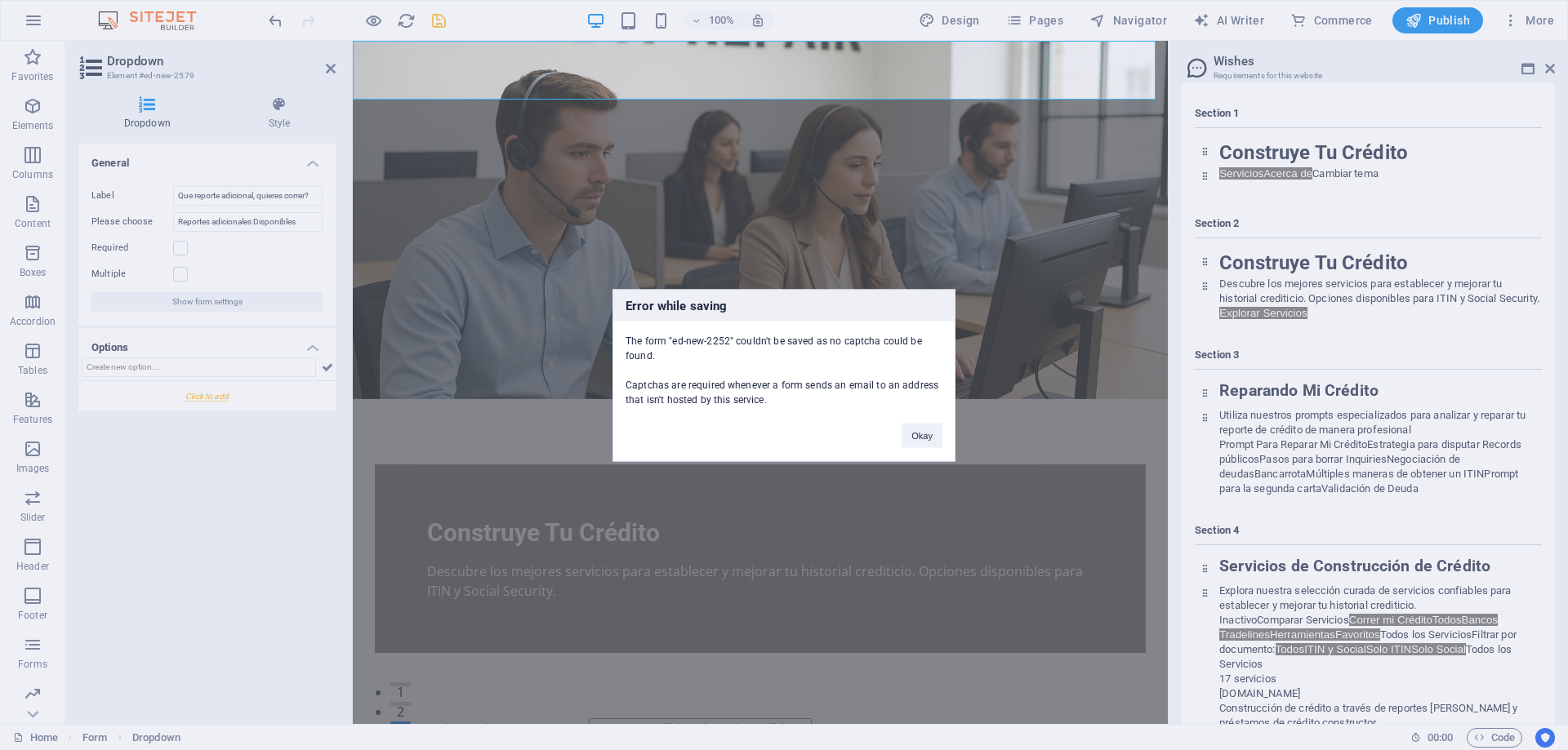
scroll to position [358, 0]
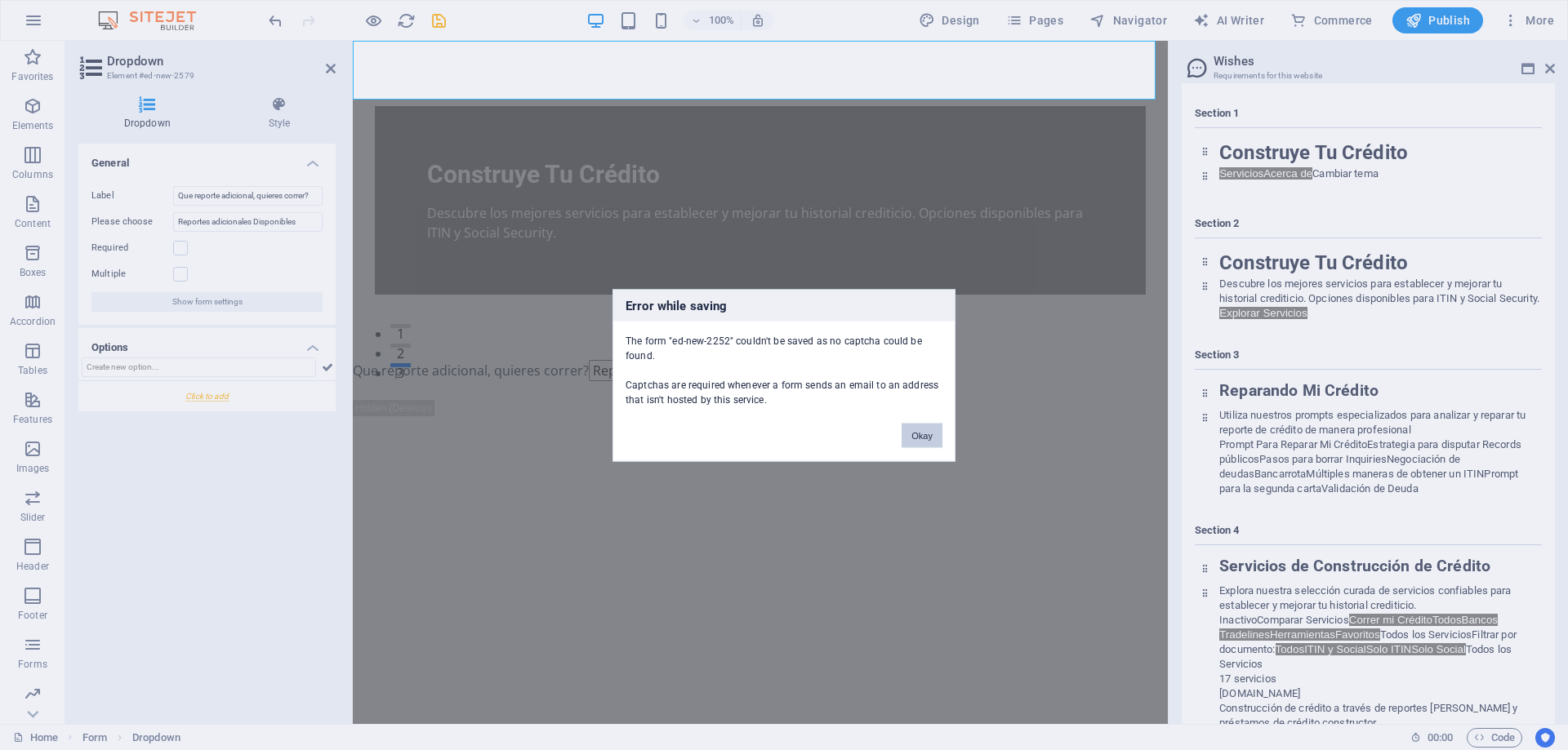
click at [932, 436] on button "Okay" at bounding box center [922, 435] width 41 height 24
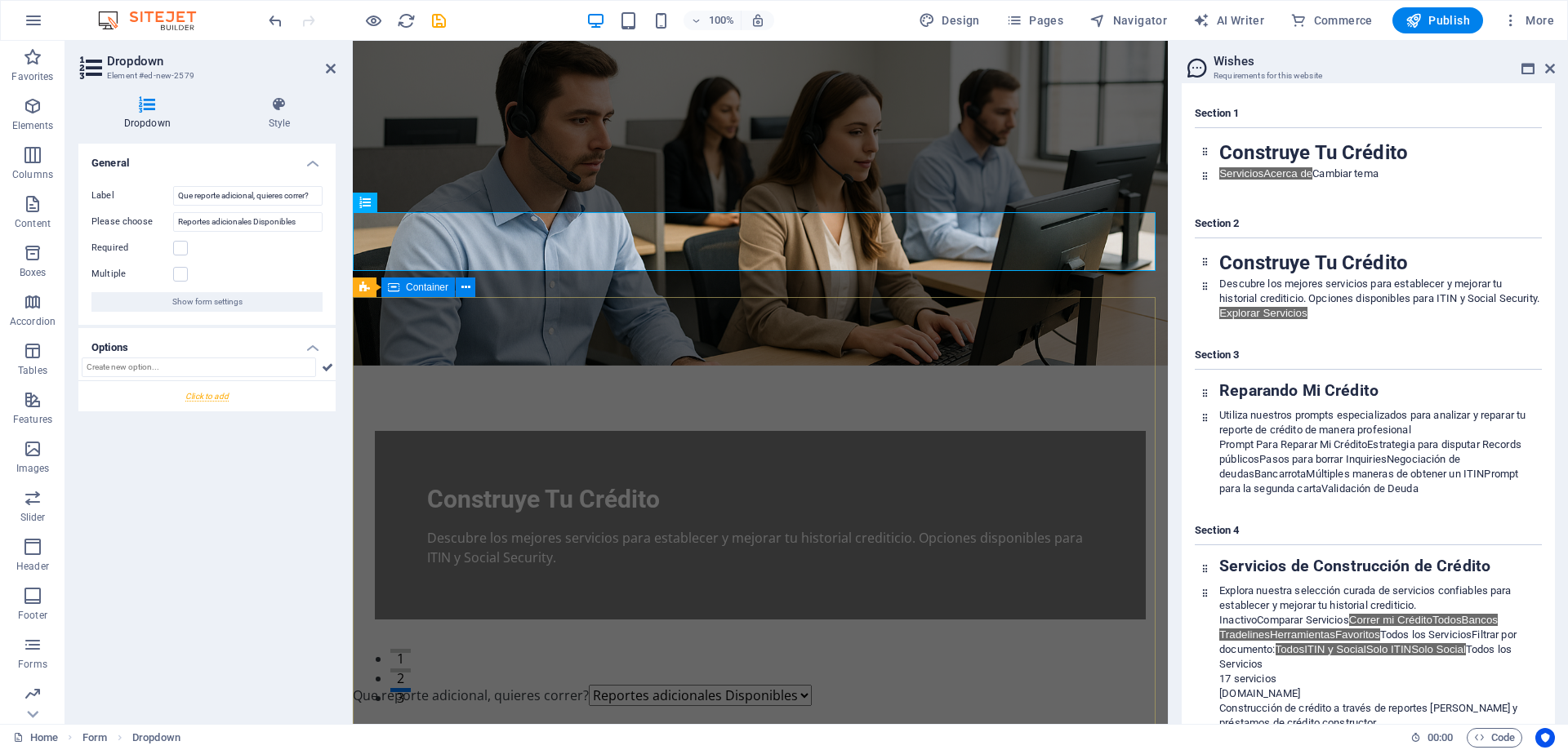
scroll to position [0, 0]
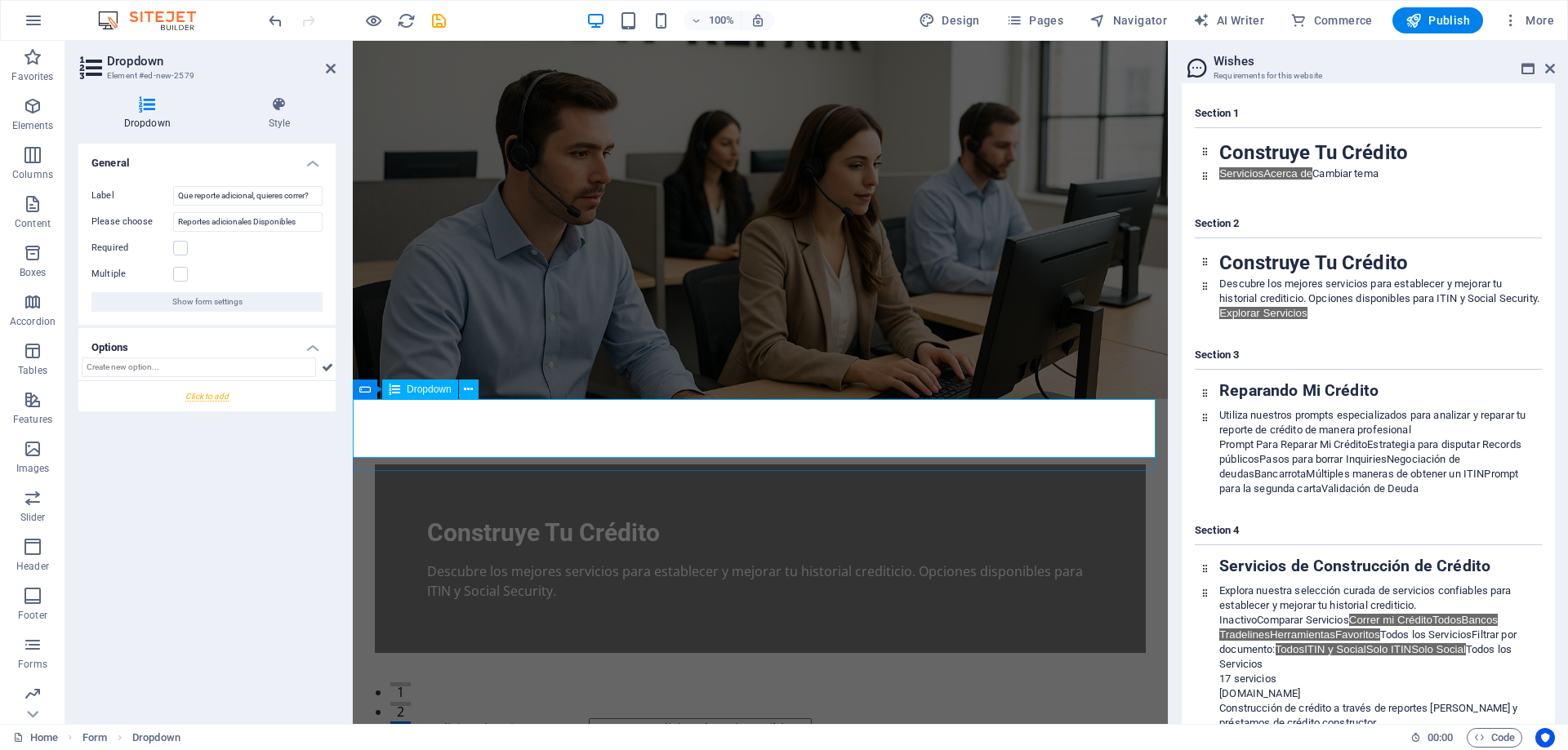
click at [523, 719] on div "Que reporte adicional, quieres correr? Reportes adicionales Disponibles" at bounding box center [760, 732] width 815 height 27
click at [218, 302] on span "Show form settings" at bounding box center [207, 302] width 70 height 20
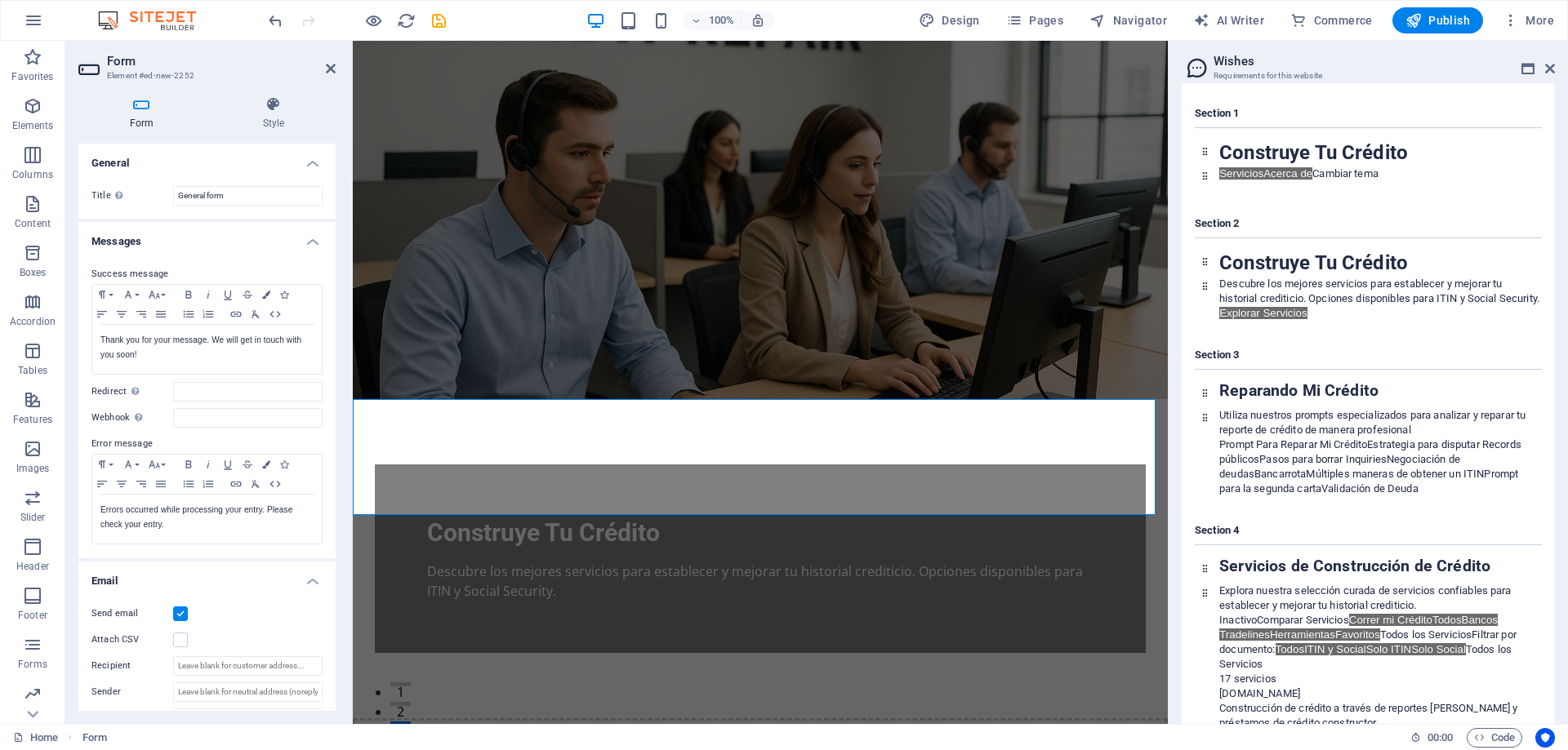
click at [180, 611] on label at bounding box center [180, 614] width 14 height 14
click at [0, 0] on input "Send email" at bounding box center [0, 0] width 0 height 0
click at [753, 465] on div "Construye Tu Crédito Descubre los mejores servicios para establecer y mejorar t…" at bounding box center [760, 559] width 771 height 189
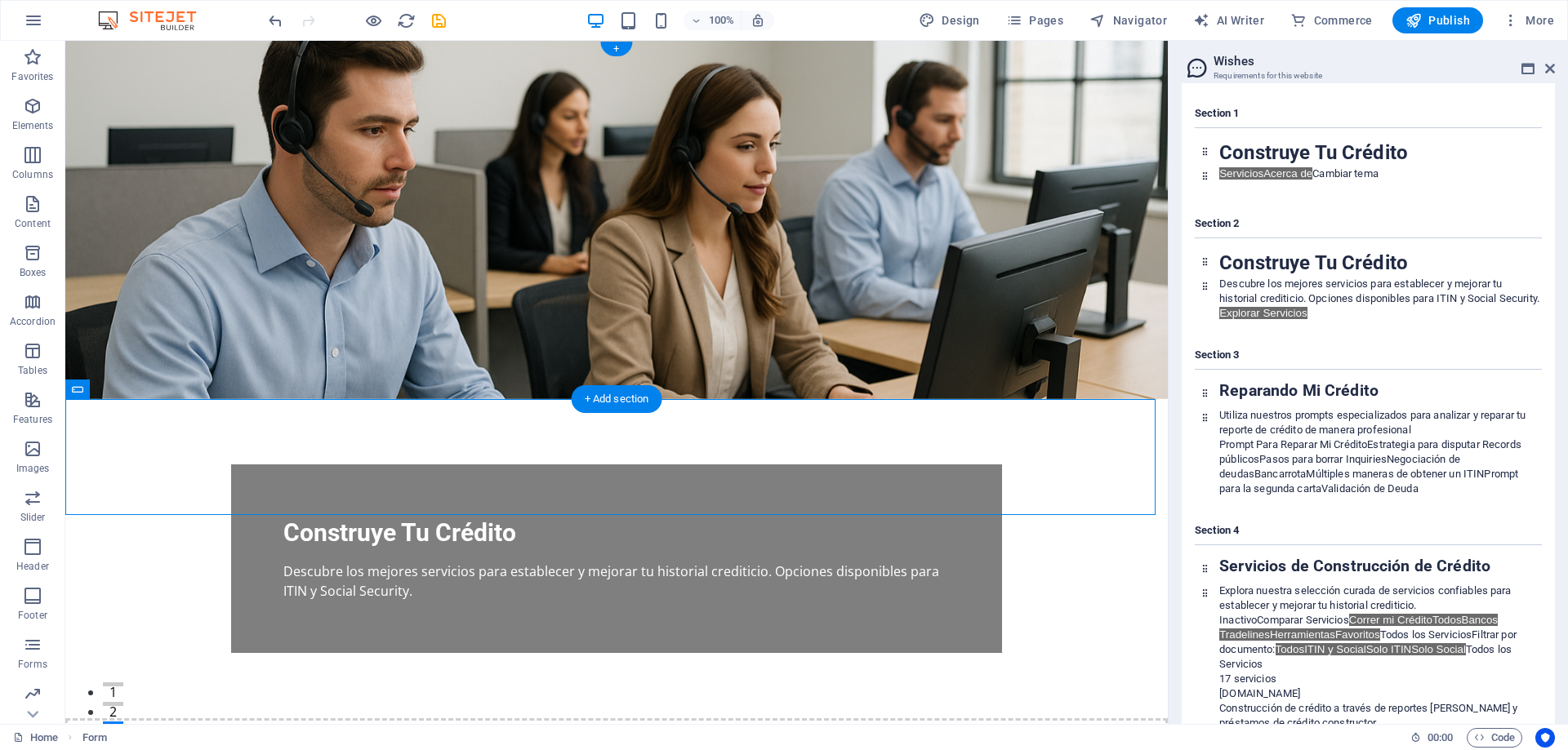
click at [661, 251] on figure at bounding box center [616, 220] width 1102 height 358
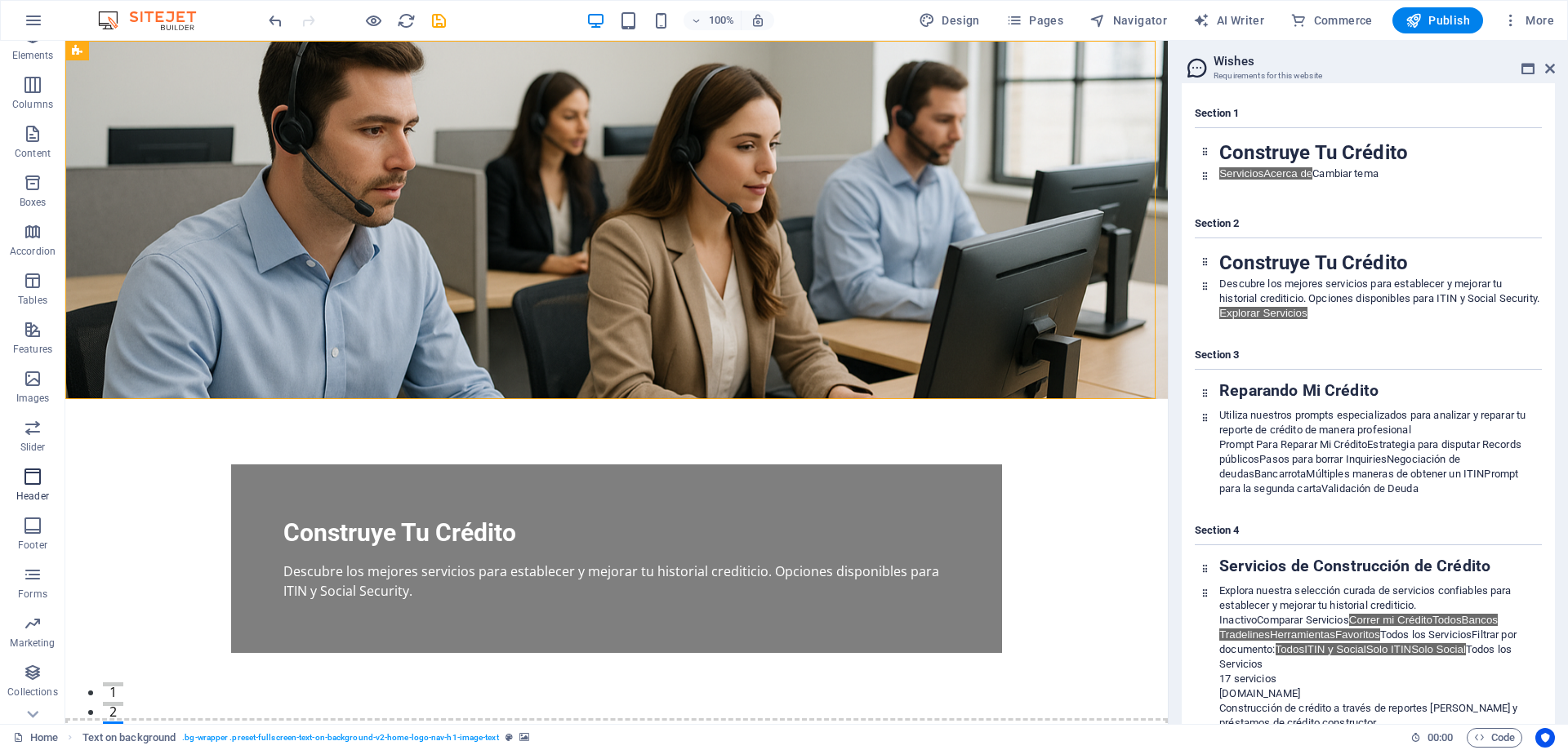
scroll to position [101, 0]
click at [40, 557] on span "Forms" at bounding box center [32, 554] width 65 height 39
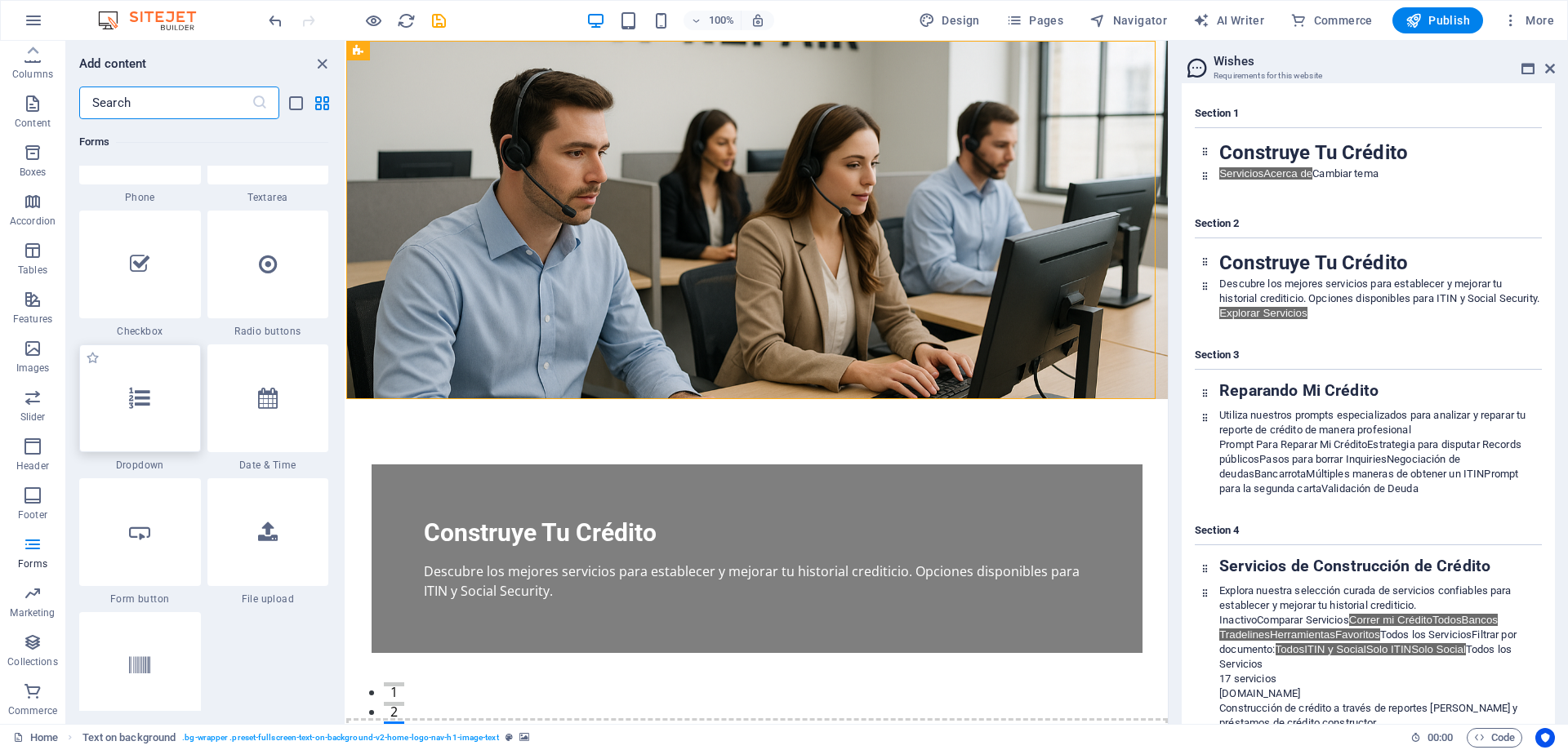
scroll to position [12680, 0]
click at [143, 420] on div at bounding box center [140, 396] width 122 height 108
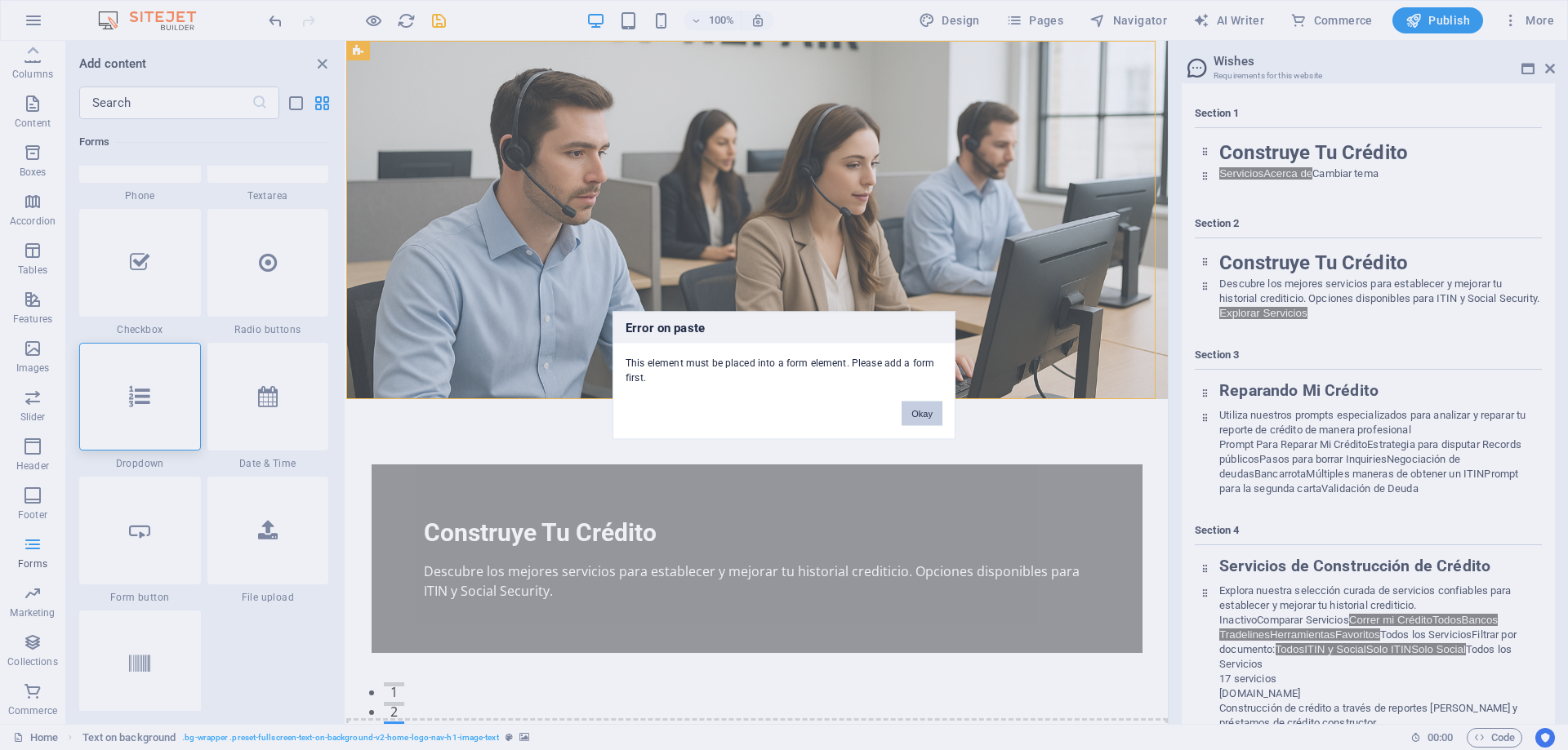
click at [907, 415] on button "Okay" at bounding box center [922, 412] width 41 height 24
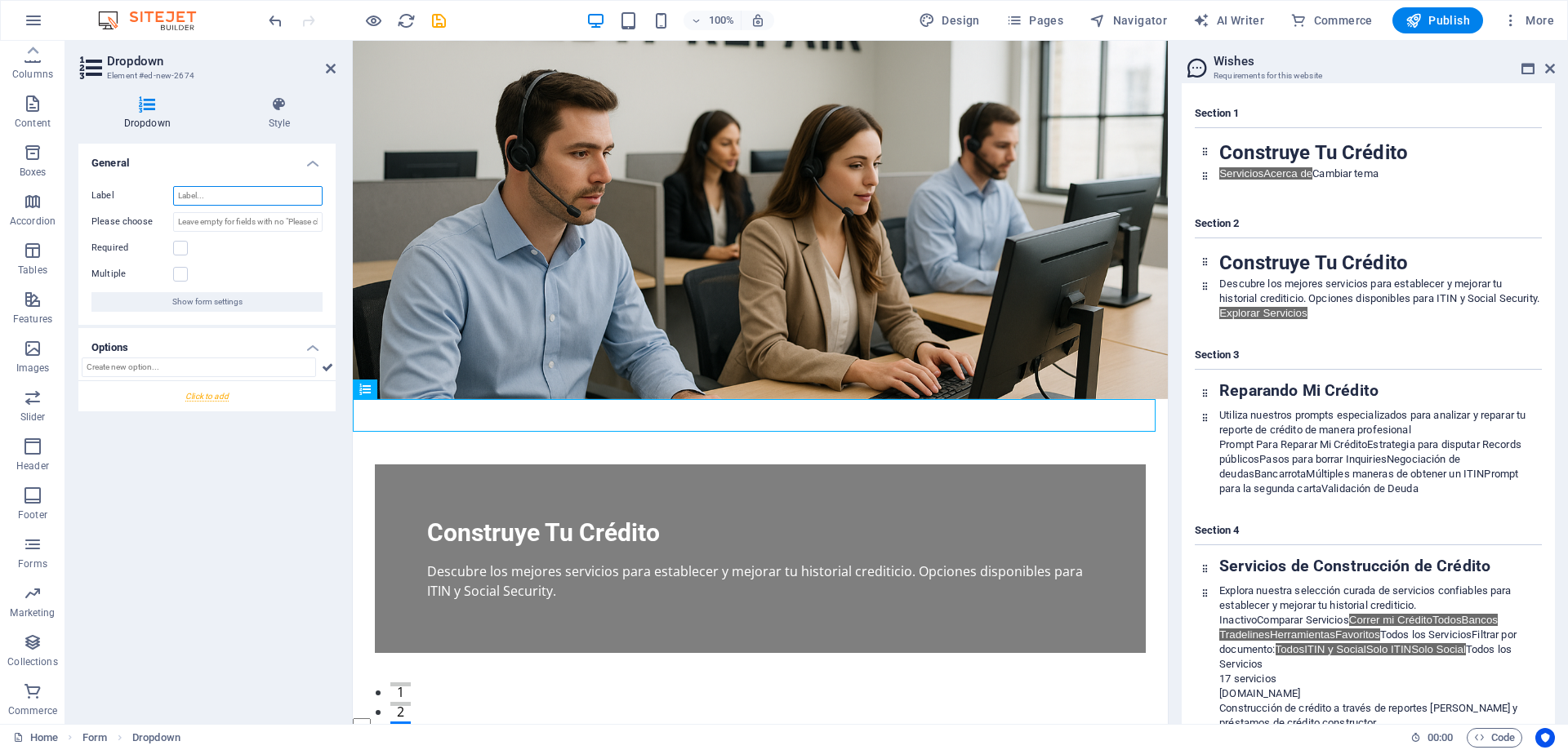
click at [201, 199] on input "Label" at bounding box center [248, 196] width 150 height 20
click at [29, 18] on icon "button" at bounding box center [34, 20] width 20 height 20
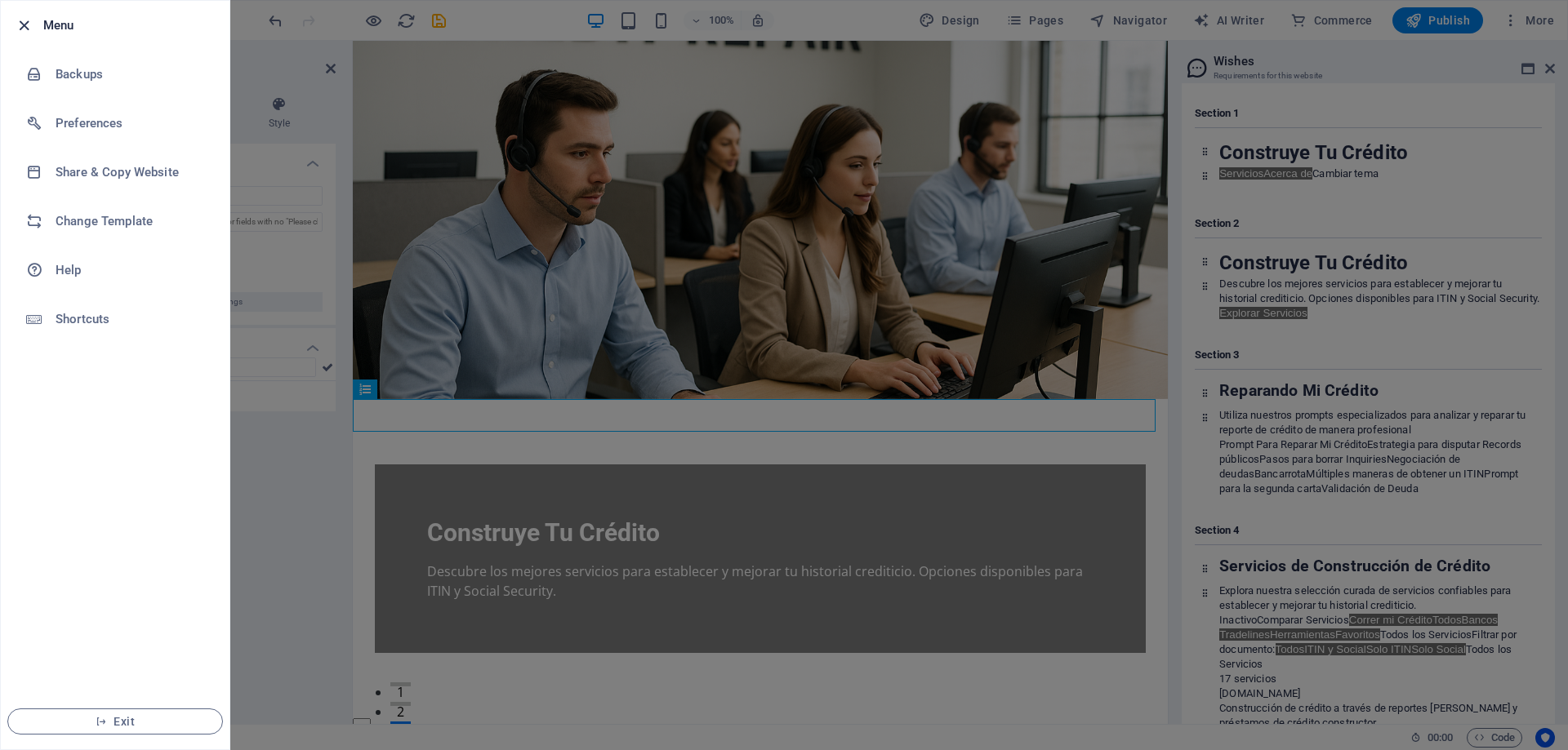
click at [27, 22] on icon "button" at bounding box center [23, 25] width 19 height 19
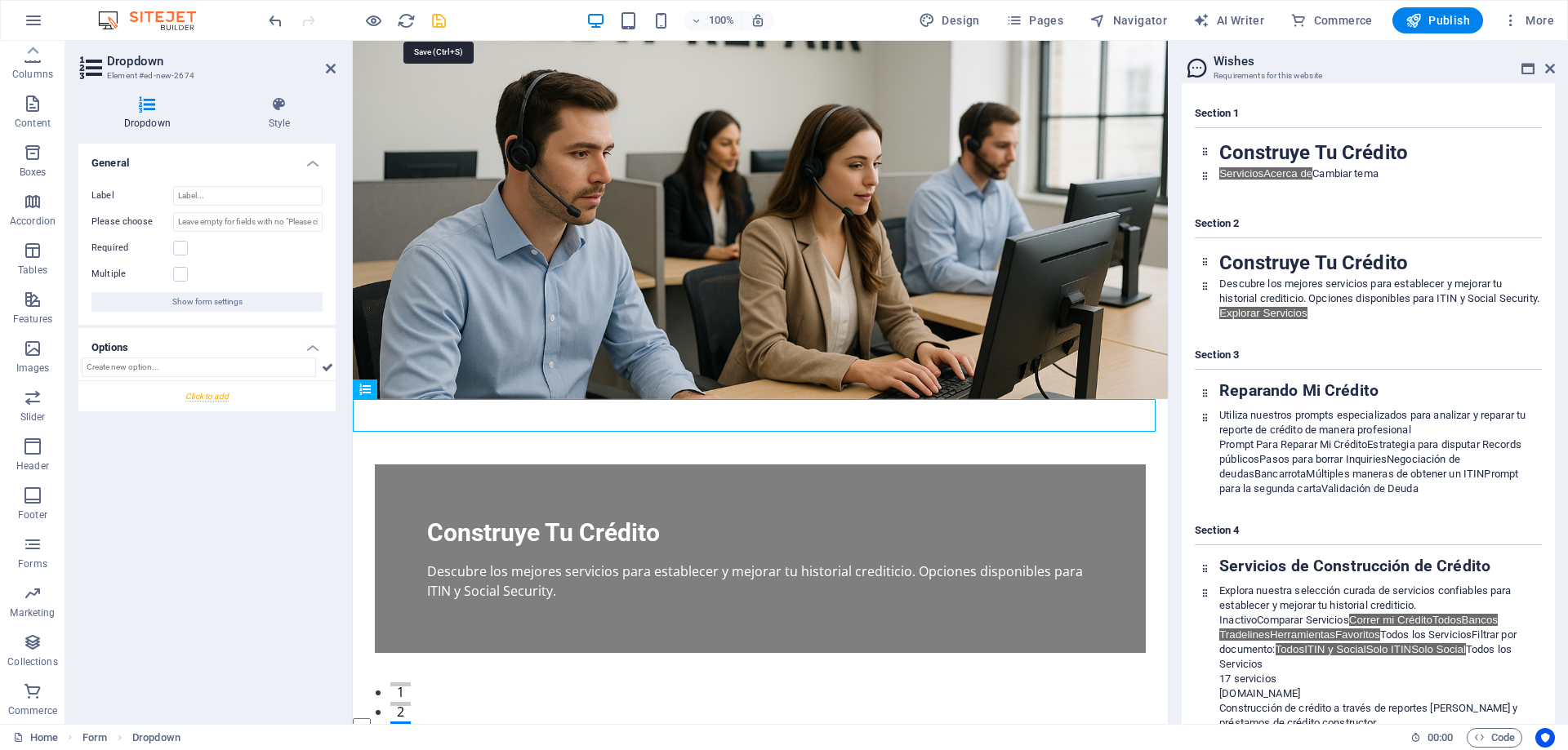
click at [432, 23] on icon "save" at bounding box center [438, 20] width 19 height 19
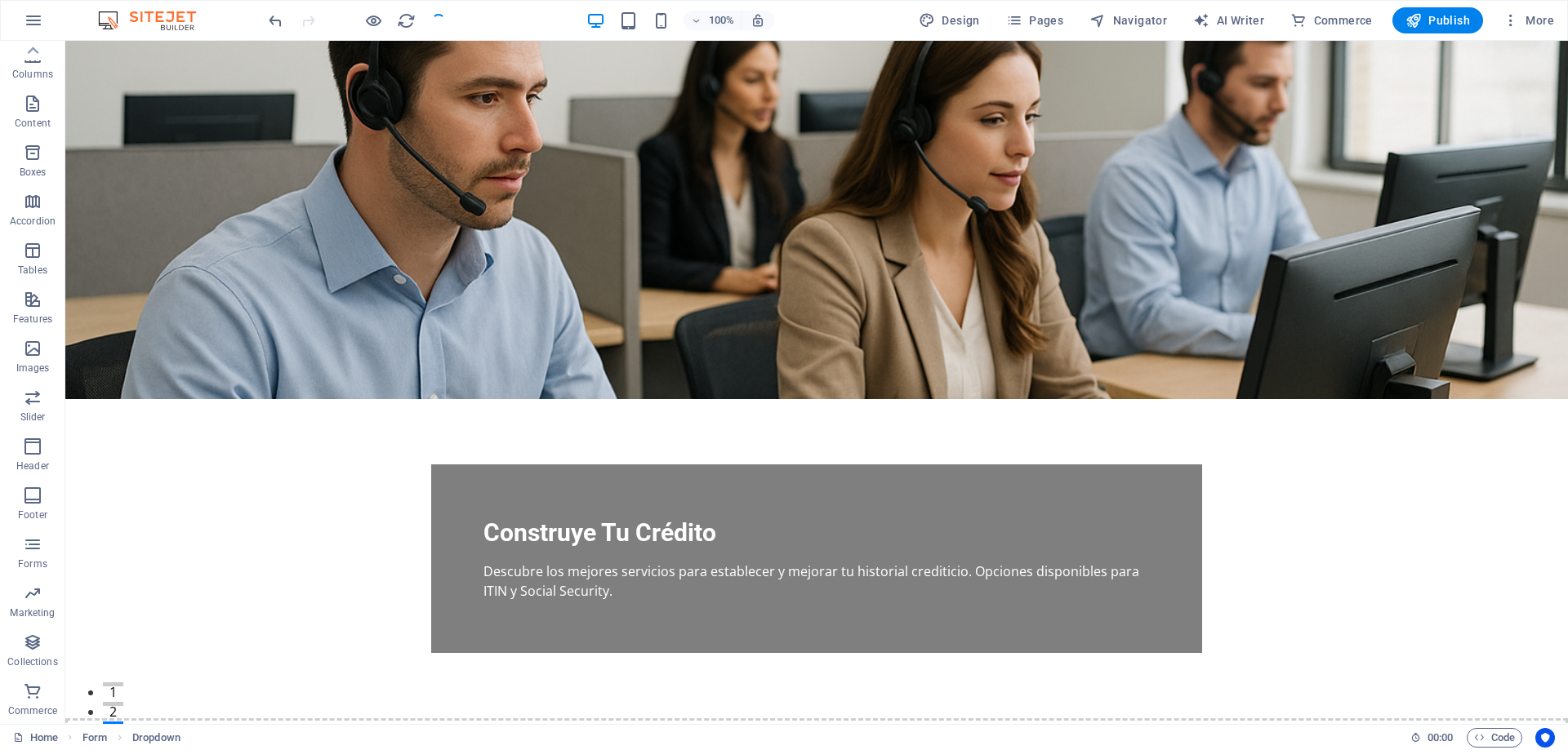
checkbox input "false"
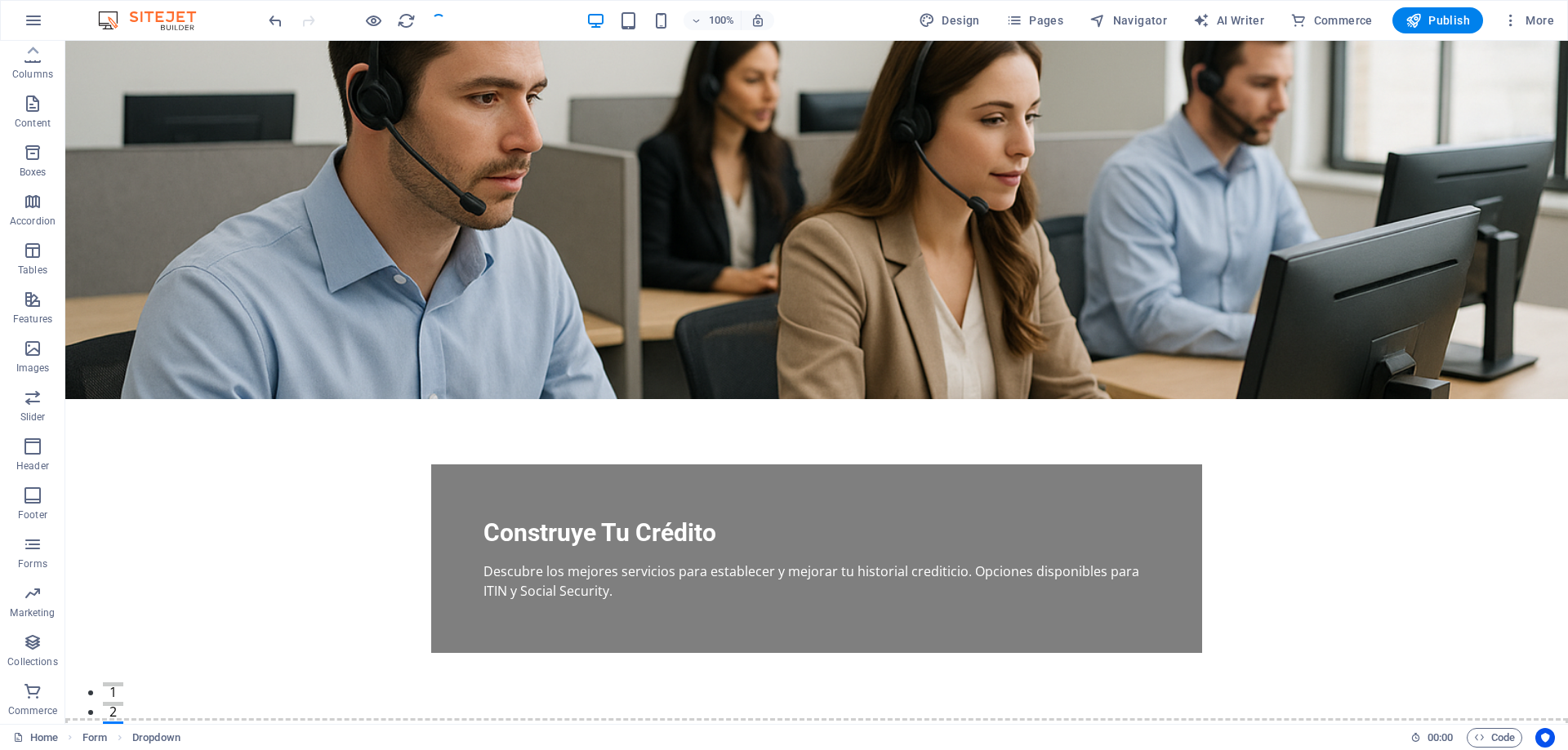
checkbox input "false"
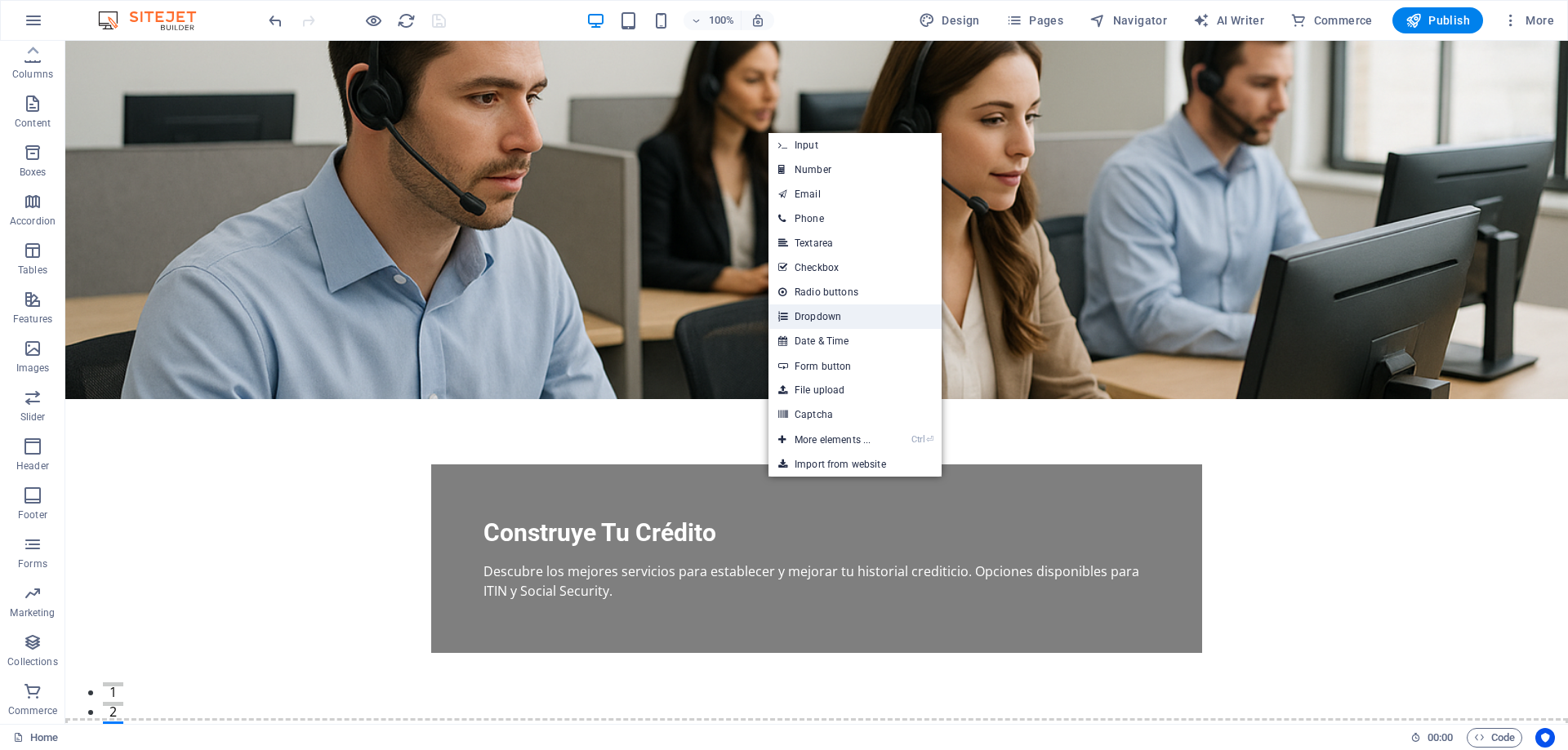
click at [826, 311] on link "Dropdown" at bounding box center [854, 316] width 173 height 24
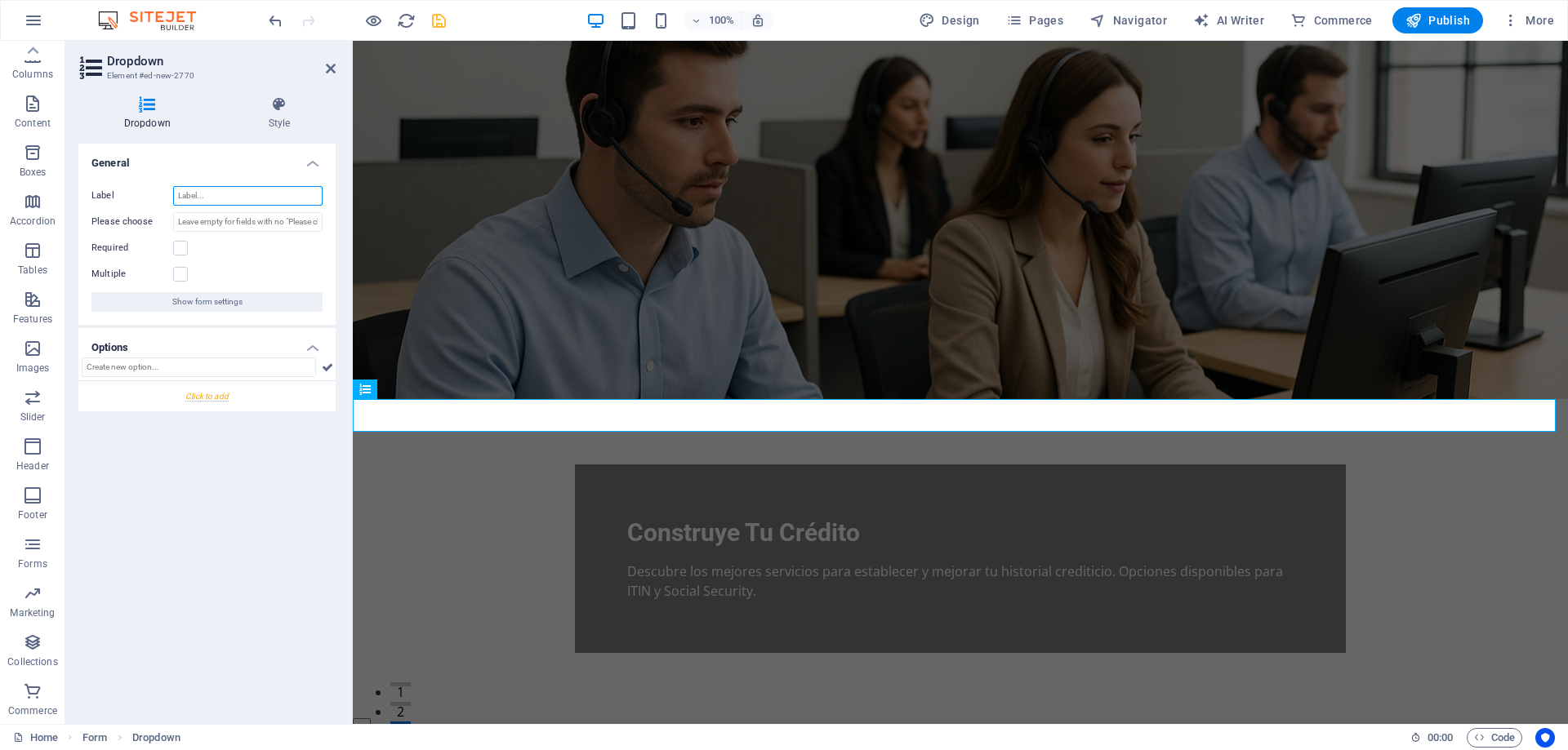
click at [229, 192] on input "Label" at bounding box center [248, 196] width 150 height 20
click at [324, 63] on h2 "Dropdown" at bounding box center [221, 61] width 229 height 14
click at [327, 69] on icon at bounding box center [331, 69] width 10 height 13
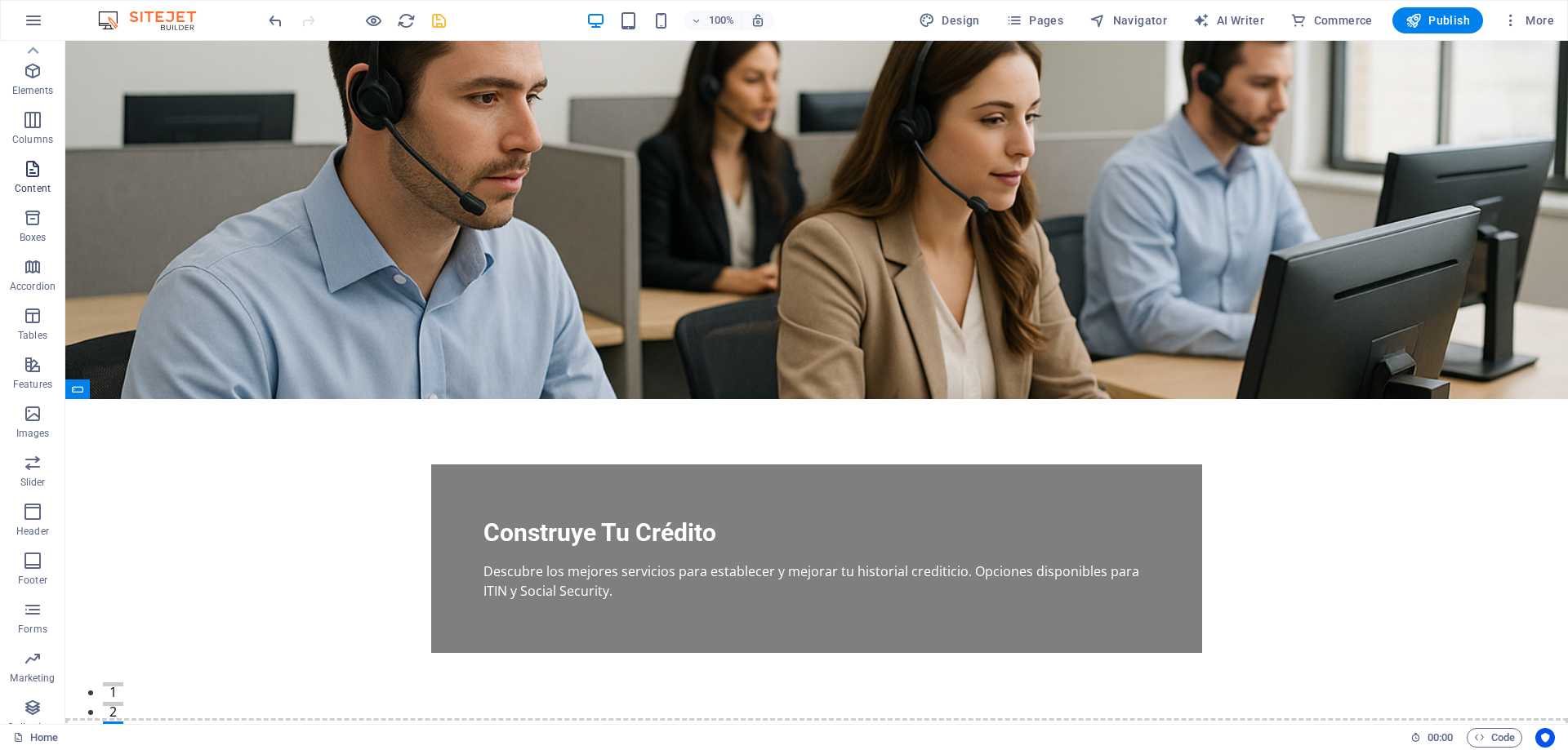
scroll to position [0, 0]
click at [27, 59] on icon "button" at bounding box center [33, 57] width 20 height 20
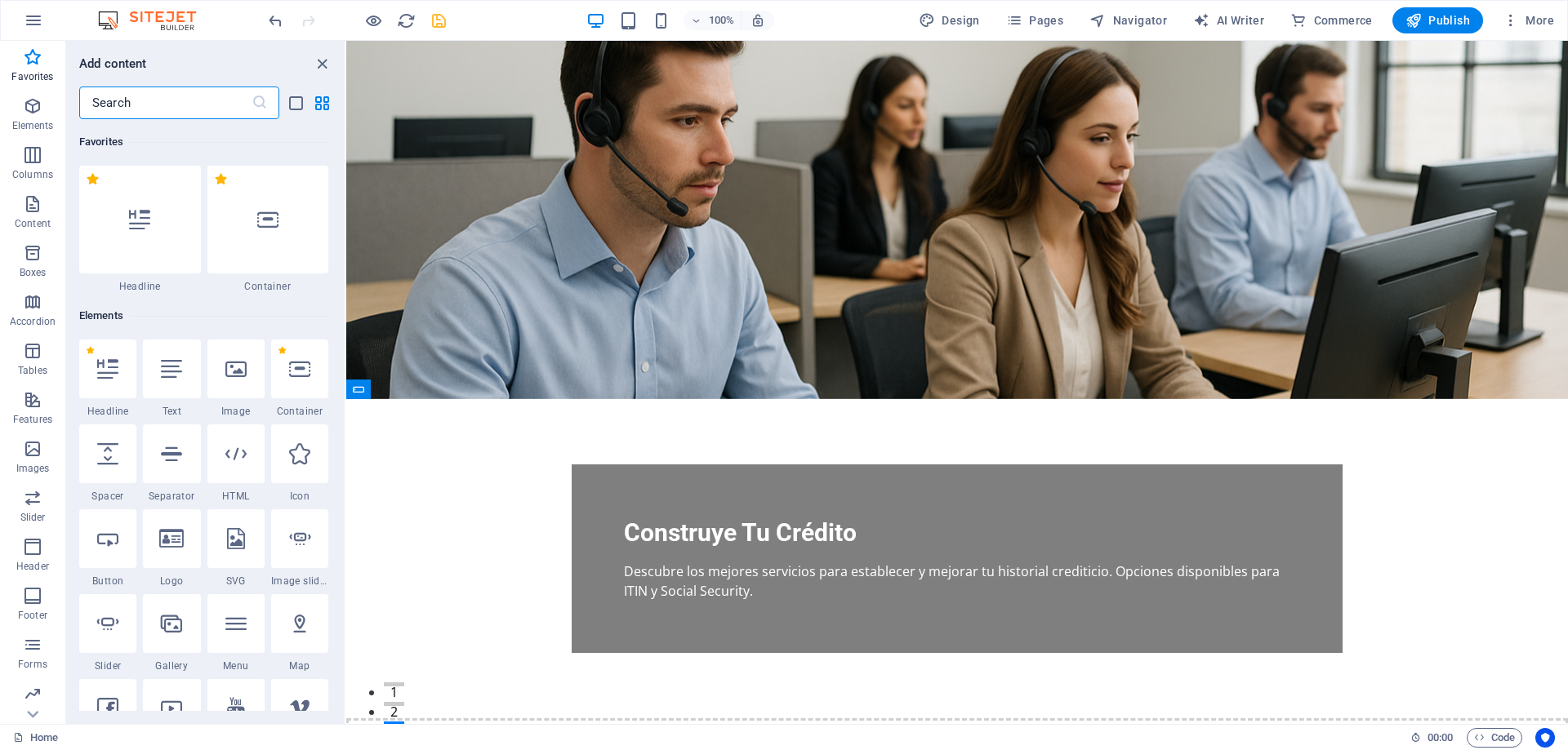
click at [135, 109] on input "text" at bounding box center [165, 102] width 172 height 33
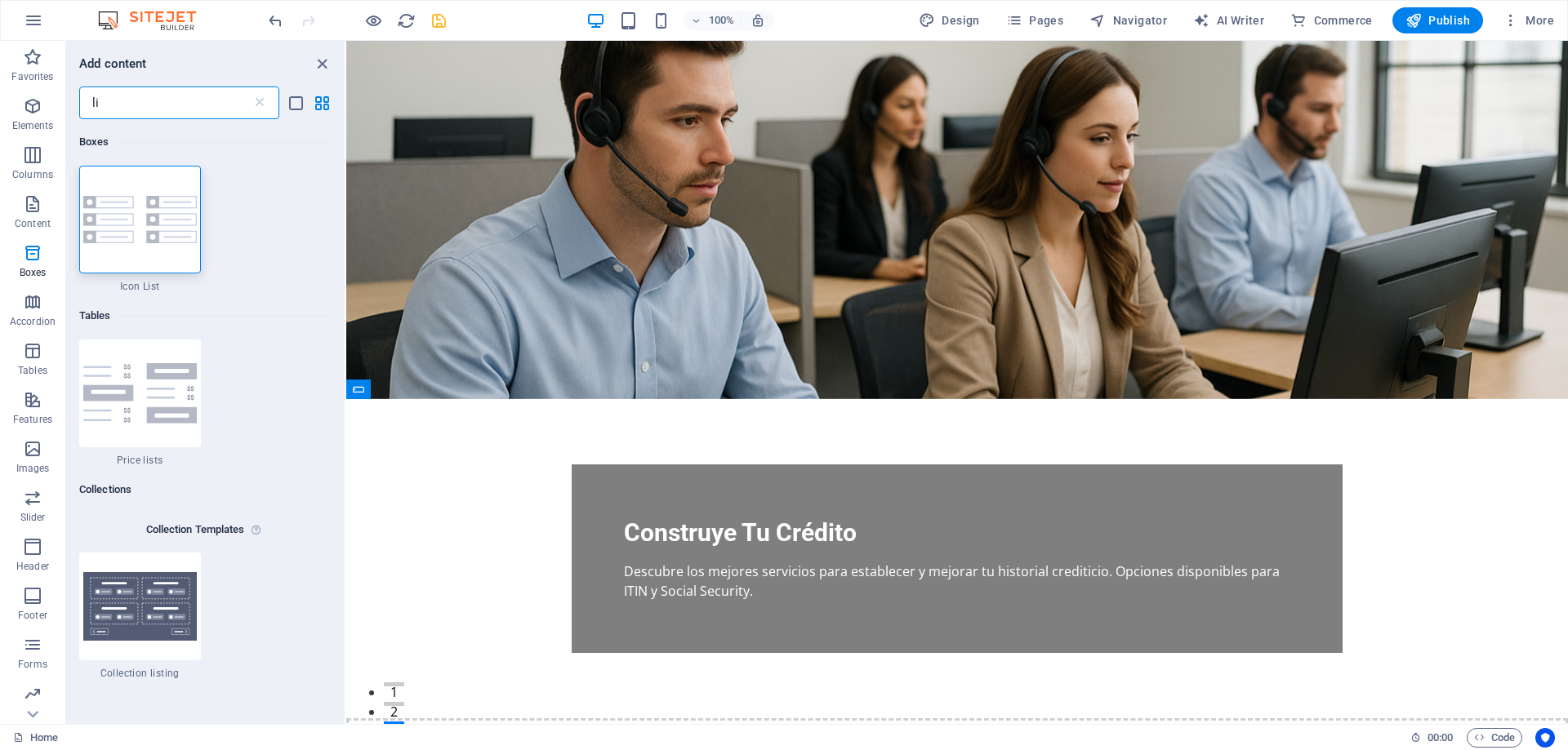
type input "l"
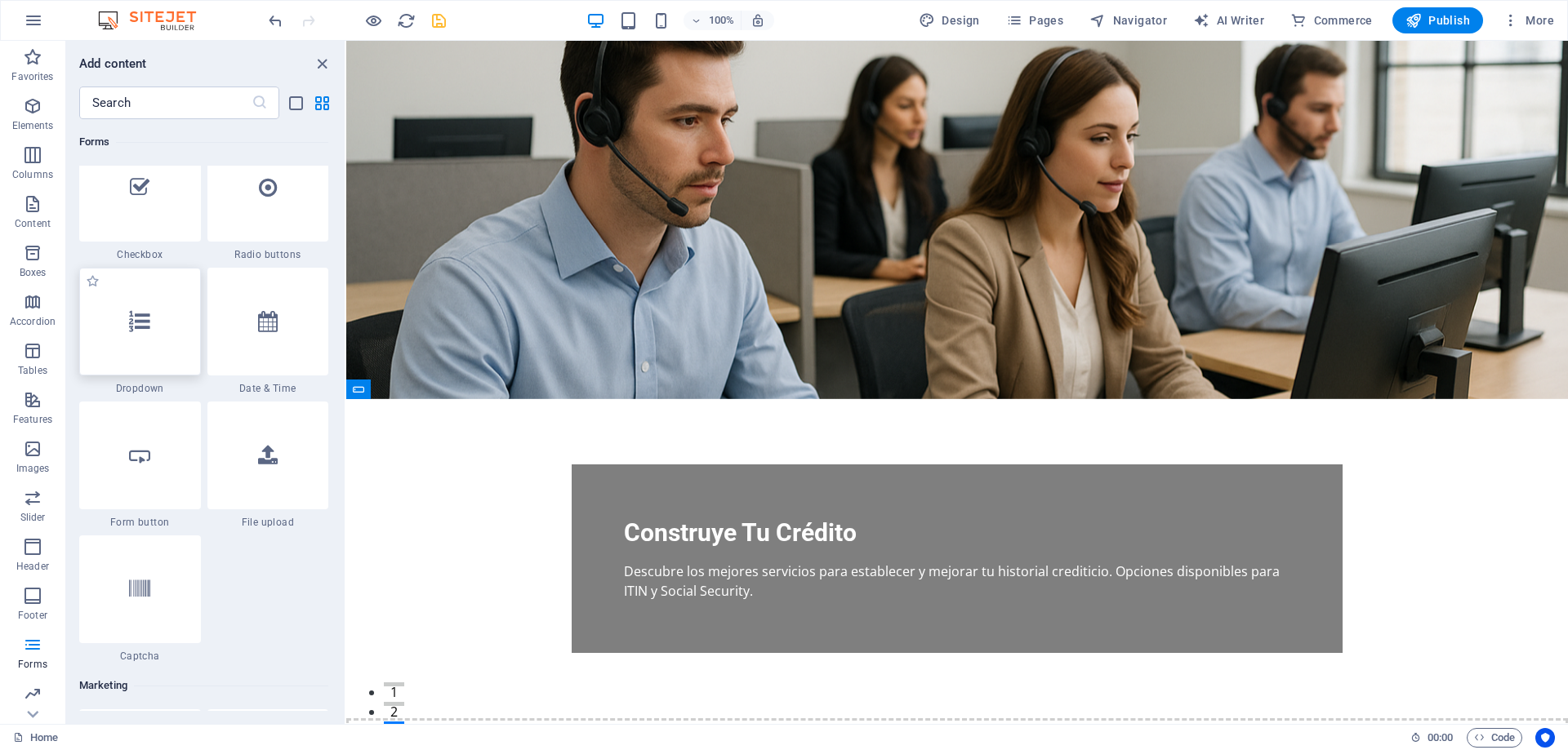
scroll to position [12756, 0]
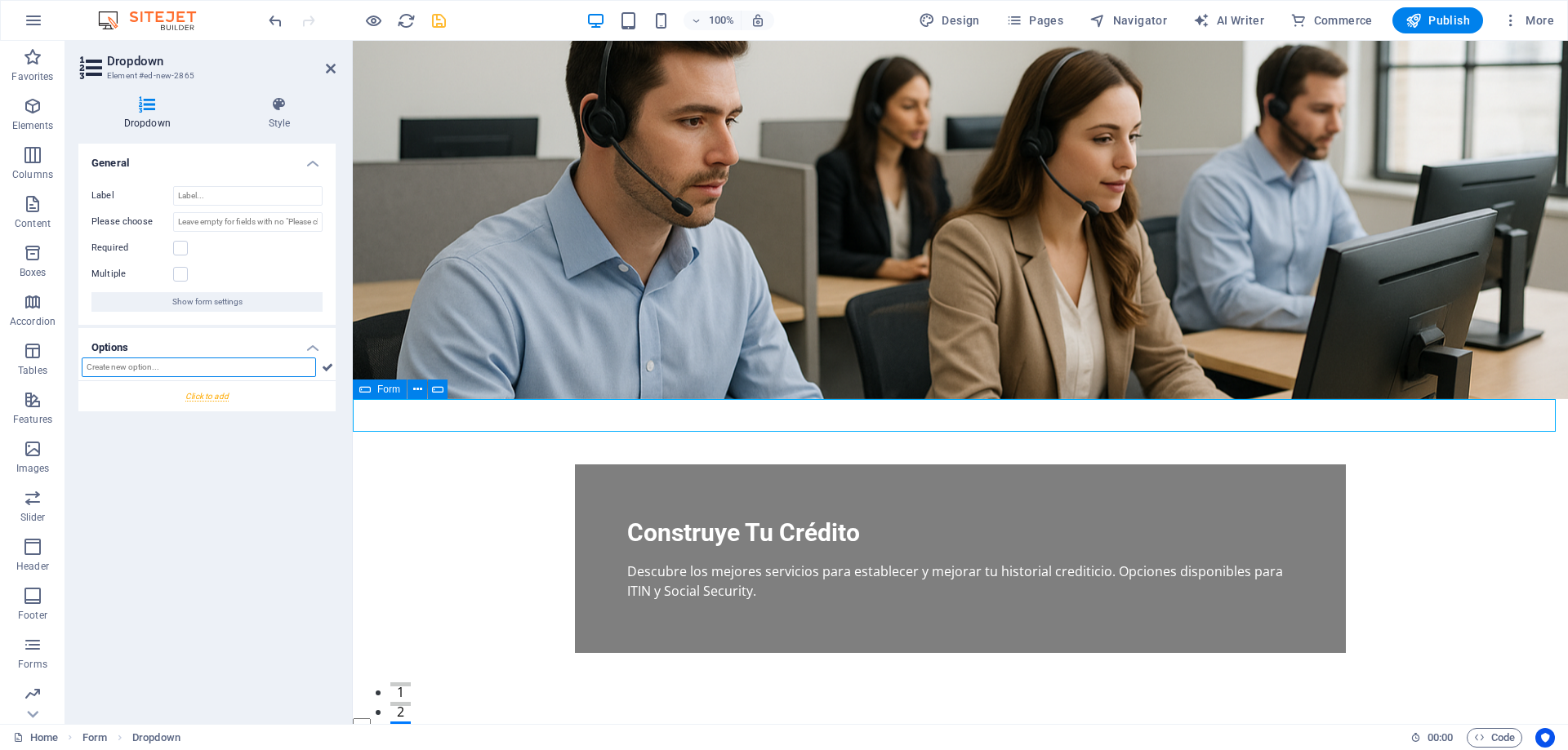
click at [233, 367] on input "text" at bounding box center [199, 367] width 234 height 20
click at [202, 393] on div at bounding box center [207, 396] width 257 height 30
click at [89, 425] on icon at bounding box center [90, 427] width 7 height 10
click at [90, 474] on icon at bounding box center [90, 473] width 7 height 10
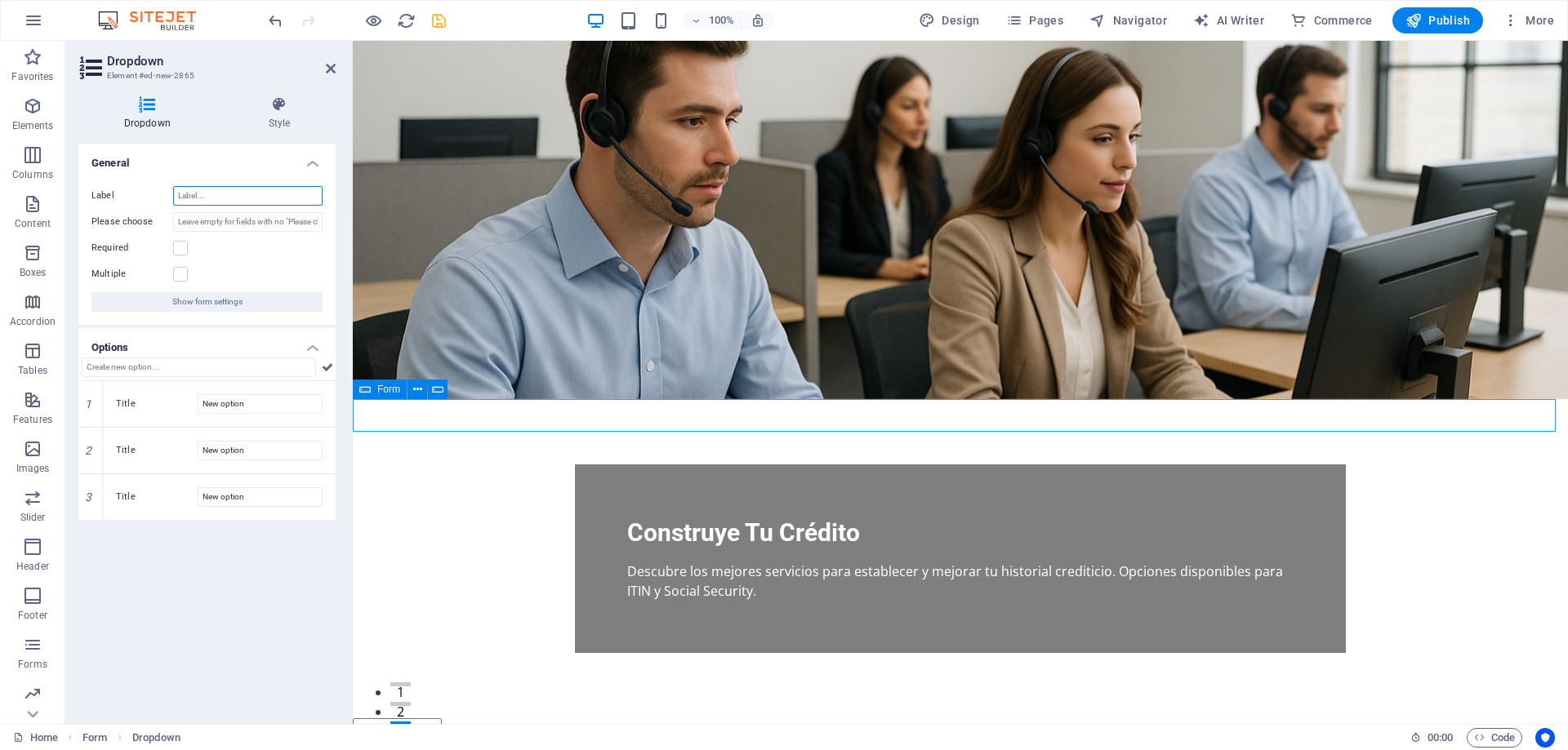
click at [216, 193] on input "Label" at bounding box center [248, 196] width 150 height 20
type input "Q"
click at [271, 409] on input "New option" at bounding box center [260, 404] width 125 height 20
click at [249, 397] on input "New option" at bounding box center [260, 404] width 125 height 20
type input "N"
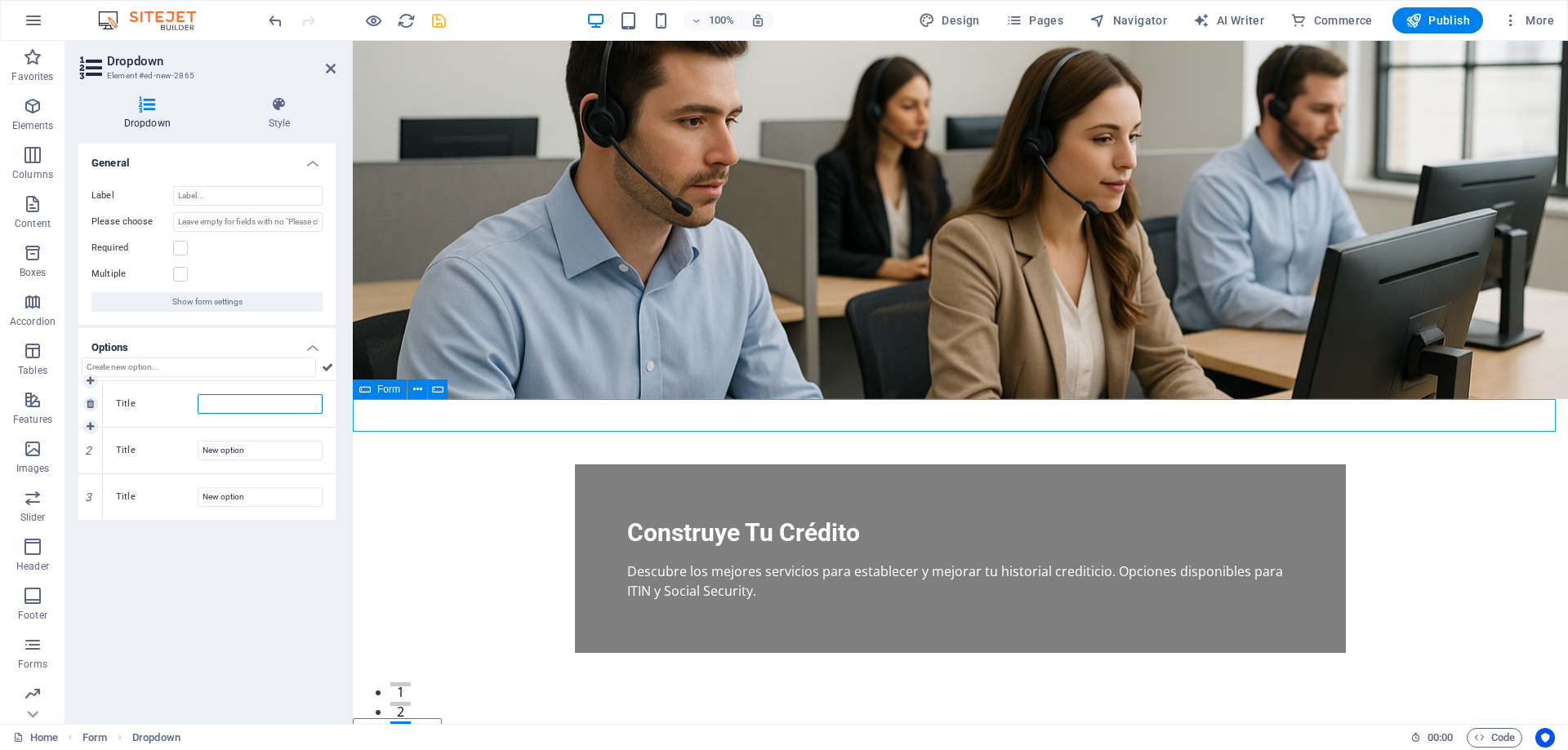
paste input "[URL][DOMAIN_NAME]"
type input "[URL][DOMAIN_NAME]"
click at [245, 447] on input "New option" at bounding box center [260, 451] width 125 height 20
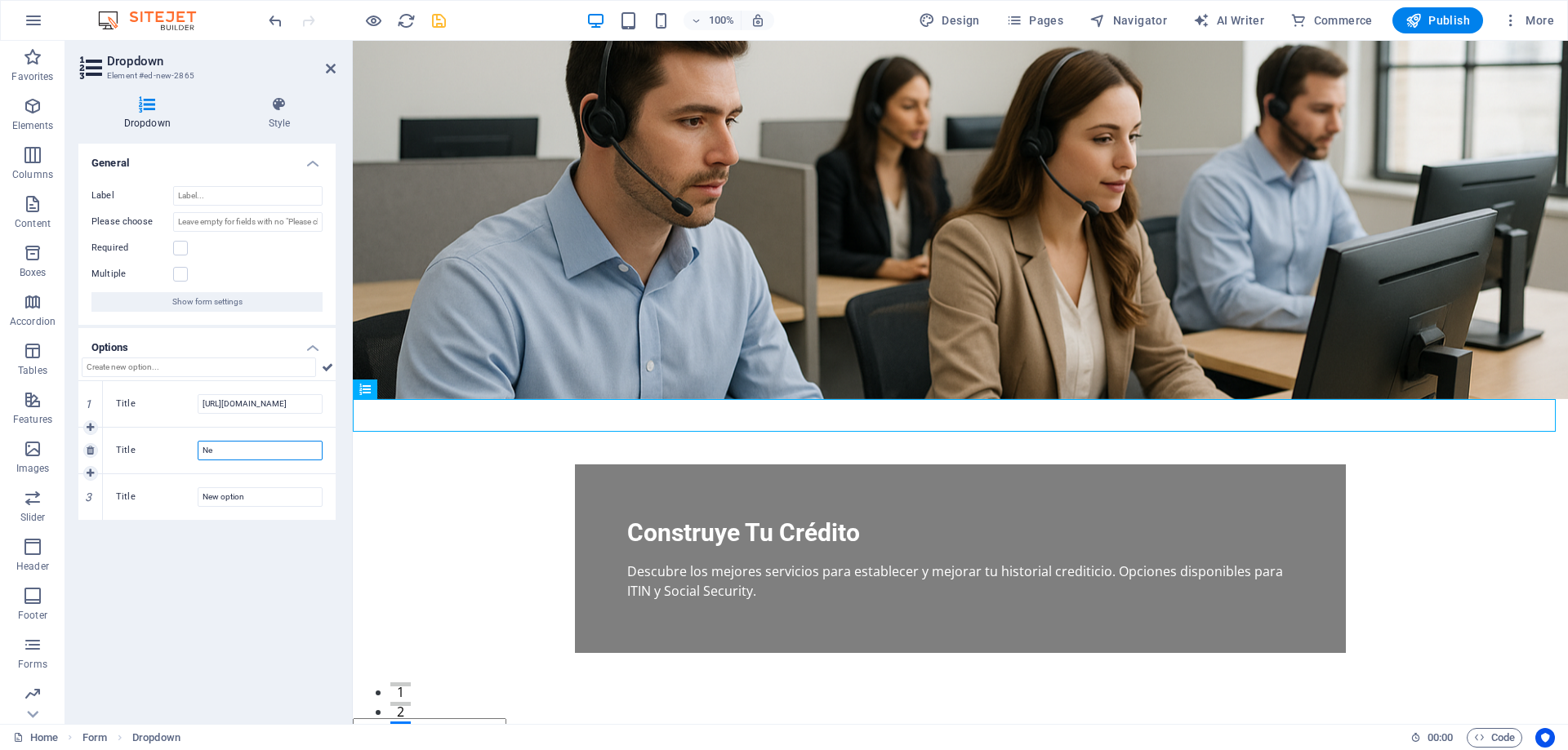
type input "N"
paste input "[URL][DOMAIN_NAME]"
type input "[URL][DOMAIN_NAME]"
click at [247, 596] on div "General Label Please choose Required Multiple Show form settings Options 1 Titl…" at bounding box center [207, 427] width 257 height 567
click at [256, 494] on input "New option" at bounding box center [260, 497] width 125 height 20
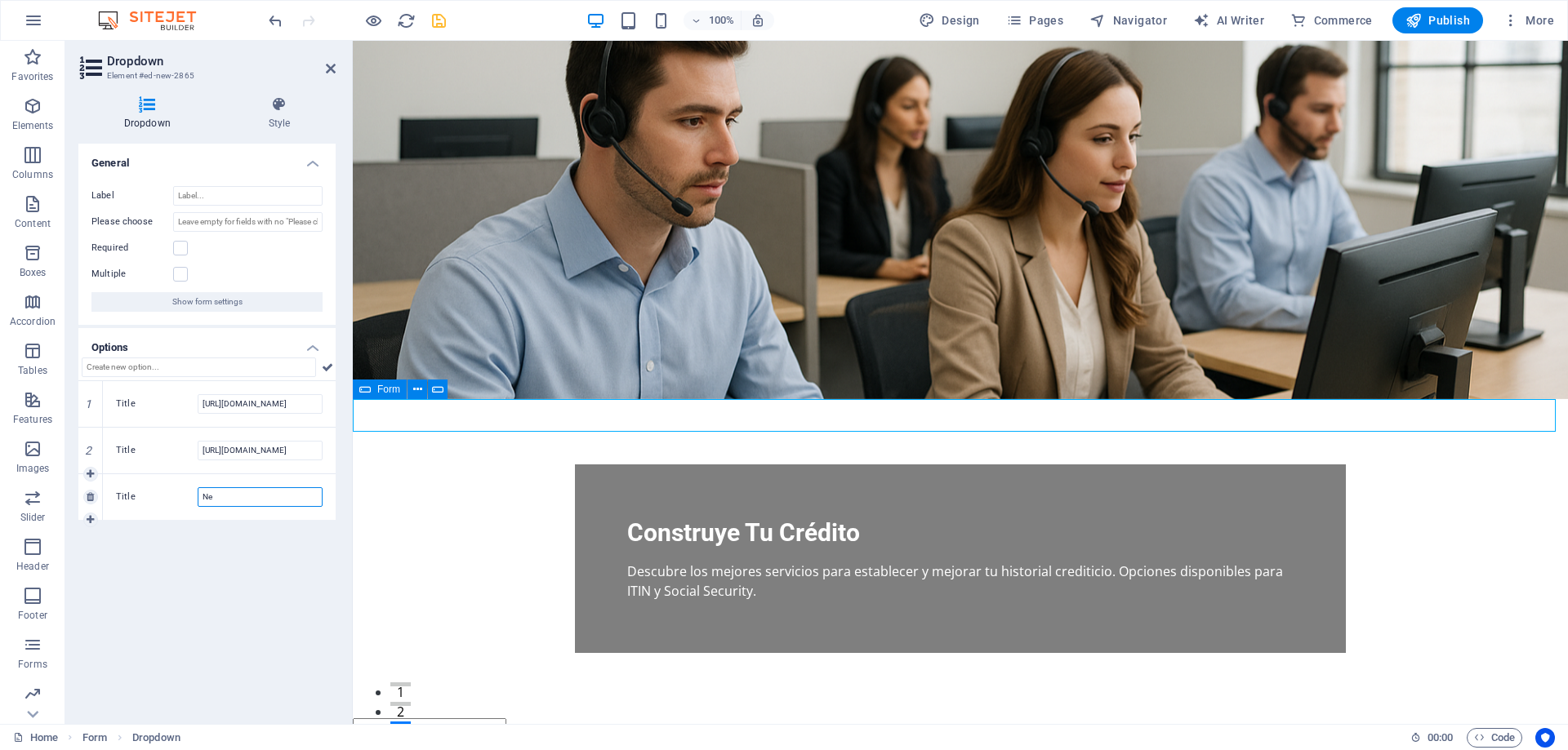
type input "N"
paste input "[URL][DOMAIN_NAME]"
type input "[URL][DOMAIN_NAME]"
click at [433, 17] on icon "save" at bounding box center [438, 20] width 19 height 19
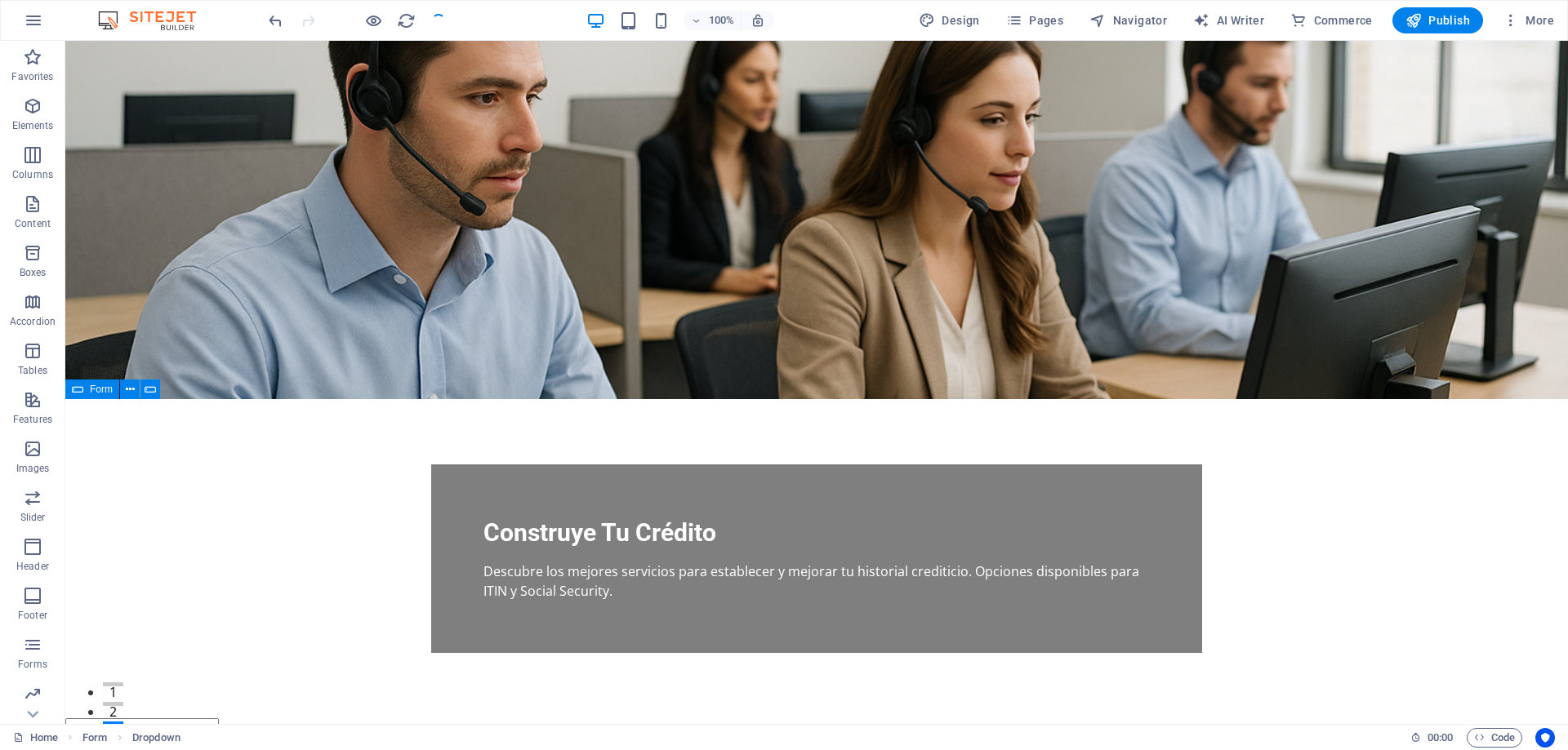
checkbox input "false"
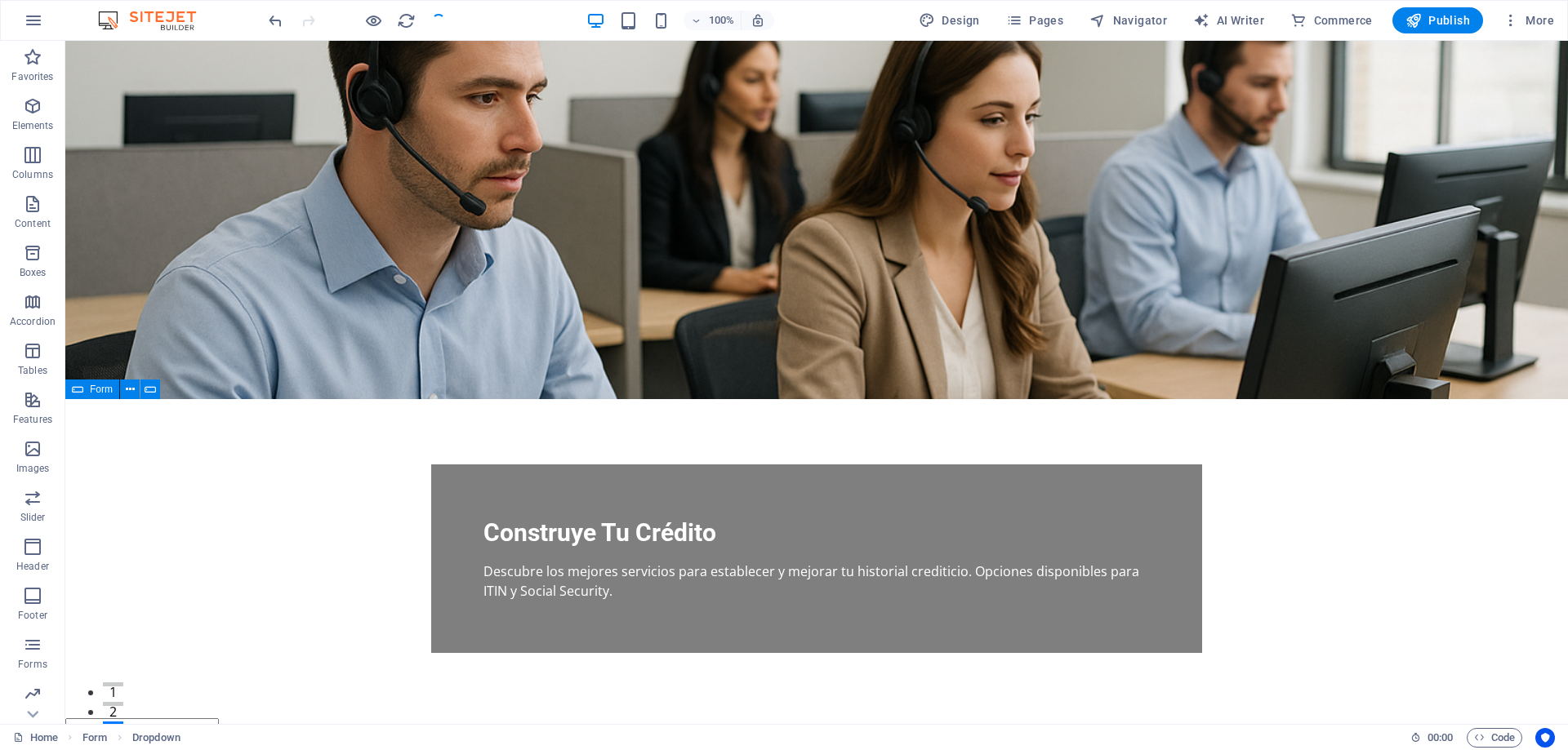
checkbox input "false"
select select
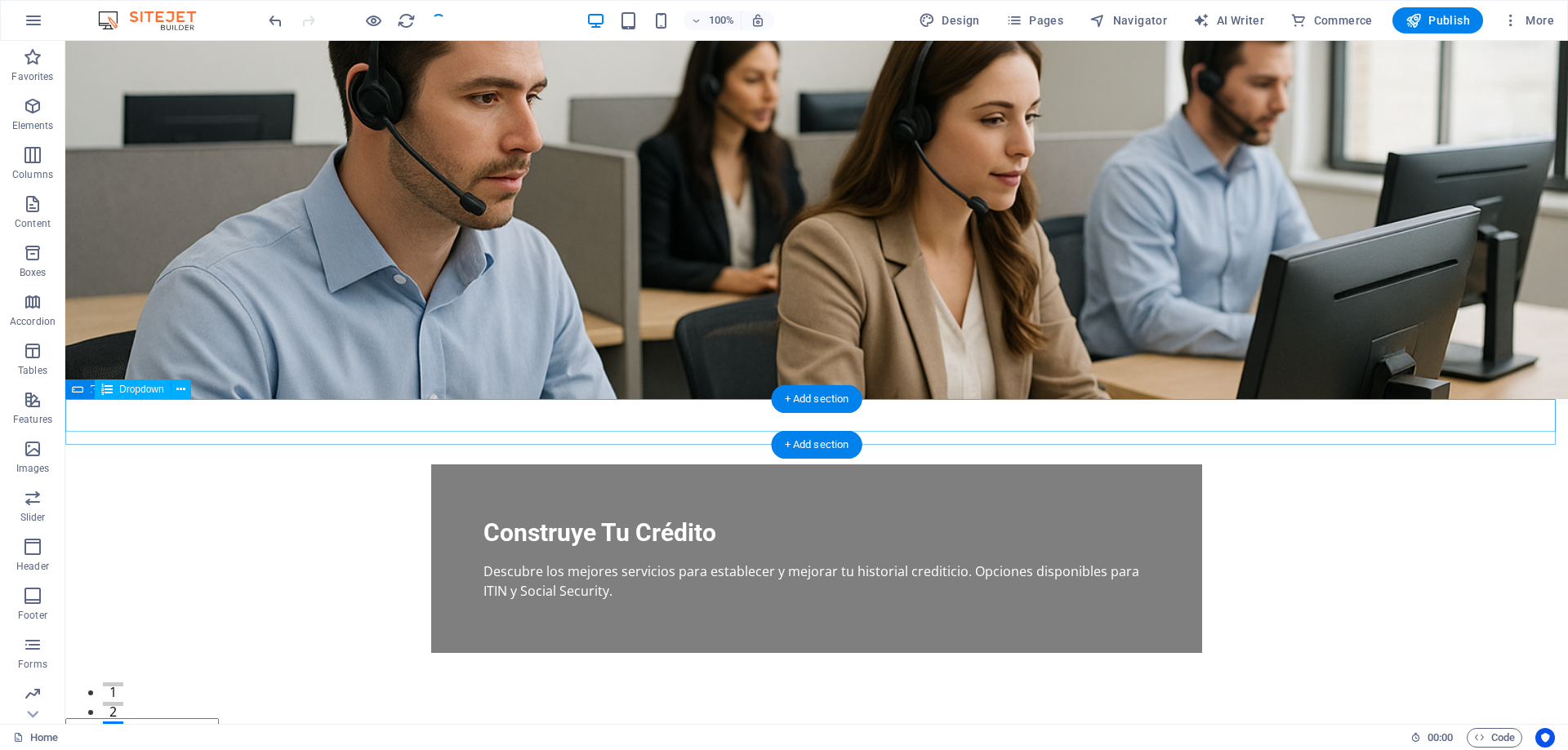
click at [1547, 719] on div "[URL][DOMAIN_NAME] [URL][DOMAIN_NAME] [URL][DOMAIN_NAME]" at bounding box center [816, 730] width 1502 height 21
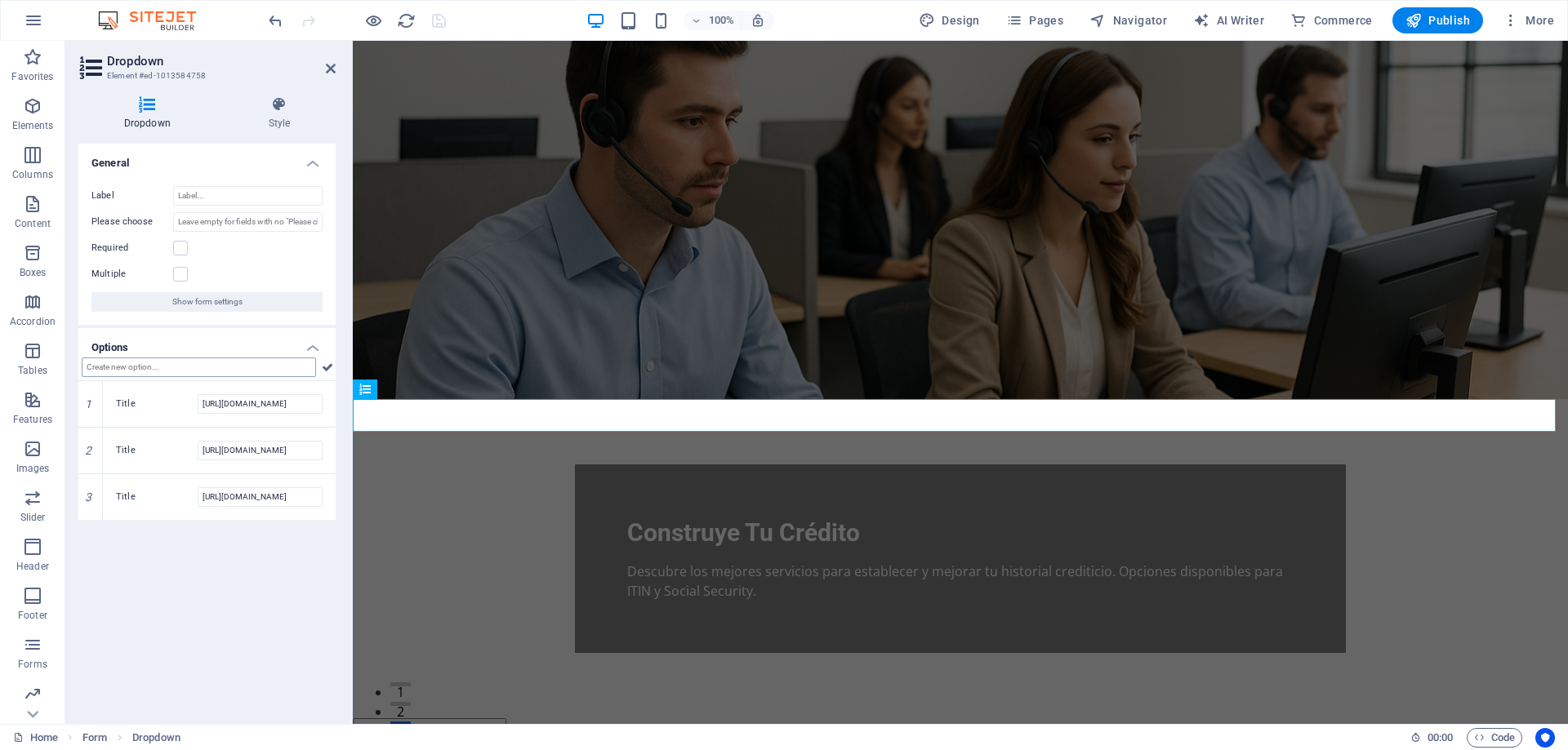
click at [196, 371] on input "text" at bounding box center [199, 367] width 234 height 20
click at [191, 362] on input "text" at bounding box center [199, 367] width 234 height 20
type input "Reportes adicionales disponibles"
click at [322, 369] on icon at bounding box center [327, 367] width 12 height 20
click at [1548, 719] on div "[URL][DOMAIN_NAME] [URL][DOMAIN_NAME] [URL][DOMAIN_NAME] Reportes adicionales d…" at bounding box center [960, 730] width 1215 height 21
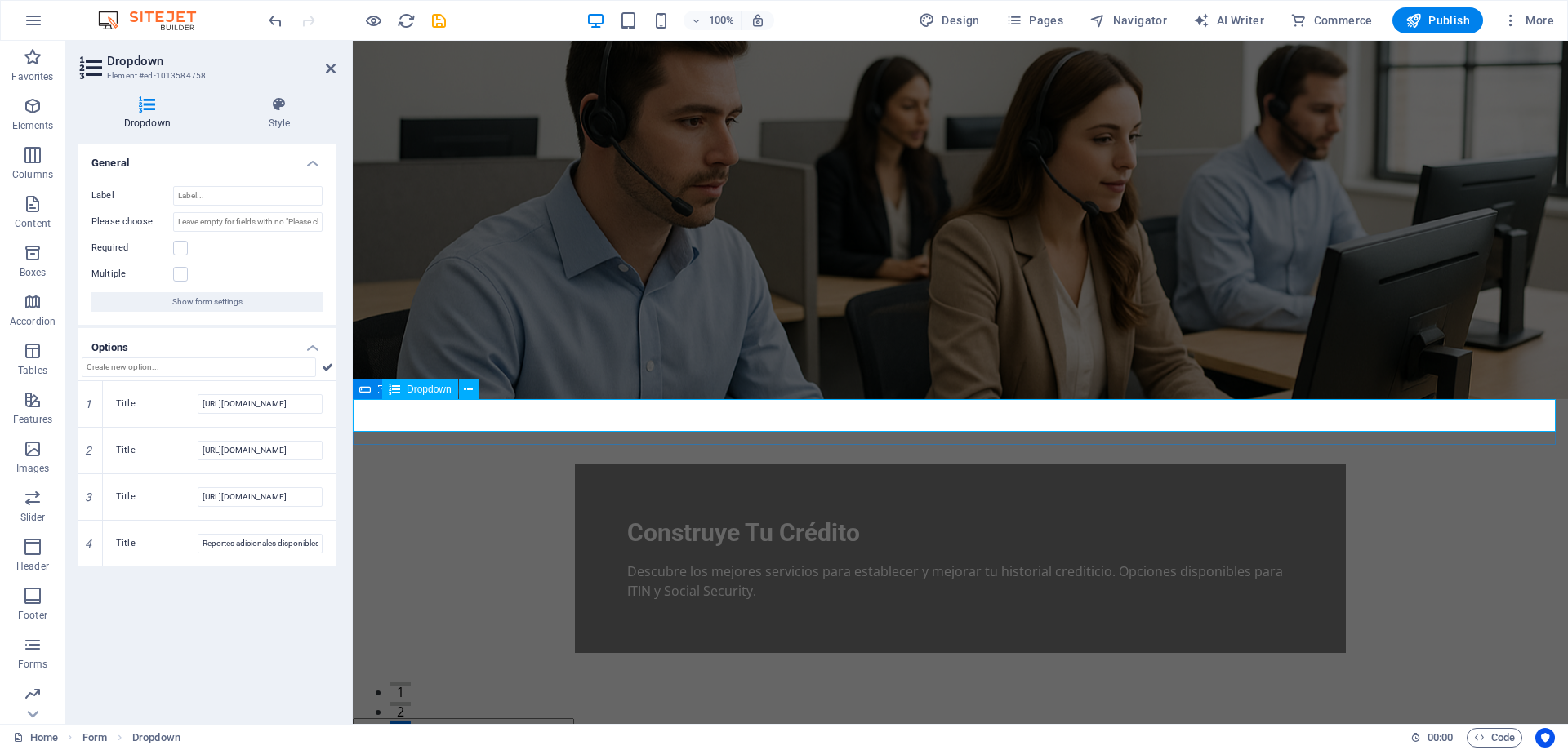
click at [1548, 719] on div "[URL][DOMAIN_NAME] [URL][DOMAIN_NAME] [URL][DOMAIN_NAME] Reportes adicionales d…" at bounding box center [960, 730] width 1215 height 21
click at [271, 451] on input "[URL][DOMAIN_NAME]" at bounding box center [260, 451] width 125 height 20
click at [1543, 719] on div "[URL][DOMAIN_NAME] [URL][DOMAIN_NAME] [URL][DOMAIN_NAME] Reportes adicionales d…" at bounding box center [960, 730] width 1215 height 21
click at [432, 14] on icon "save" at bounding box center [438, 20] width 19 height 19
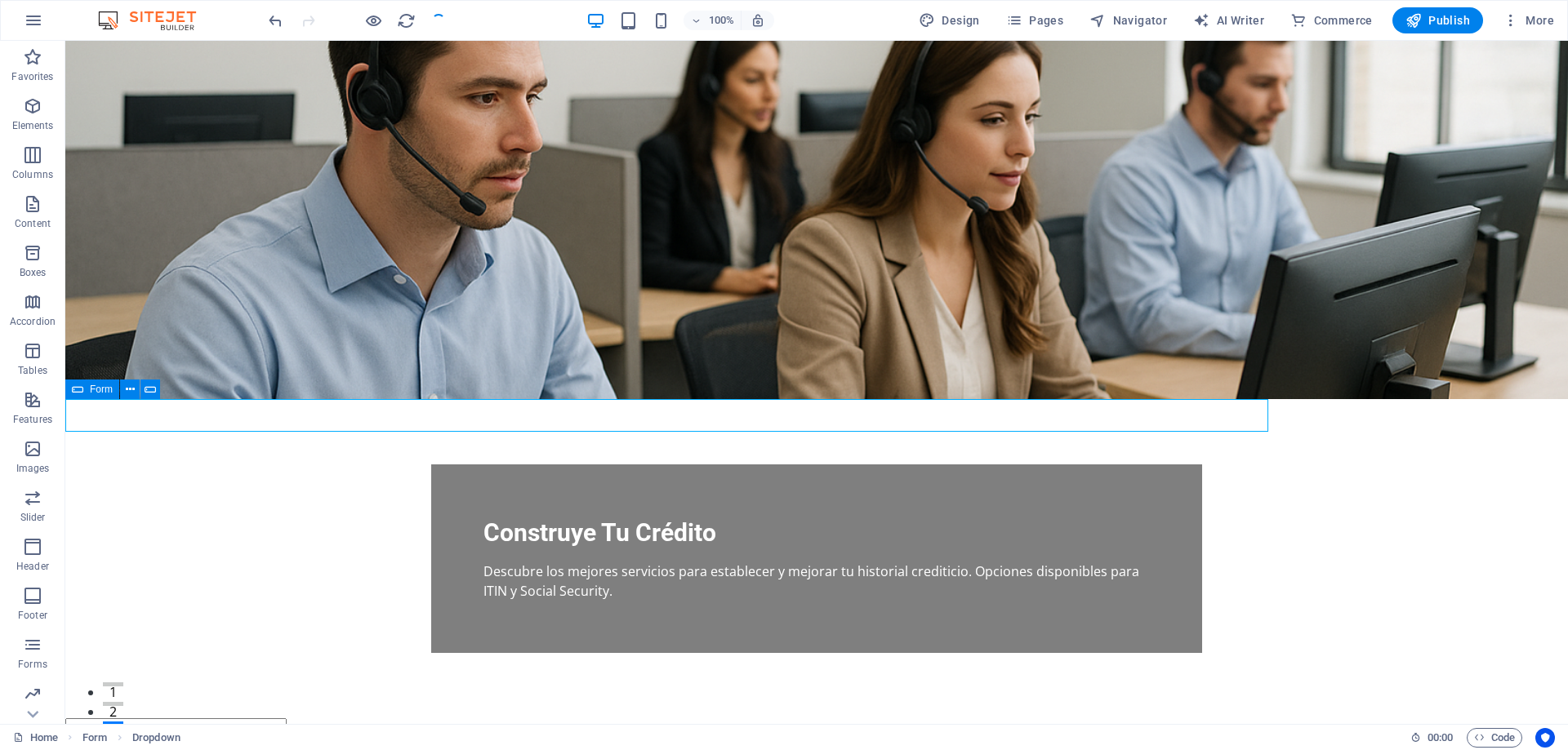
checkbox input "false"
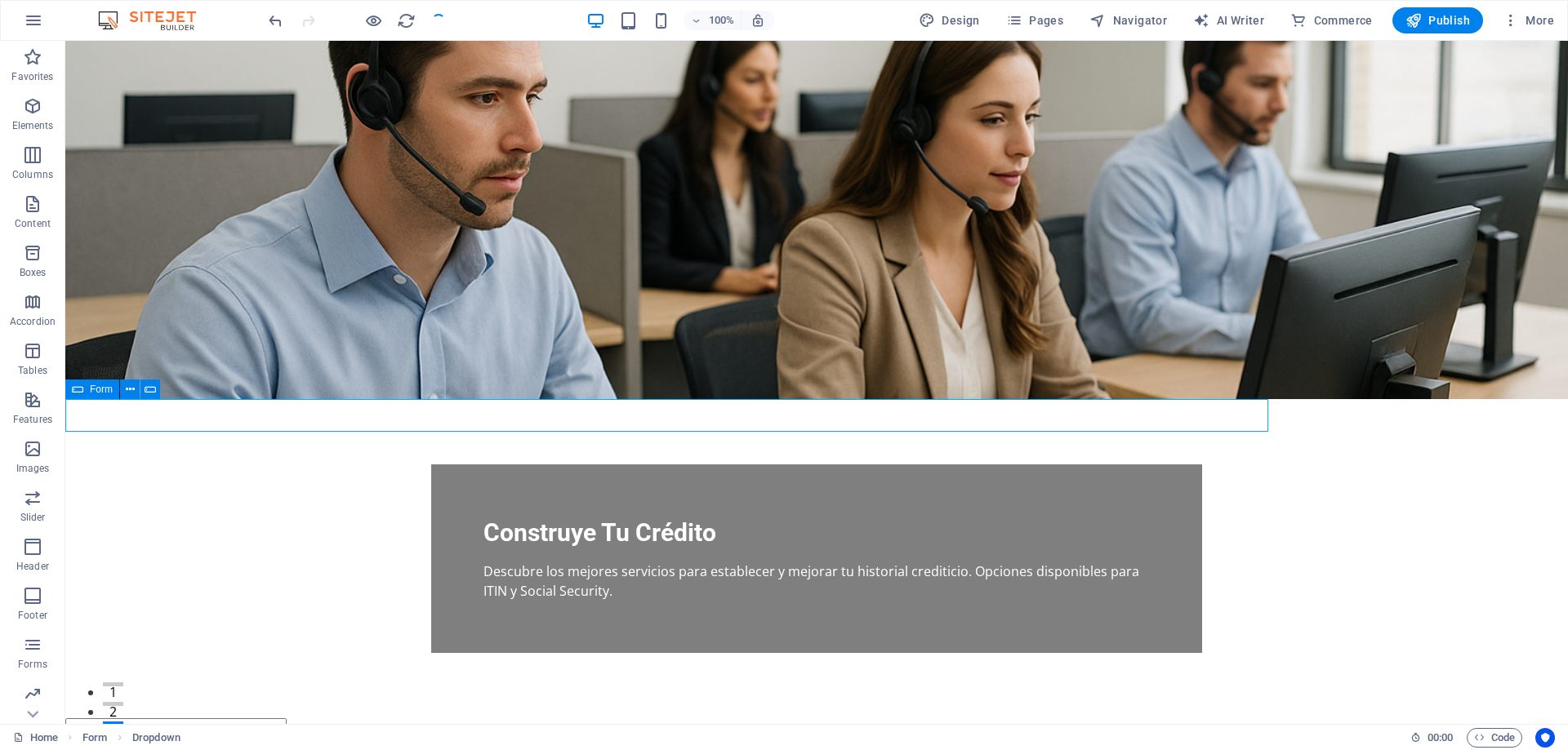
checkbox input "false"
select select
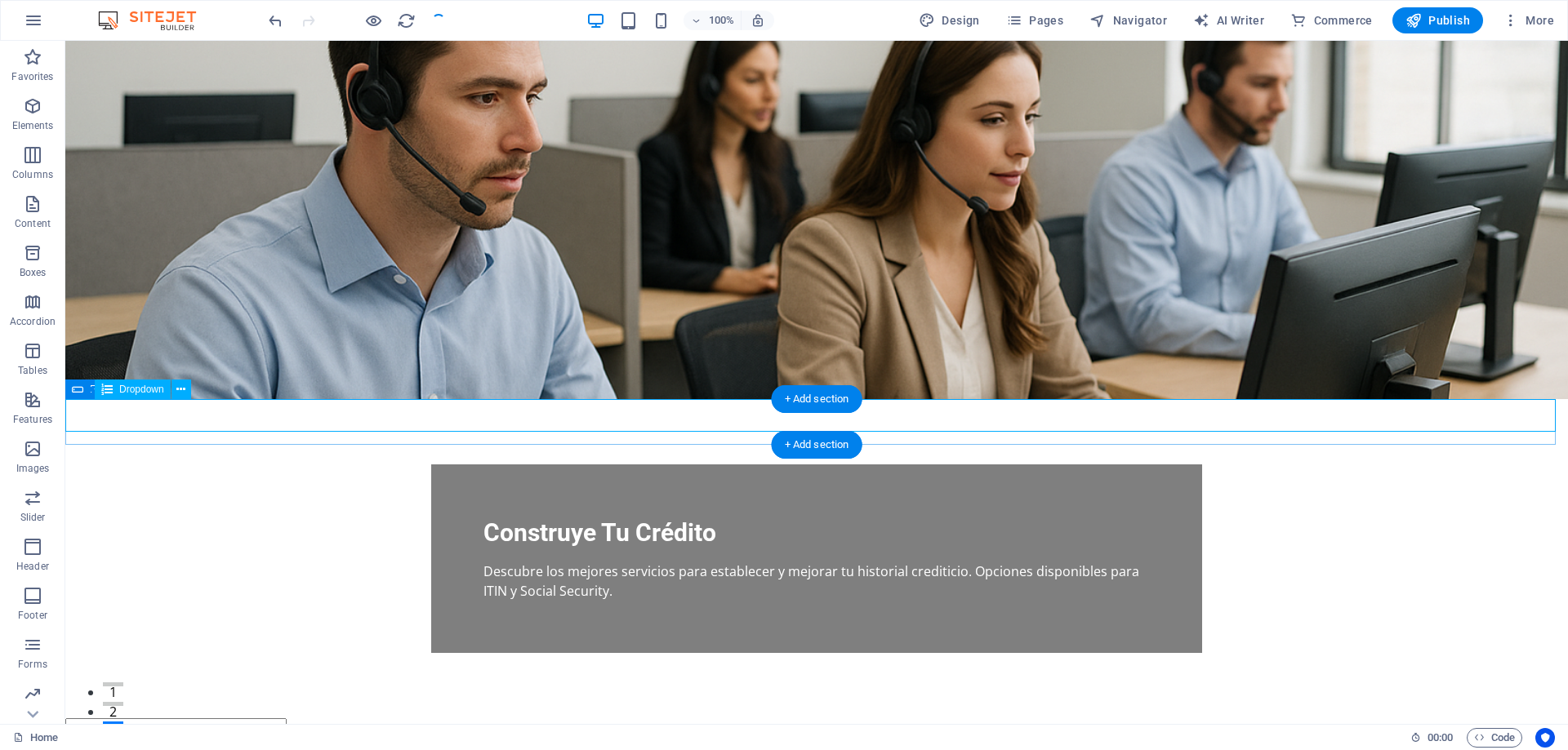
click at [1547, 719] on div "[URL][DOMAIN_NAME] [URL][DOMAIN_NAME] [URL][DOMAIN_NAME] Reportes adicionales d…" at bounding box center [816, 730] width 1502 height 21
click at [1549, 719] on div "[URL][DOMAIN_NAME] [URL][DOMAIN_NAME] [URL][DOMAIN_NAME] Reportes adicionales d…" at bounding box center [816, 730] width 1502 height 21
click at [131, 391] on span "Dropdown" at bounding box center [142, 389] width 45 height 10
click at [1548, 719] on div "[URL][DOMAIN_NAME] [URL][DOMAIN_NAME] [URL][DOMAIN_NAME] Reportes adicionales d…" at bounding box center [816, 730] width 1502 height 21
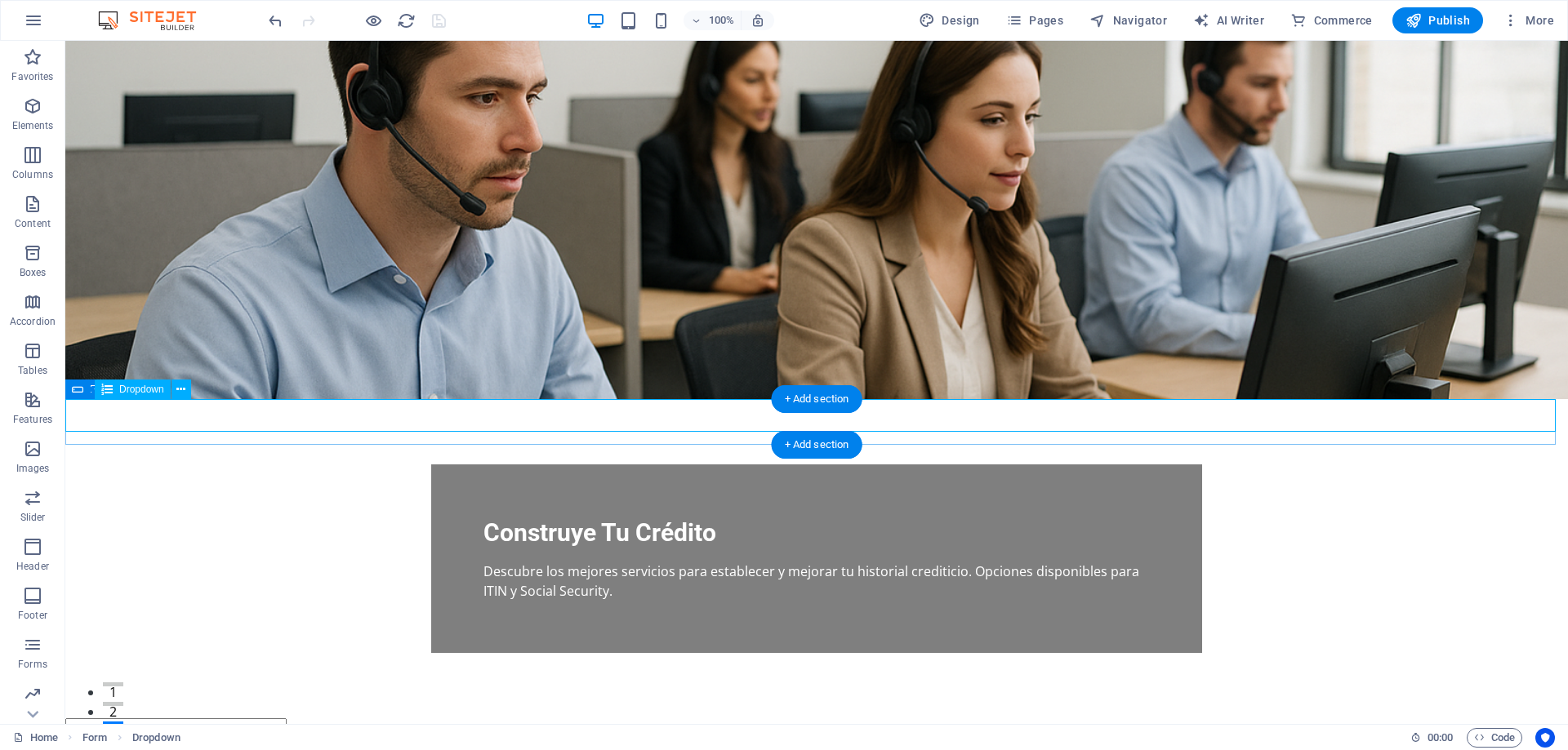
click at [1548, 719] on div "[URL][DOMAIN_NAME] [URL][DOMAIN_NAME] [URL][DOMAIN_NAME] Reportes adicionales d…" at bounding box center [816, 730] width 1502 height 21
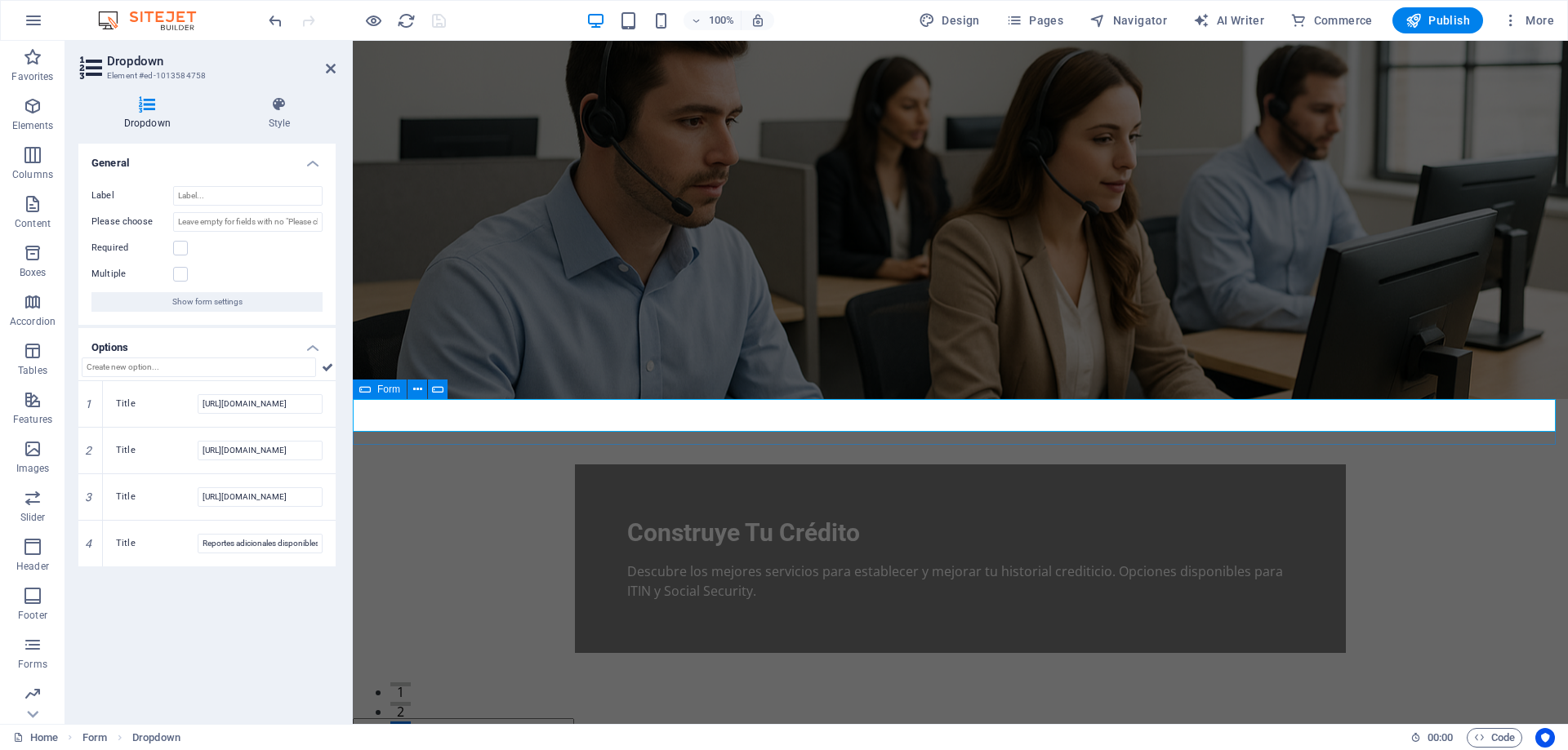
click at [365, 388] on icon at bounding box center [364, 389] width 12 height 20
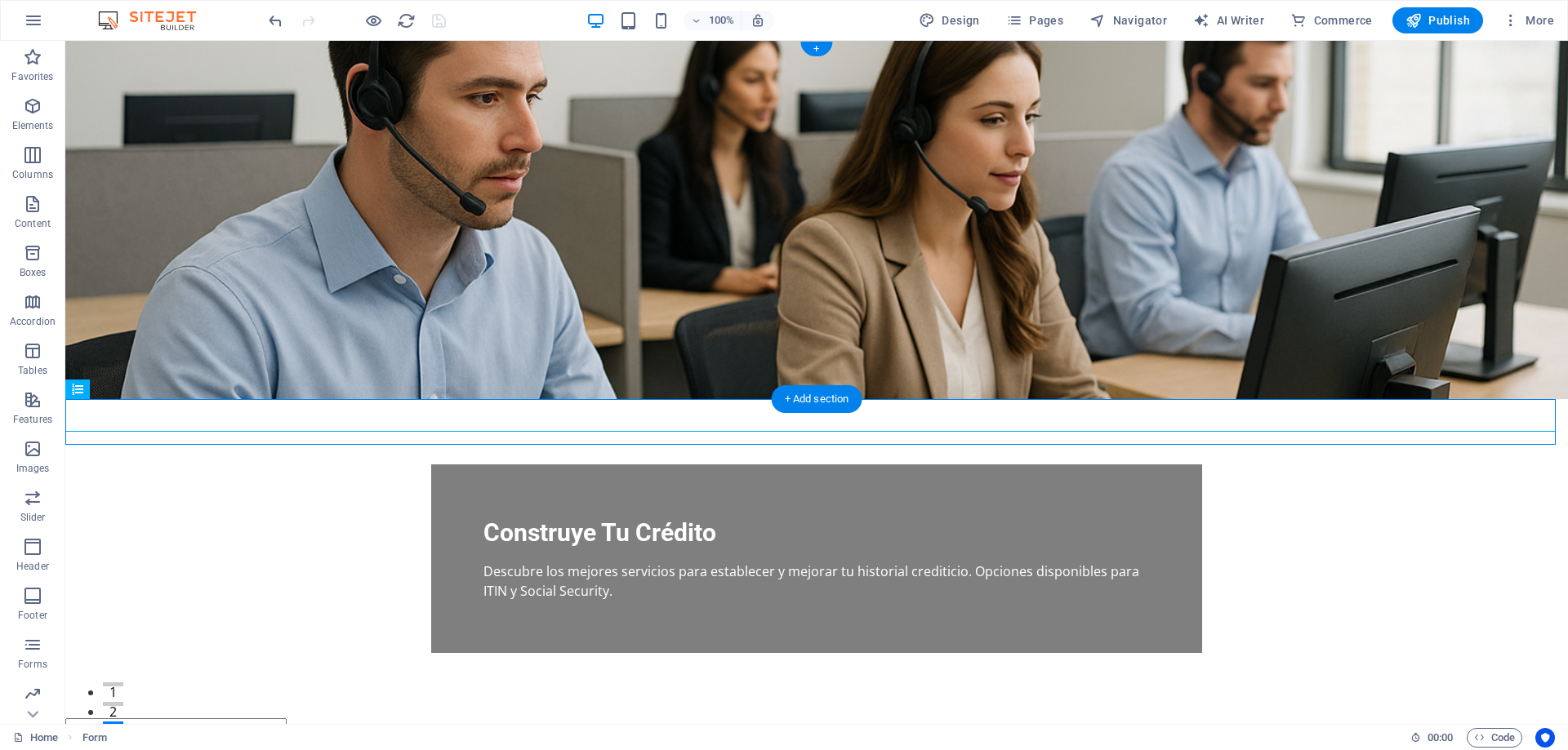
click at [365, 388] on figure at bounding box center [816, 220] width 1502 height 358
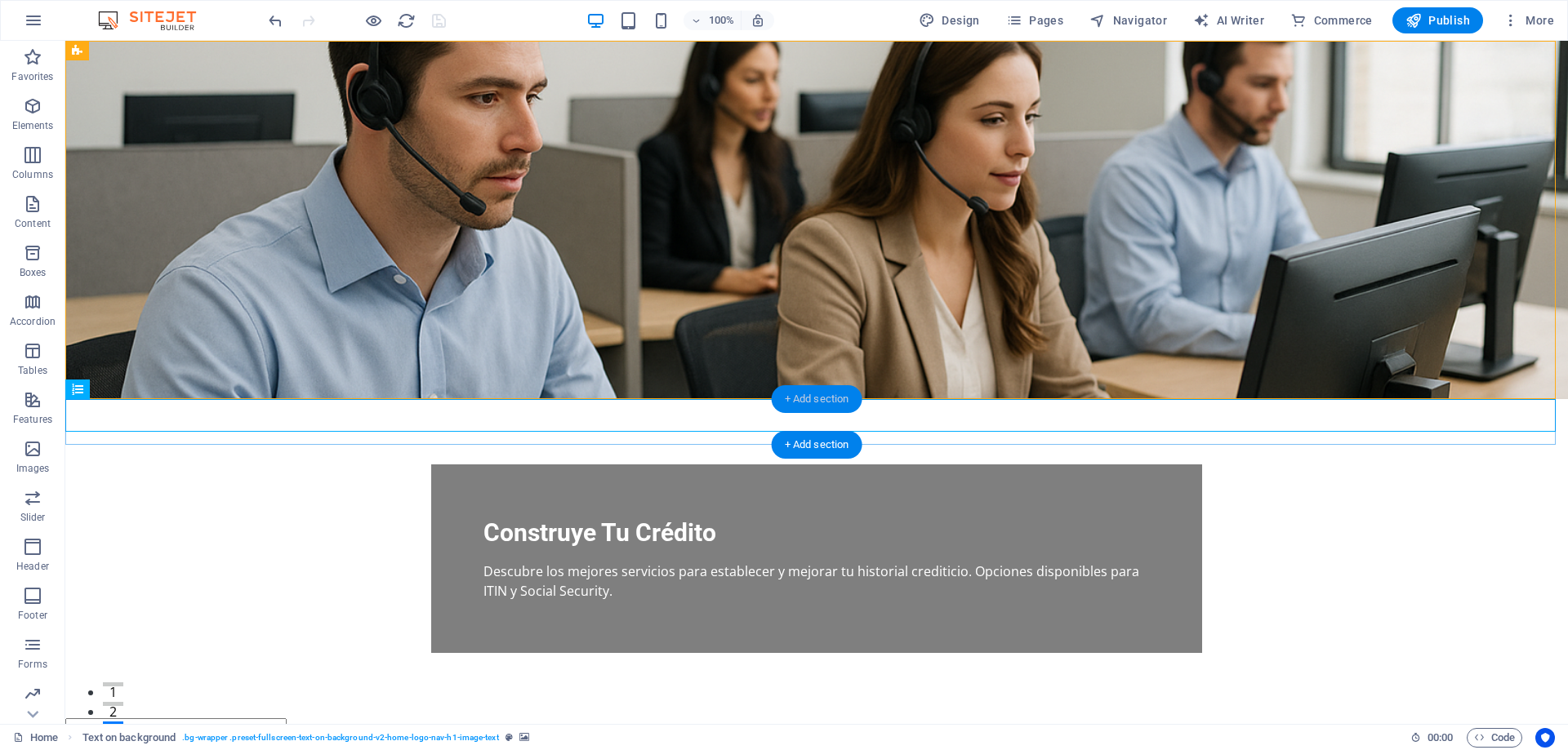
drag, startPoint x: 803, startPoint y: 396, endPoint x: 456, endPoint y: 355, distance: 349.4
click at [803, 395] on div "+ Add section" at bounding box center [817, 399] width 91 height 28
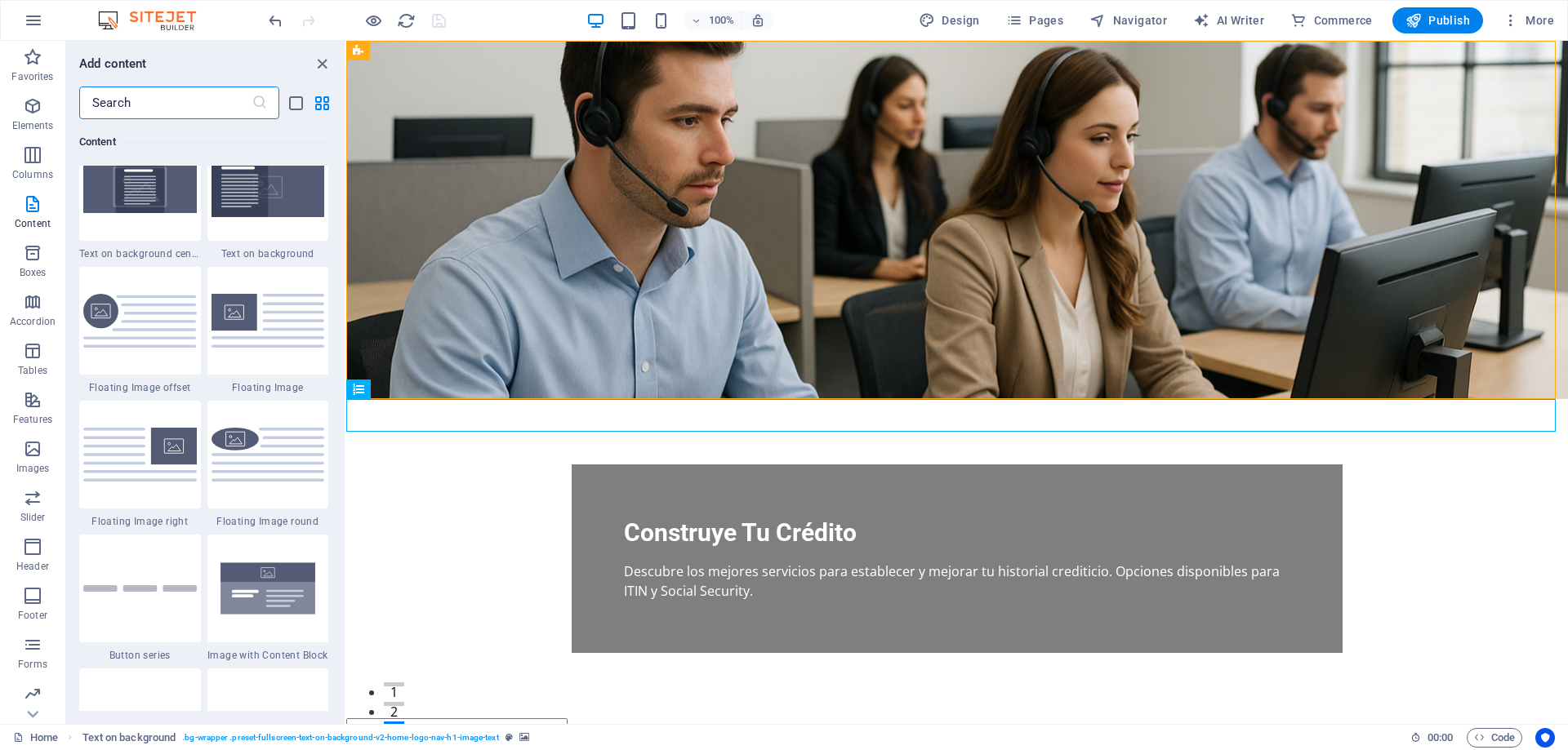
scroll to position [3427, 0]
click at [181, 100] on input "text" at bounding box center [165, 102] width 172 height 33
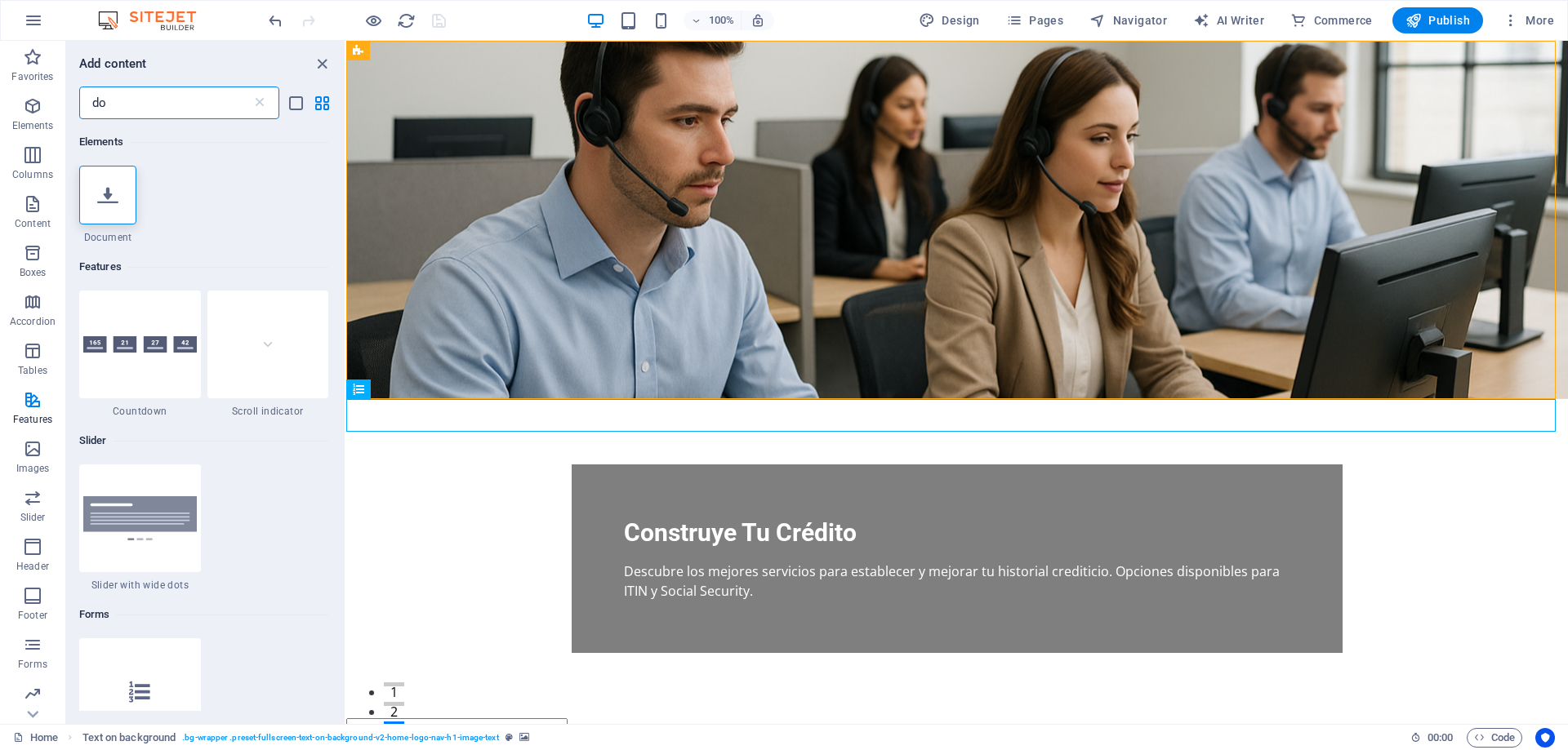
scroll to position [0, 0]
type input "d"
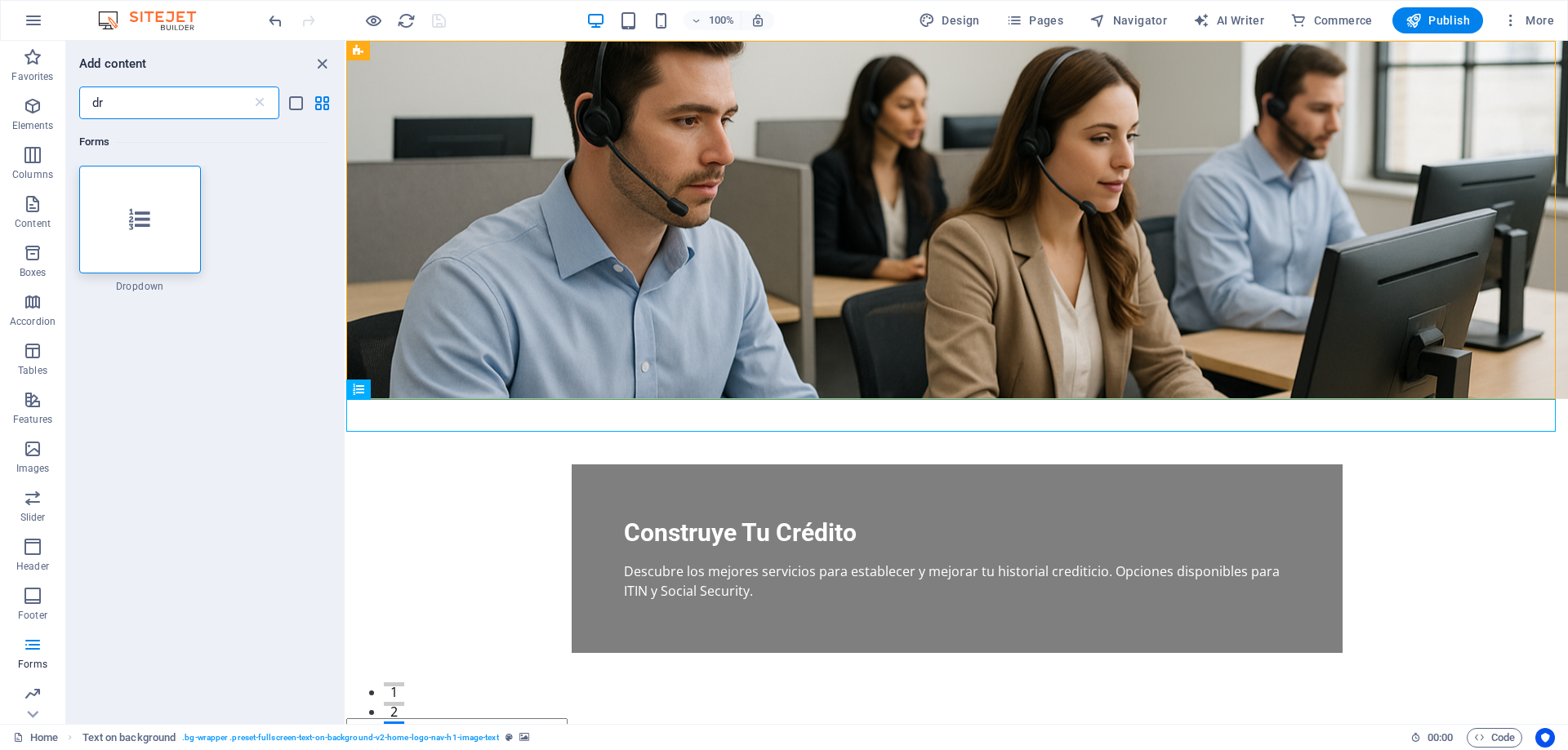
type input "d"
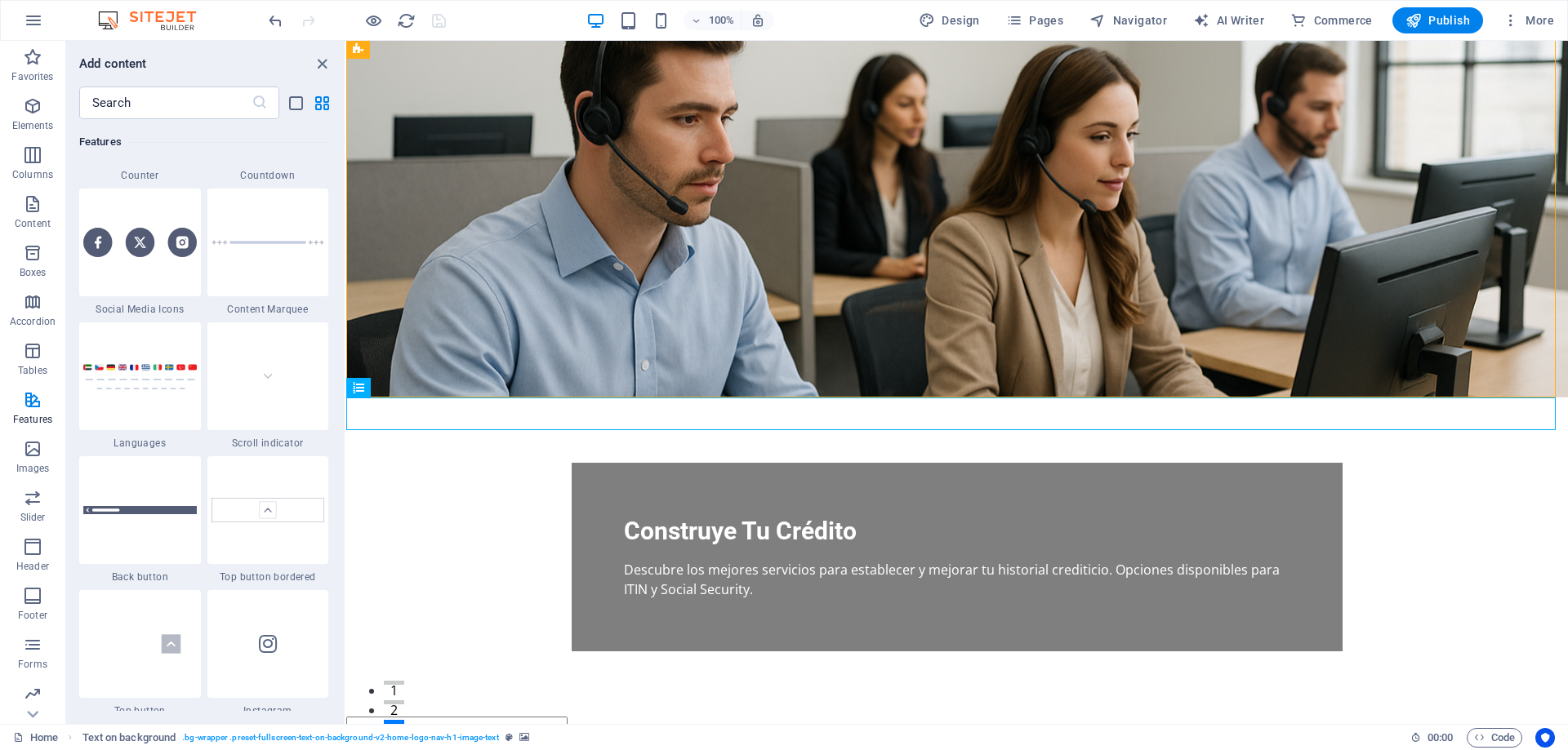
scroll to position [7413, 0]
click at [164, 505] on img at bounding box center [139, 509] width 113 height 8
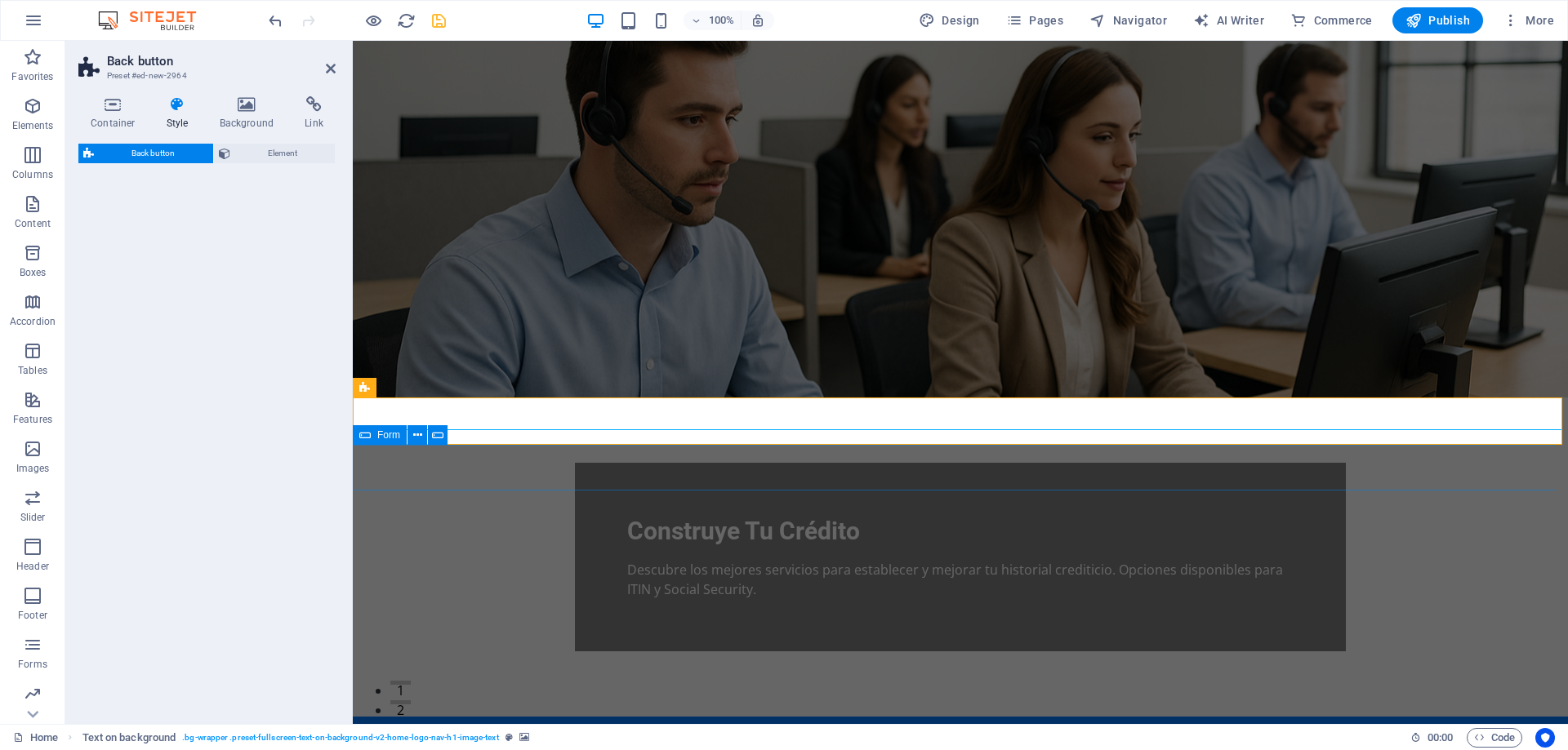
drag, startPoint x: 517, startPoint y: 546, endPoint x: 419, endPoint y: 482, distance: 117.0
select select "rem"
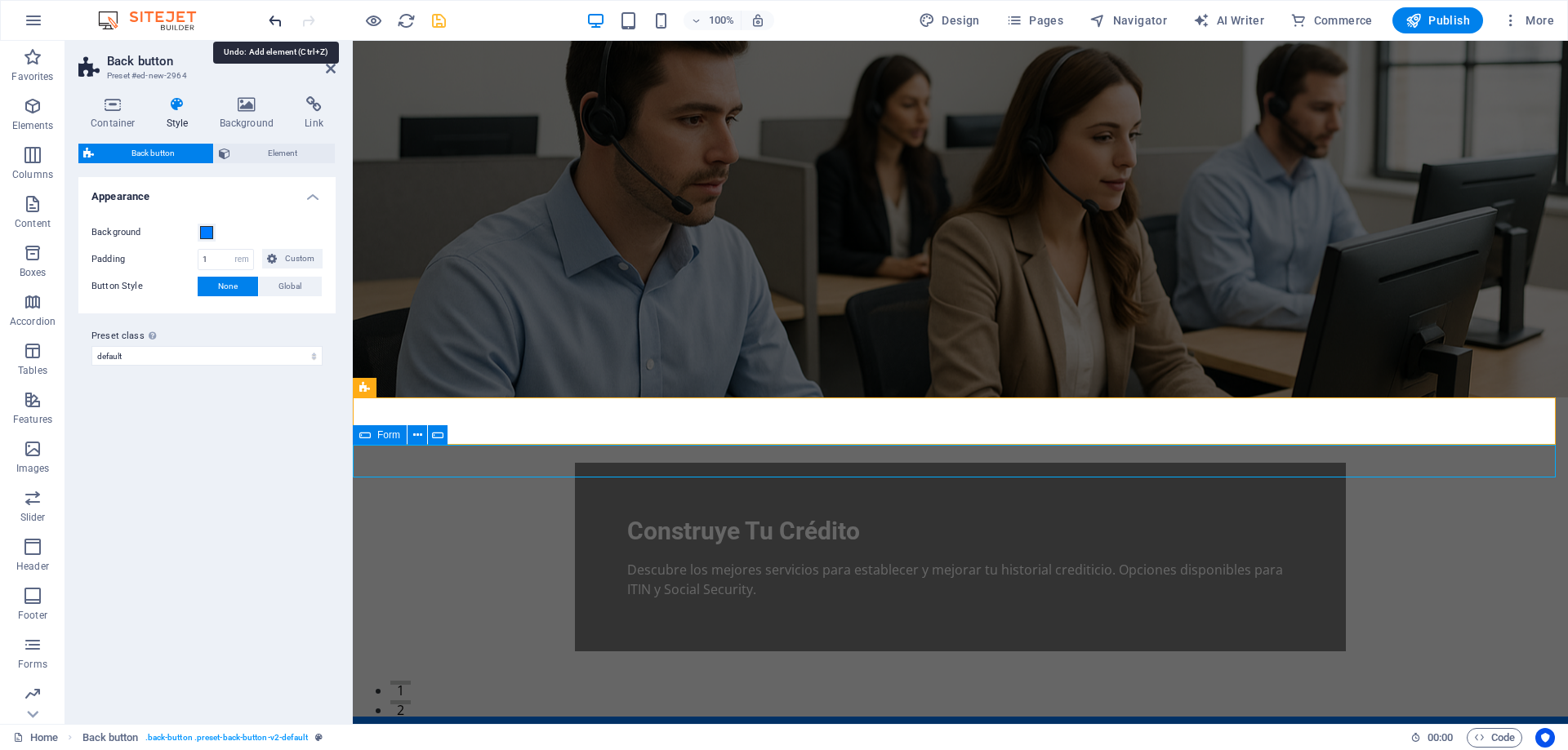
click at [275, 18] on icon "undo" at bounding box center [275, 20] width 19 height 19
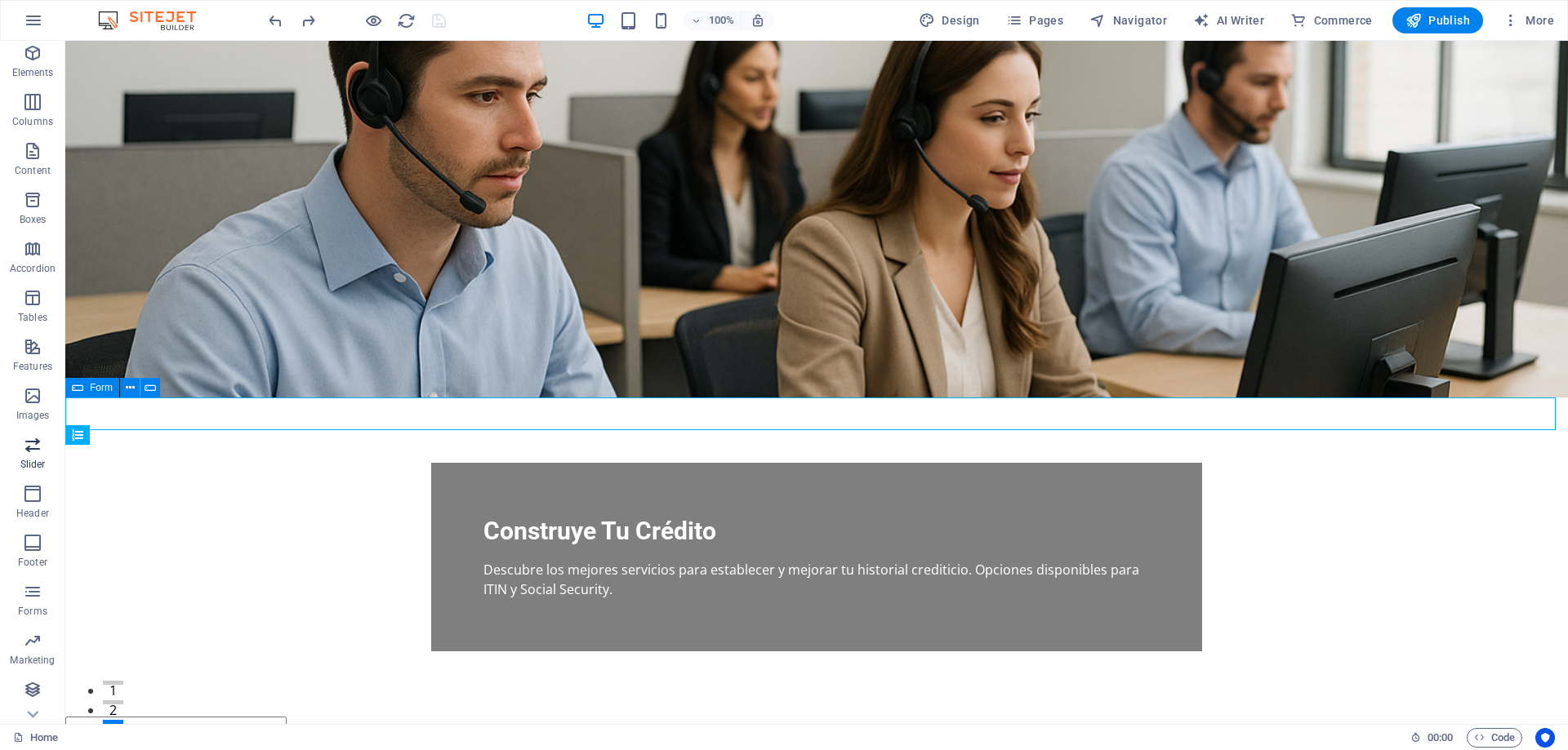
scroll to position [101, 0]
click at [32, 553] on icon "button" at bounding box center [33, 544] width 20 height 20
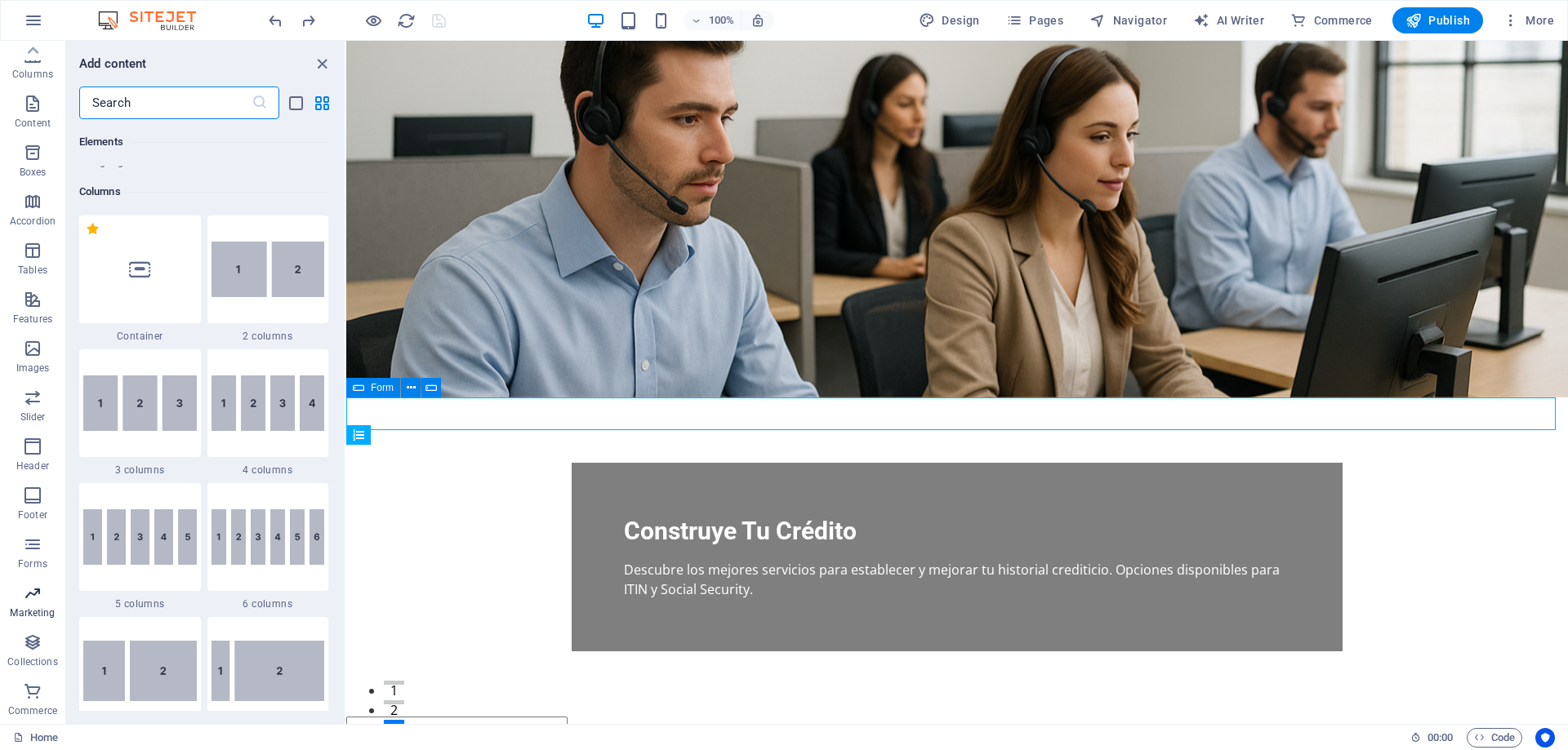
scroll to position [760, 0]
click at [29, 650] on icon "button" at bounding box center [33, 642] width 20 height 20
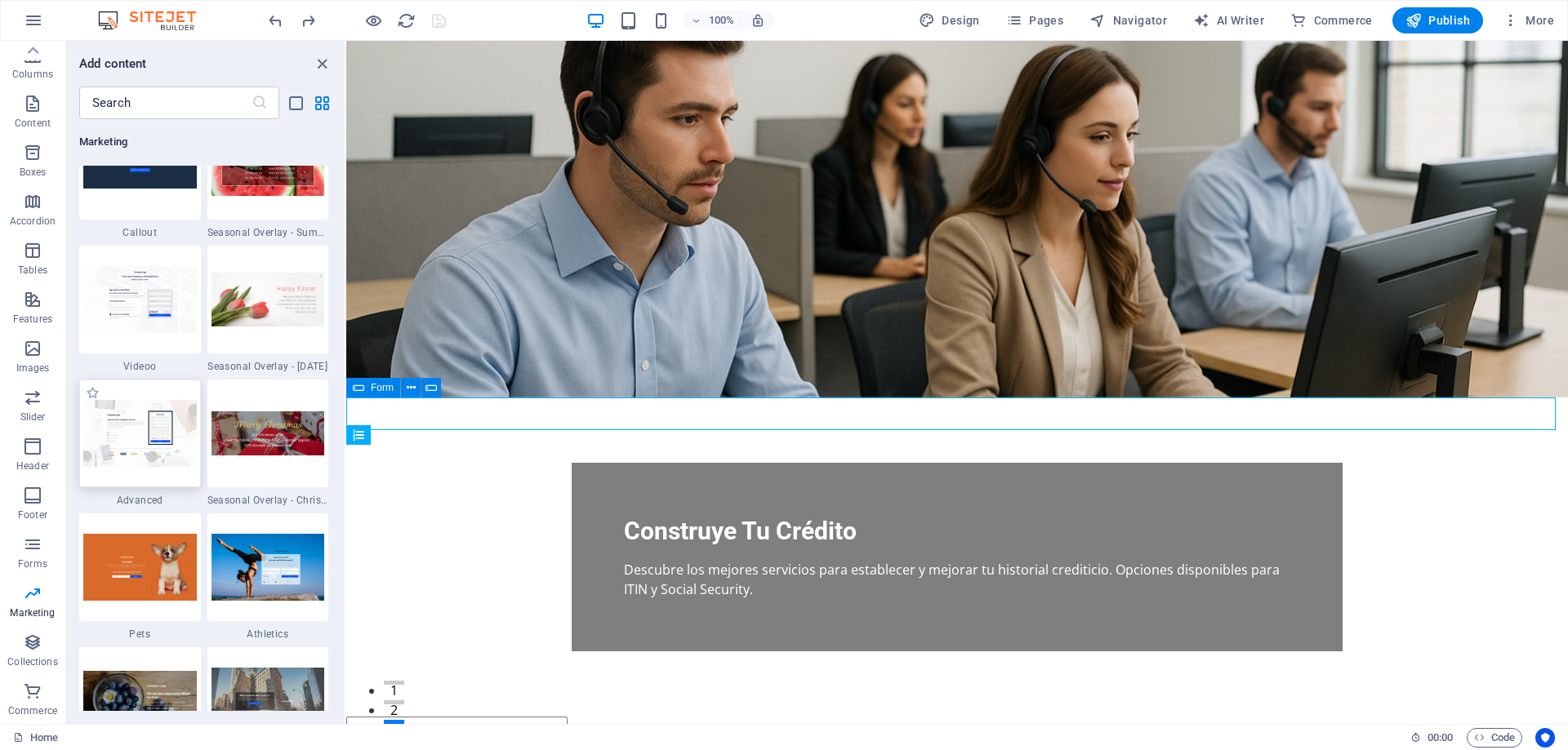
scroll to position [13618, 0]
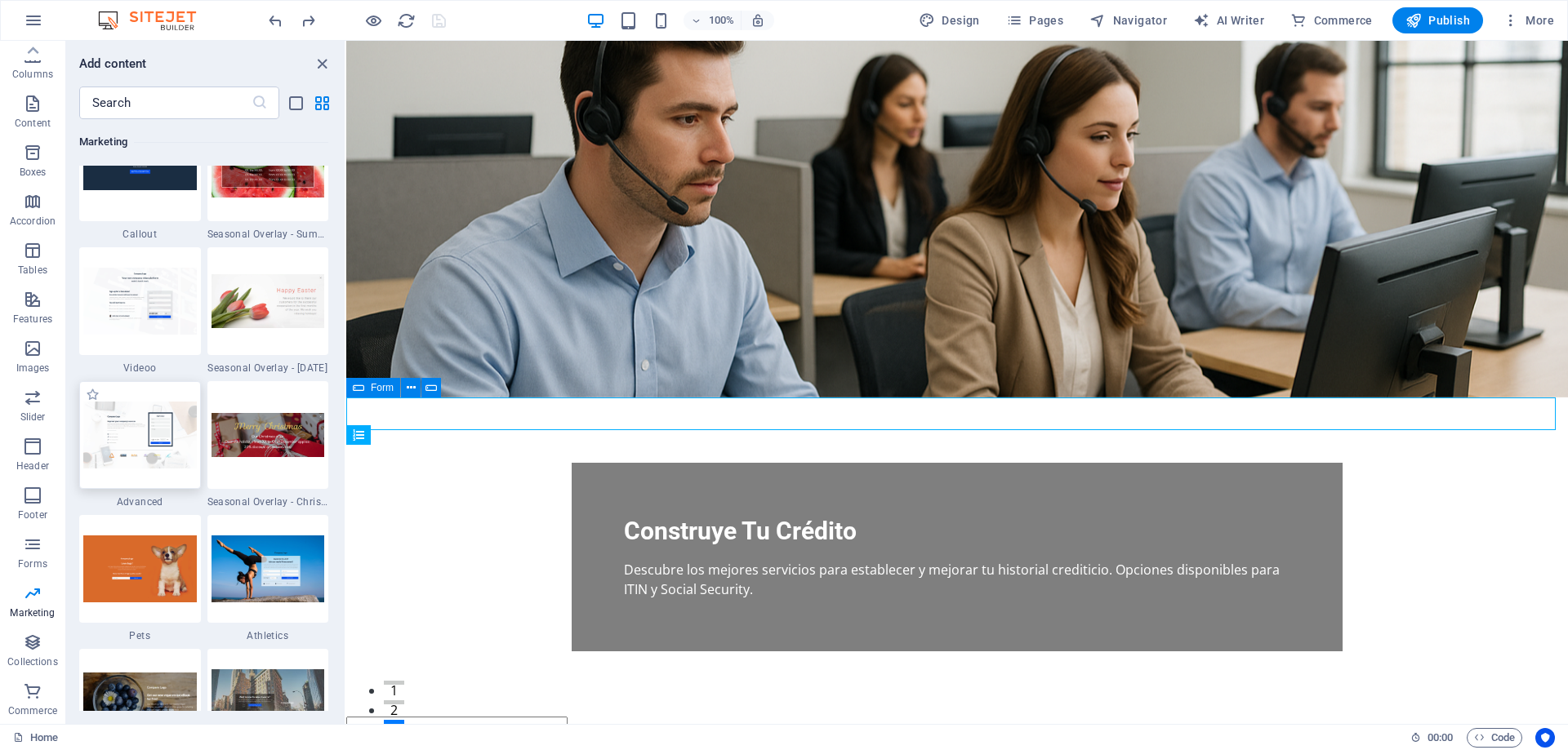
click at [150, 436] on img at bounding box center [139, 435] width 113 height 66
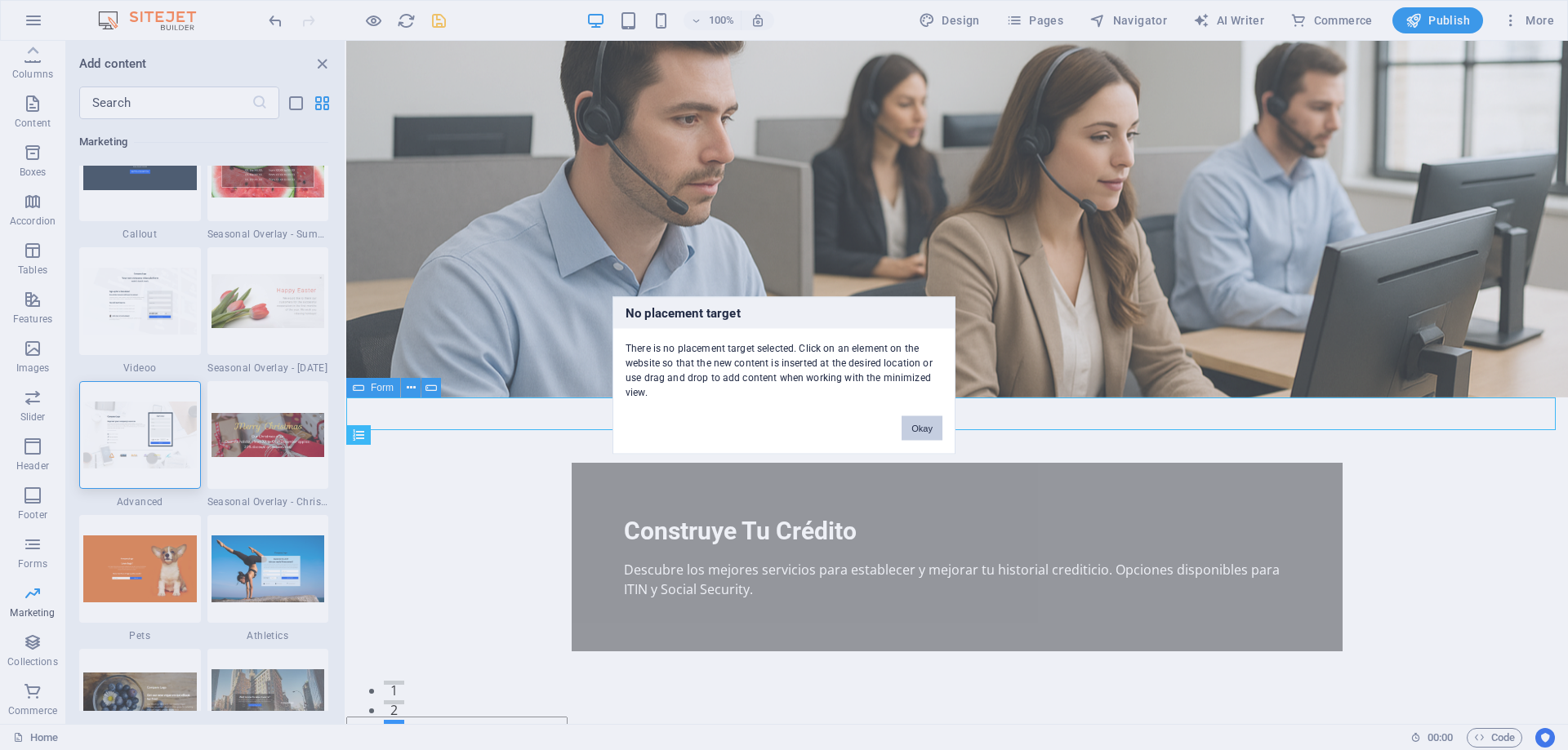
click at [434, 481] on div "No placement target There is no placement target selected. Click on an element …" at bounding box center [784, 375] width 1568 height 750
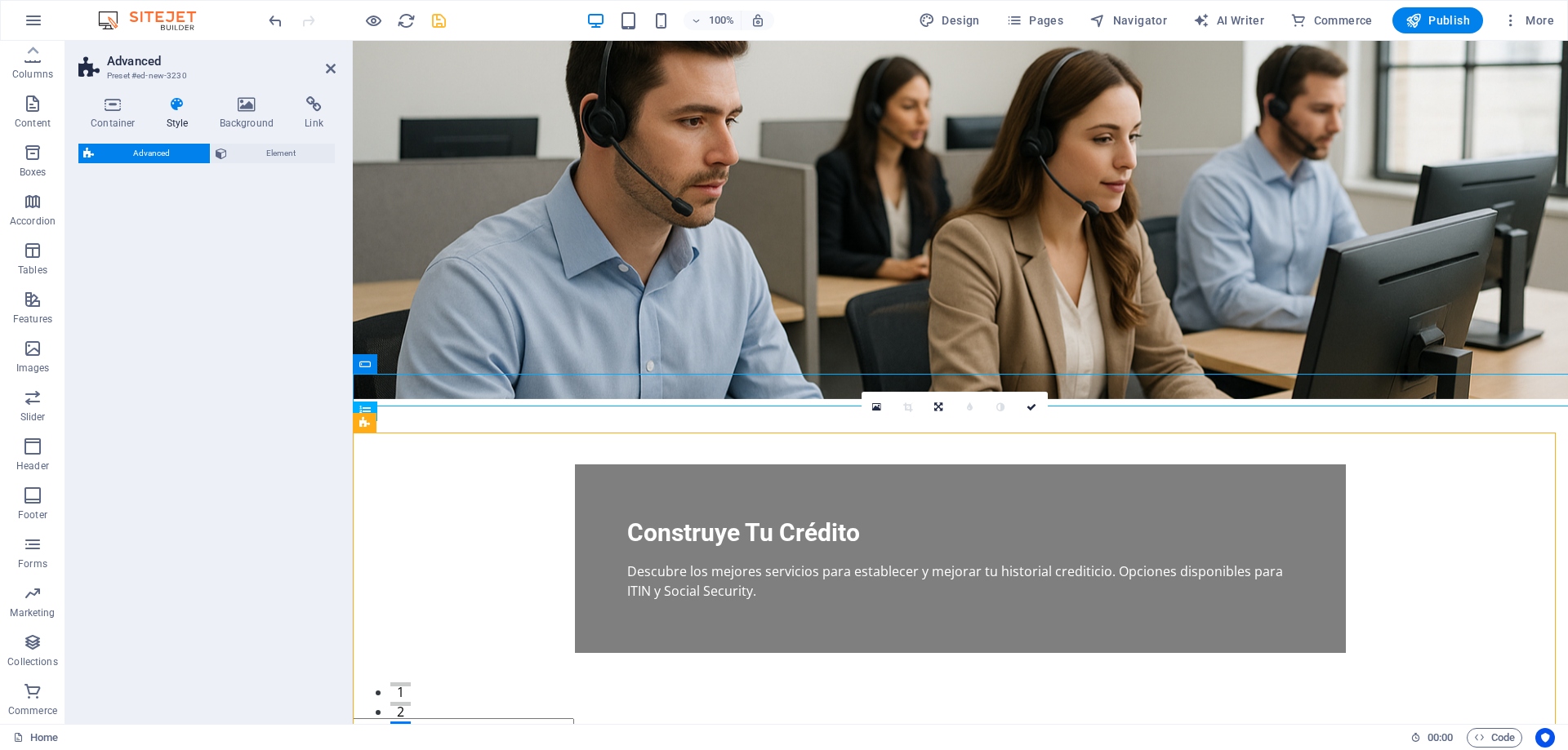
scroll to position [37, 0]
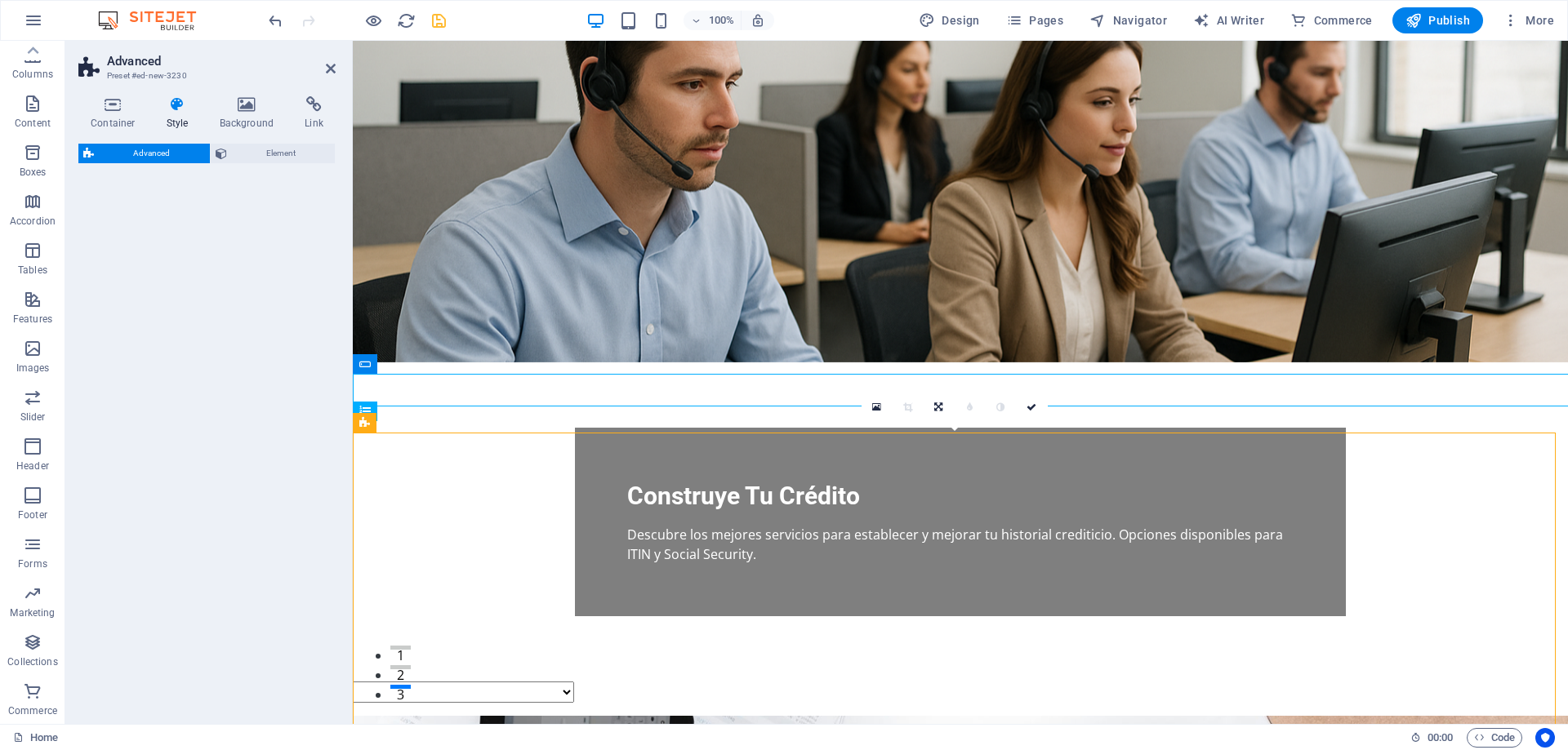
select select "%"
select select "rem"
select select "px"
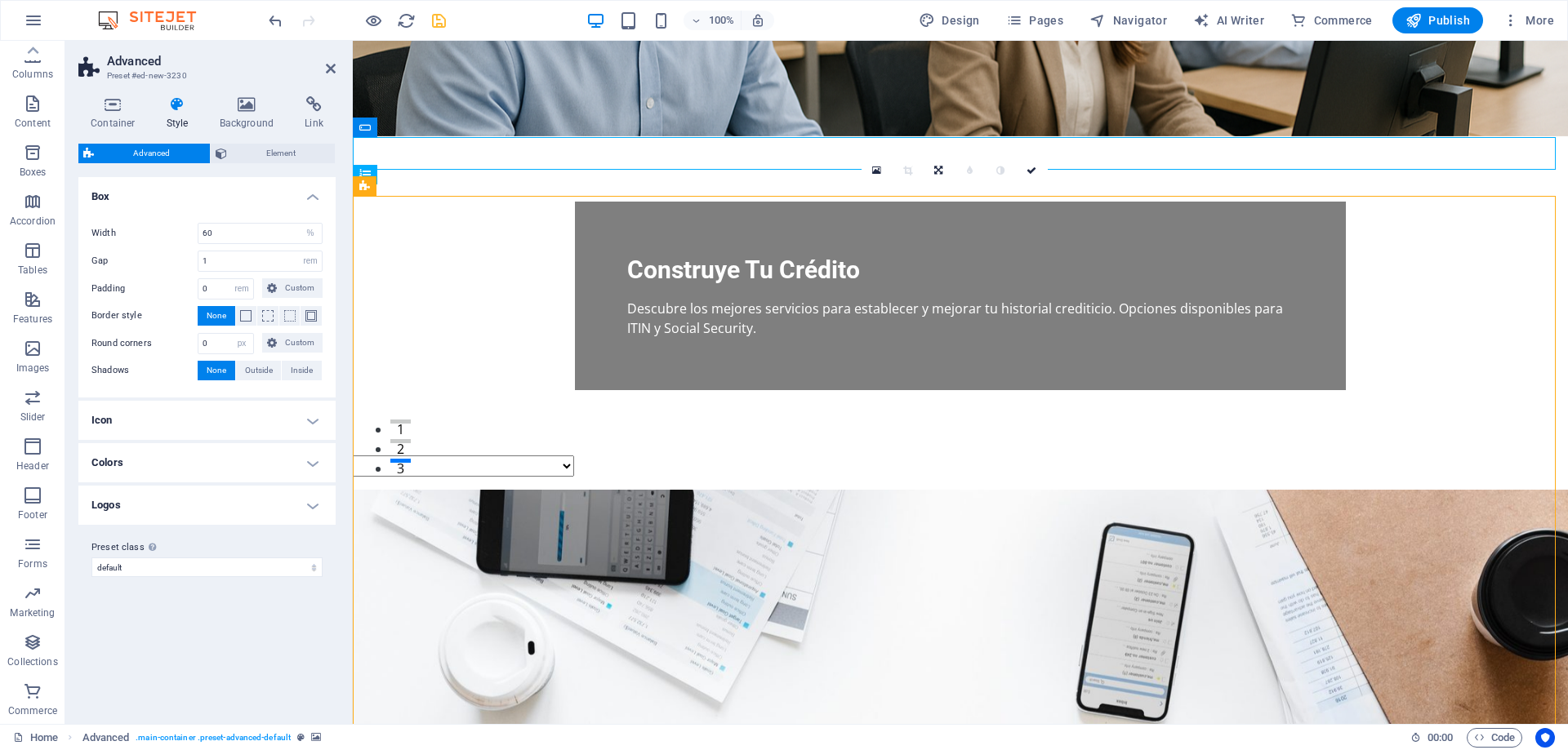
scroll to position [262, 0]
click at [336, 70] on aside "Advanced Preset #ed-new-3230 Container Style Background Link Size Height 100 De…" at bounding box center [208, 382] width 288 height 683
click at [332, 69] on icon at bounding box center [331, 69] width 10 height 13
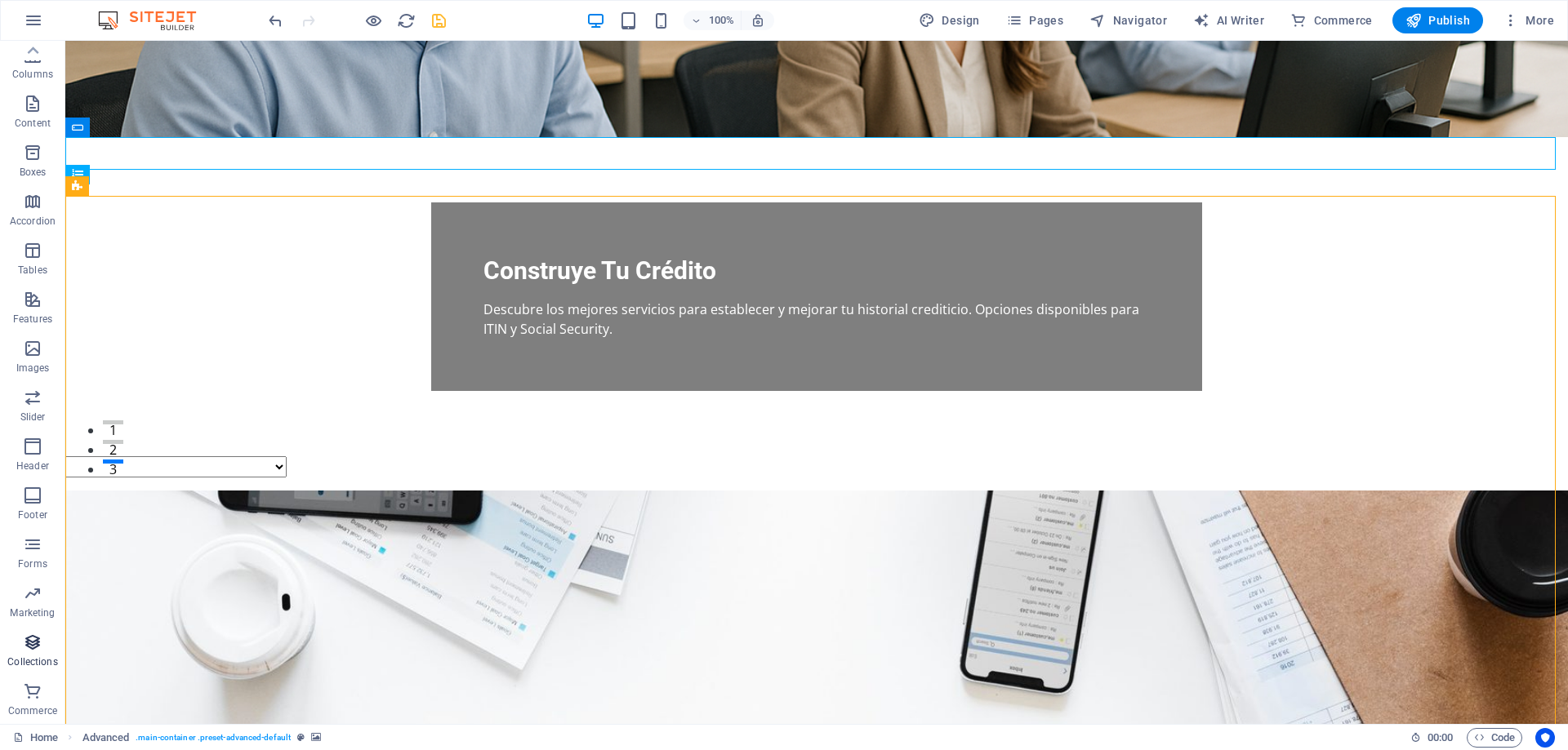
click at [34, 648] on icon "button" at bounding box center [33, 642] width 20 height 20
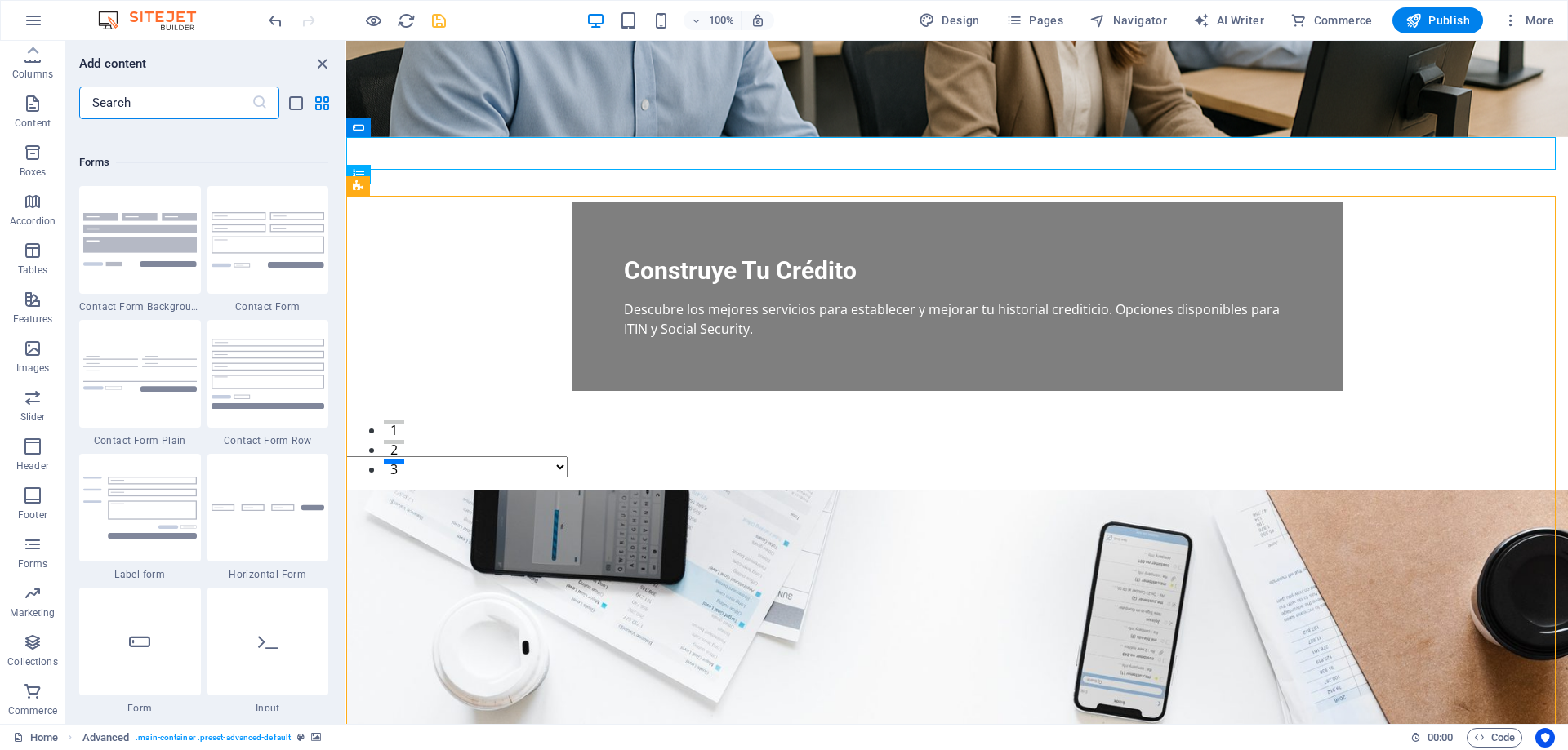
scroll to position [14946, 0]
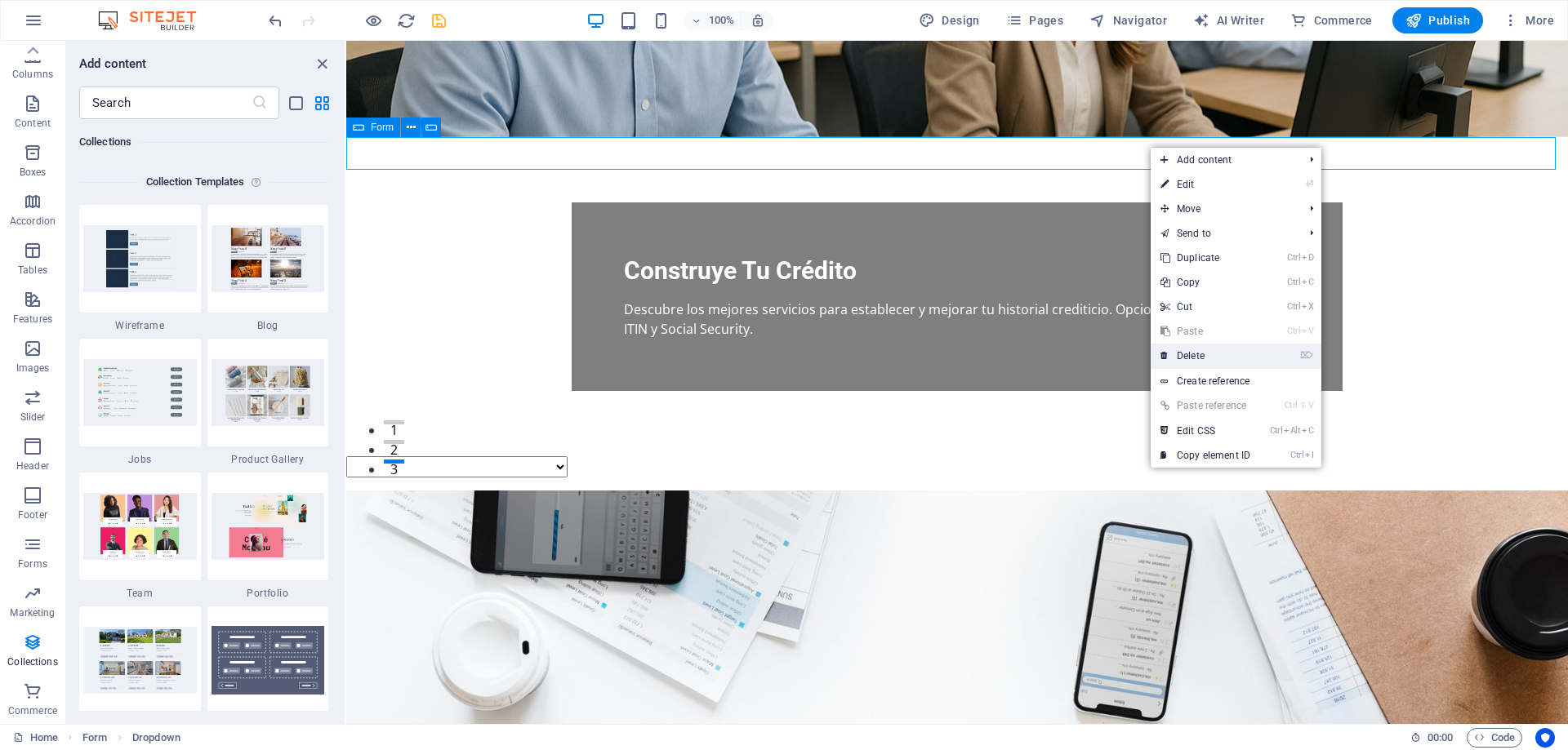
click at [1200, 352] on link "⌦ Delete" at bounding box center [1205, 355] width 110 height 24
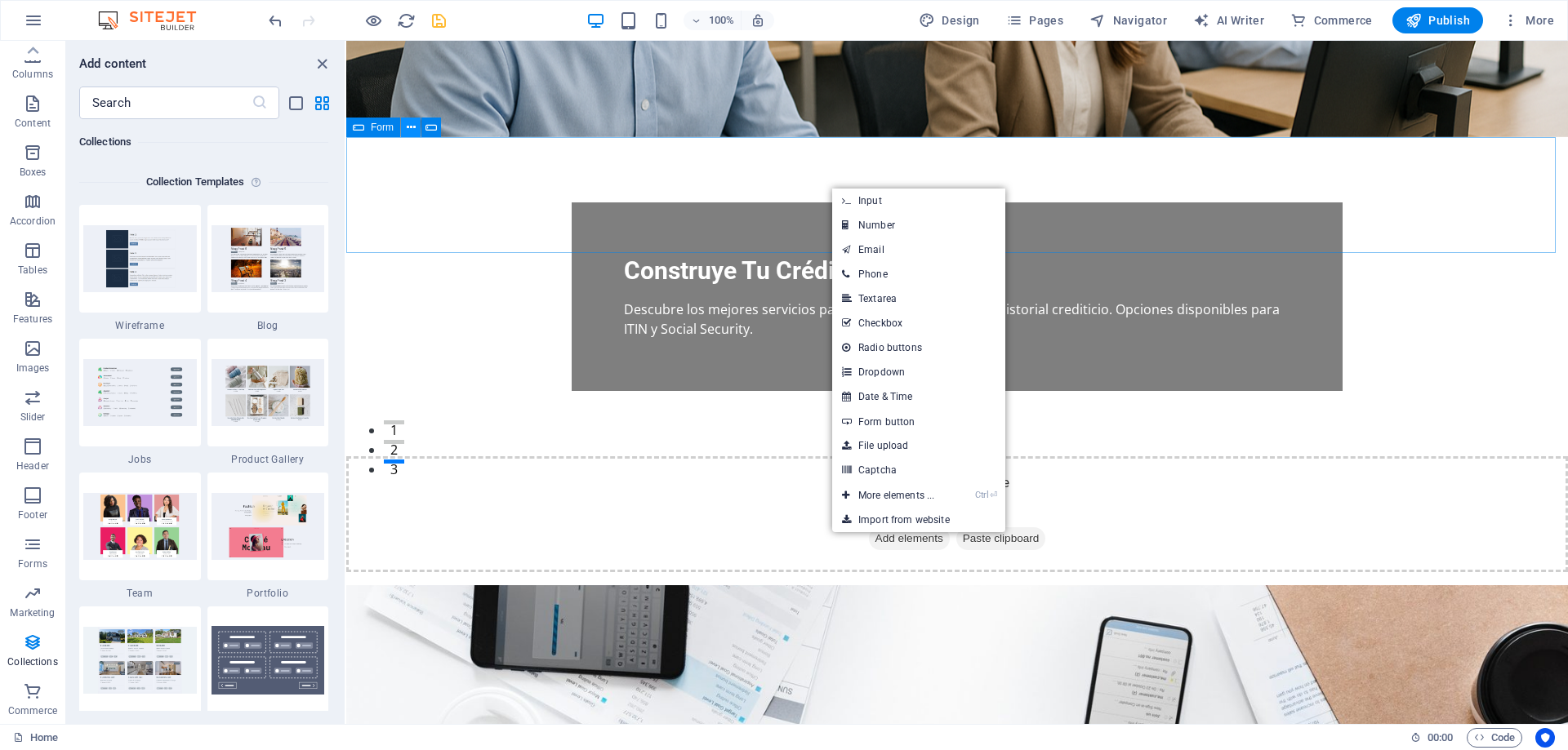
click at [412, 130] on icon at bounding box center [411, 127] width 9 height 17
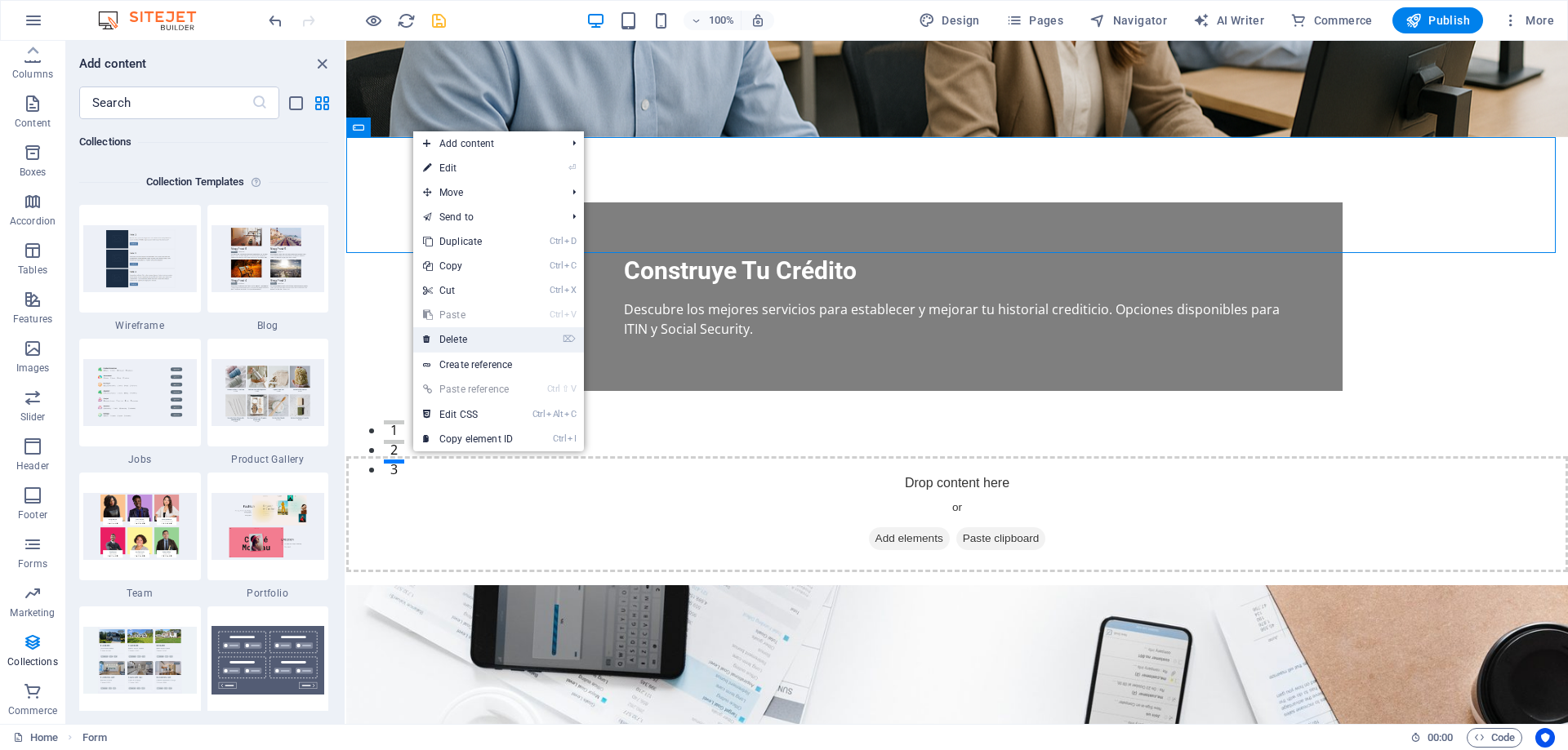
click at [500, 341] on link "⌦ Delete" at bounding box center [468, 339] width 110 height 24
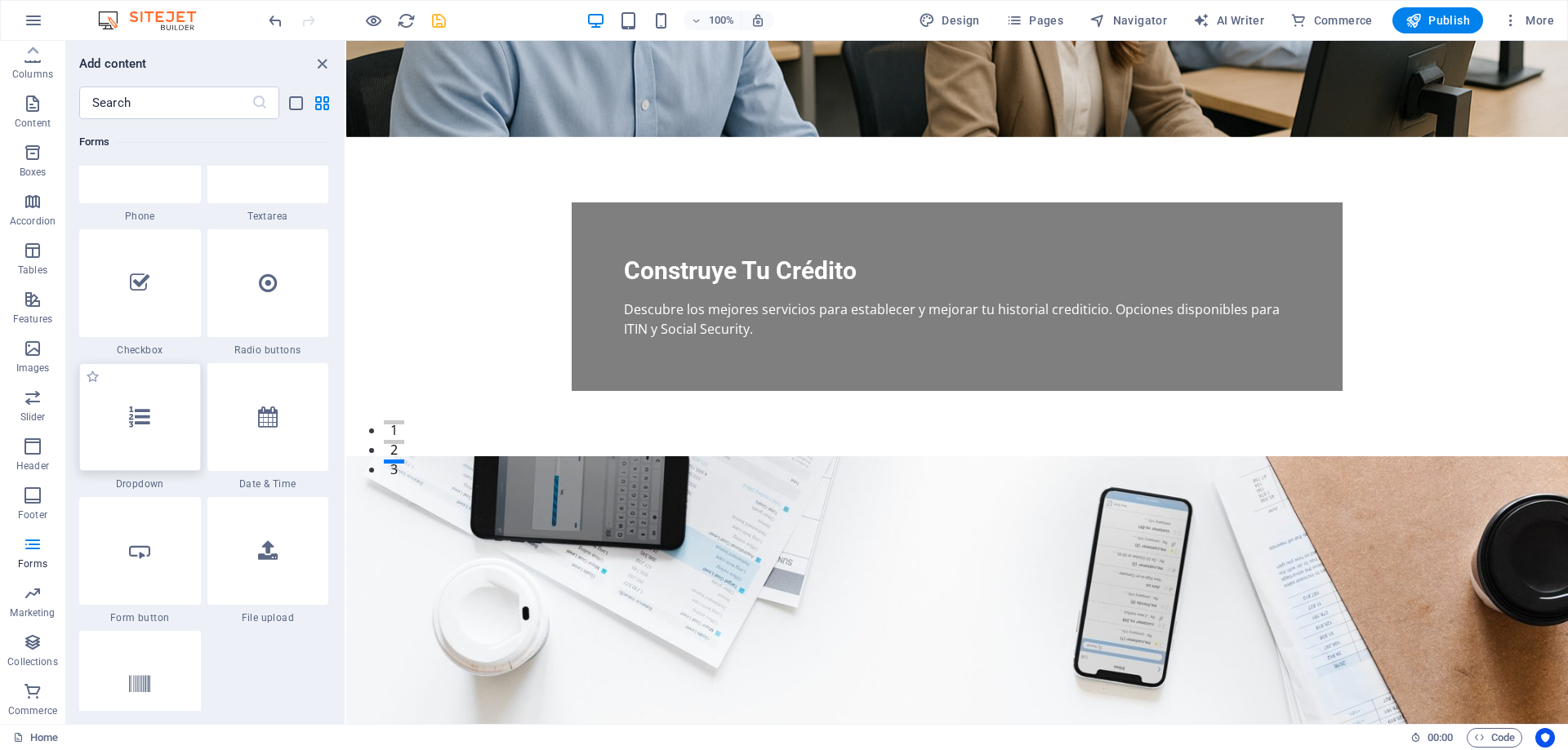
scroll to position [12661, 0]
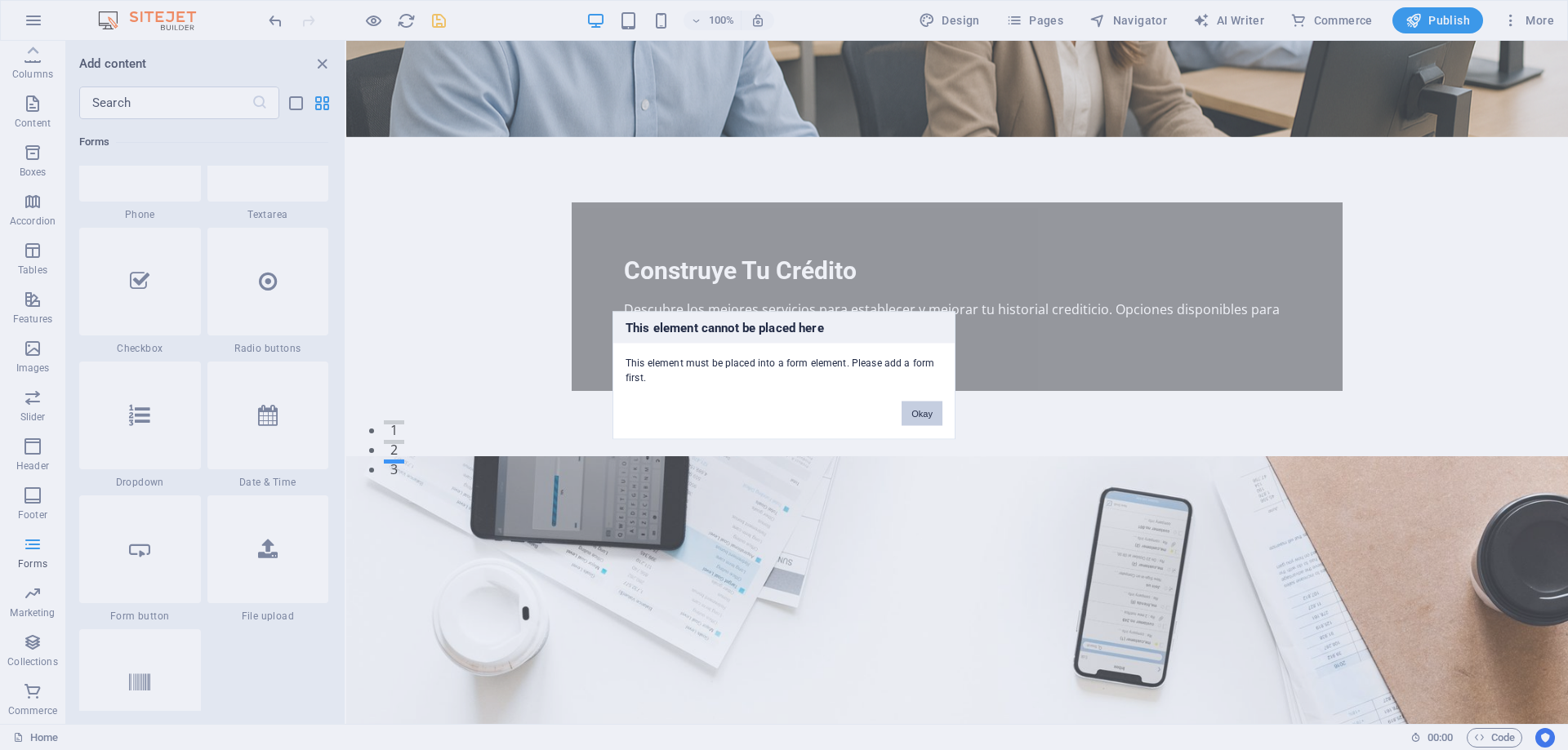
click at [911, 407] on button "Okay" at bounding box center [922, 412] width 41 height 24
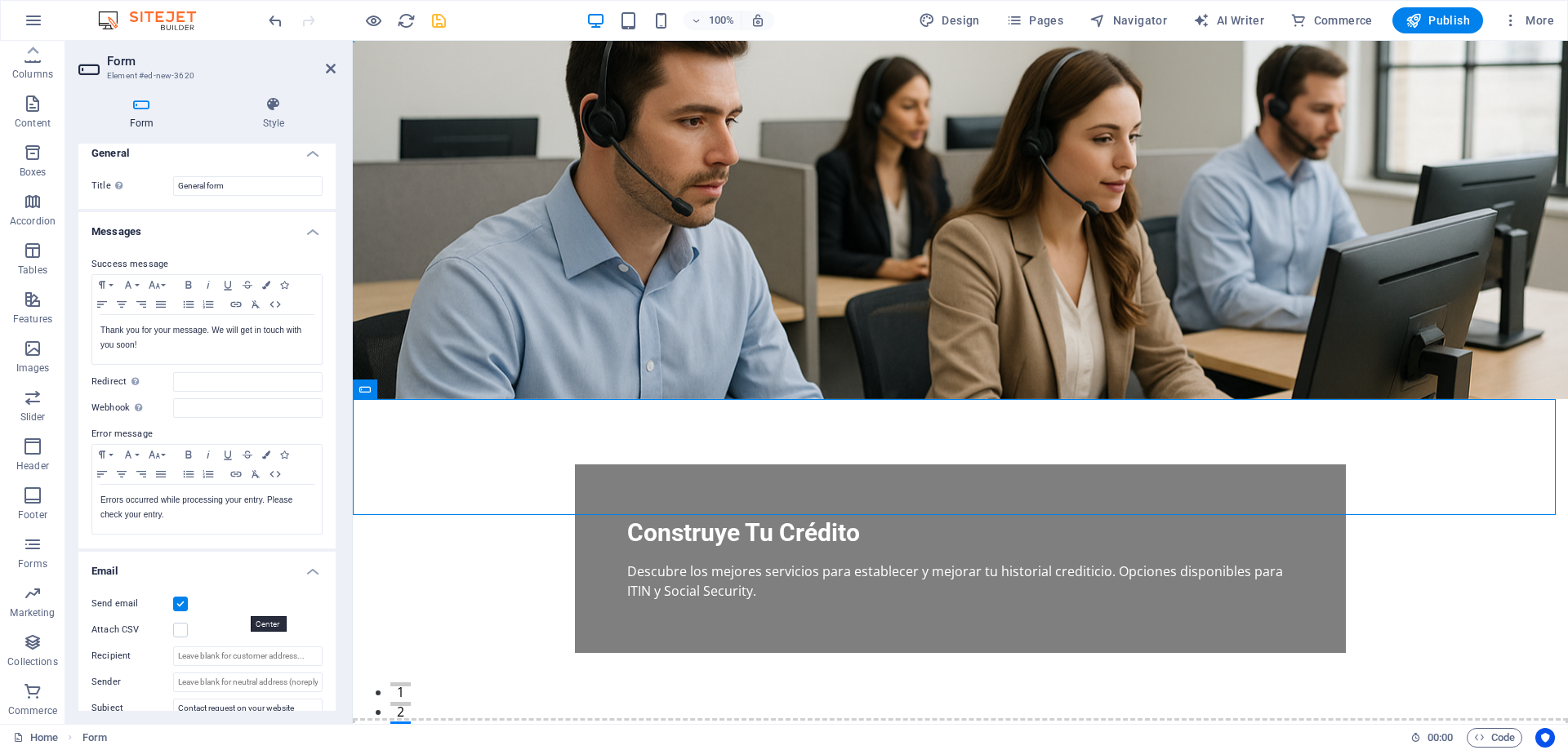
scroll to position [0, 0]
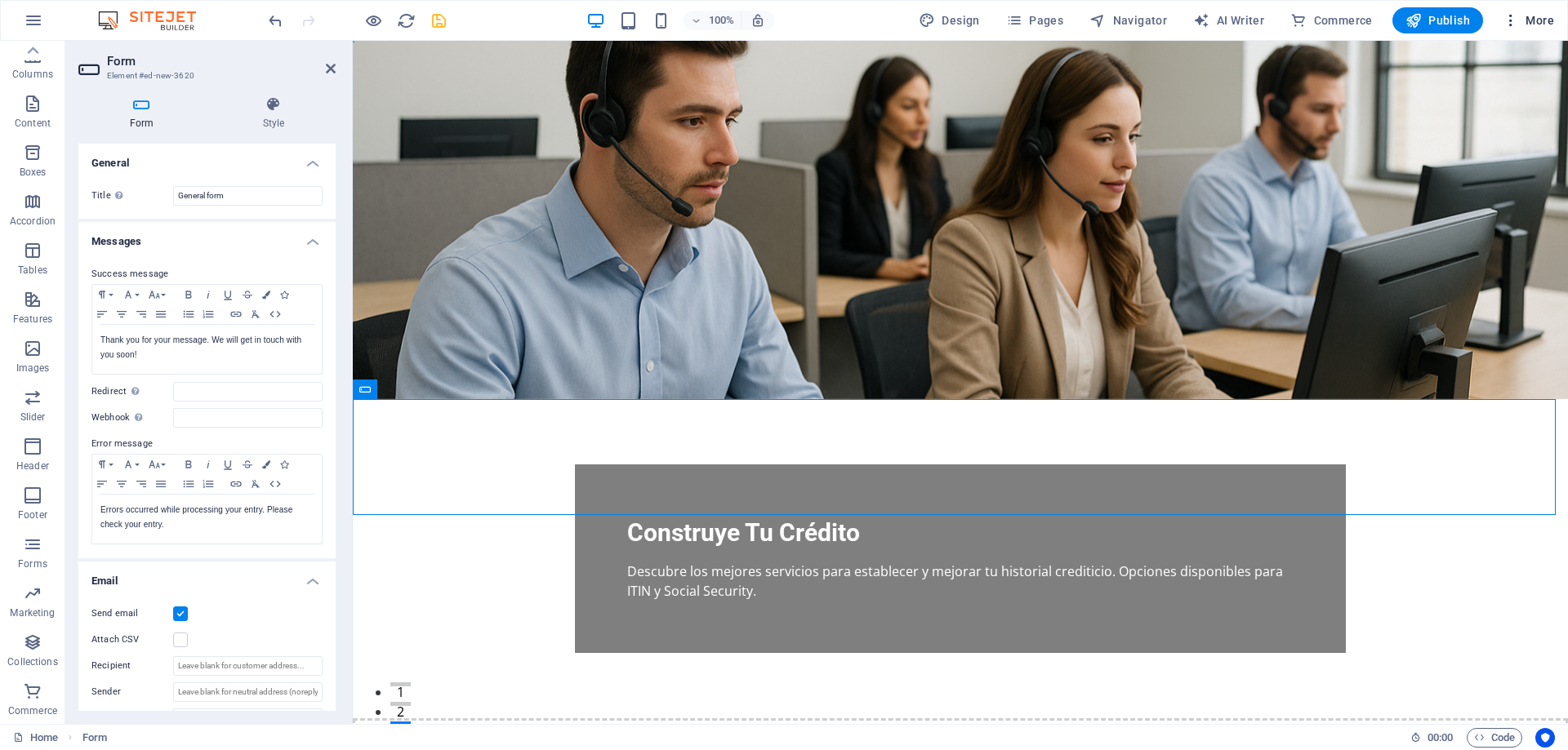
click at [1513, 20] on icon "button" at bounding box center [1510, 20] width 16 height 16
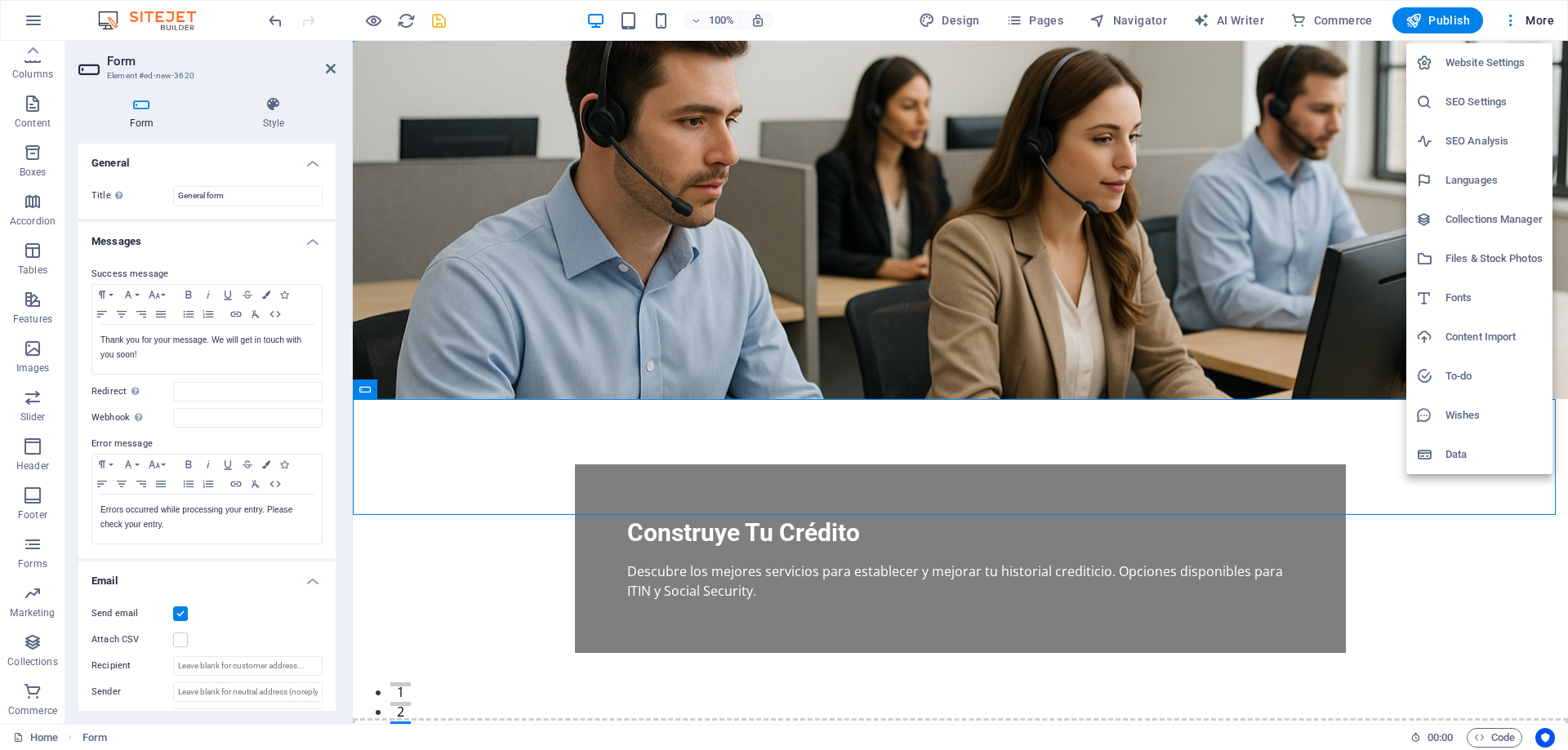
click at [1451, 211] on h6 "Collections Manager" at bounding box center [1493, 220] width 97 height 20
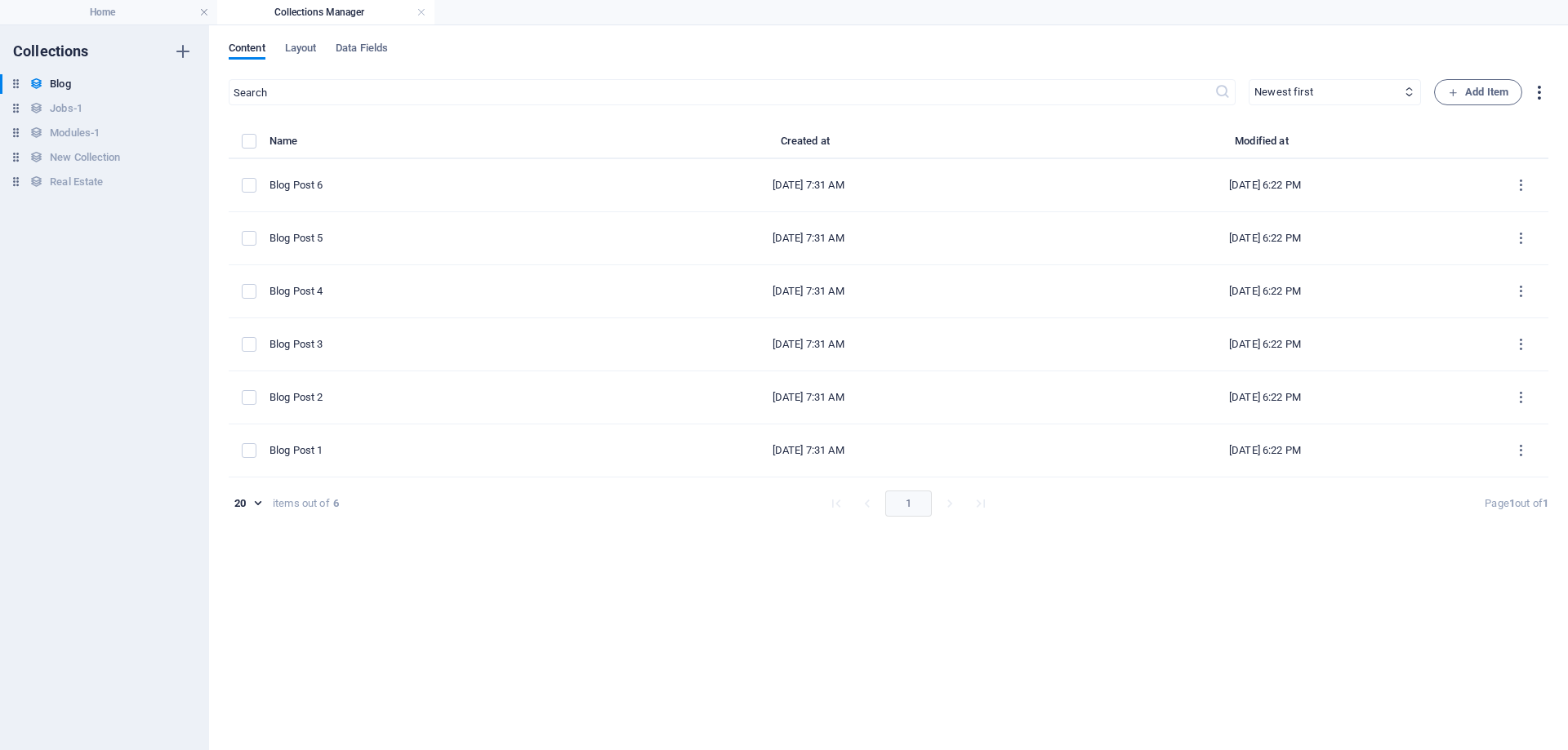
click at [1539, 84] on icon "button" at bounding box center [1539, 92] width 19 height 19
click at [1479, 203] on h6 "Import" at bounding box center [1509, 210] width 69 height 20
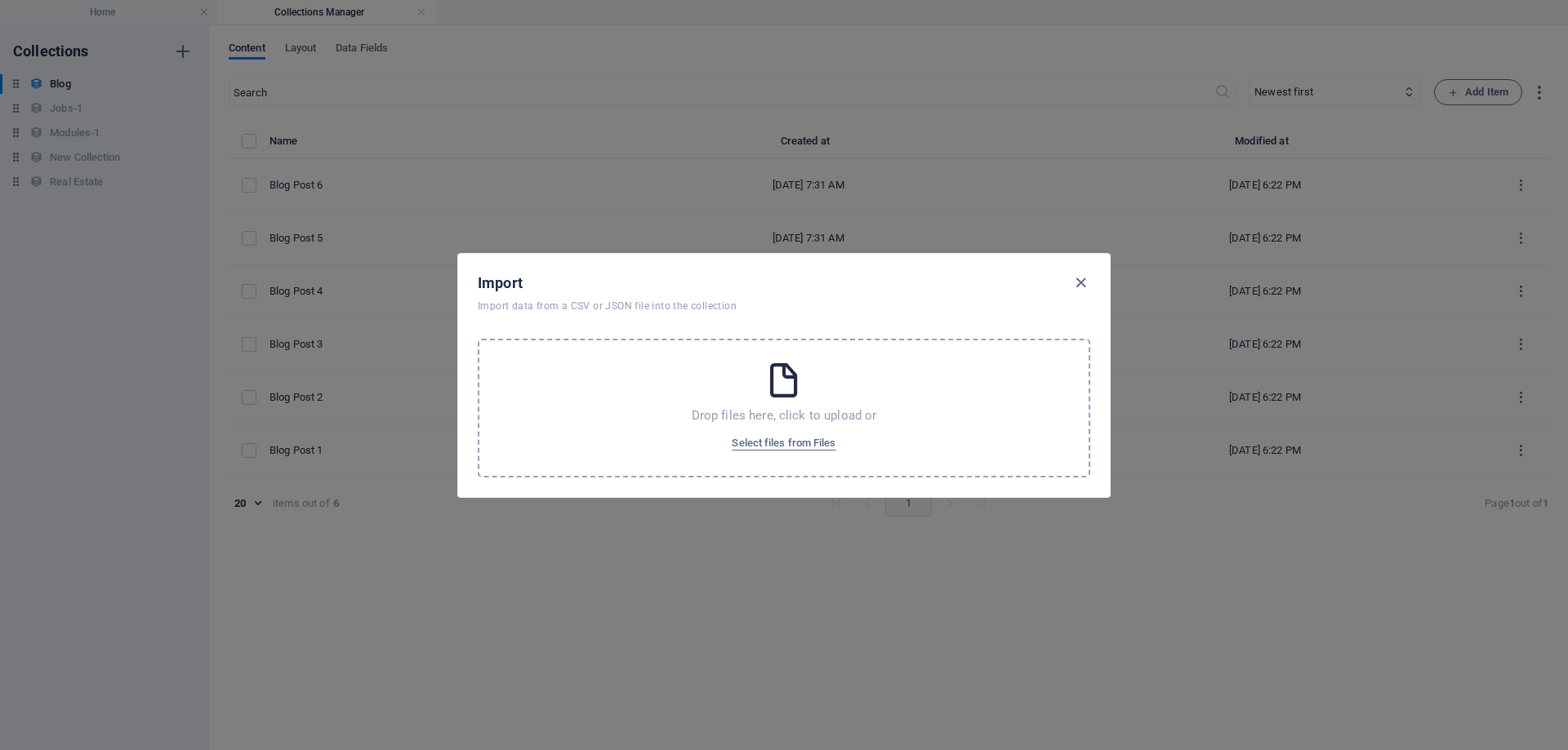
click at [783, 387] on icon at bounding box center [784, 380] width 41 height 41
click at [1072, 279] on icon "button" at bounding box center [1081, 282] width 19 height 19
